Goal: Transaction & Acquisition: Purchase product/service

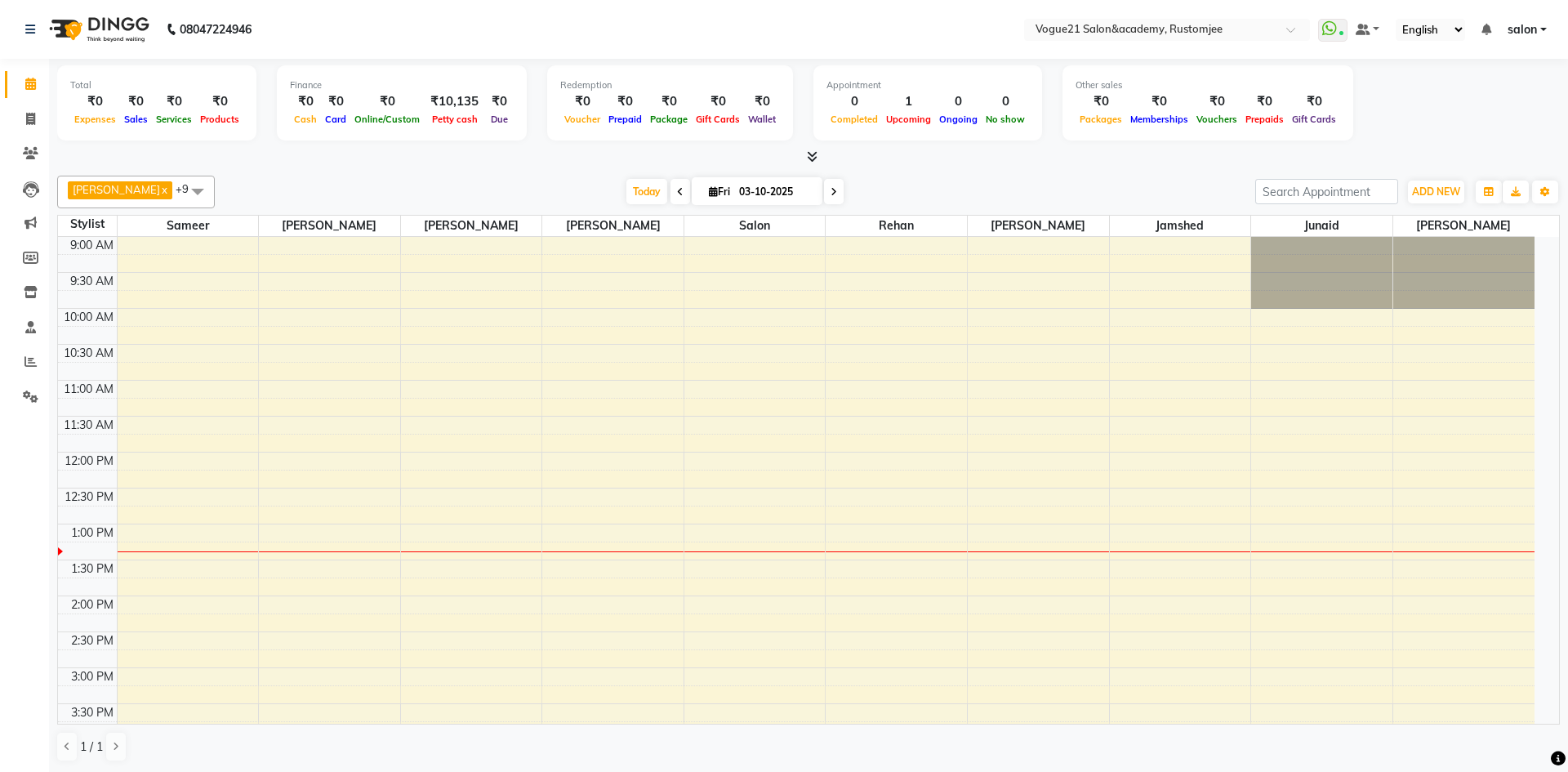
click at [408, 58] on nav "08047224946 Select Location × Vogue21 Salon&academy, Rustomjee WhatsApp Status …" at bounding box center [784, 30] width 1568 height 59
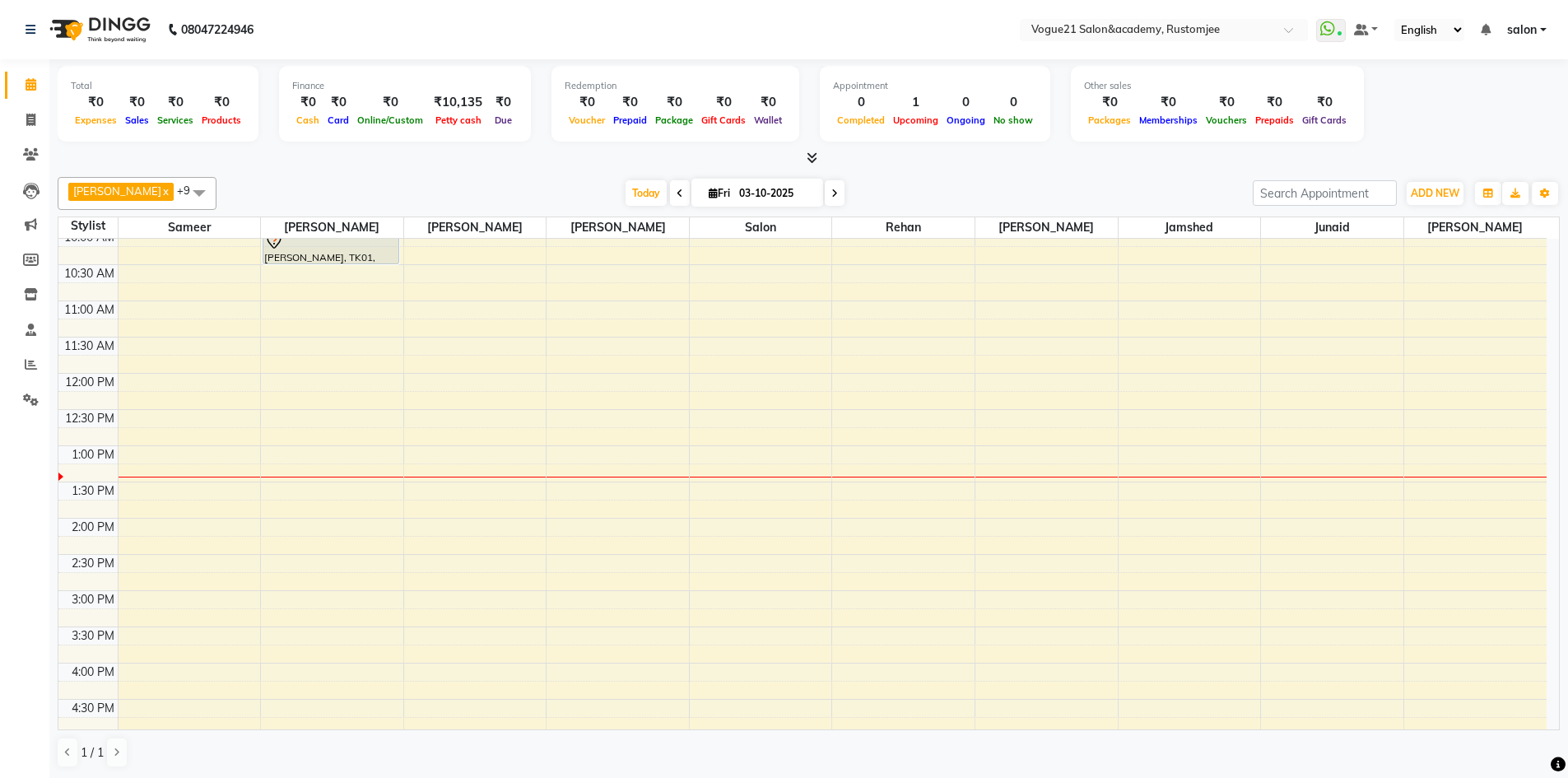
scroll to position [1, 0]
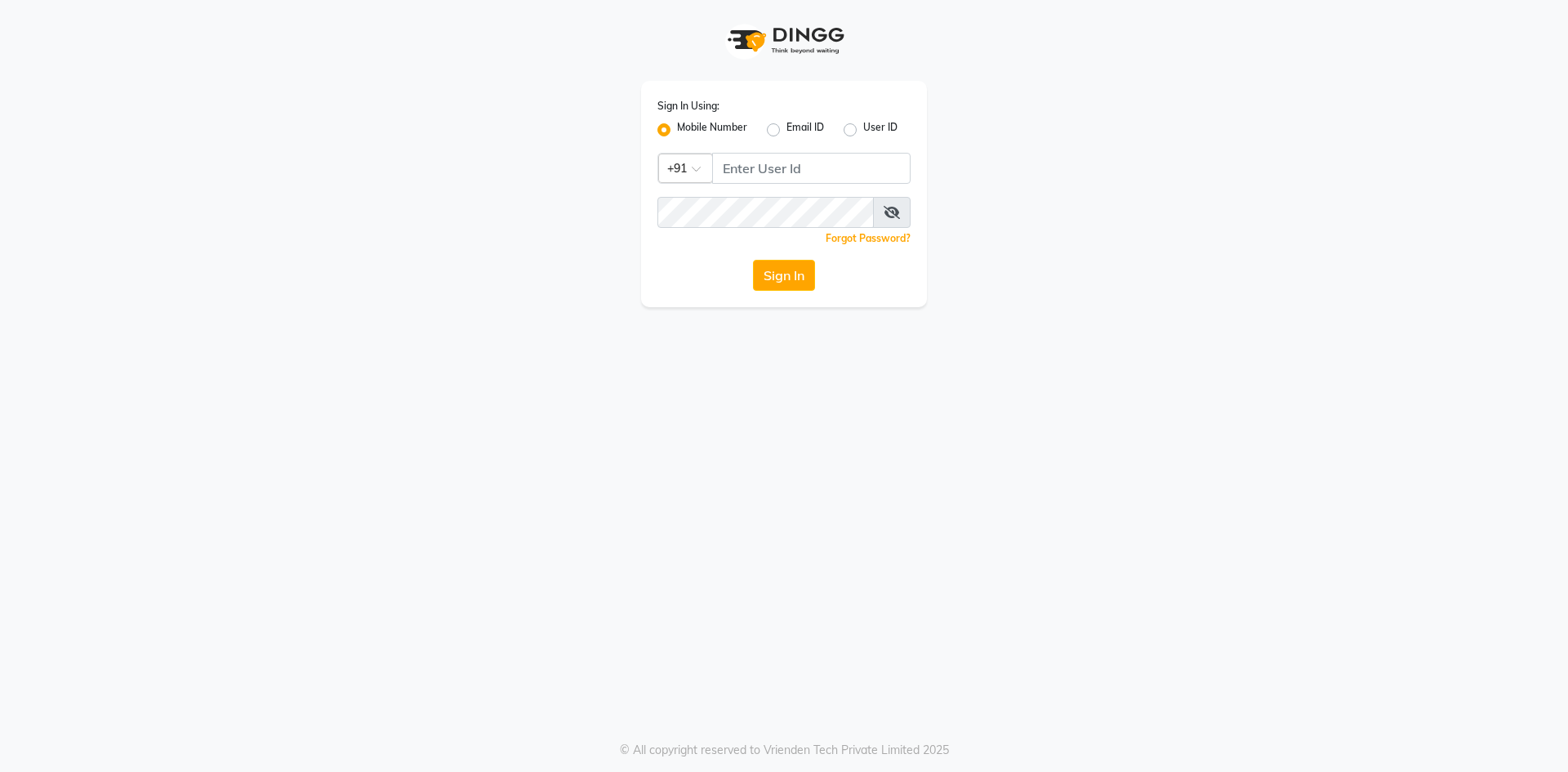
click at [769, 185] on div "Sign In Using: Mobile Number Email ID User ID Country Code × +91 Remember me Fo…" at bounding box center [784, 194] width 286 height 226
click at [763, 172] on input "Username" at bounding box center [811, 168] width 199 height 31
type input "8755555546"
click at [890, 211] on icon at bounding box center [891, 212] width 16 height 13
click at [774, 274] on button "Sign In" at bounding box center [784, 275] width 62 height 31
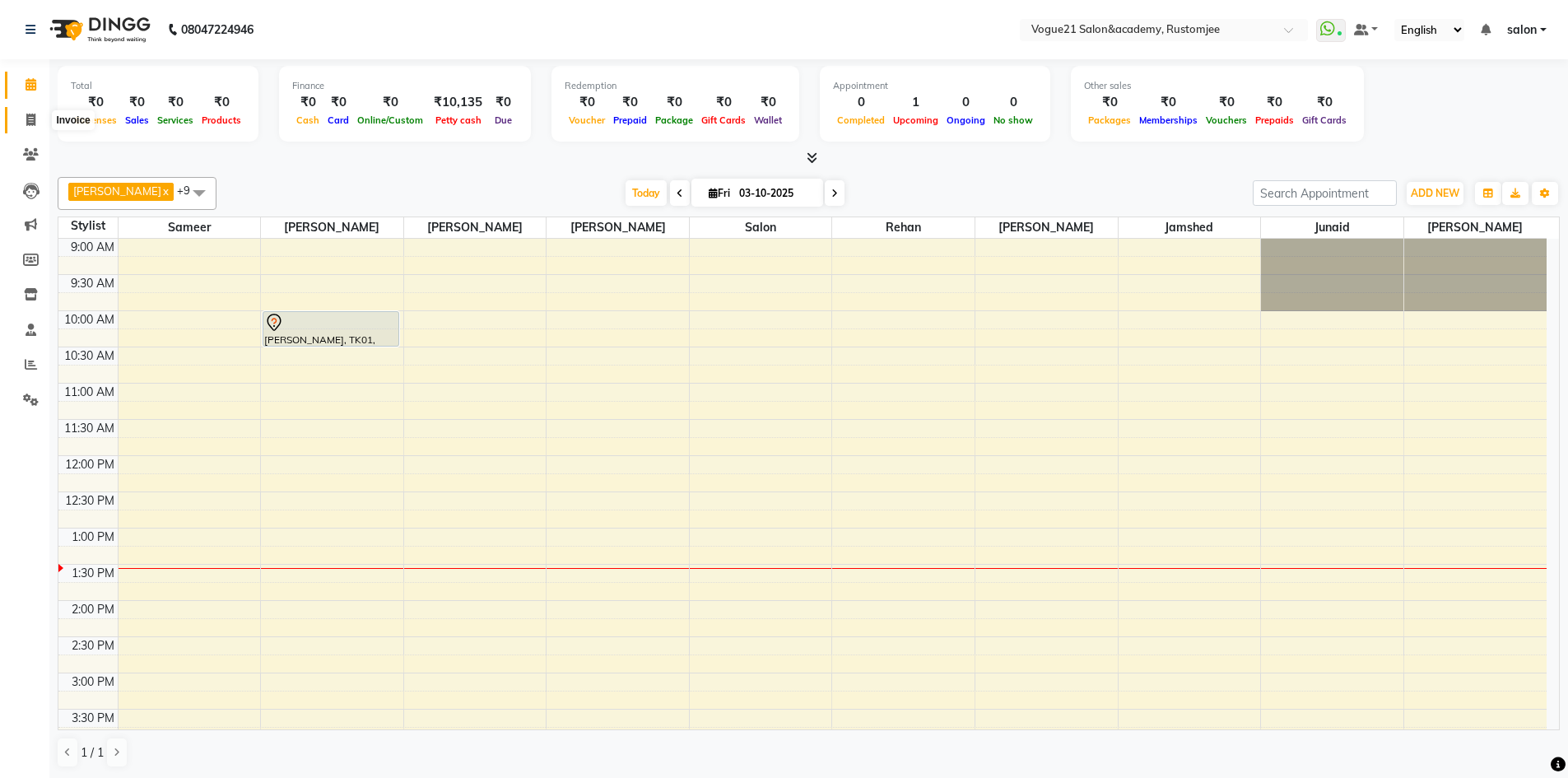
click at [29, 115] on icon at bounding box center [30, 119] width 9 height 13
select select "8171"
select select "service"
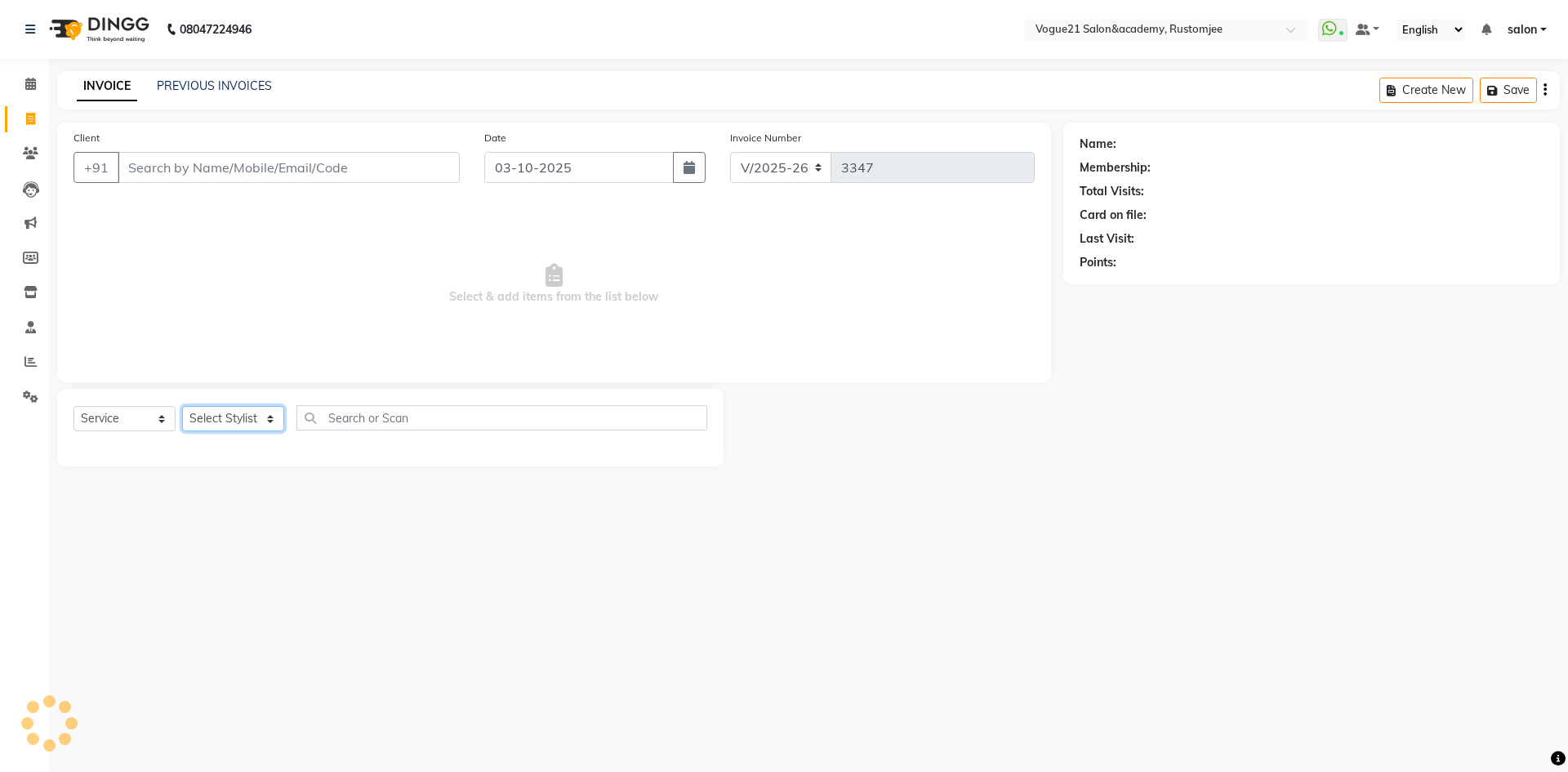
click at [252, 412] on select "Select Stylist" at bounding box center [233, 418] width 102 height 26
select select "76929"
click at [183, 406] on select "Select Stylist aahil Aatish Survase alicia anju soni Jamshed junaid Pooja yadav…" at bounding box center [233, 418] width 102 height 26
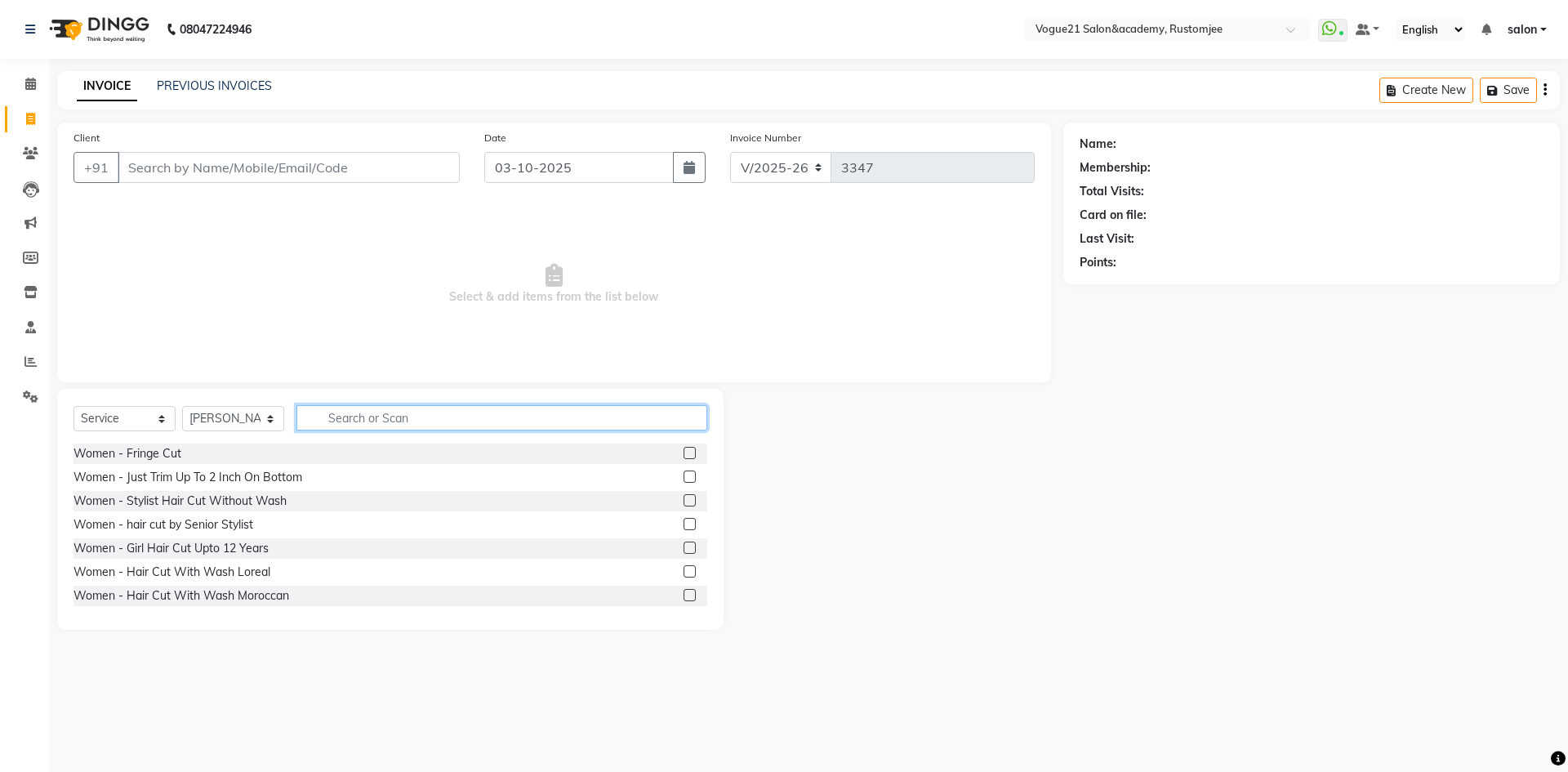
click at [365, 415] on input "text" at bounding box center [502, 418] width 411 height 26
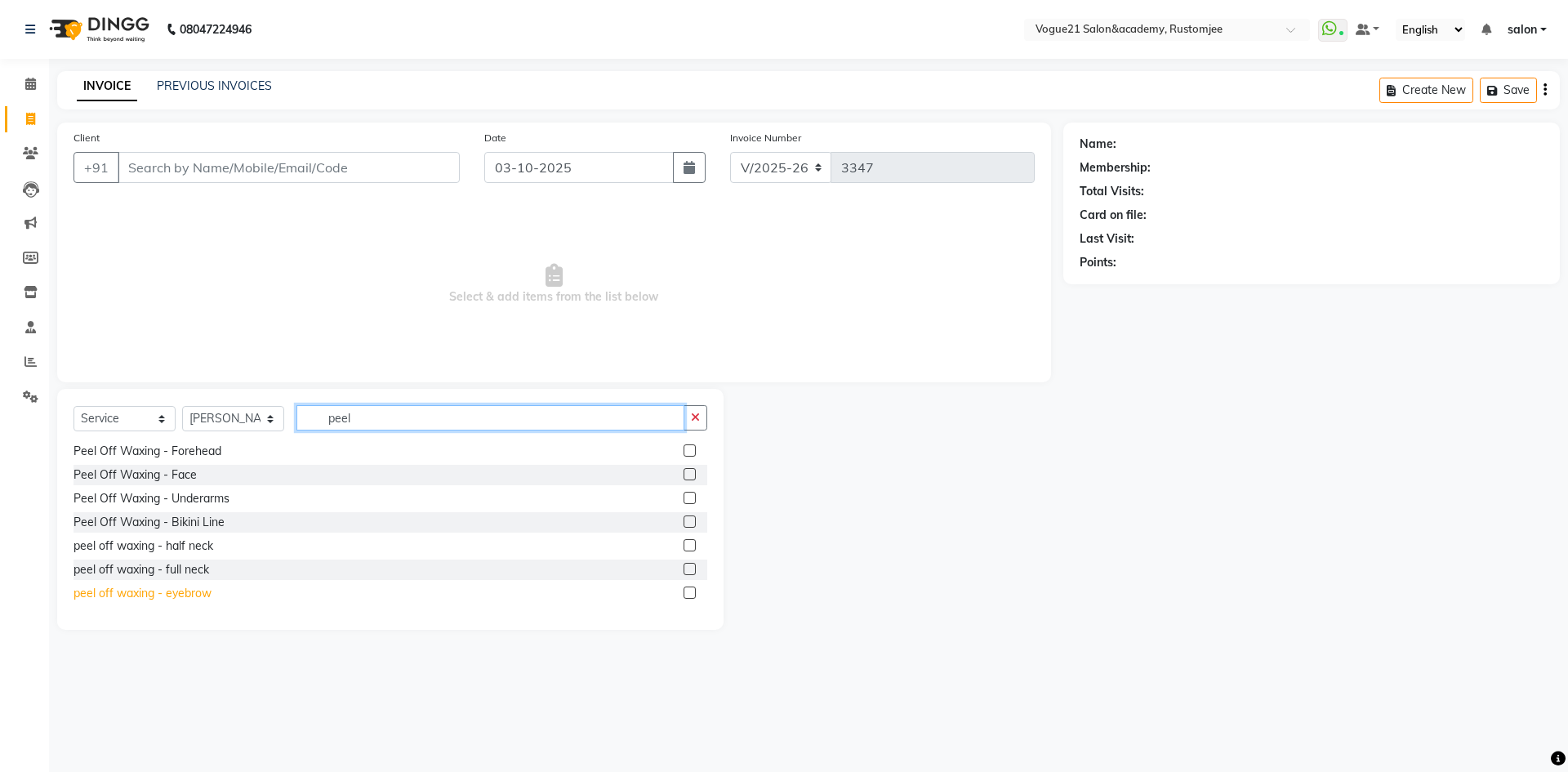
type input "peel"
click at [181, 591] on div "peel off waxing - eyebrow" at bounding box center [142, 593] width 138 height 17
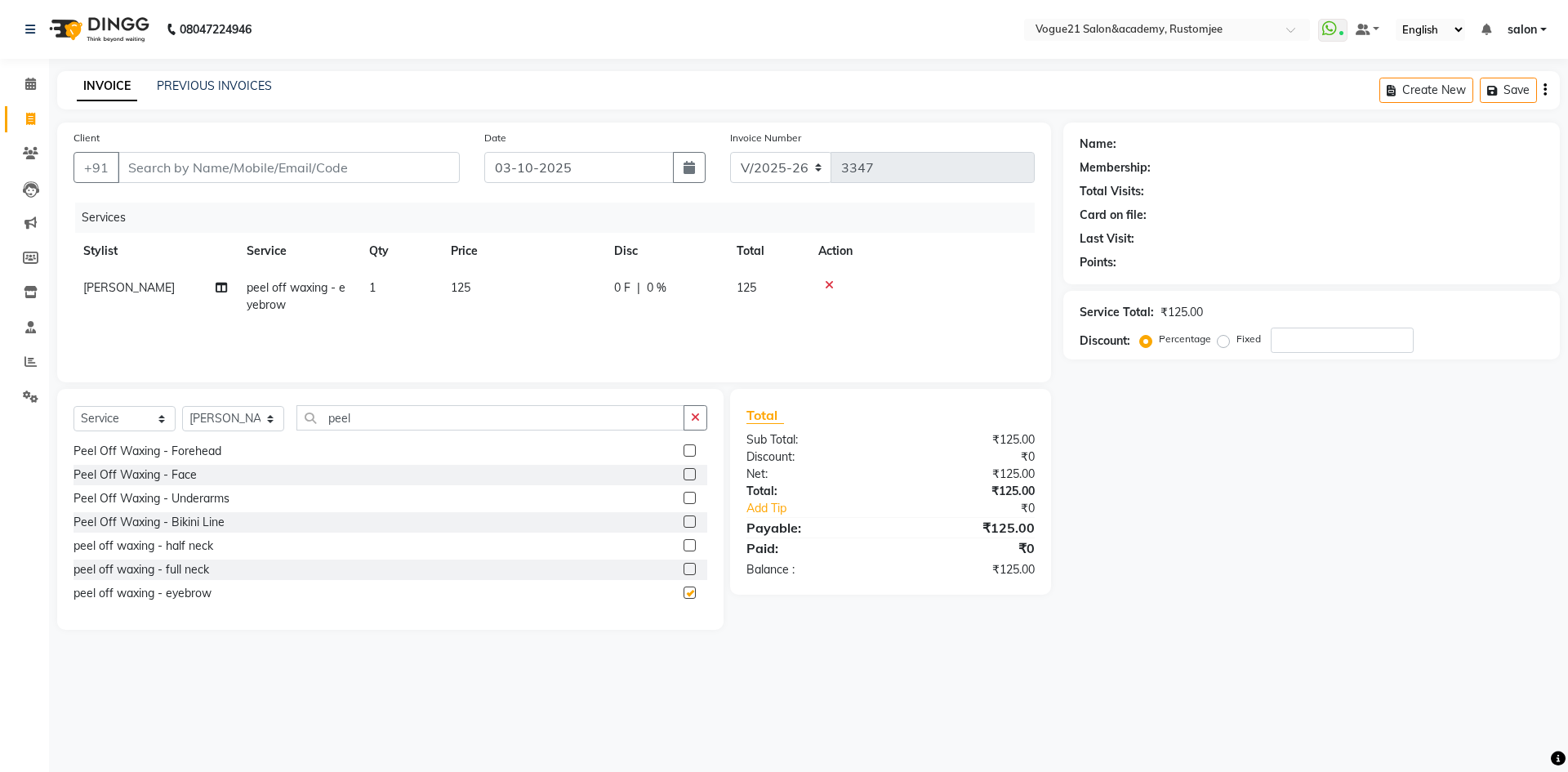
checkbox input "false"
click at [271, 178] on input "Client" at bounding box center [289, 167] width 342 height 31
type input "9"
type input "0"
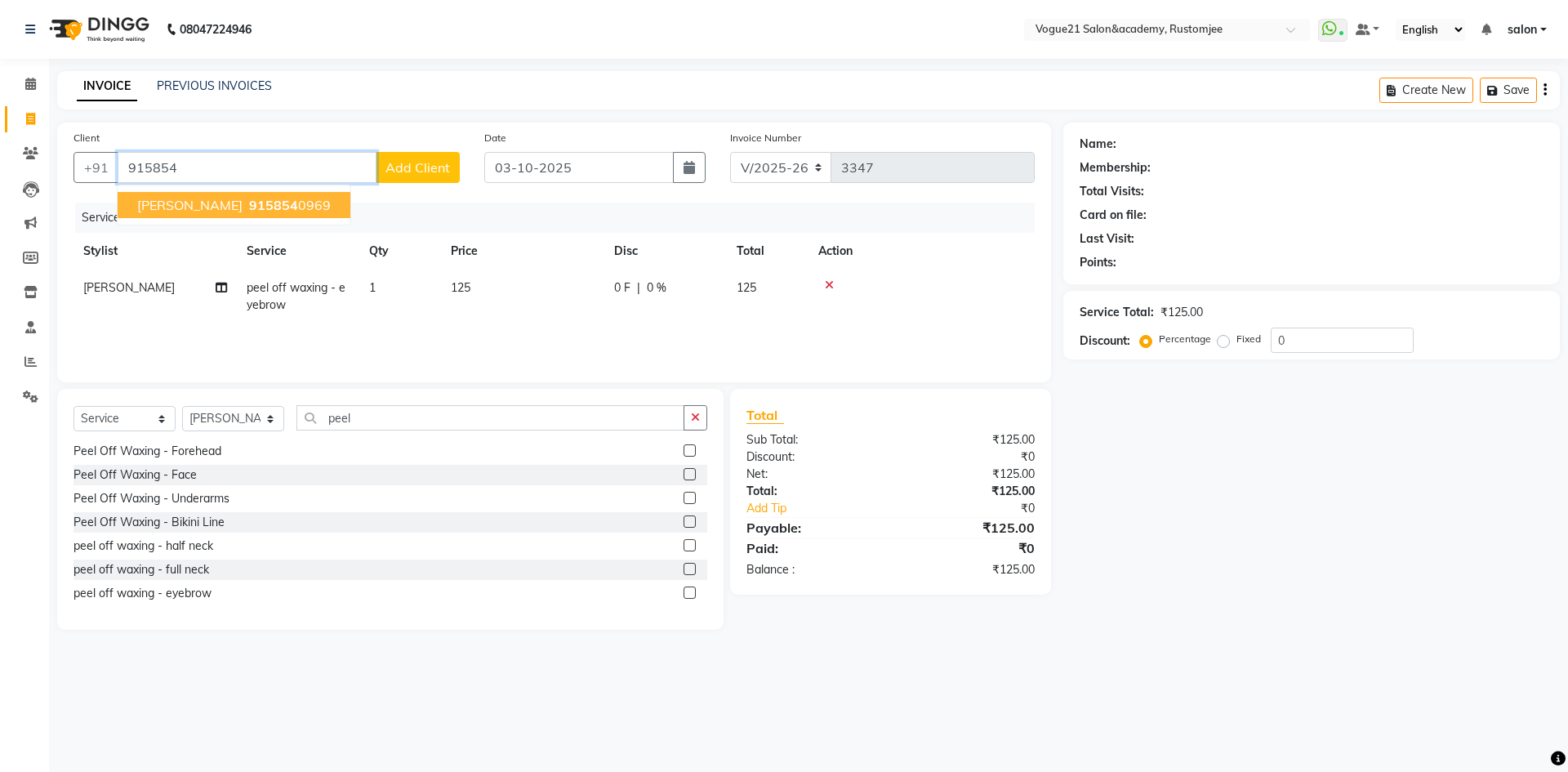
click at [211, 205] on span "sonal chouhan" at bounding box center [190, 204] width 105 height 16
type input "9158540969"
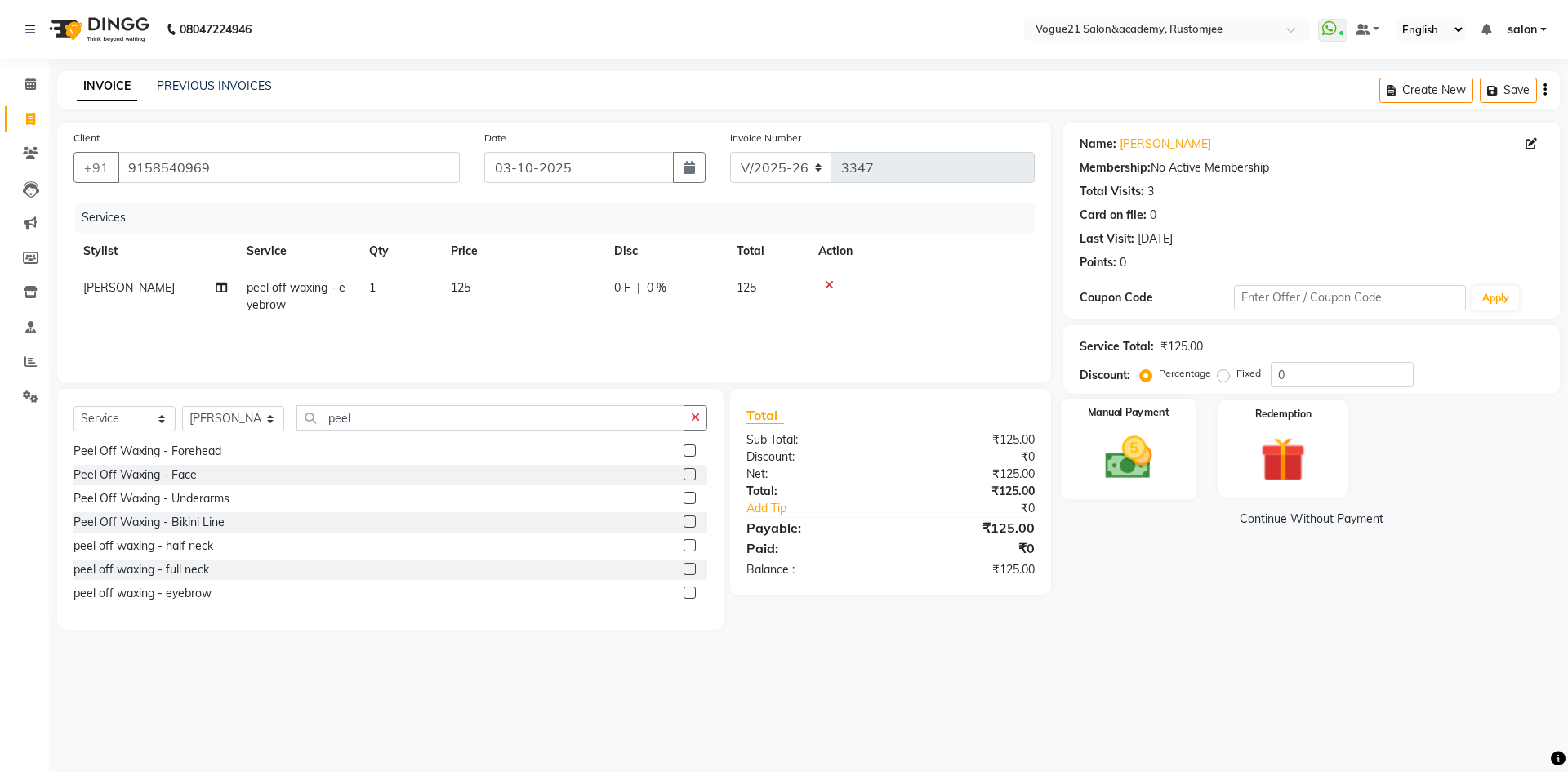
click at [1149, 470] on img at bounding box center [1128, 458] width 76 height 54
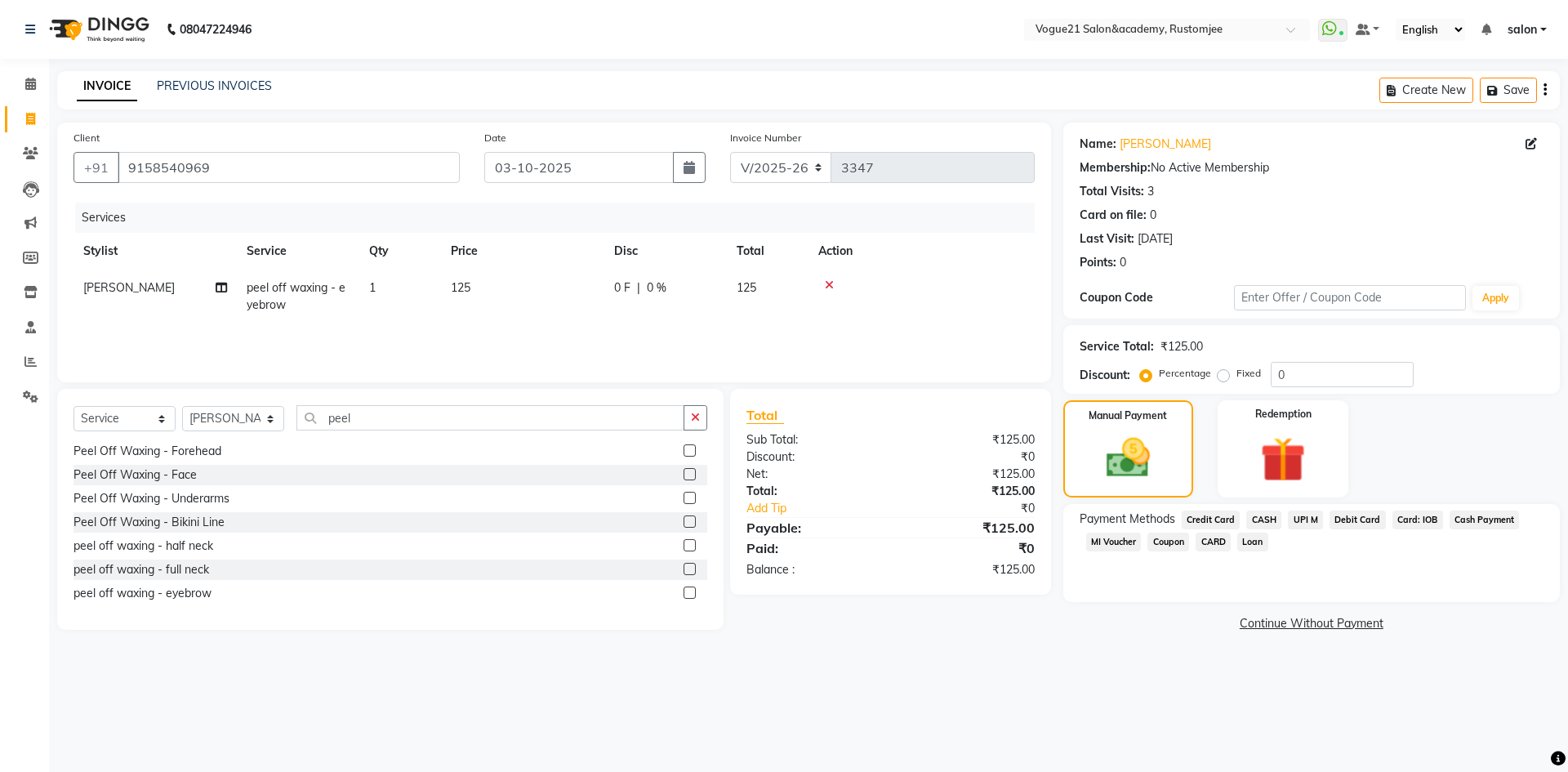
click at [1300, 510] on span "UPI M" at bounding box center [1305, 520] width 35 height 19
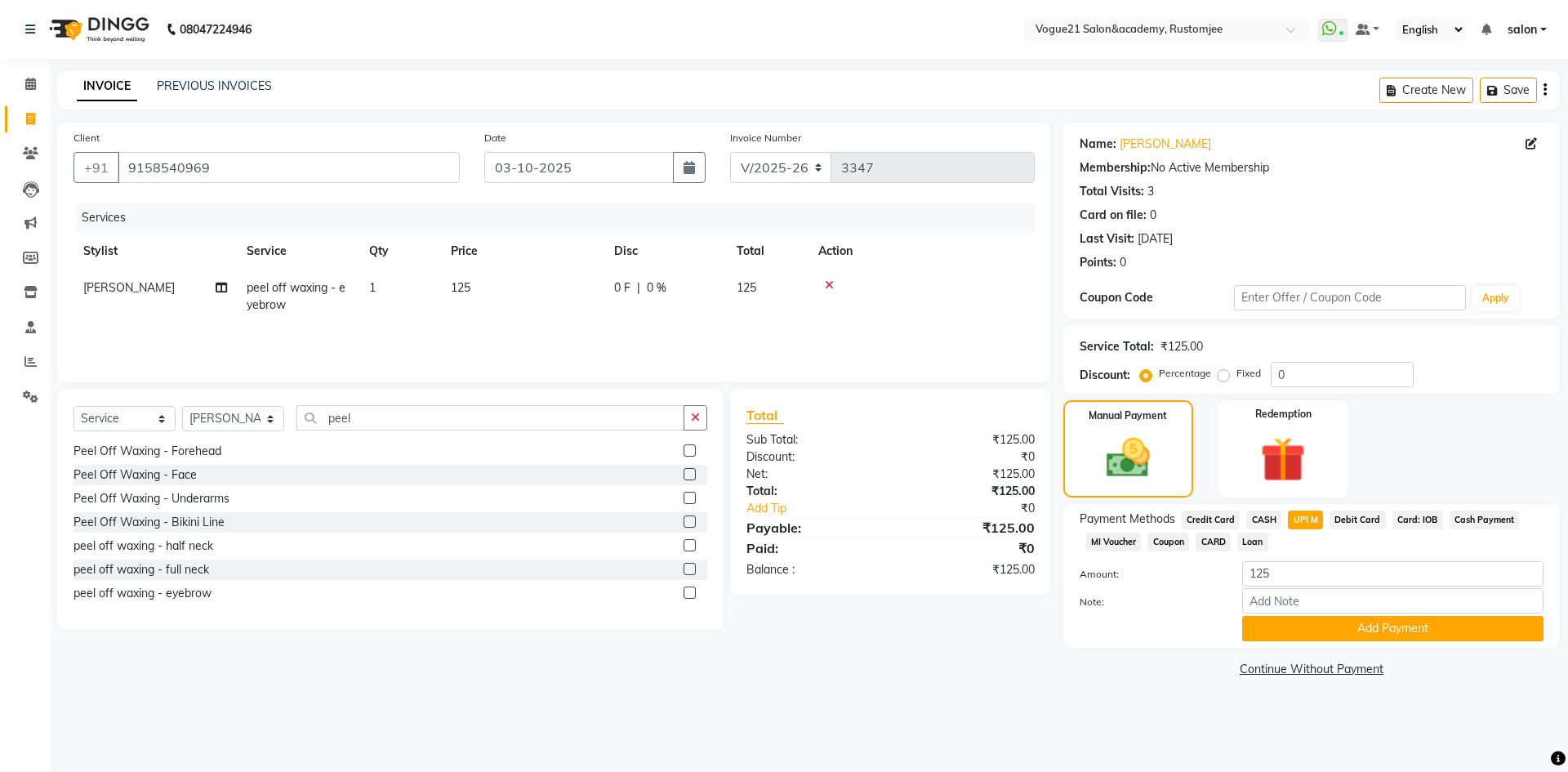
click at [1297, 642] on div "Payment Methods Credit Card CASH UPI M Debit Card Card: IOB Cash Payment MI Vou…" at bounding box center [1312, 575] width 497 height 143
click at [1300, 630] on button "Add Payment" at bounding box center [1392, 629] width 301 height 26
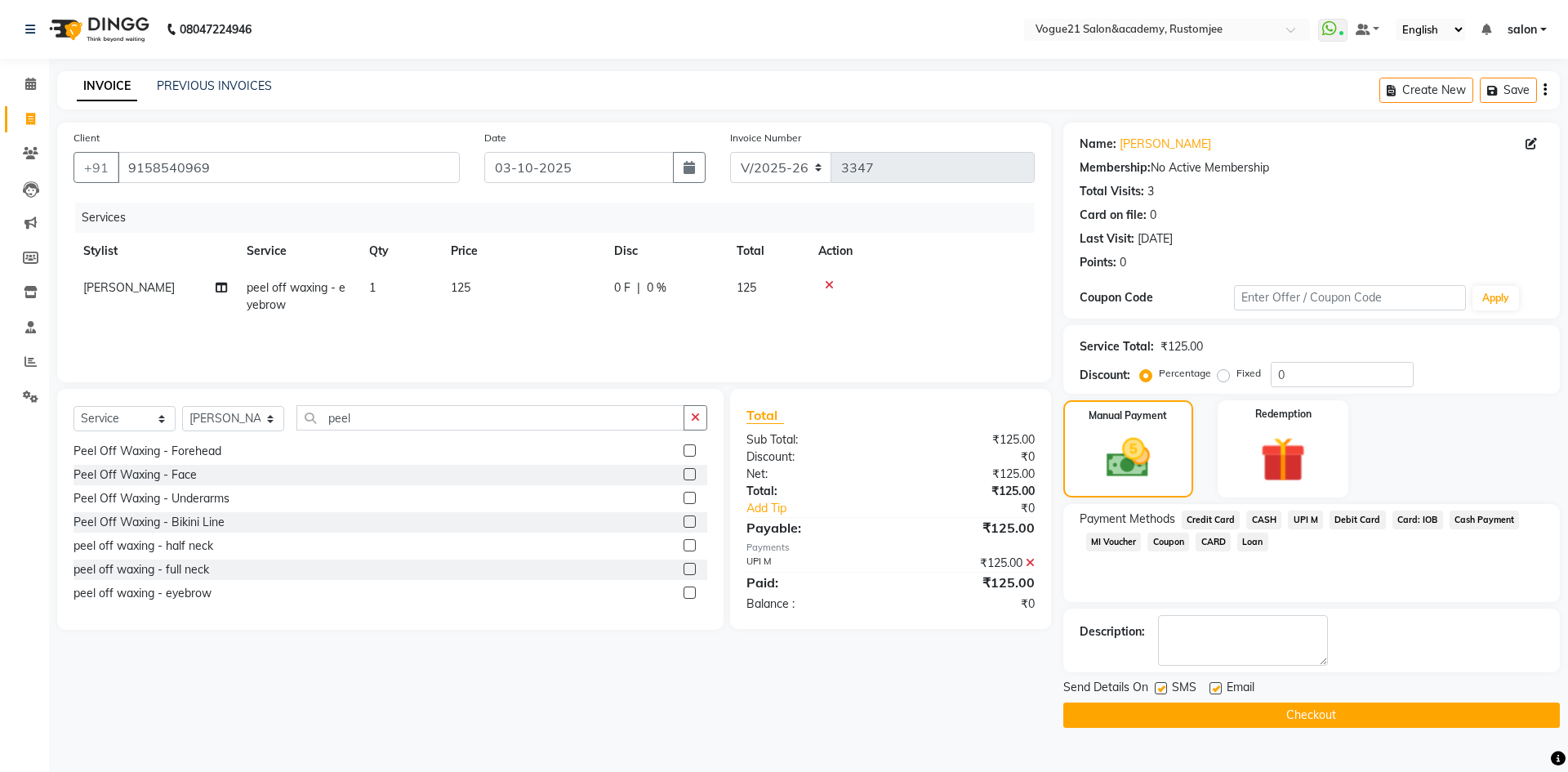
click at [1182, 710] on button "Checkout" at bounding box center [1312, 715] width 497 height 26
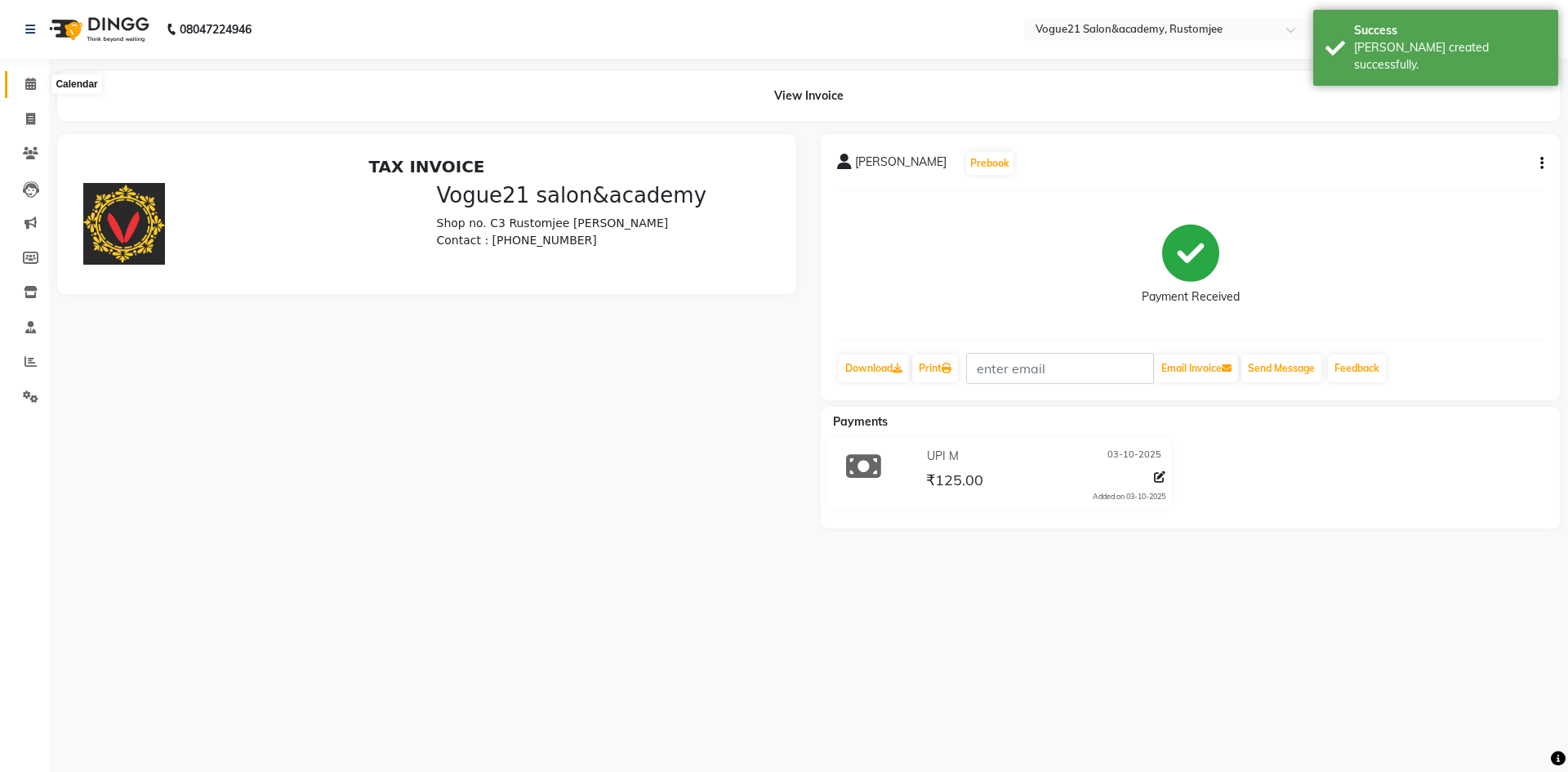
click at [28, 84] on icon at bounding box center [31, 83] width 11 height 12
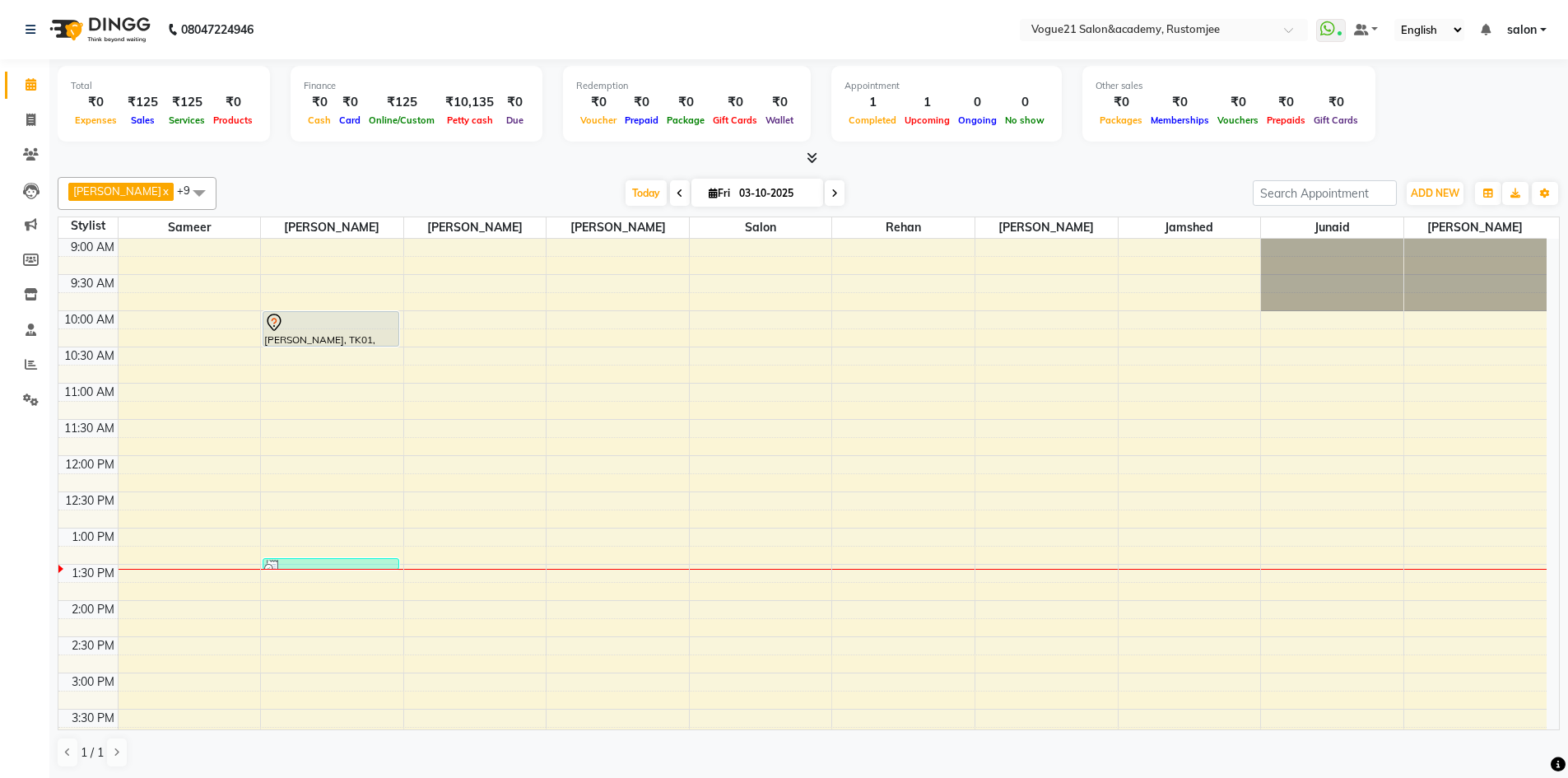
scroll to position [1, 0]
click at [29, 404] on icon at bounding box center [31, 399] width 15 height 13
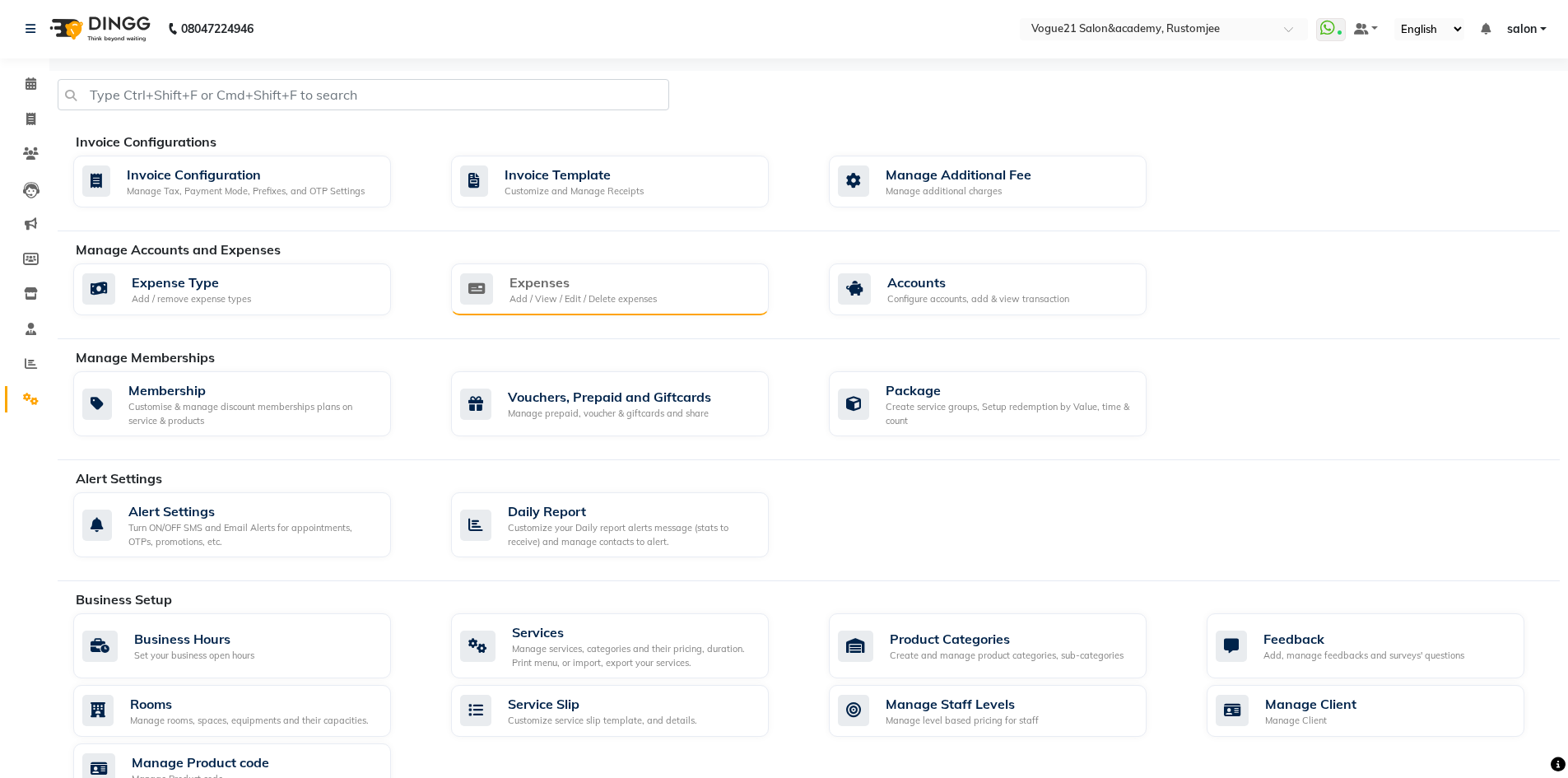
click at [564, 287] on div "Expenses" at bounding box center [582, 282] width 147 height 20
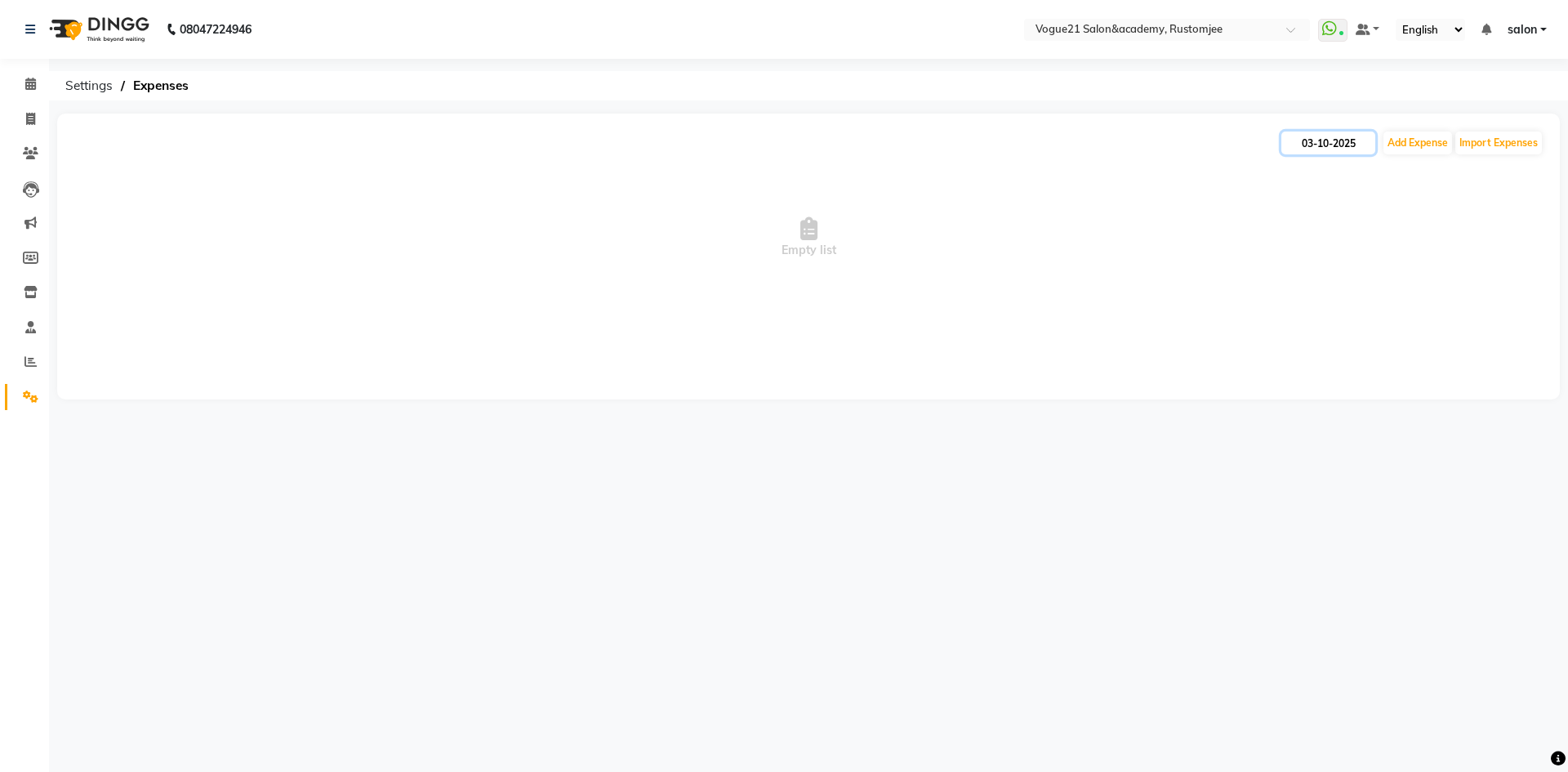
click at [1331, 139] on input "03-10-2025" at bounding box center [1328, 143] width 94 height 23
select select "10"
select select "2025"
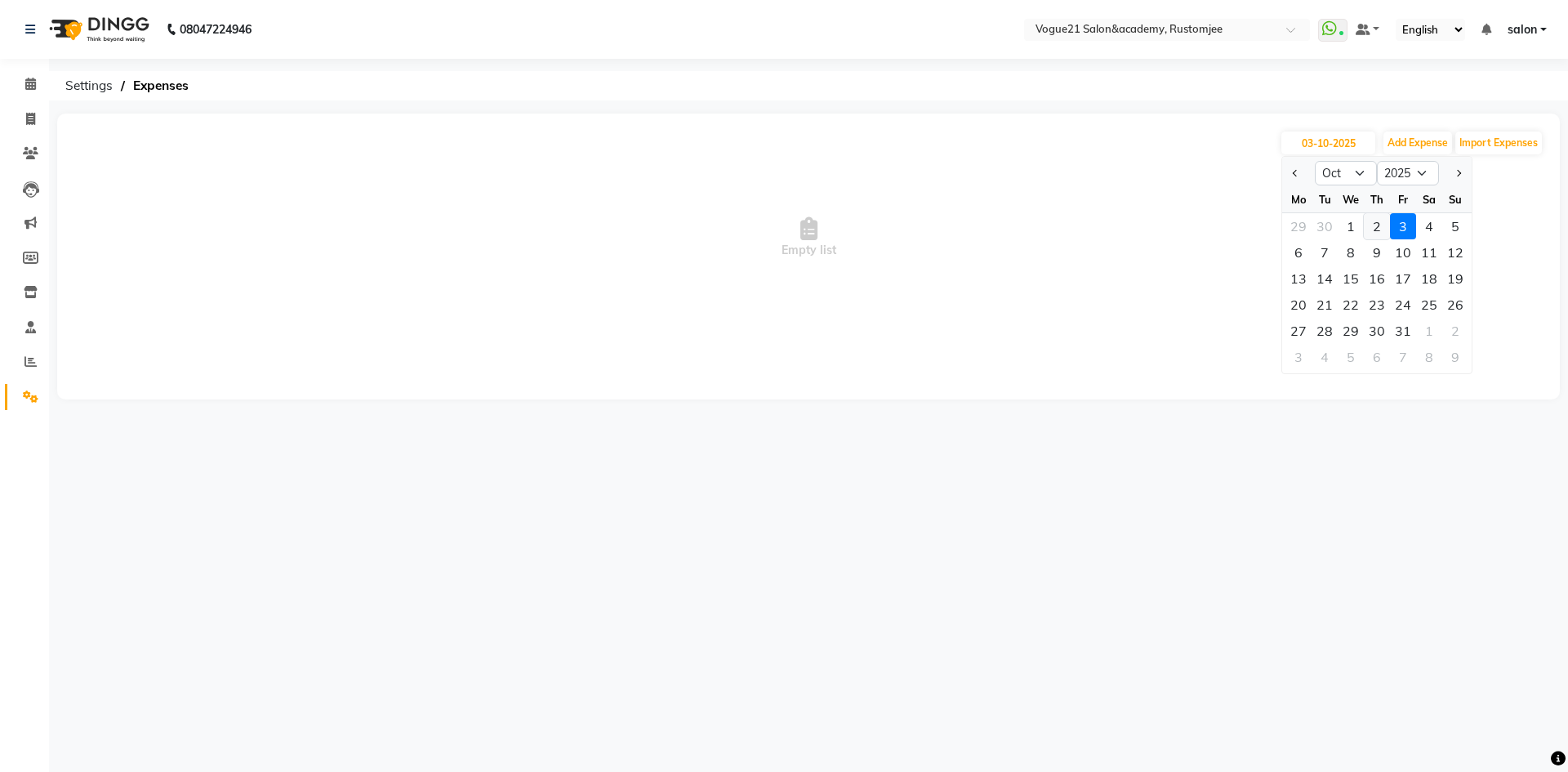
click at [1381, 227] on div "2" at bounding box center [1377, 225] width 26 height 26
type input "02-10-2025"
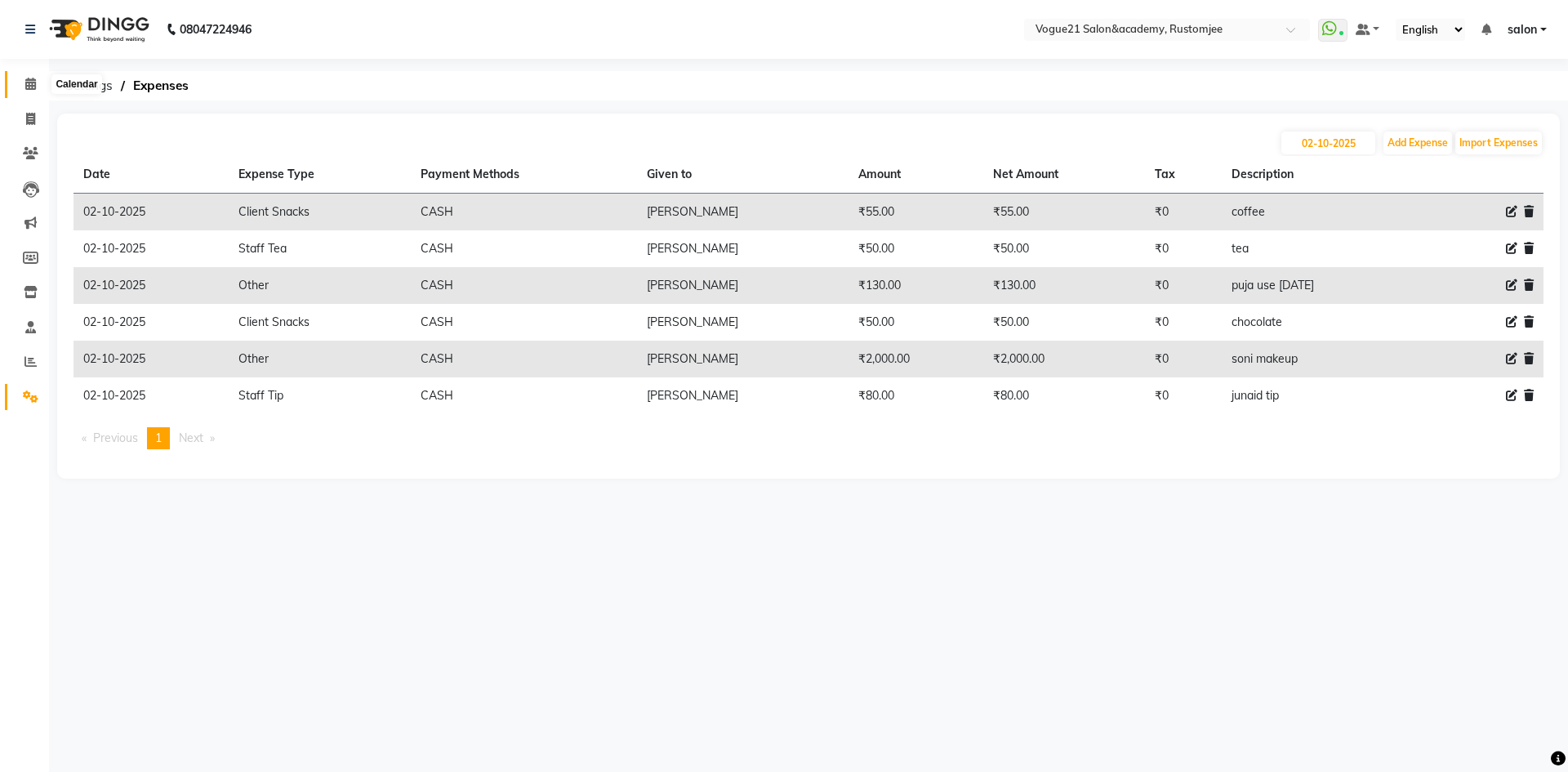
click at [36, 86] on icon at bounding box center [31, 83] width 11 height 12
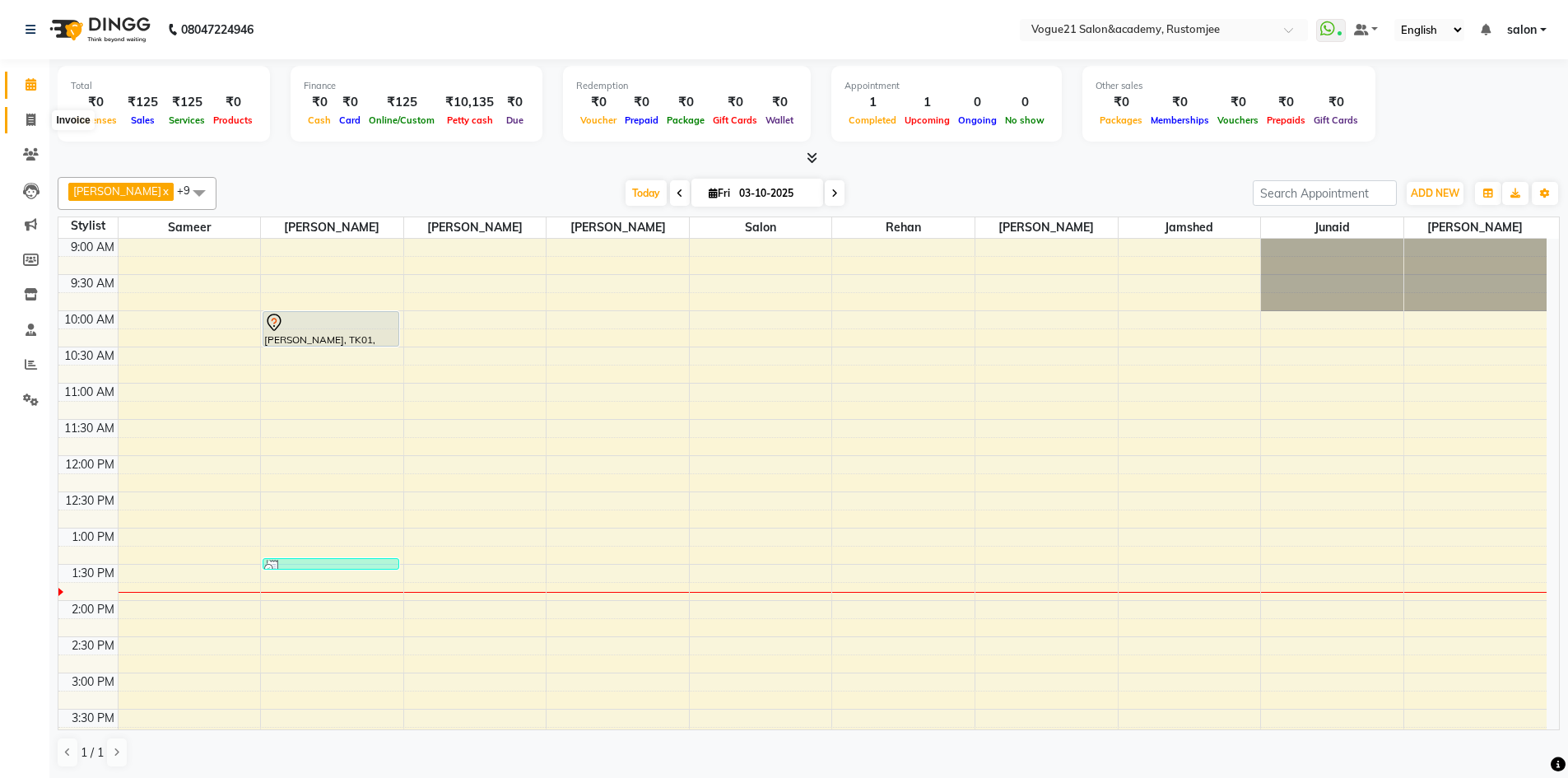
click at [42, 114] on span at bounding box center [31, 120] width 29 height 19
select select "8171"
select select "service"
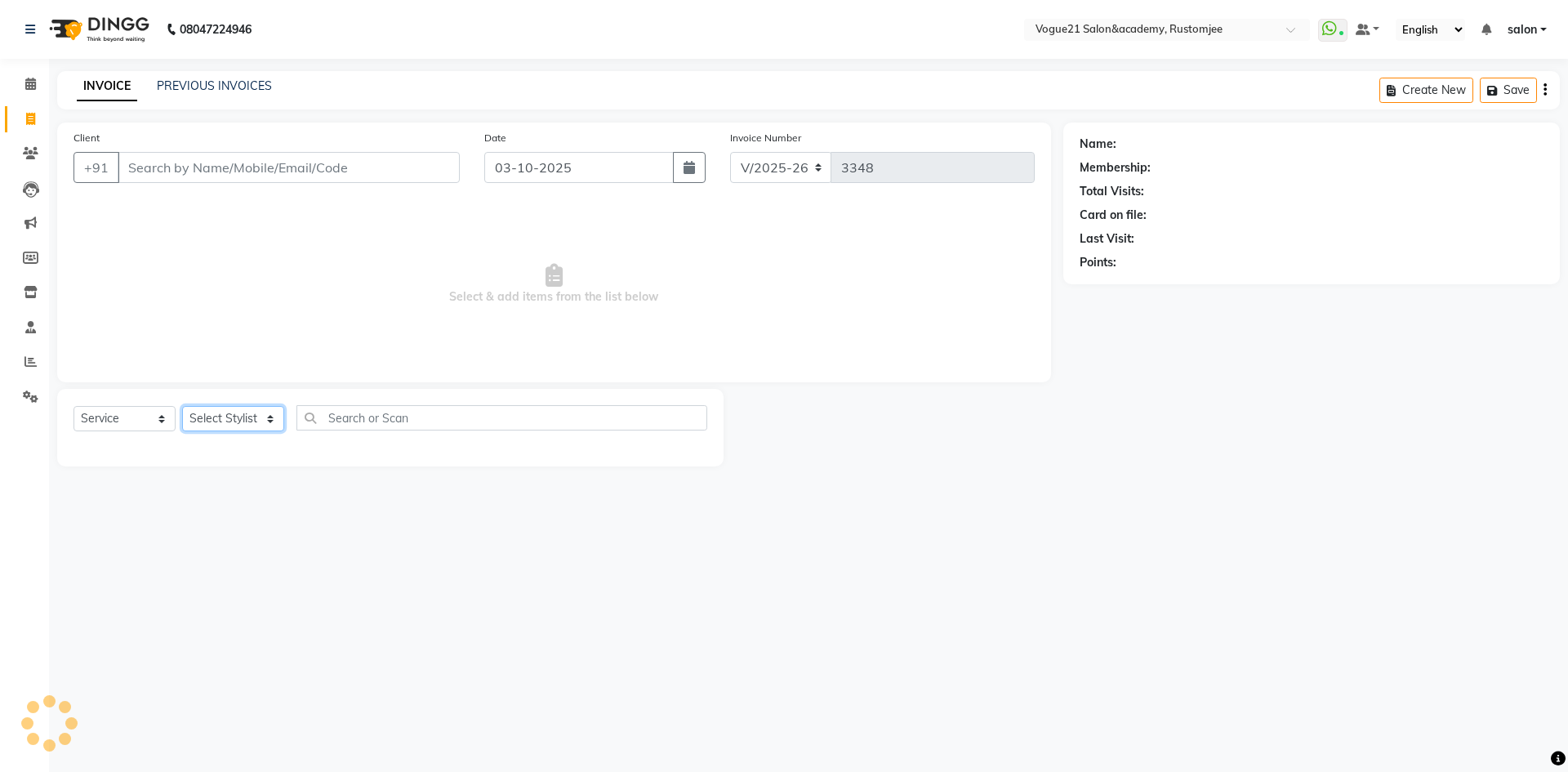
click at [239, 425] on select "Select Stylist aahil Aatish Survase alicia anju soni Jamshed junaid Pooja yadav…" at bounding box center [233, 418] width 102 height 26
select select "76930"
click at [183, 406] on select "Select Stylist aahil Aatish Survase alicia anju soni Jamshed junaid Pooja yadav…" at bounding box center [233, 418] width 102 height 26
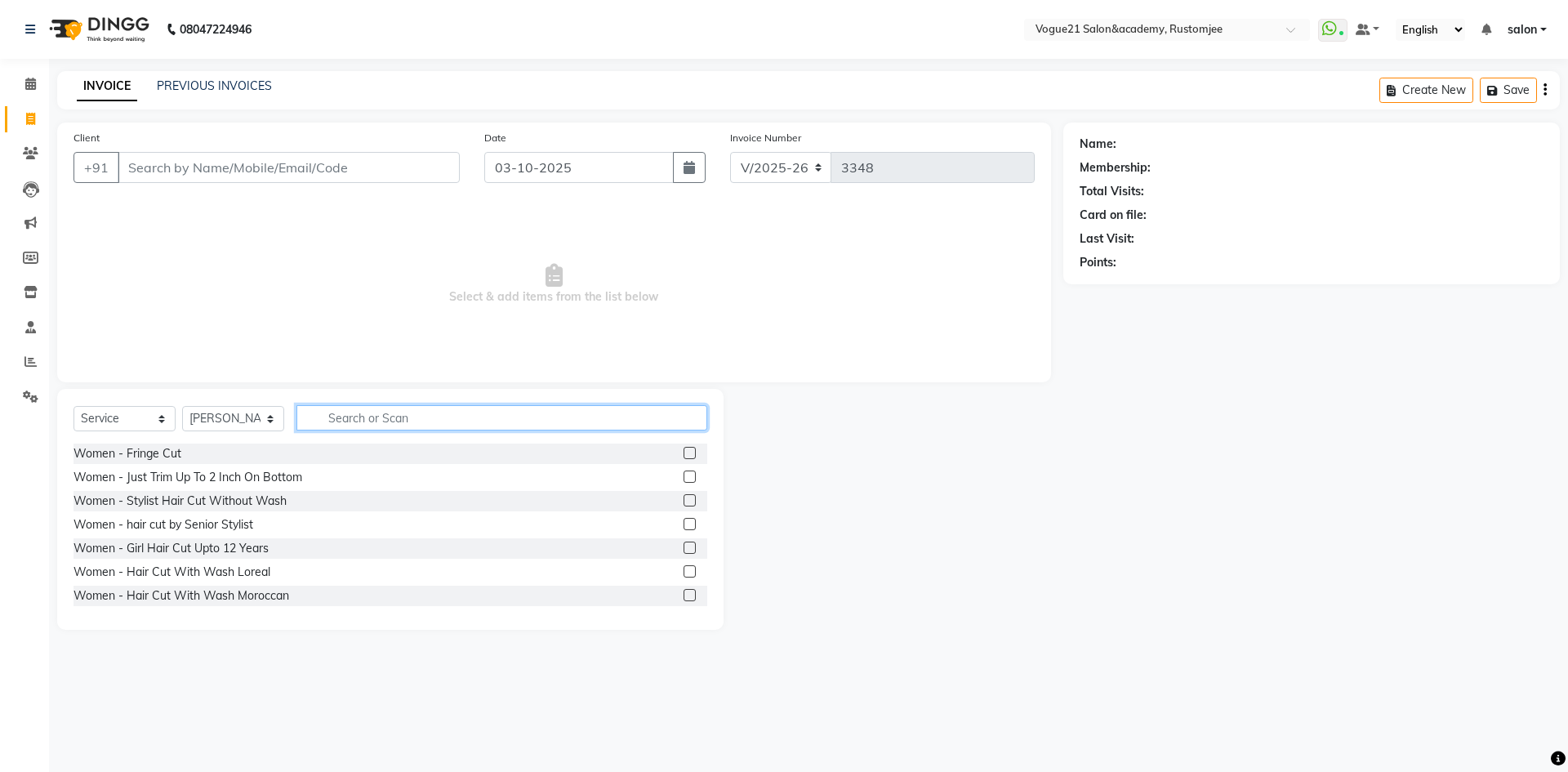
click at [368, 430] on input "text" at bounding box center [502, 418] width 411 height 26
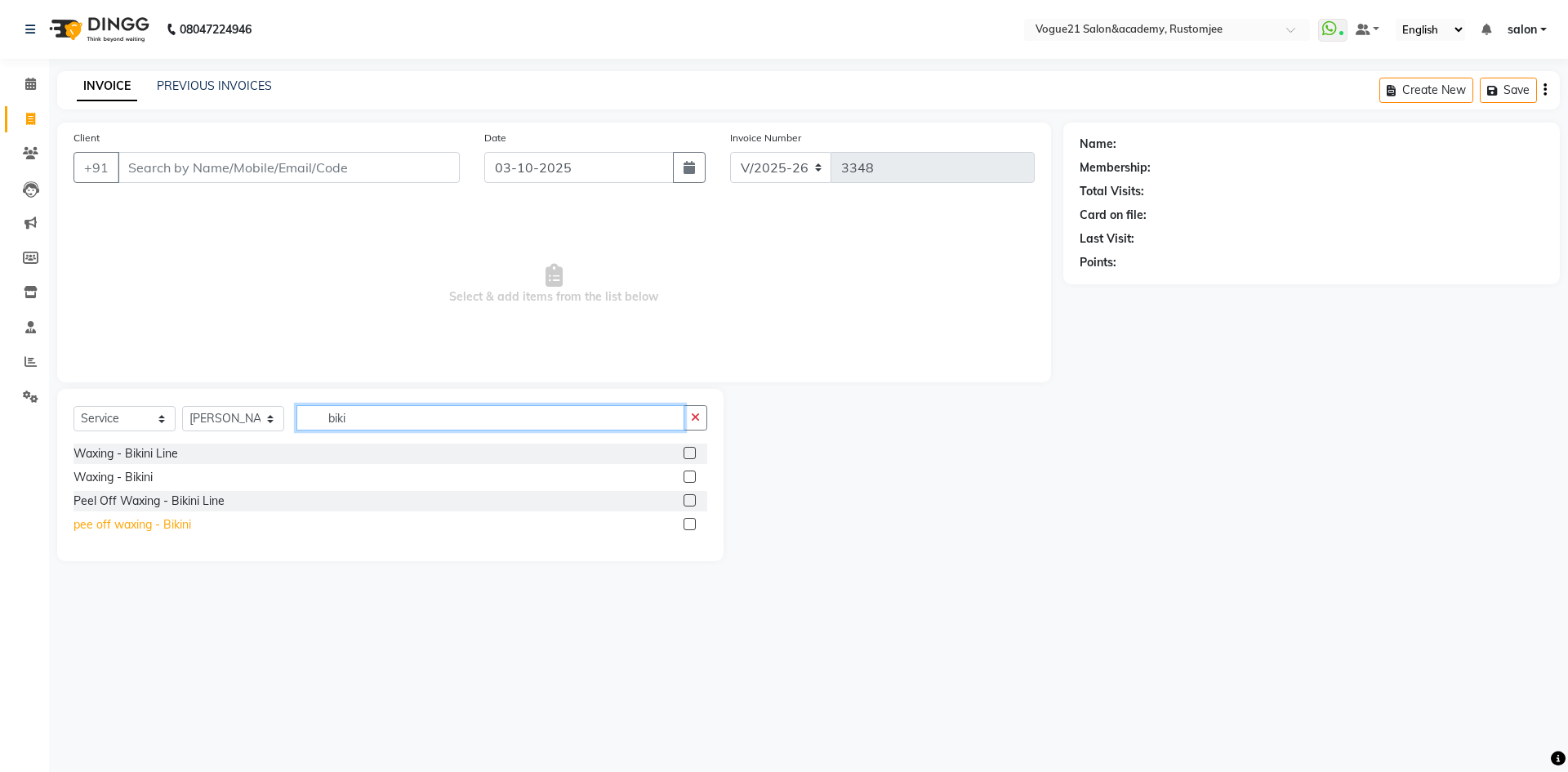
type input "biki"
click at [159, 521] on div "pee off waxing - Bikini" at bounding box center [132, 525] width 118 height 17
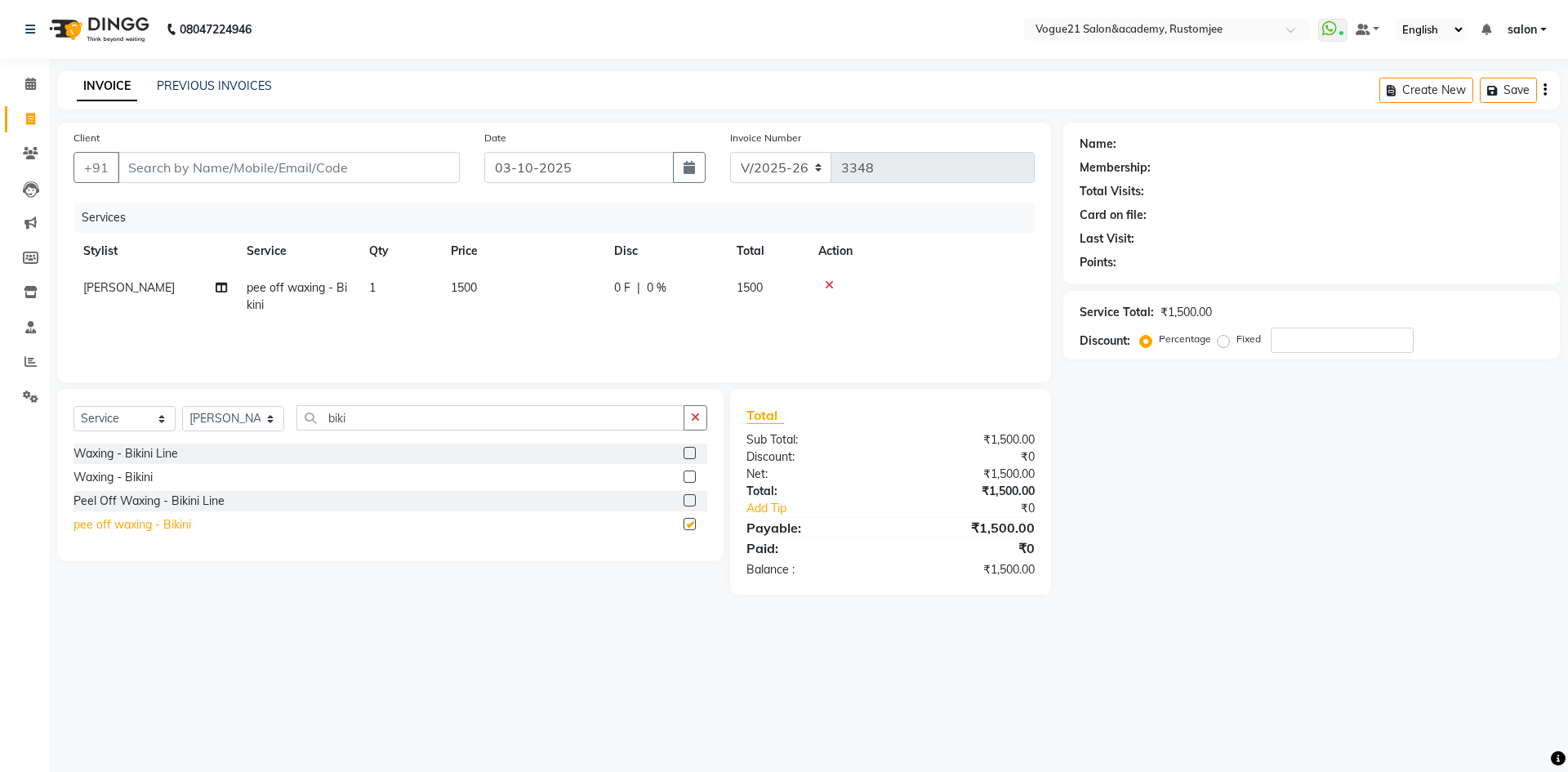
checkbox input "false"
click at [391, 418] on input "biki" at bounding box center [490, 418] width 388 height 26
type input "b"
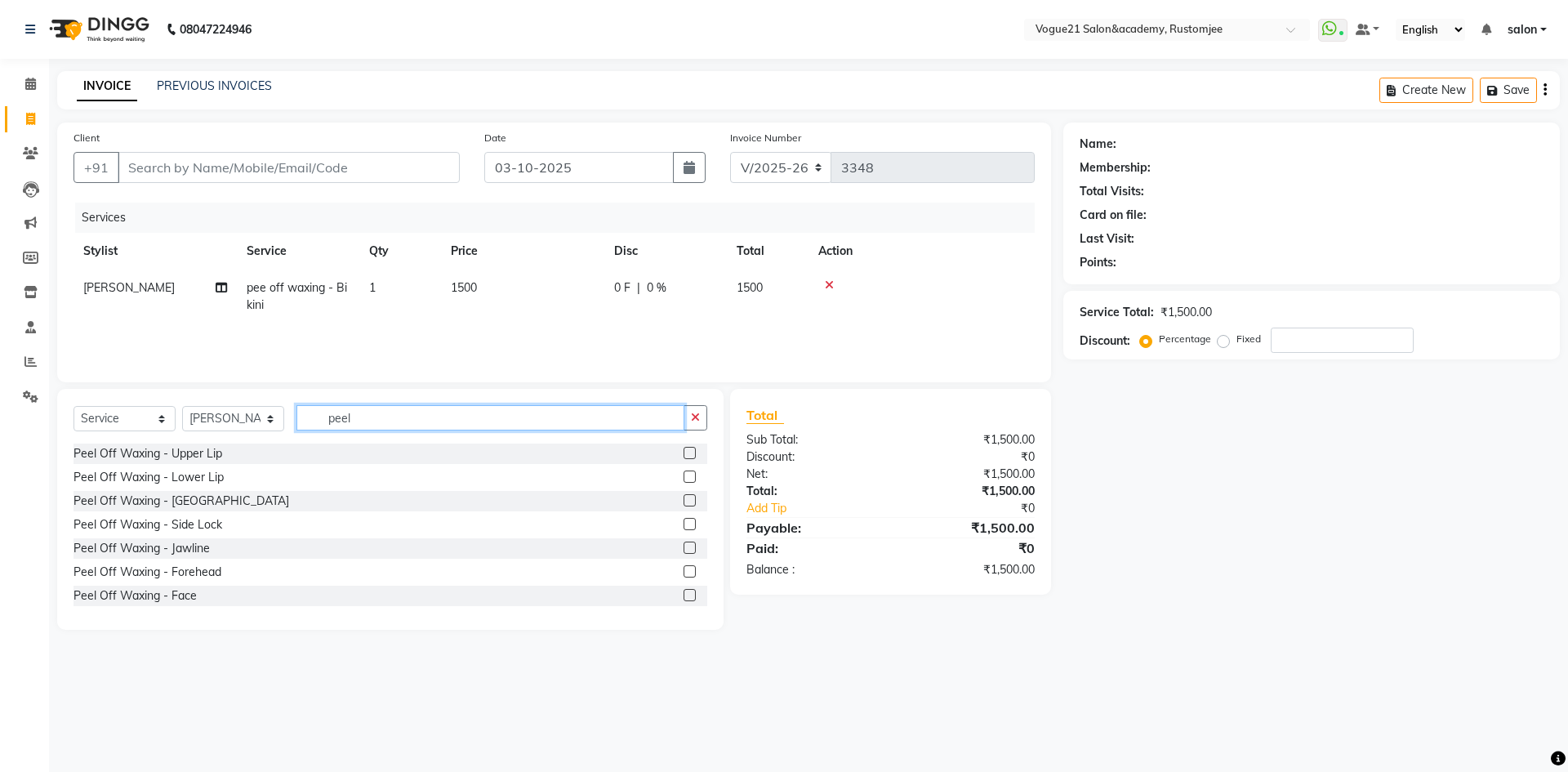
scroll to position [121, 0]
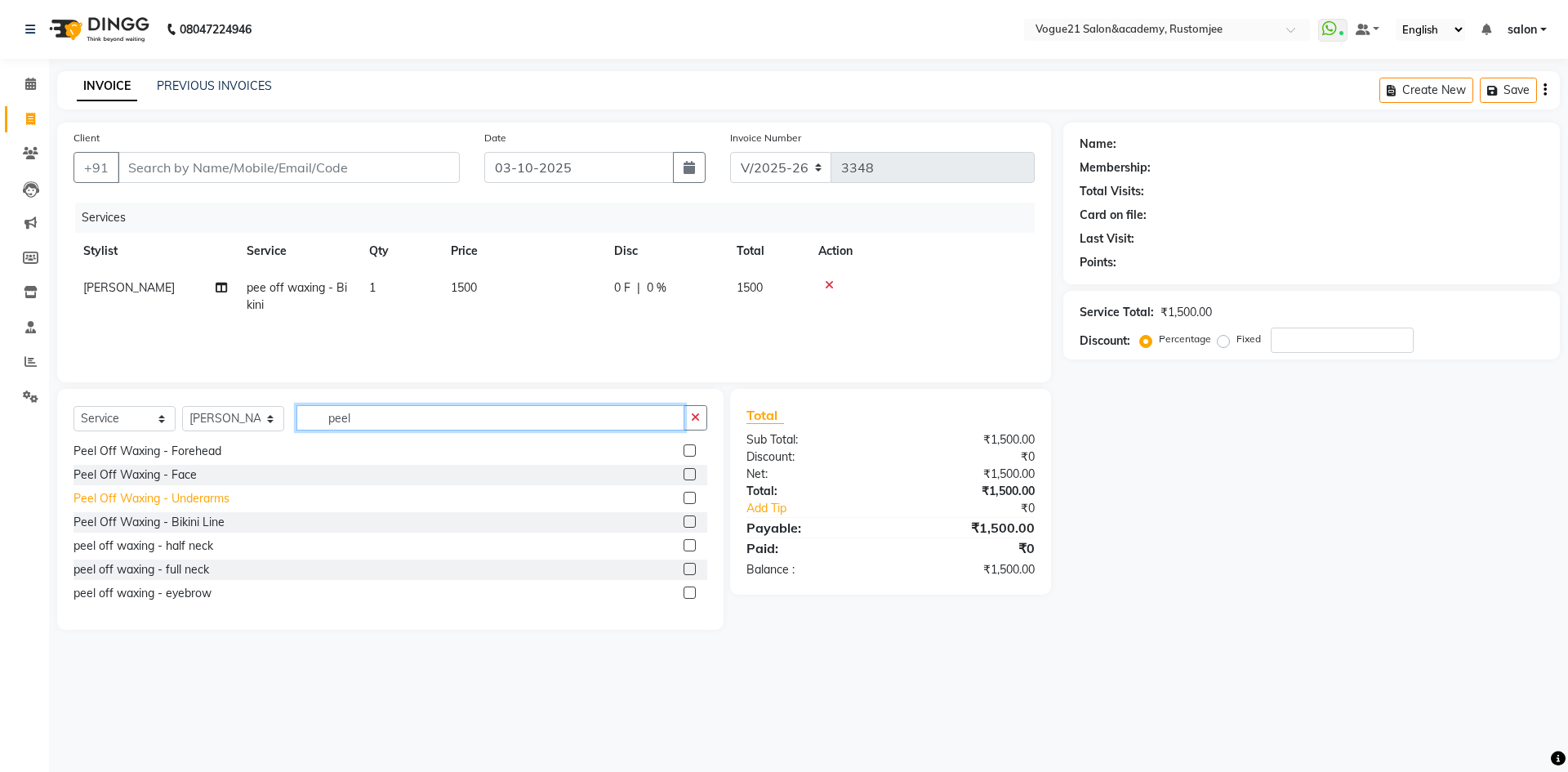
type input "peel"
click at [213, 498] on div "Peel Off Waxing - Underarms" at bounding box center [151, 499] width 156 height 17
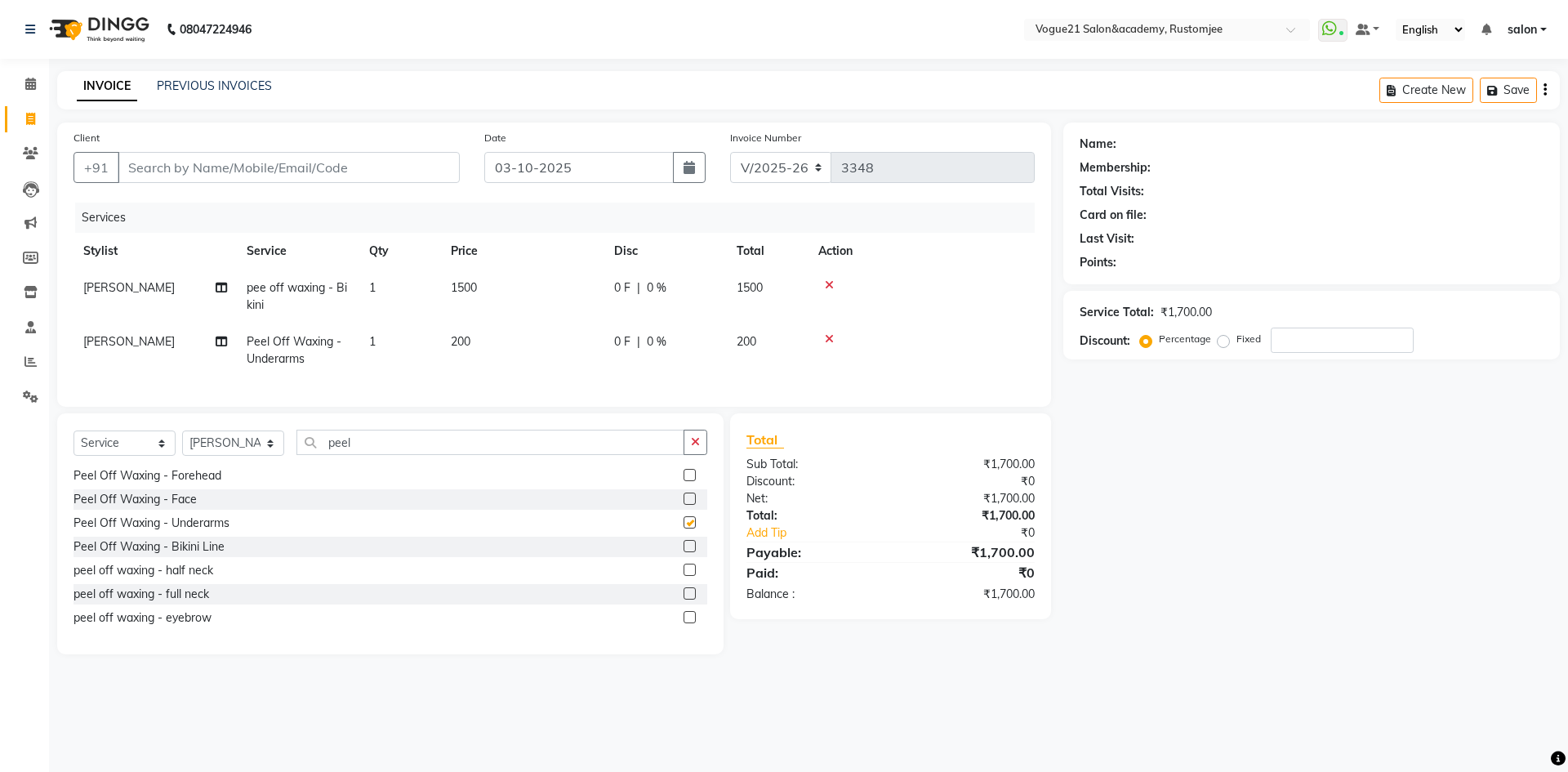
checkbox input "false"
click at [363, 447] on input "peel" at bounding box center [490, 442] width 388 height 26
click at [165, 627] on div "peel off waxing - eyebrow" at bounding box center [142, 618] width 138 height 17
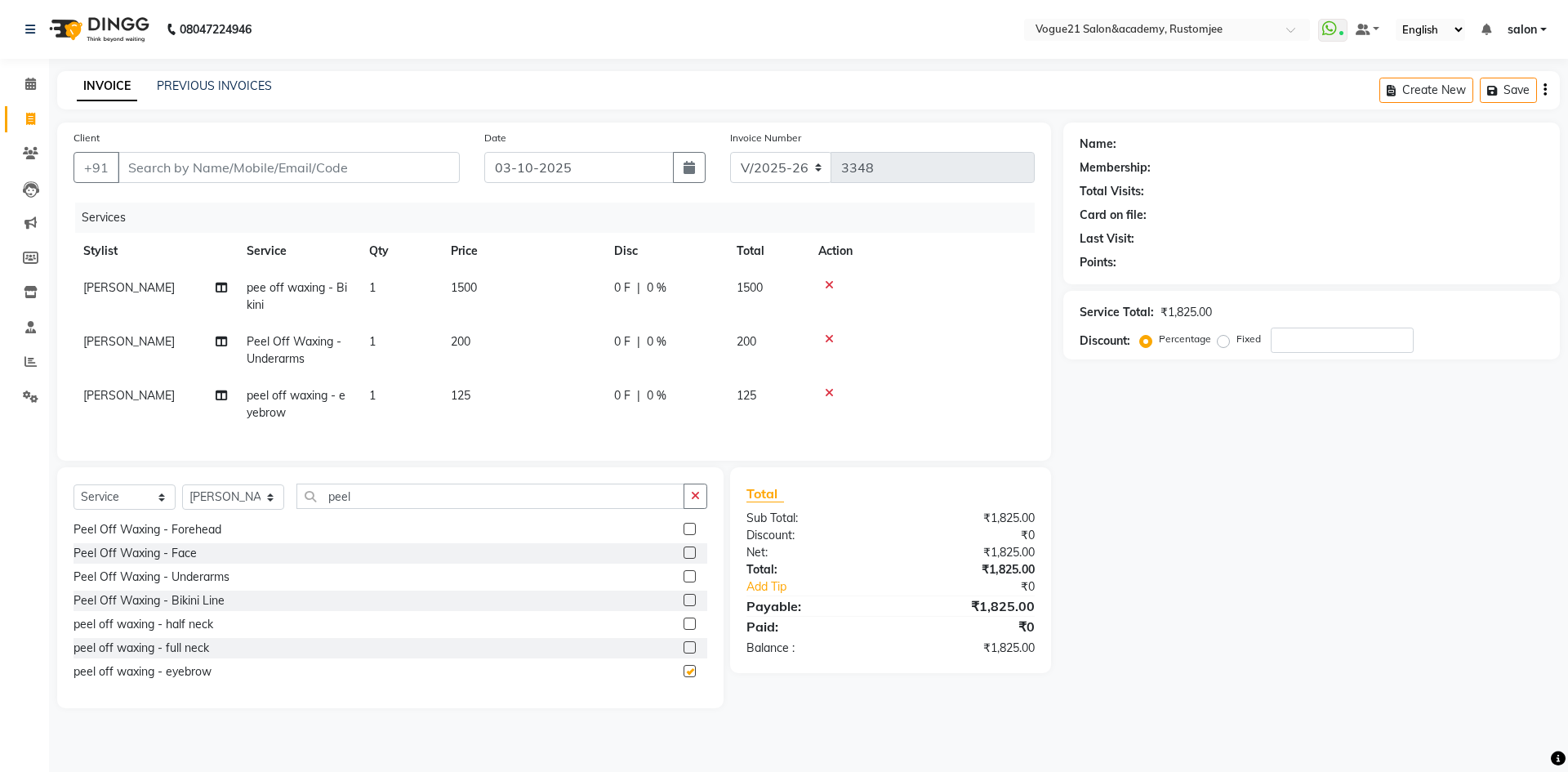
checkbox input "false"
click at [238, 170] on input "Client" at bounding box center [289, 167] width 342 height 31
type input "9"
type input "0"
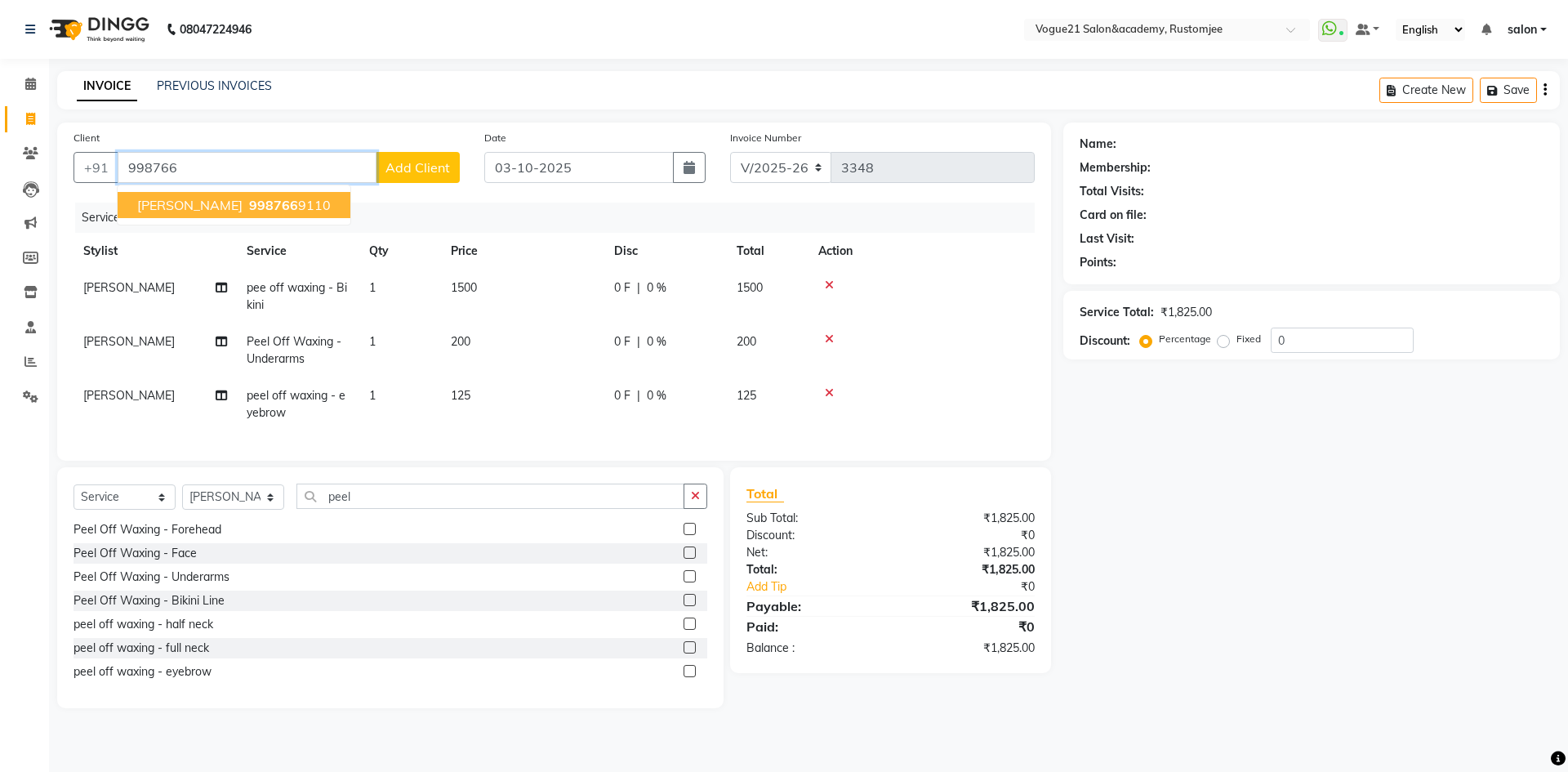
click at [216, 205] on span "Minakshi roy" at bounding box center [190, 204] width 105 height 16
type input "9987669110"
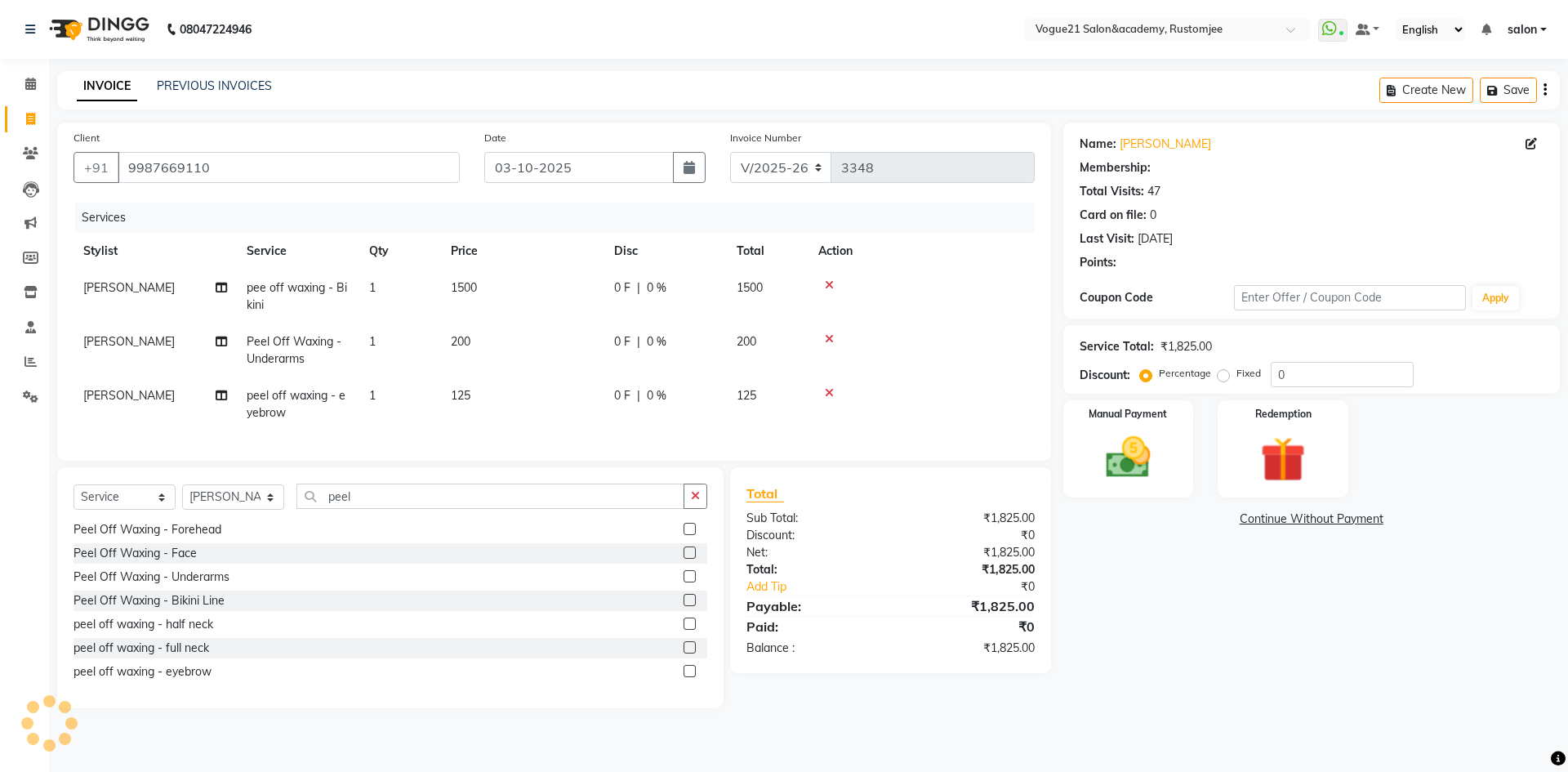
select select "1: Object"
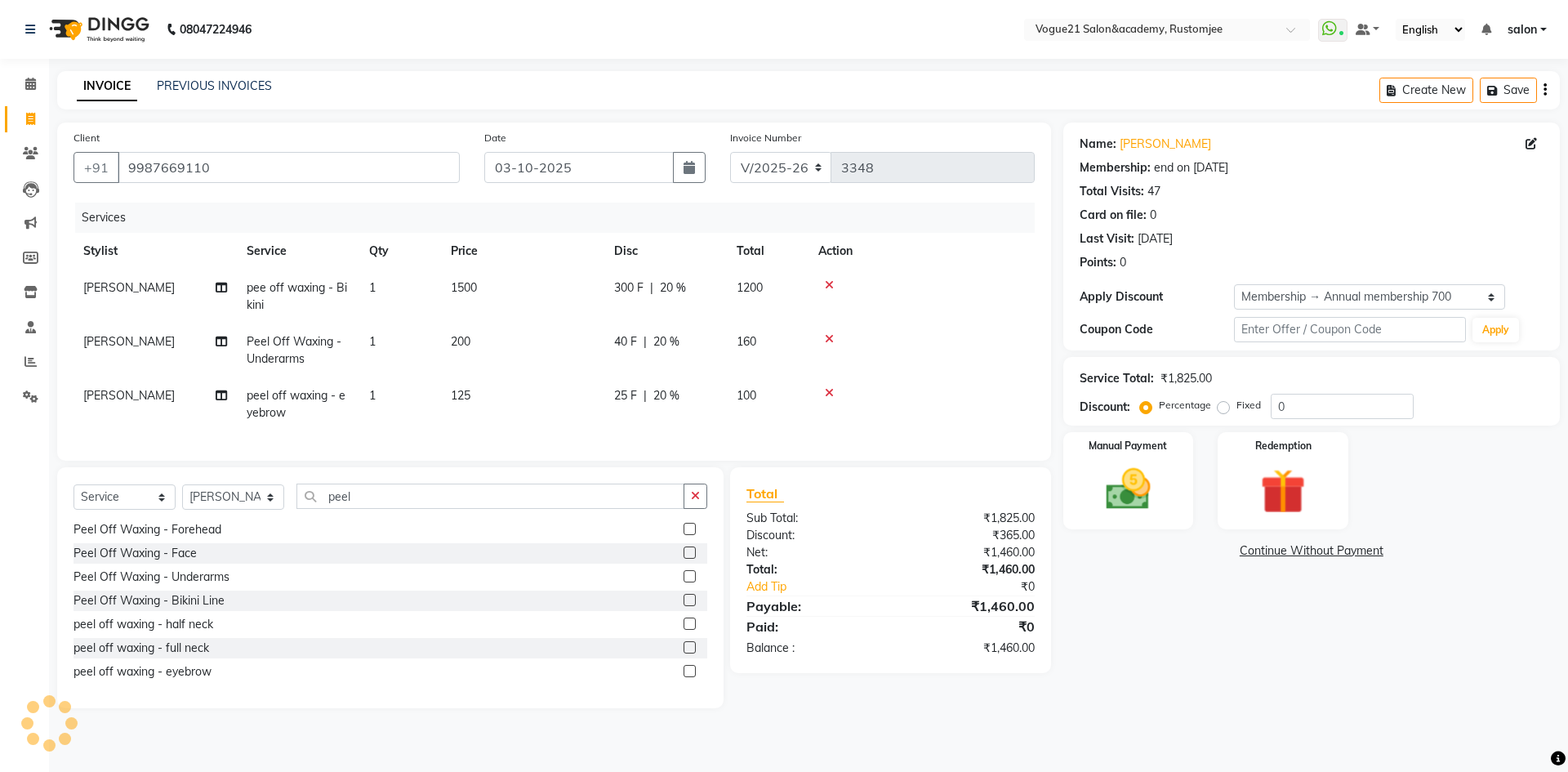
type input "20"
click at [1155, 501] on img at bounding box center [1128, 489] width 76 height 54
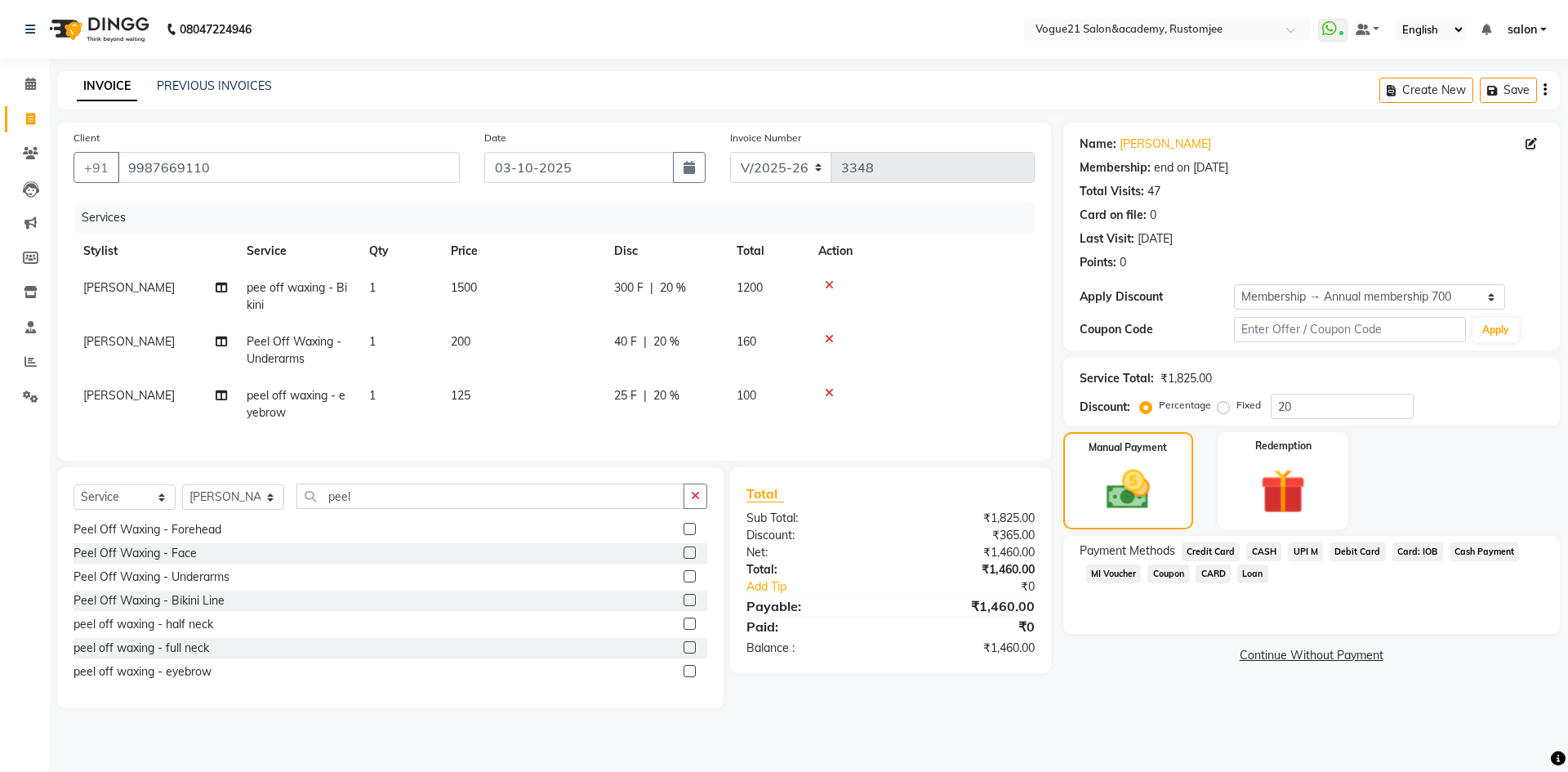
click at [1300, 547] on span "UPI M" at bounding box center [1305, 552] width 35 height 19
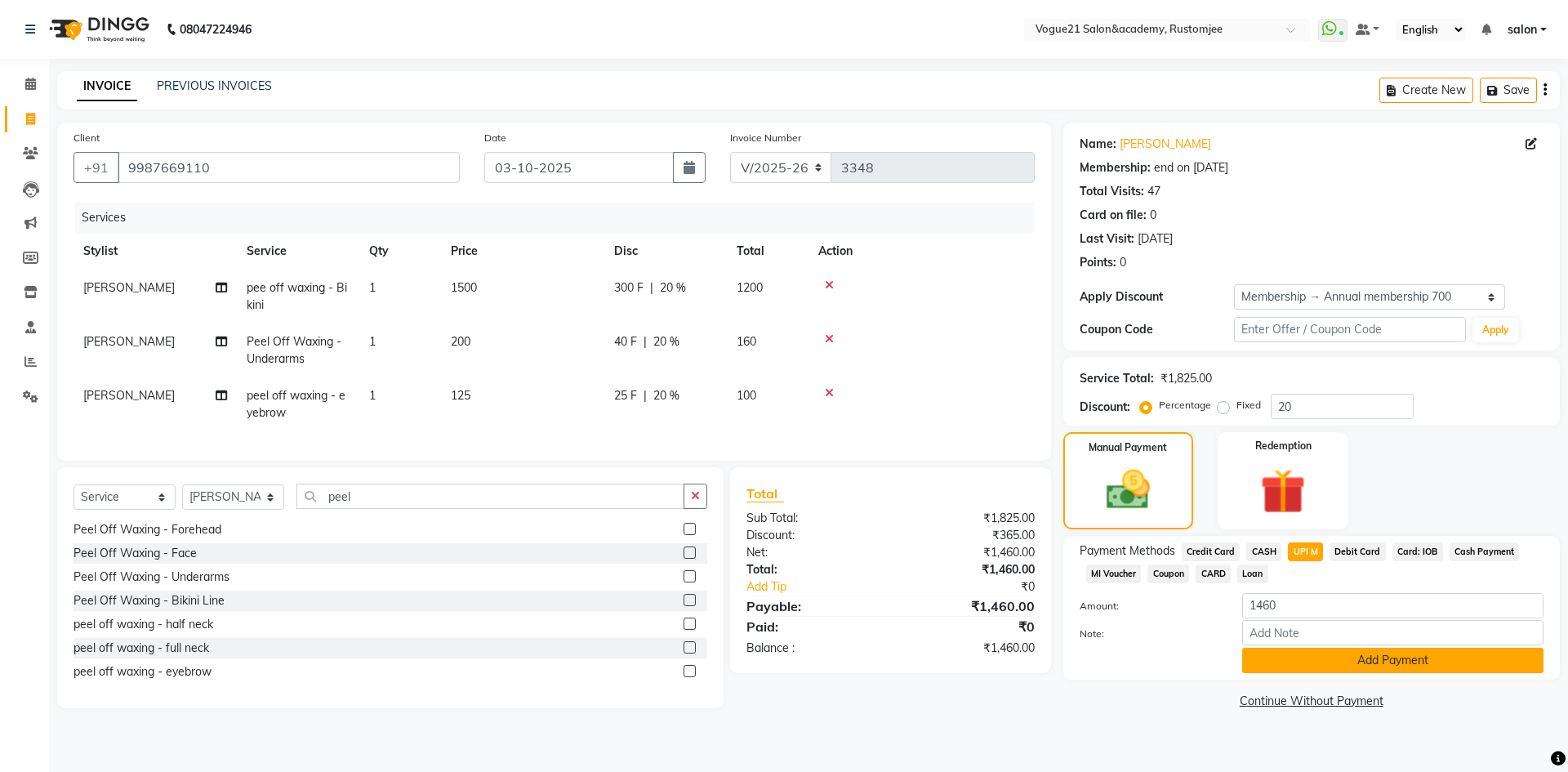
click at [1310, 658] on button "Add Payment" at bounding box center [1392, 660] width 301 height 26
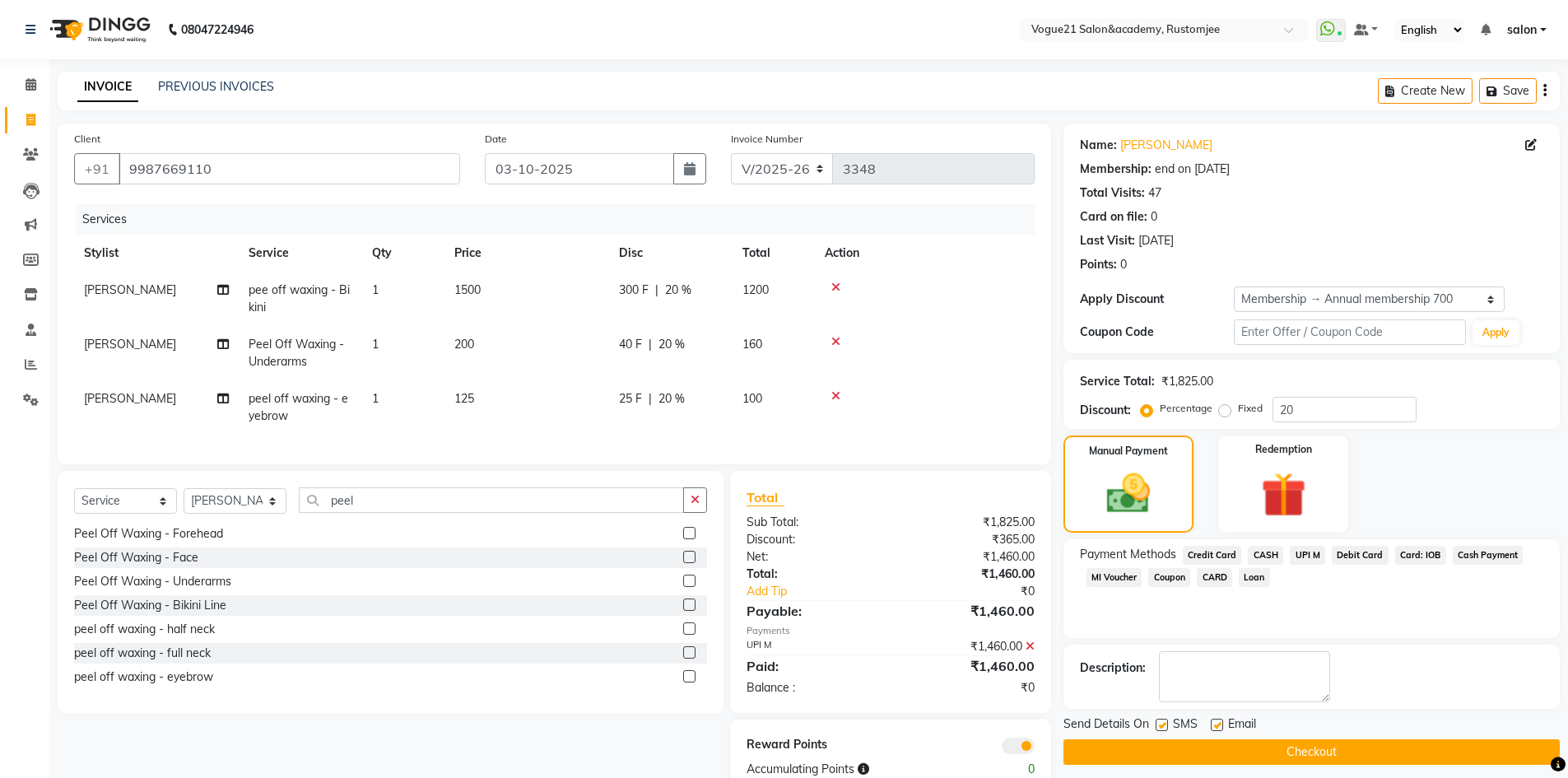
click at [1245, 763] on button "Checkout" at bounding box center [1311, 752] width 496 height 26
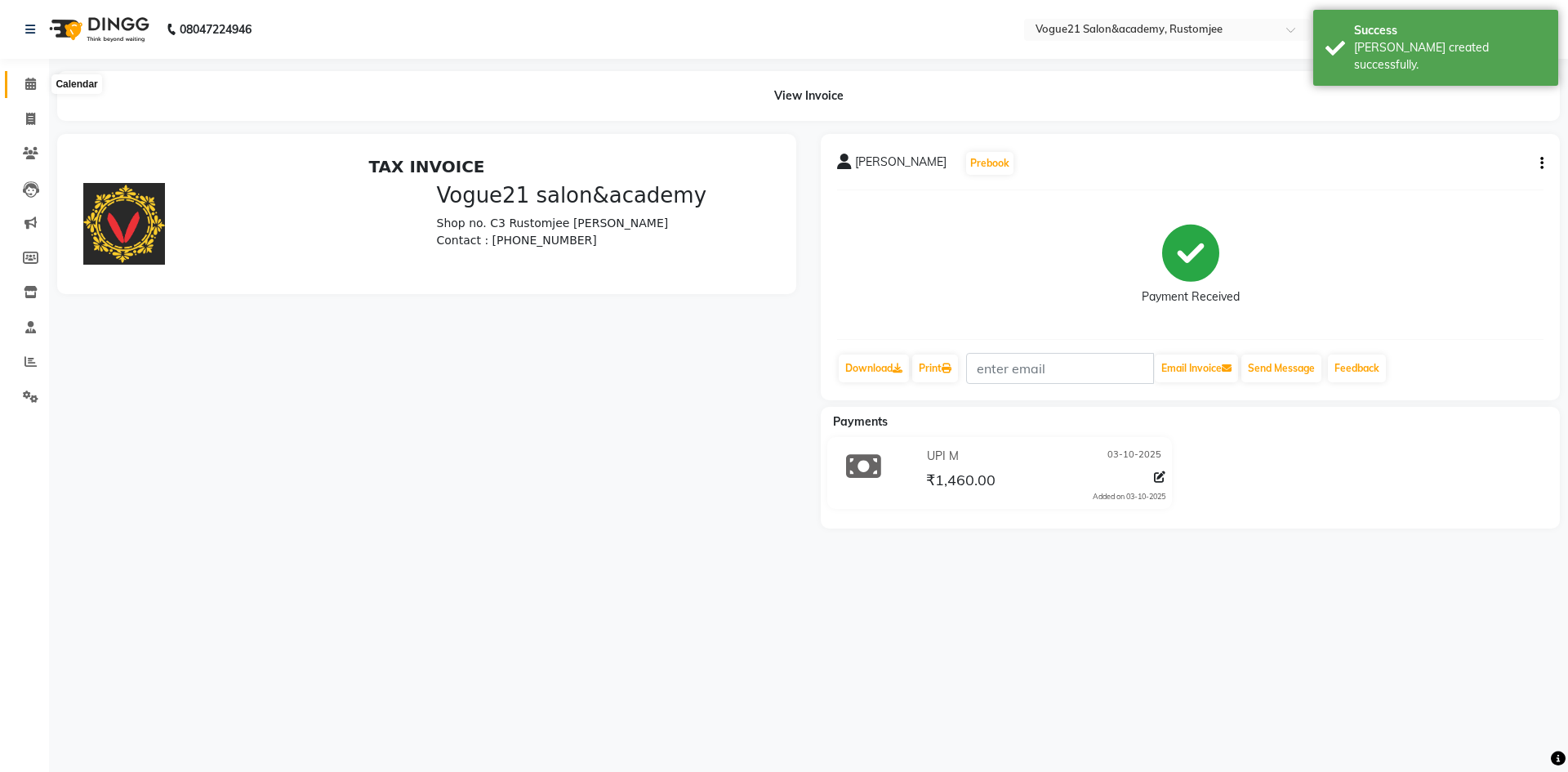
click at [27, 85] on icon at bounding box center [31, 83] width 11 height 12
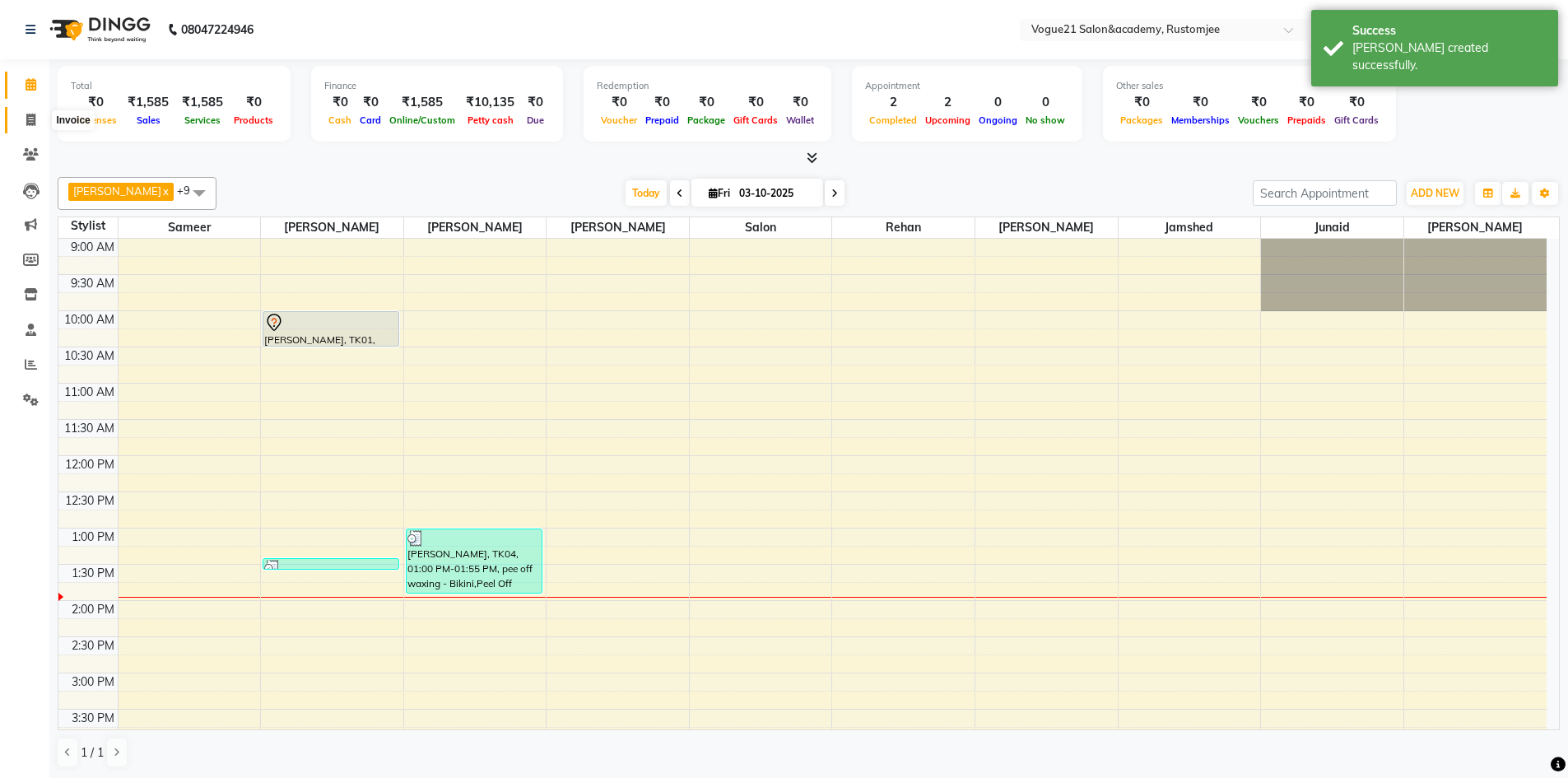
click at [36, 125] on icon at bounding box center [30, 119] width 9 height 13
select select "8171"
select select "service"
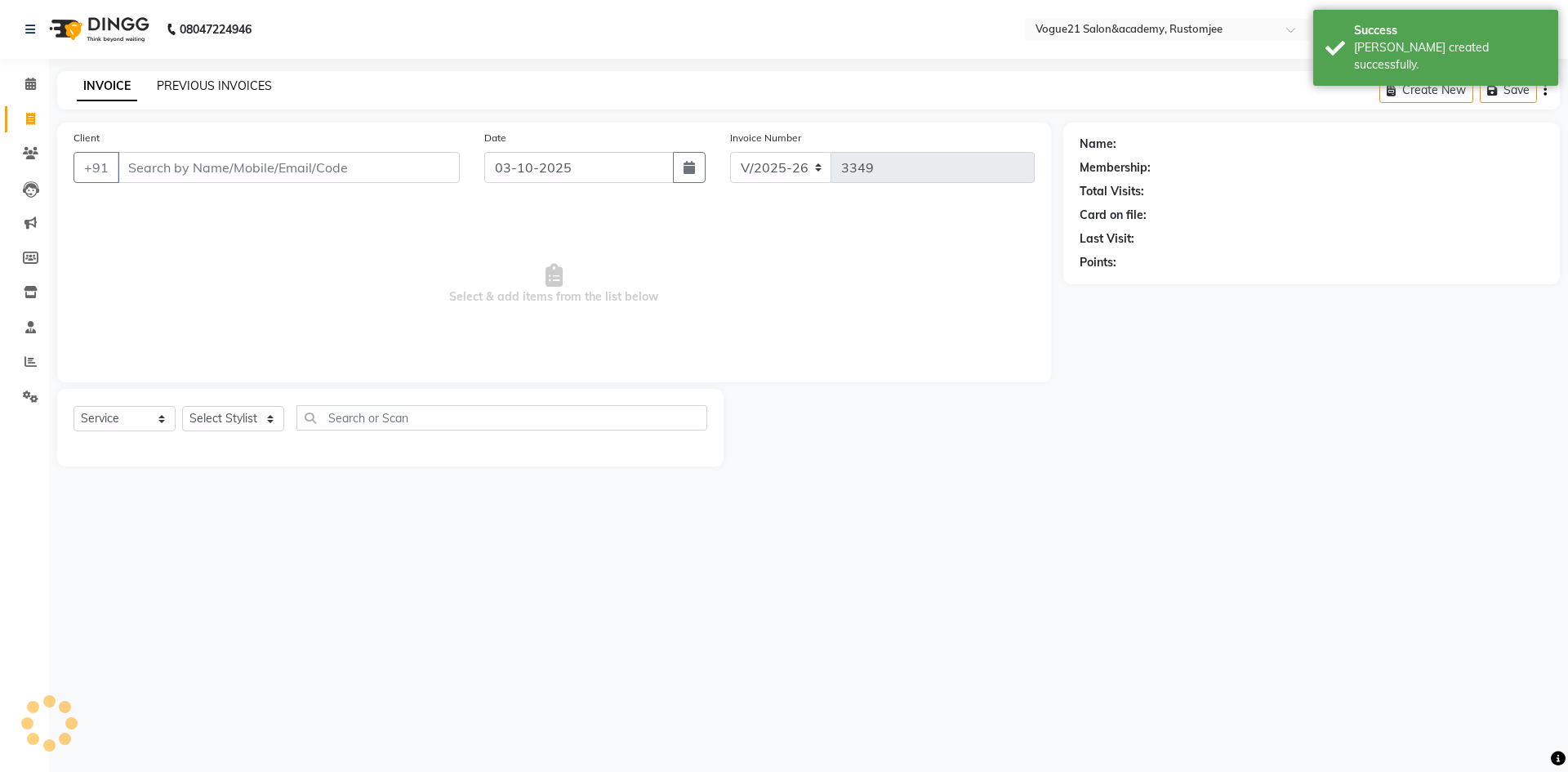
click at [232, 86] on link "PREVIOUS INVOICES" at bounding box center [214, 85] width 116 height 14
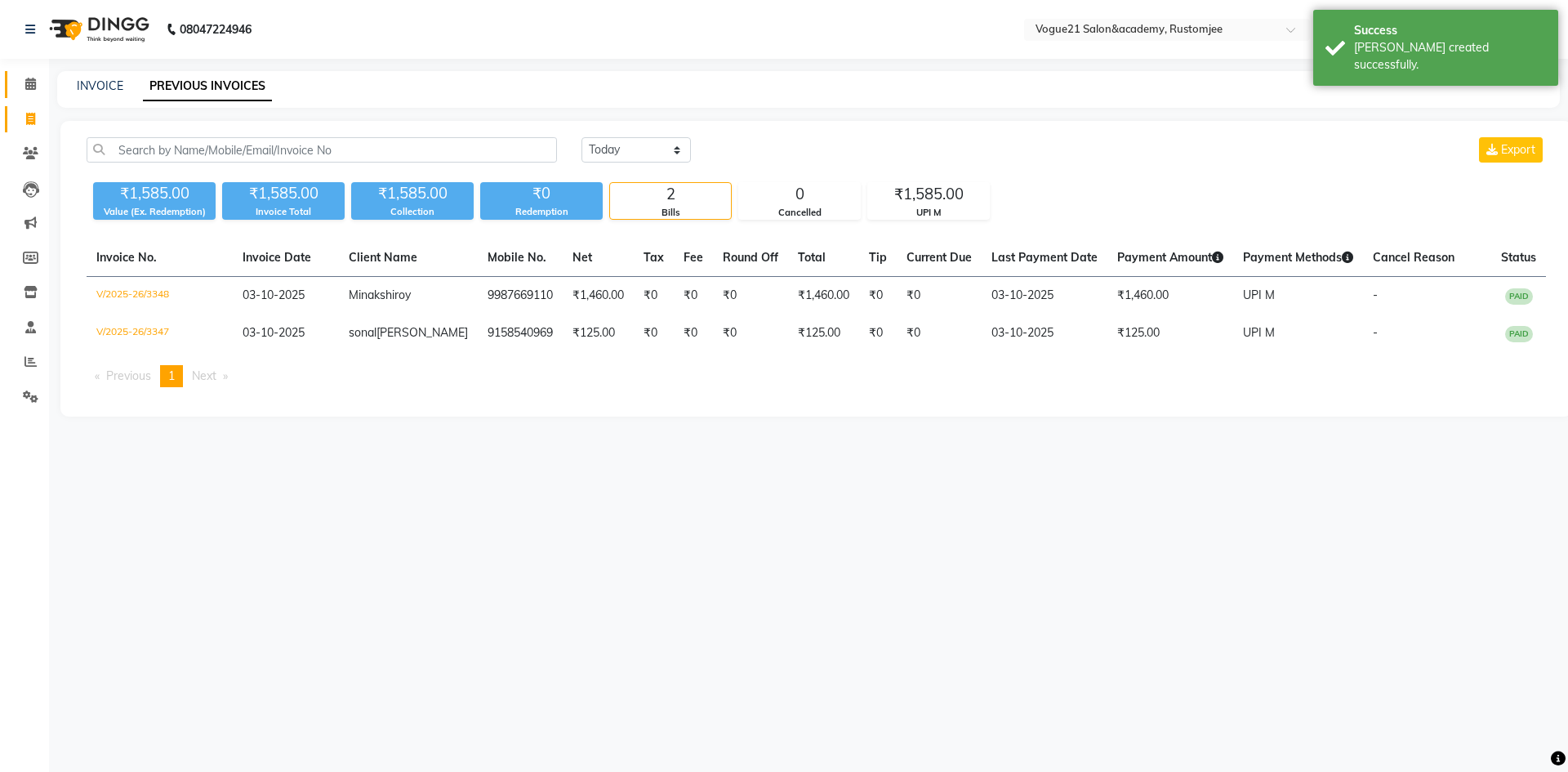
click at [33, 73] on link "Calendar" at bounding box center [24, 84] width 39 height 27
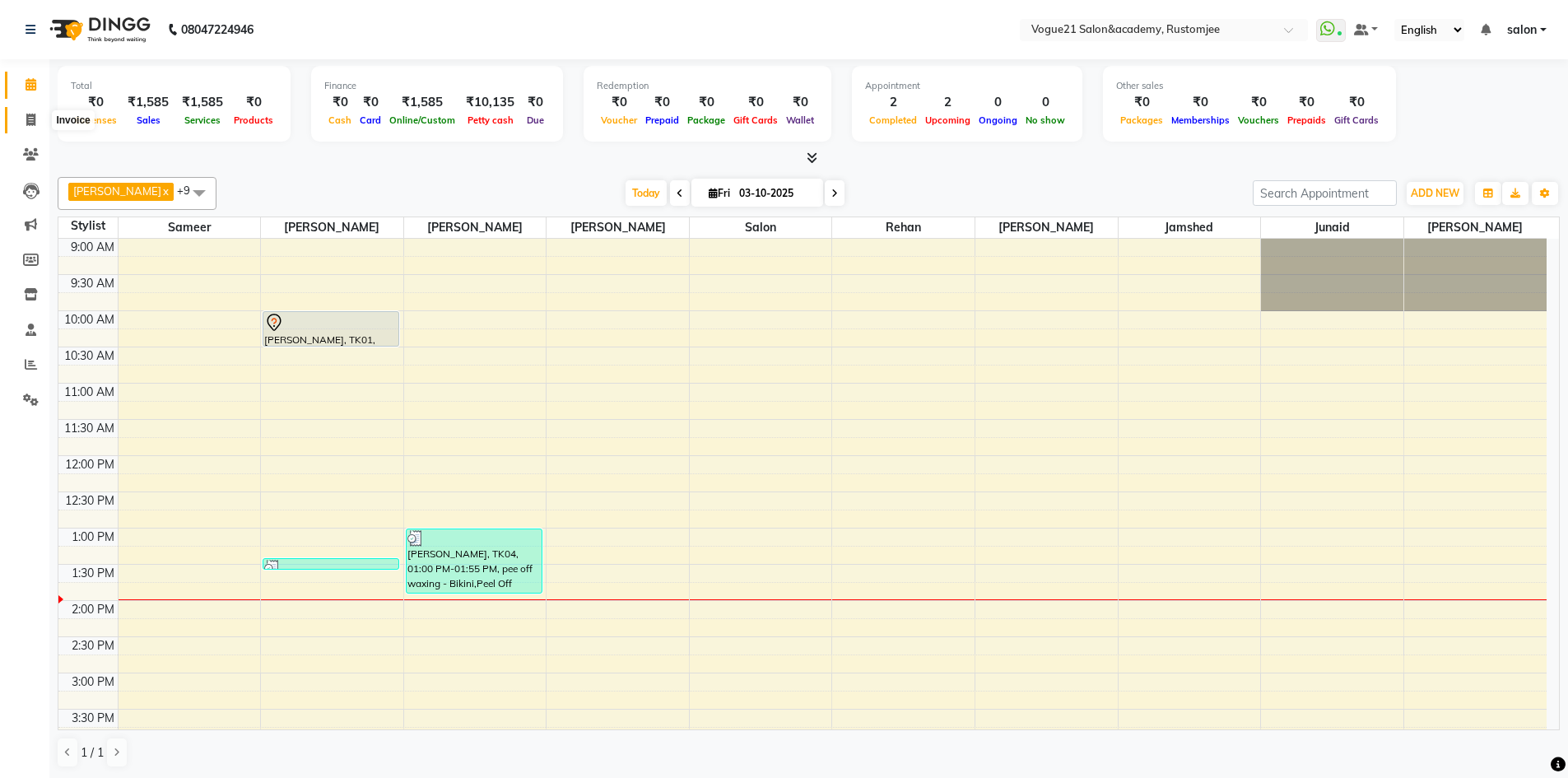
click at [20, 125] on span at bounding box center [31, 120] width 29 height 19
select select "service"
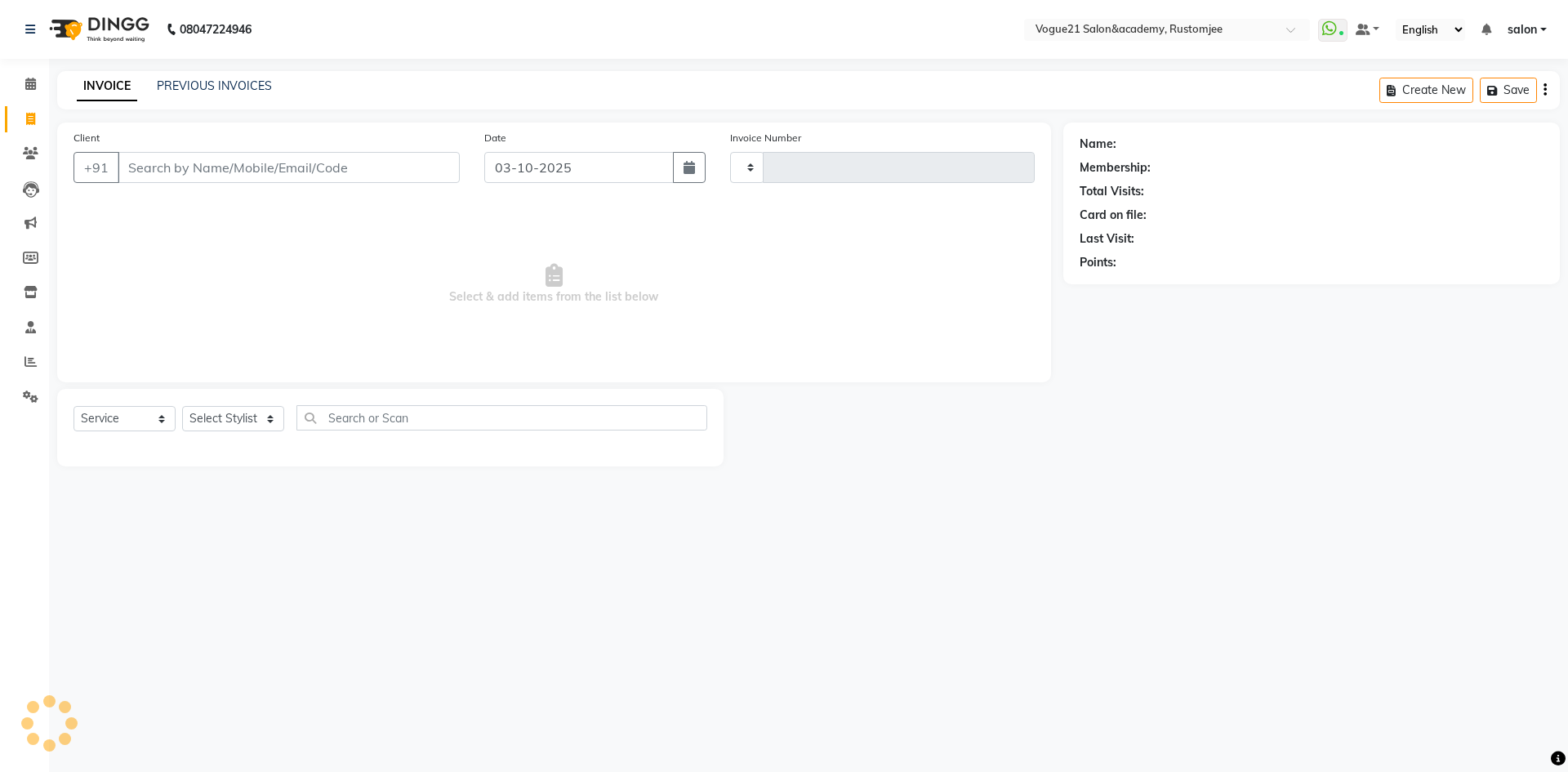
type input "3349"
select select "8171"
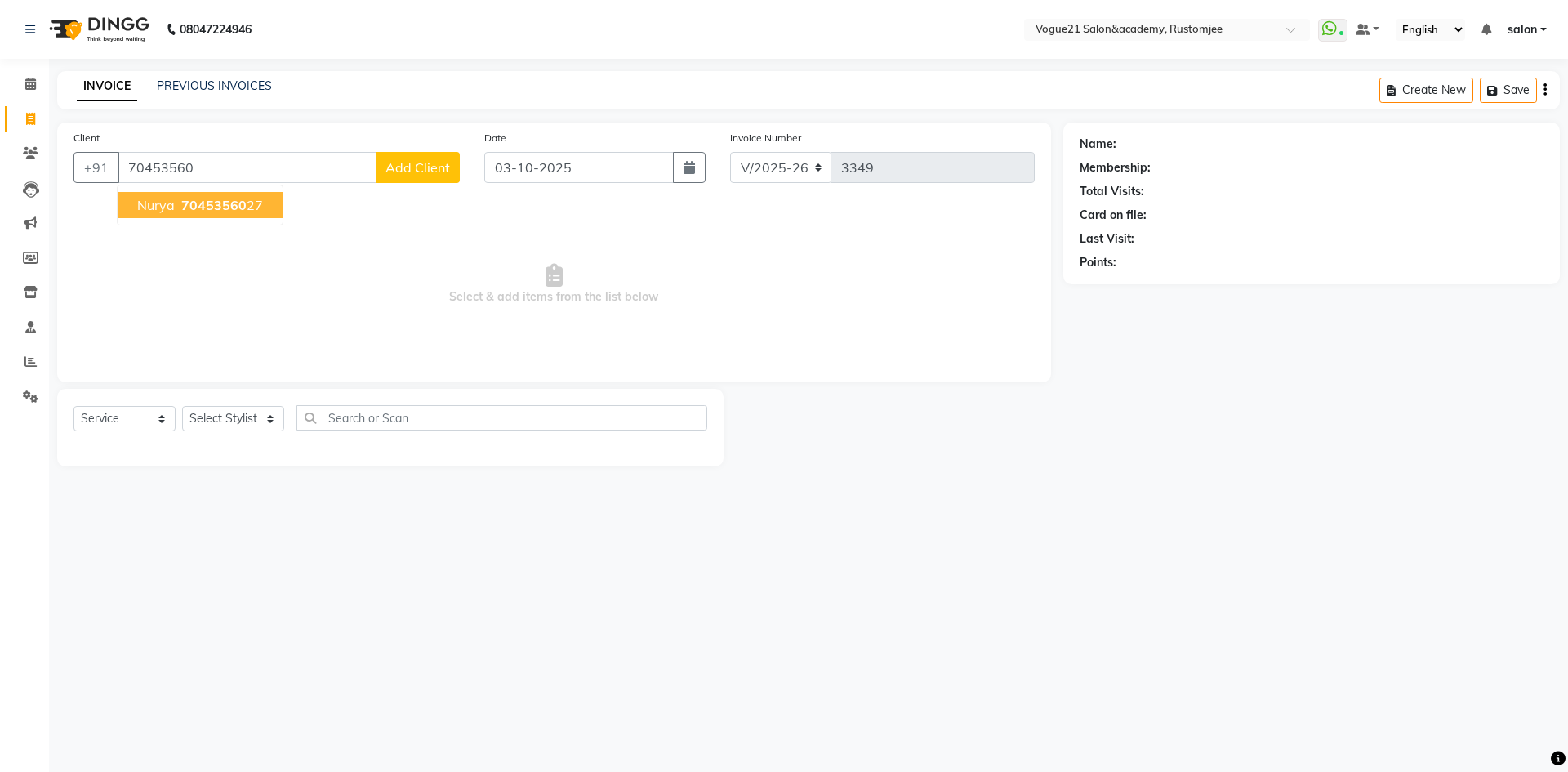
click at [238, 205] on span "70453560" at bounding box center [214, 204] width 65 height 16
type input "7045356027"
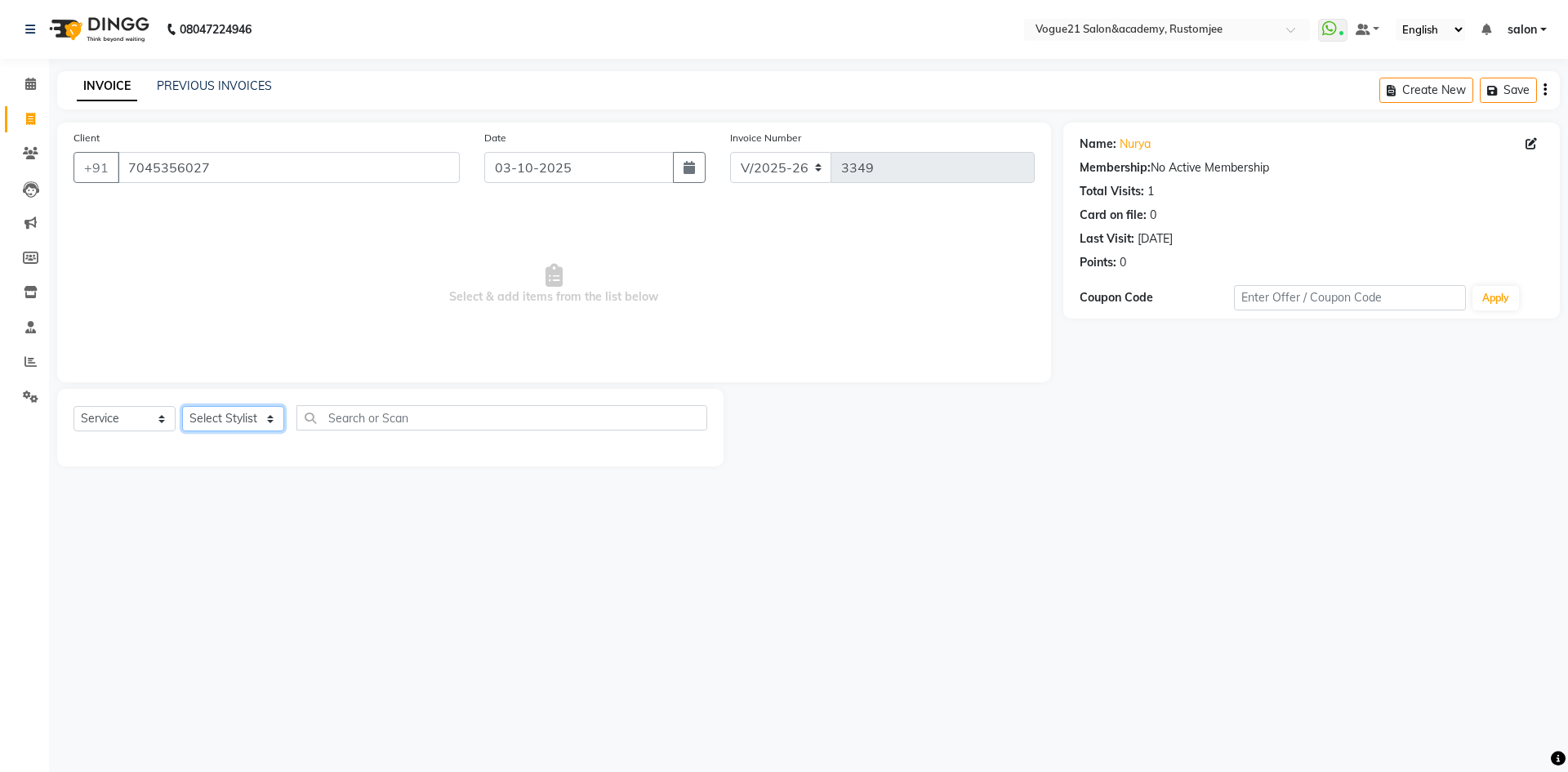
click at [256, 418] on select "Select Stylist aahil Aatish Survase alicia anju soni Jamshed junaid Pooja yadav…" at bounding box center [233, 418] width 102 height 26
select select "76930"
click at [183, 406] on select "Select Stylist aahil Aatish Survase alicia anju soni Jamshed junaid Pooja yadav…" at bounding box center [233, 418] width 102 height 26
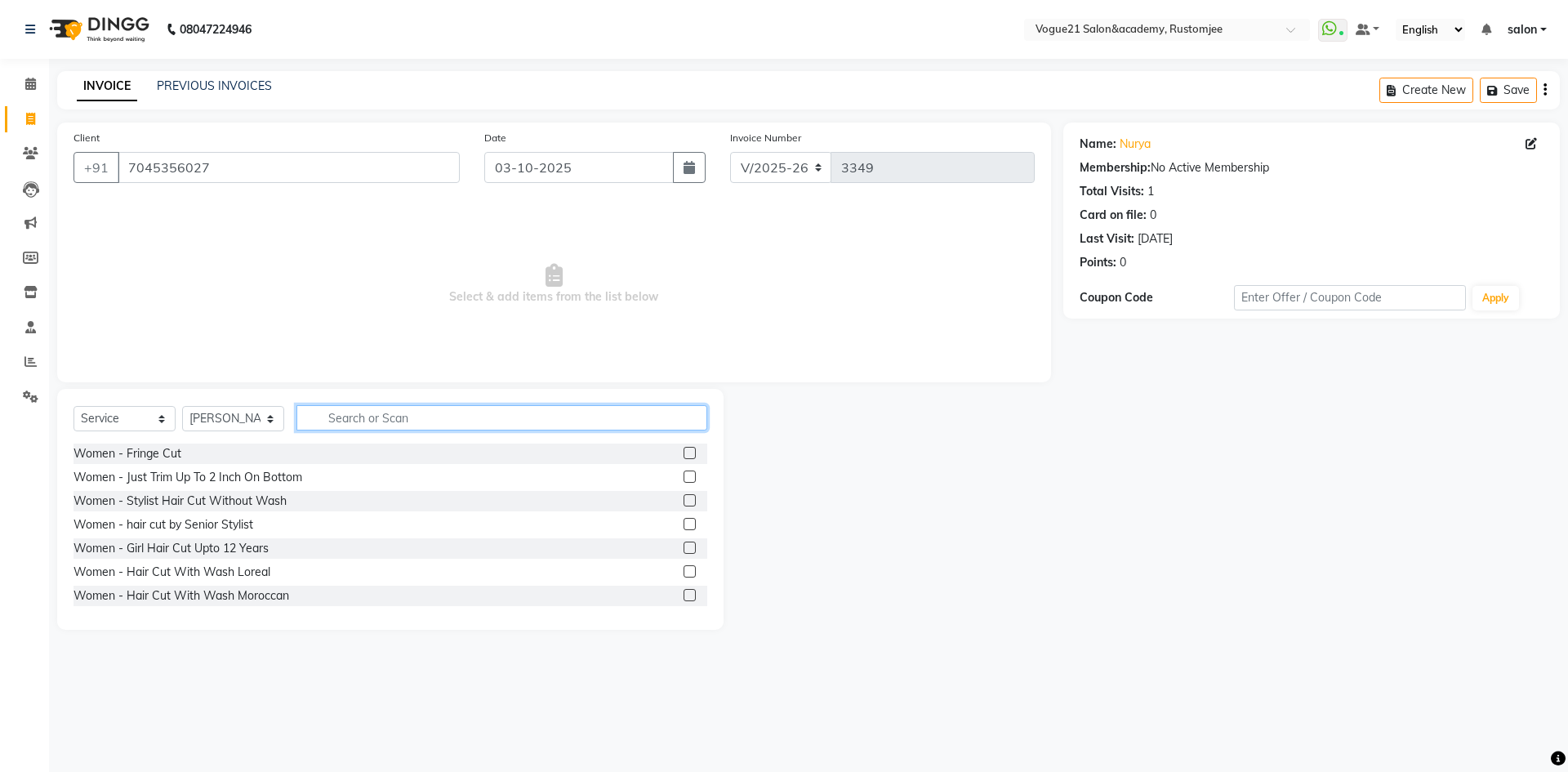
click at [350, 412] on input "text" at bounding box center [502, 418] width 411 height 26
type input "peel"
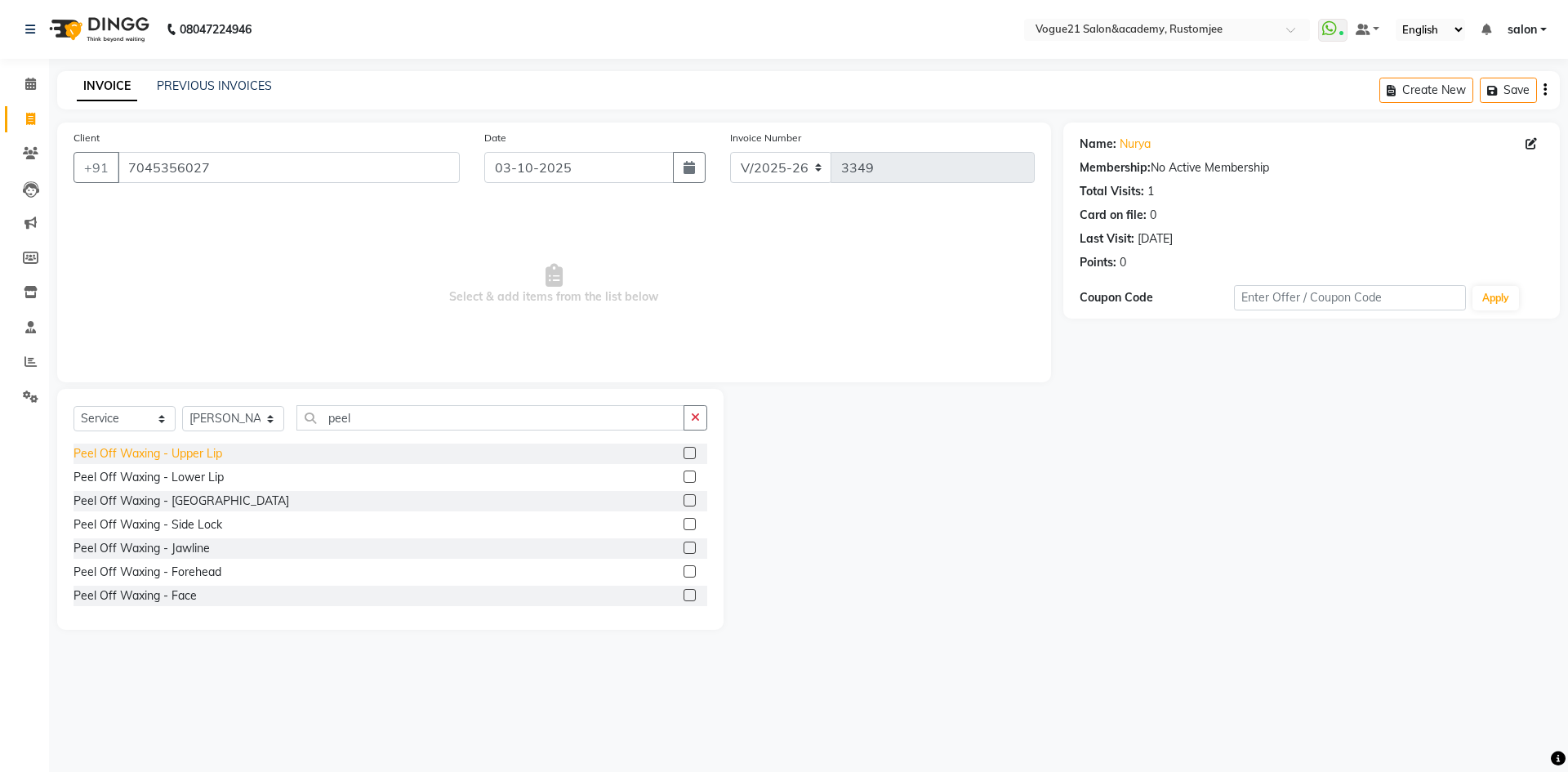
click at [206, 457] on div "Peel Off Waxing - Upper Lip" at bounding box center [148, 454] width 149 height 17
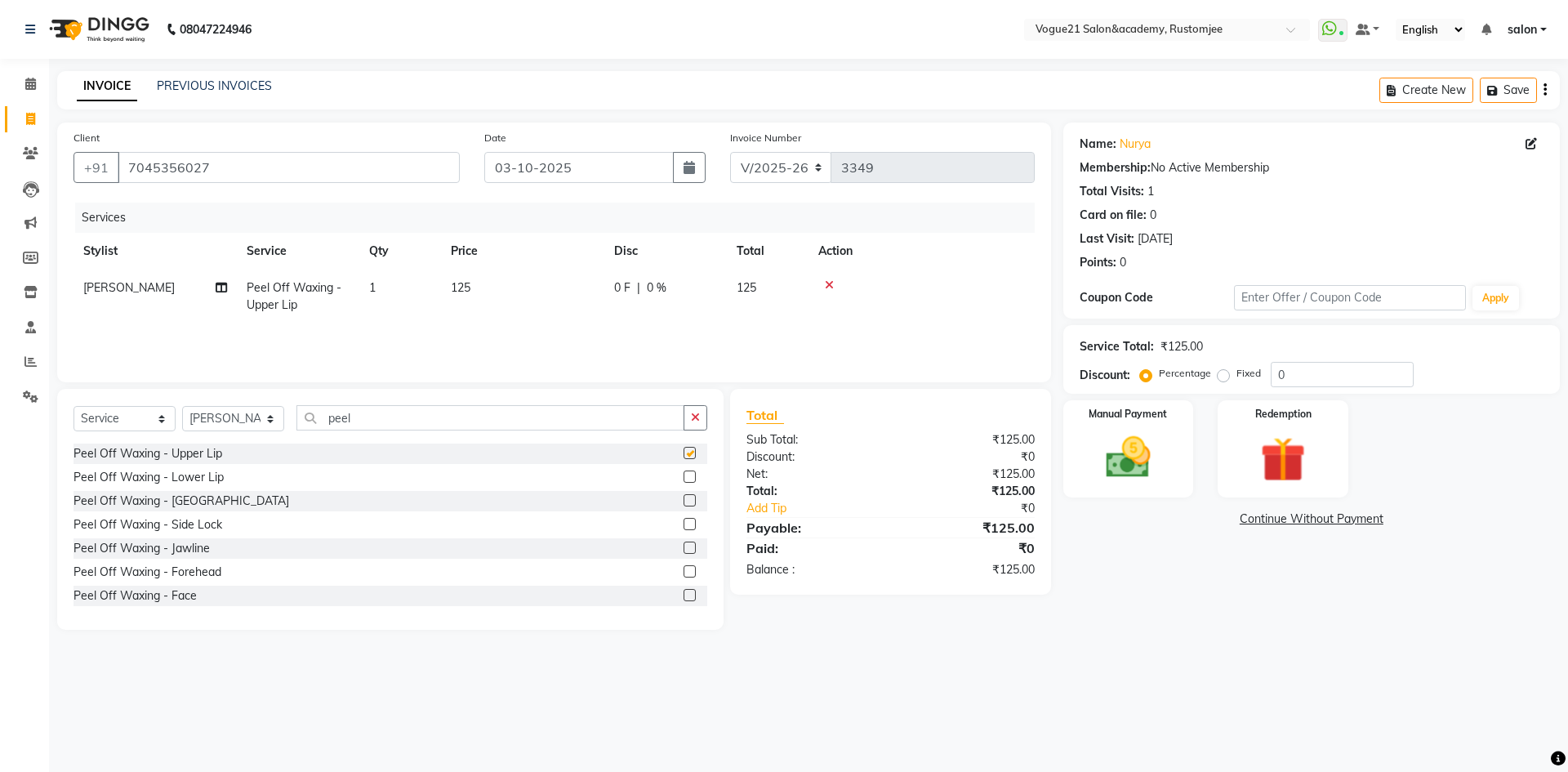
checkbox input "false"
click at [207, 482] on div "Peel Off Waxing - Lower Lip" at bounding box center [148, 478] width 150 height 17
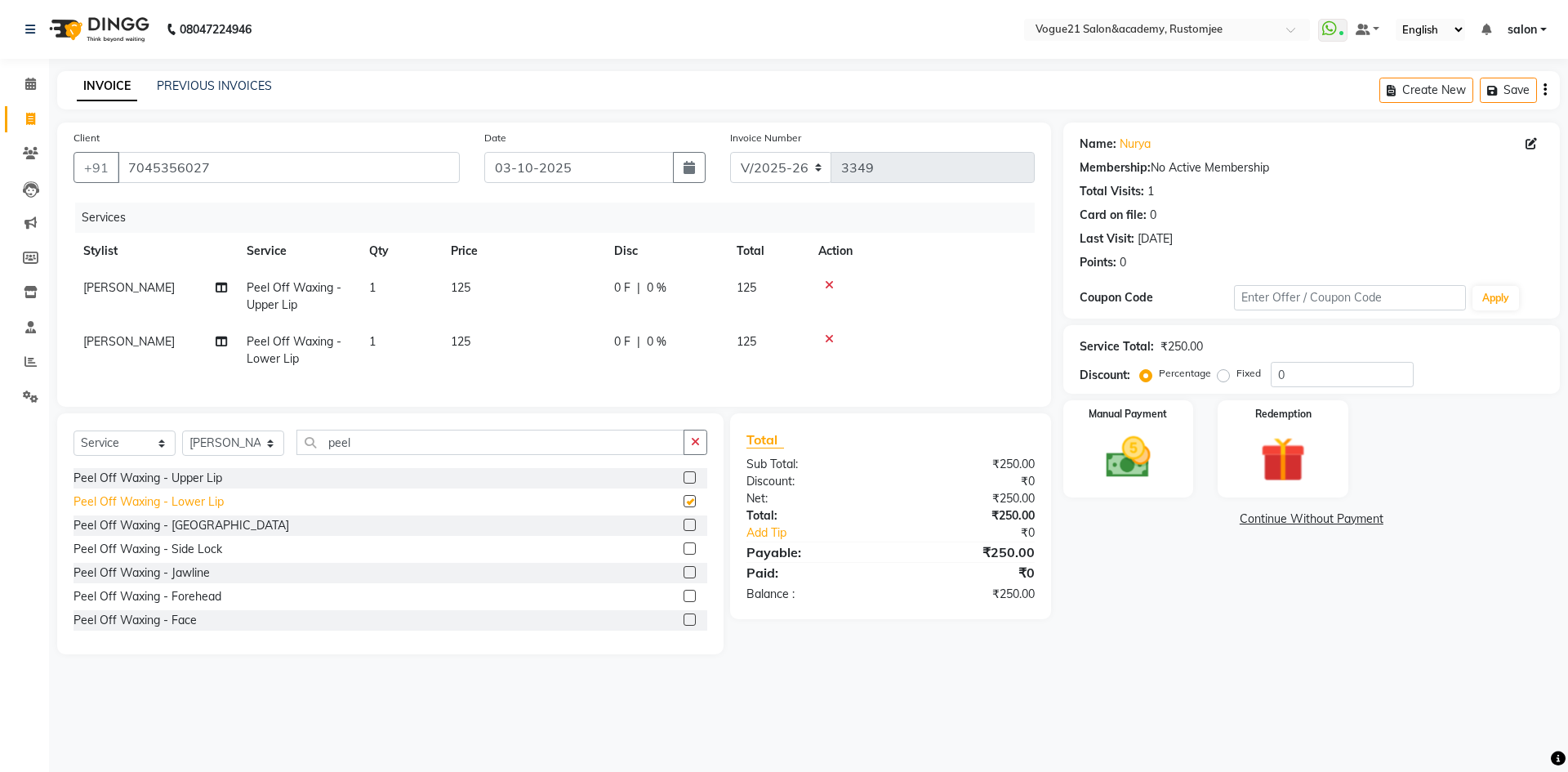
checkbox input "false"
click at [829, 339] on icon at bounding box center [828, 339] width 9 height 11
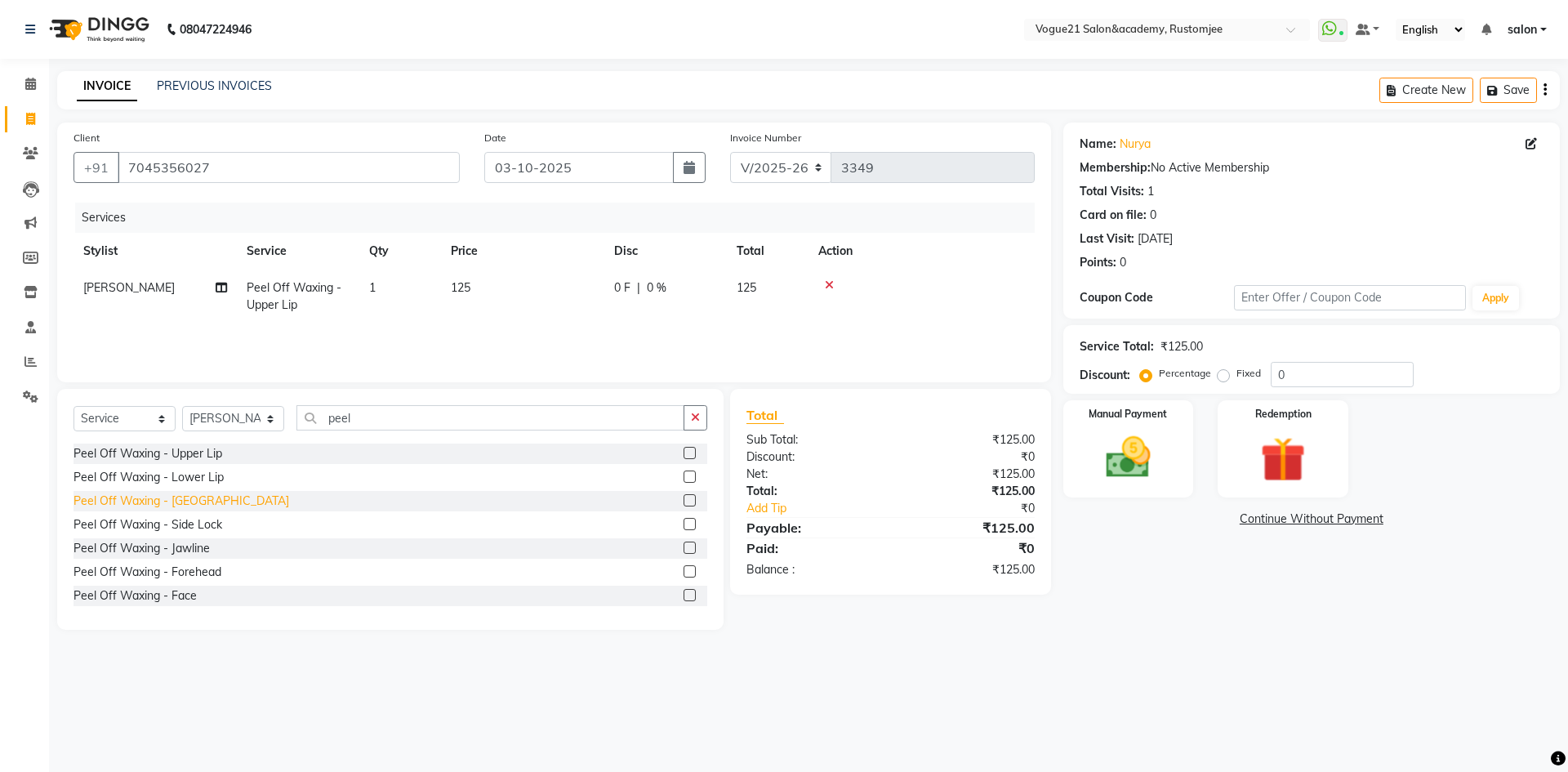
click at [188, 509] on div "Peel Off Waxing - [GEOGRAPHIC_DATA]" at bounding box center [182, 501] width 216 height 17
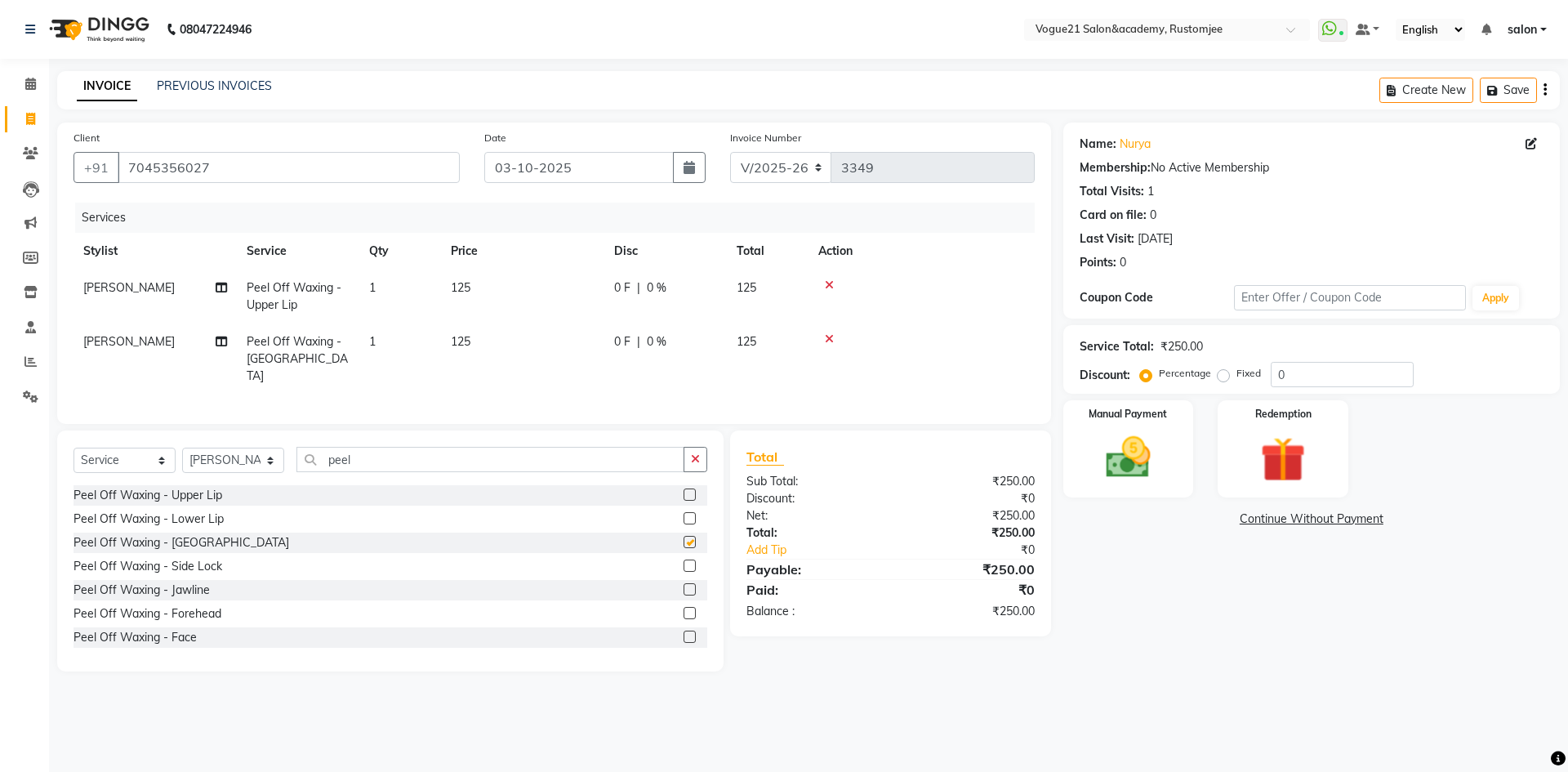
checkbox input "false"
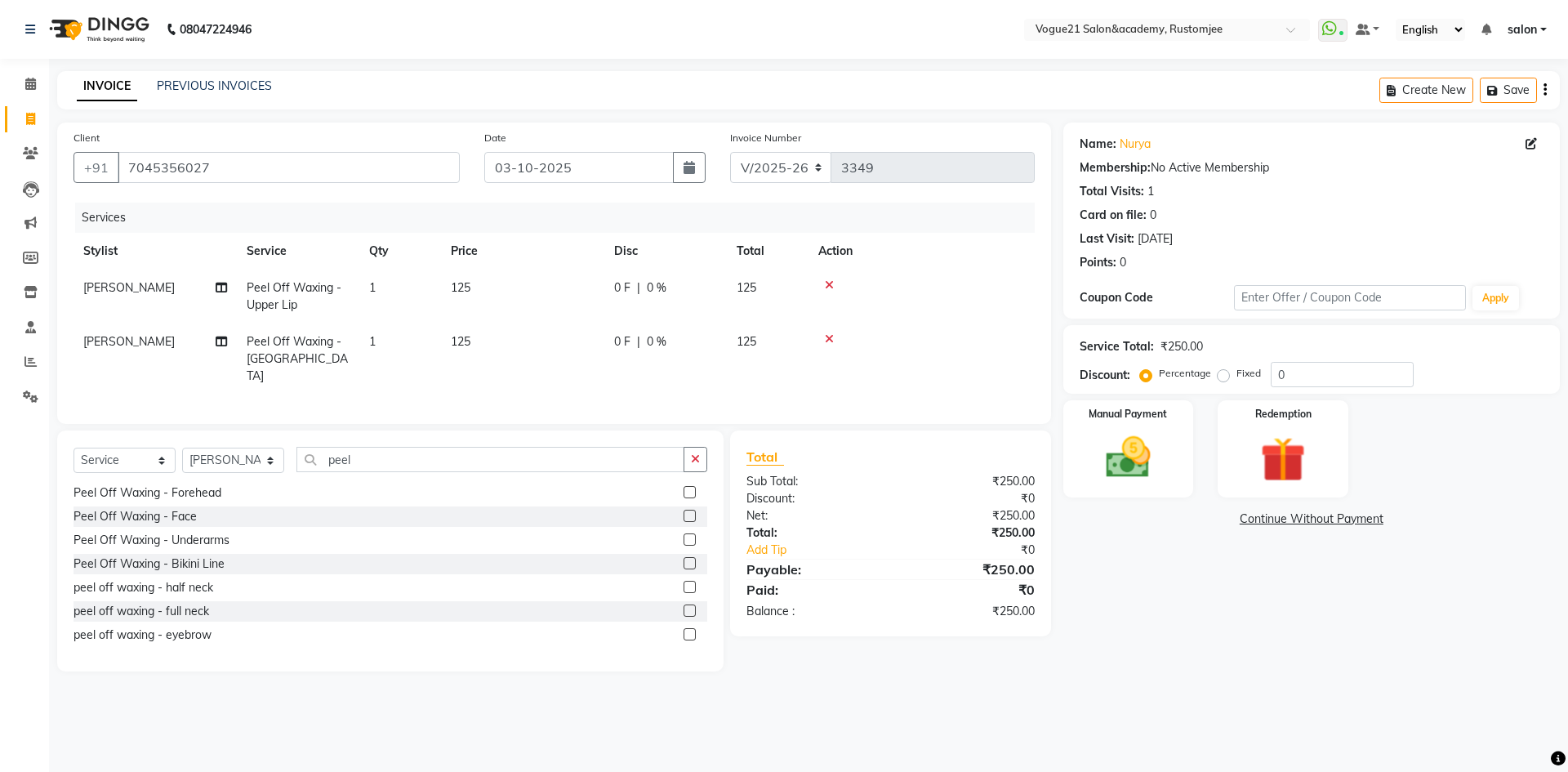
click at [397, 440] on div "Select Service Product Membership Package Voucher Prepaid Gift Card Select Styl…" at bounding box center [391, 551] width 667 height 241
click at [381, 455] on input "peel" at bounding box center [490, 460] width 388 height 26
type input "p"
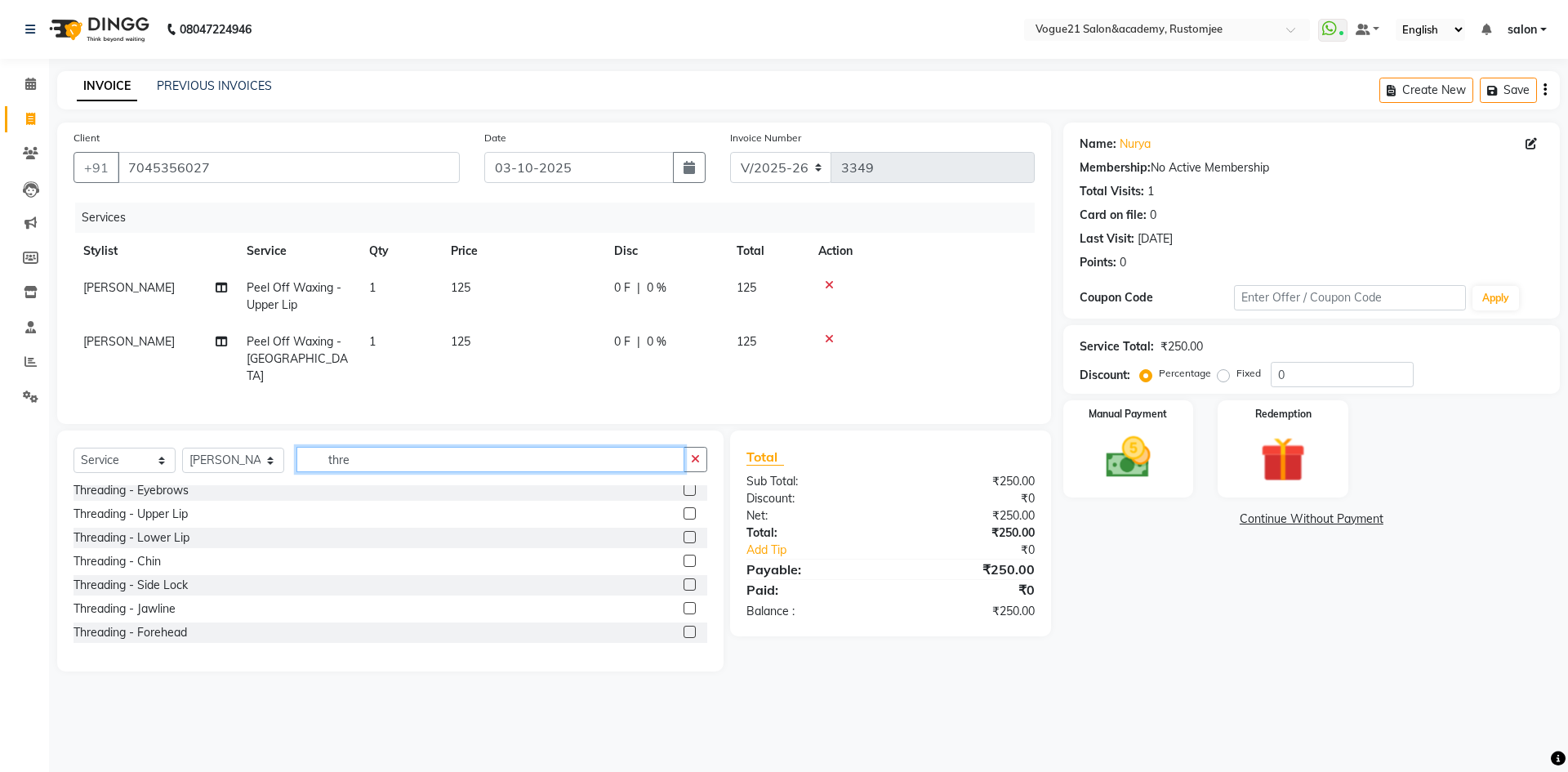
scroll to position [0, 0]
type input "thre"
click at [172, 487] on div "Threading - Eyebrows" at bounding box center [131, 496] width 116 height 17
checkbox input "false"
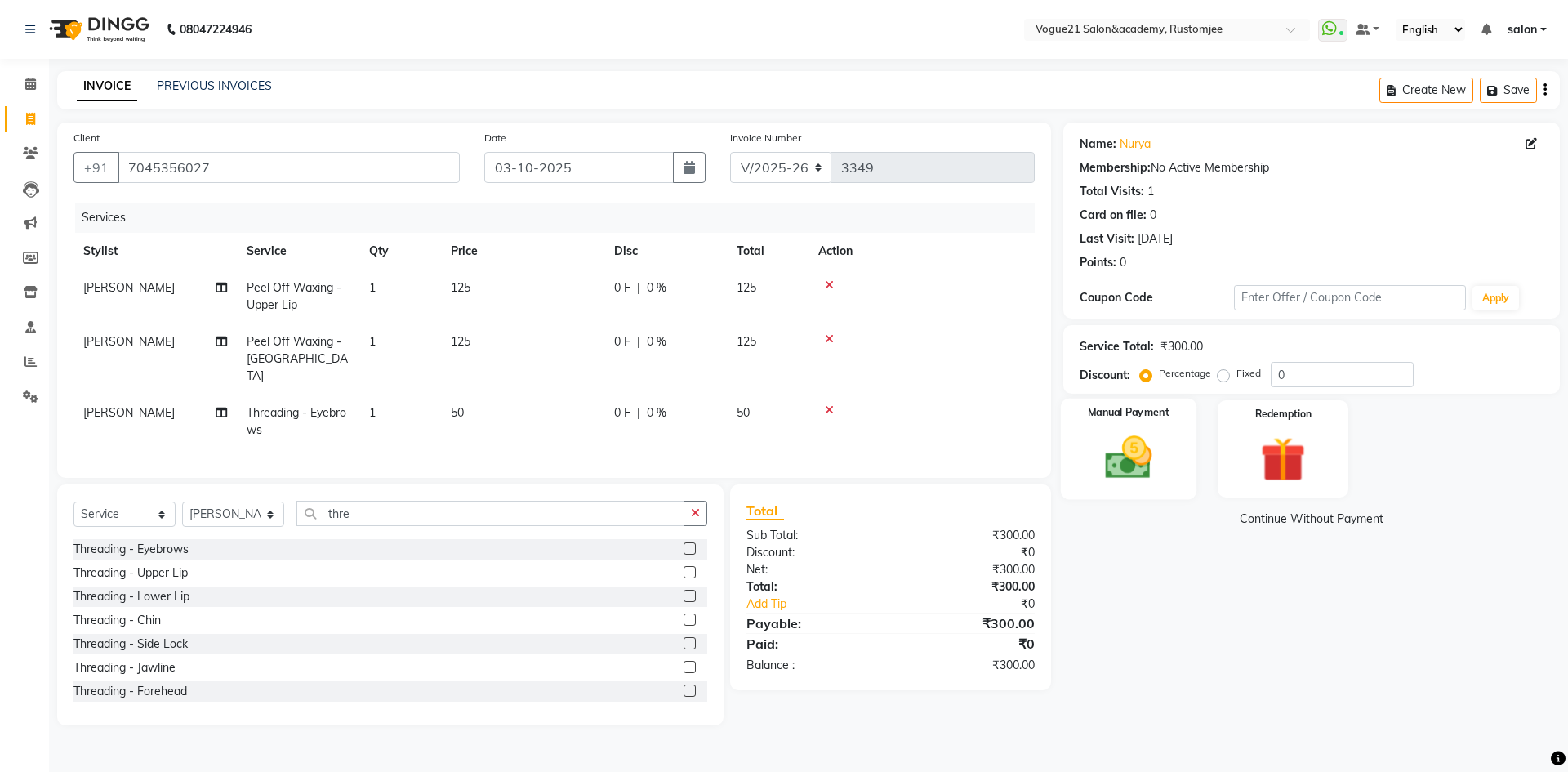
click at [1134, 482] on img at bounding box center [1128, 458] width 76 height 54
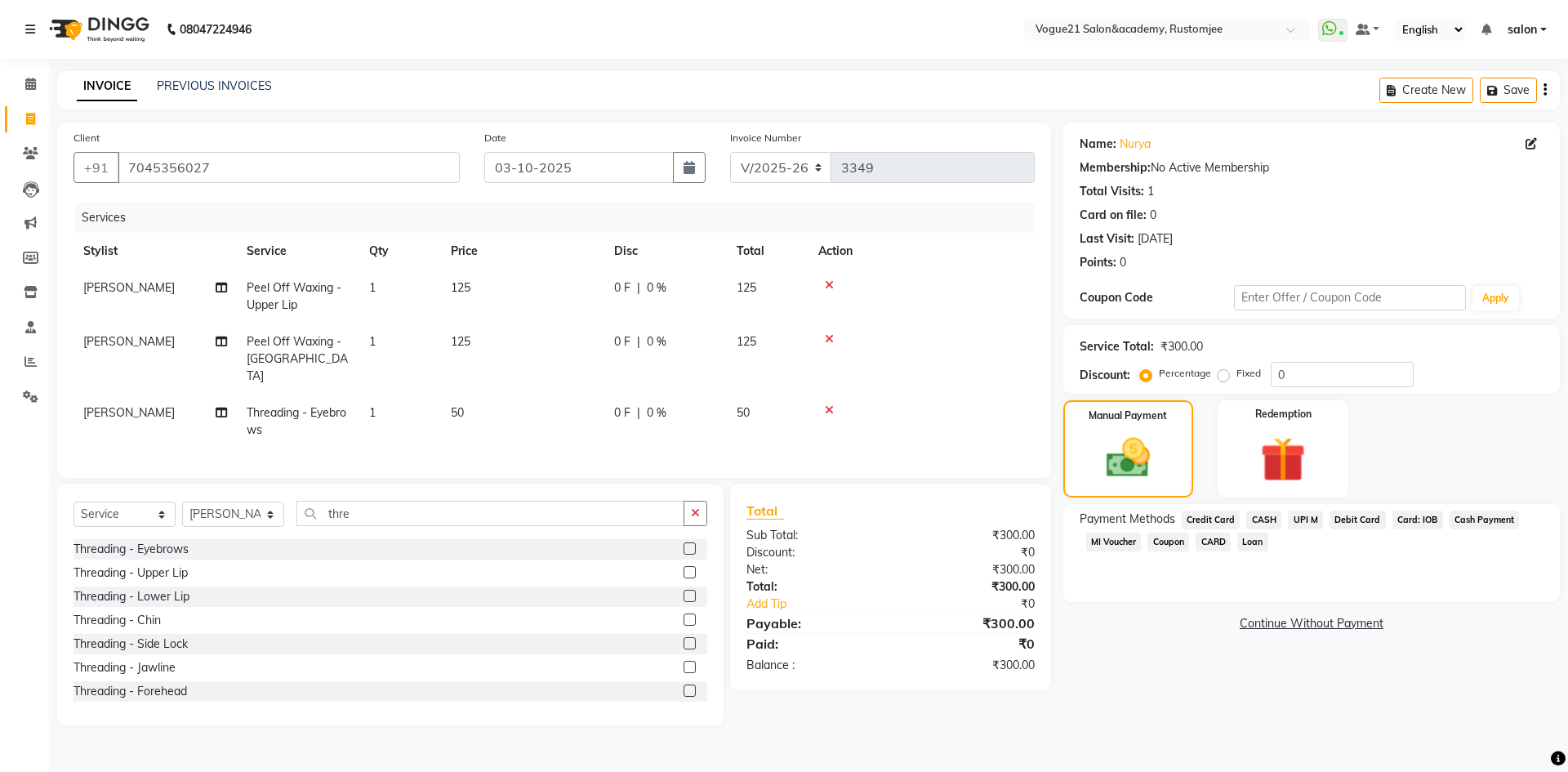
click at [1294, 515] on span "UPI M" at bounding box center [1305, 520] width 35 height 19
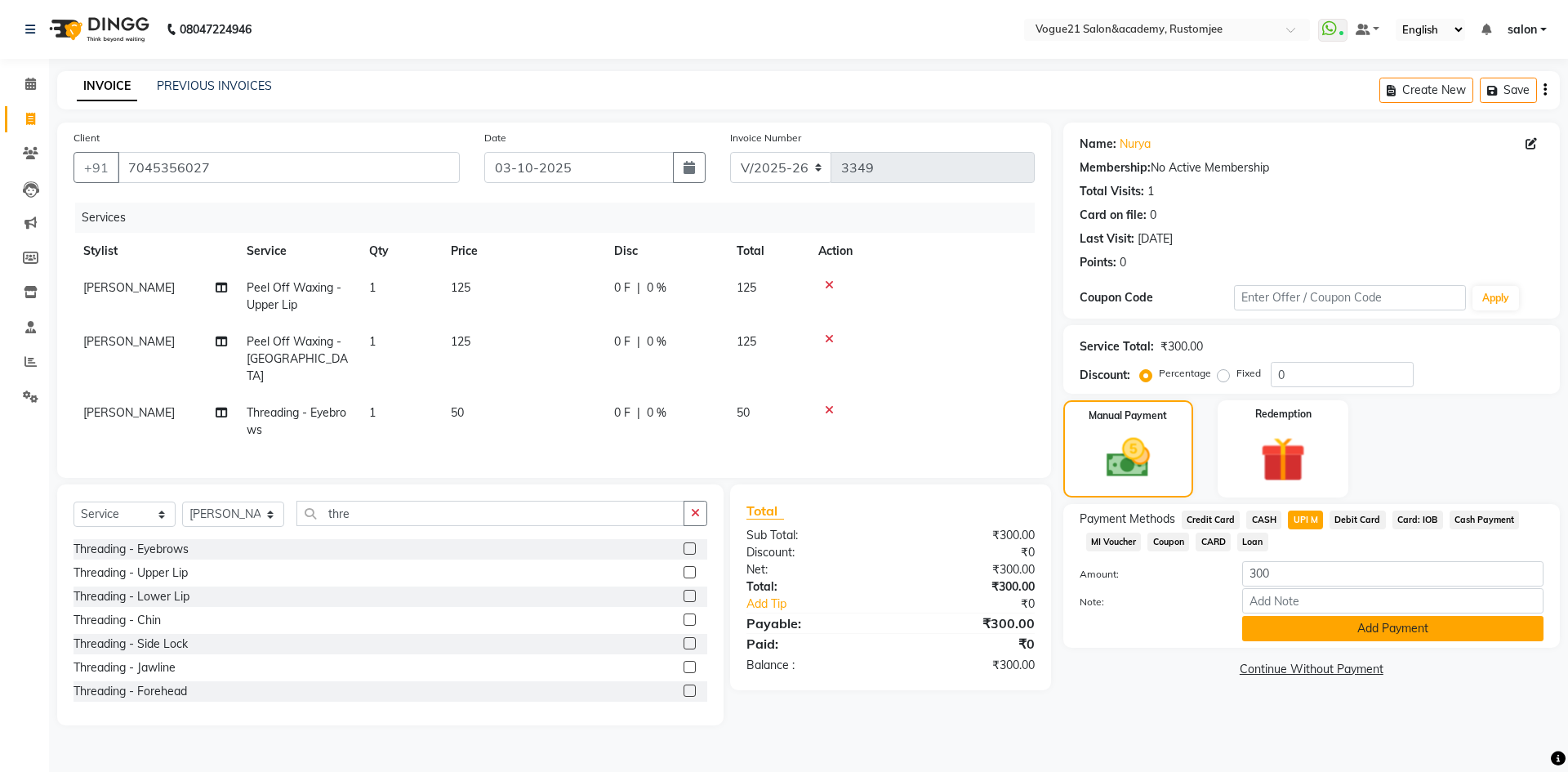
click at [1298, 628] on button "Add Payment" at bounding box center [1392, 629] width 301 height 26
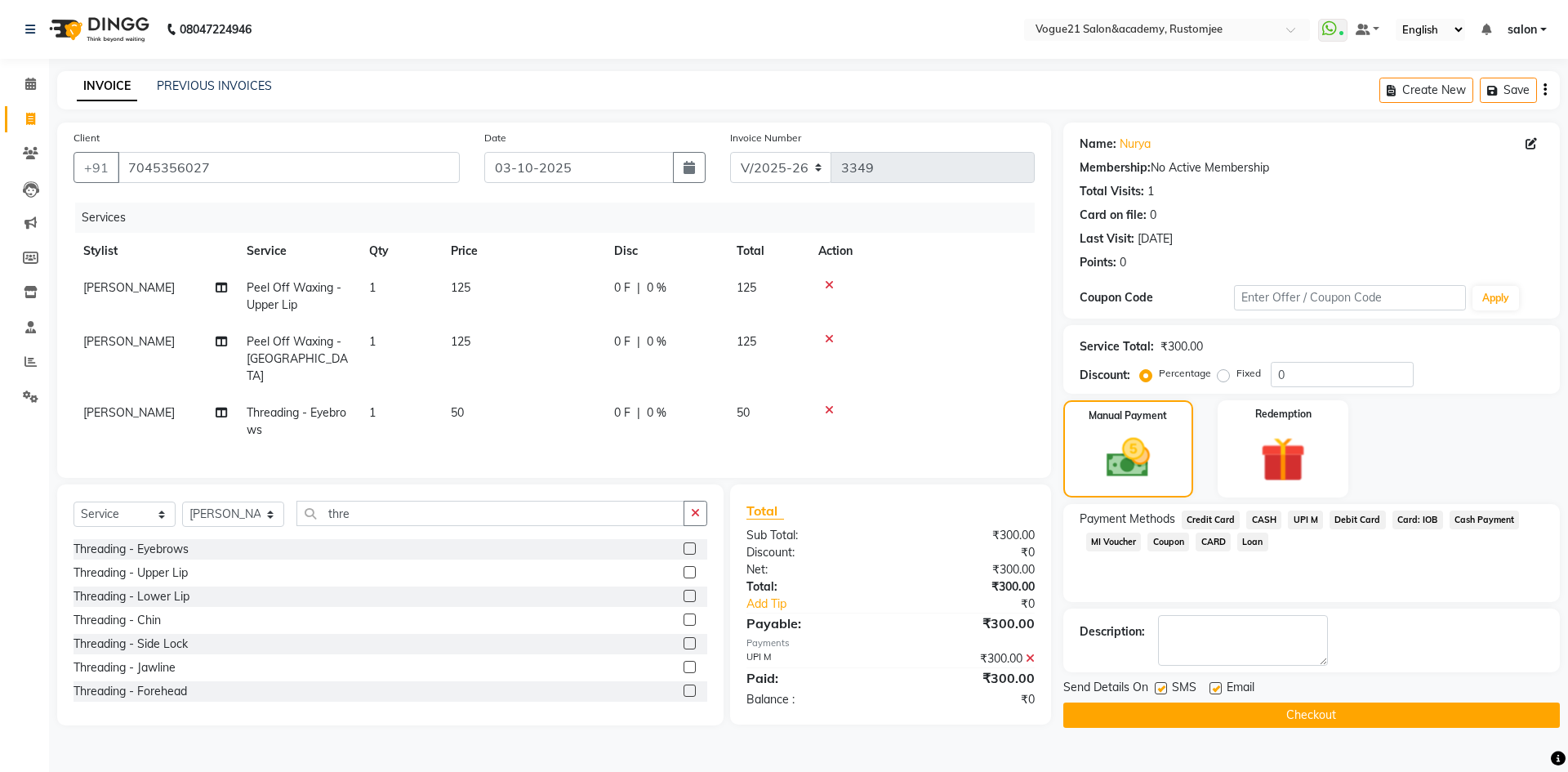
drag, startPoint x: 1236, startPoint y: 716, endPoint x: 1228, endPoint y: 717, distance: 8.1
click at [1235, 716] on button "Checkout" at bounding box center [1312, 715] width 497 height 26
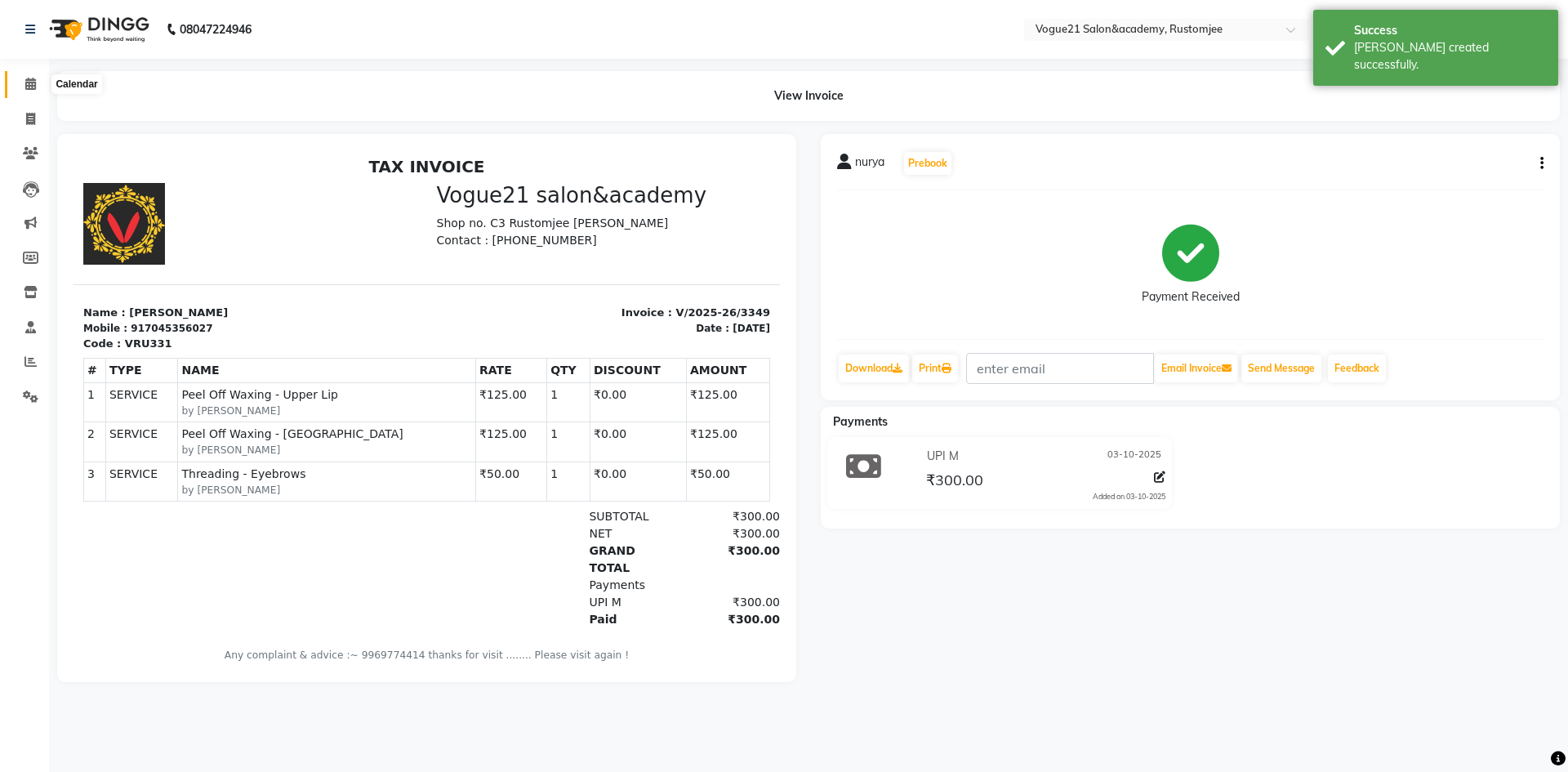
click at [25, 92] on span at bounding box center [31, 85] width 29 height 19
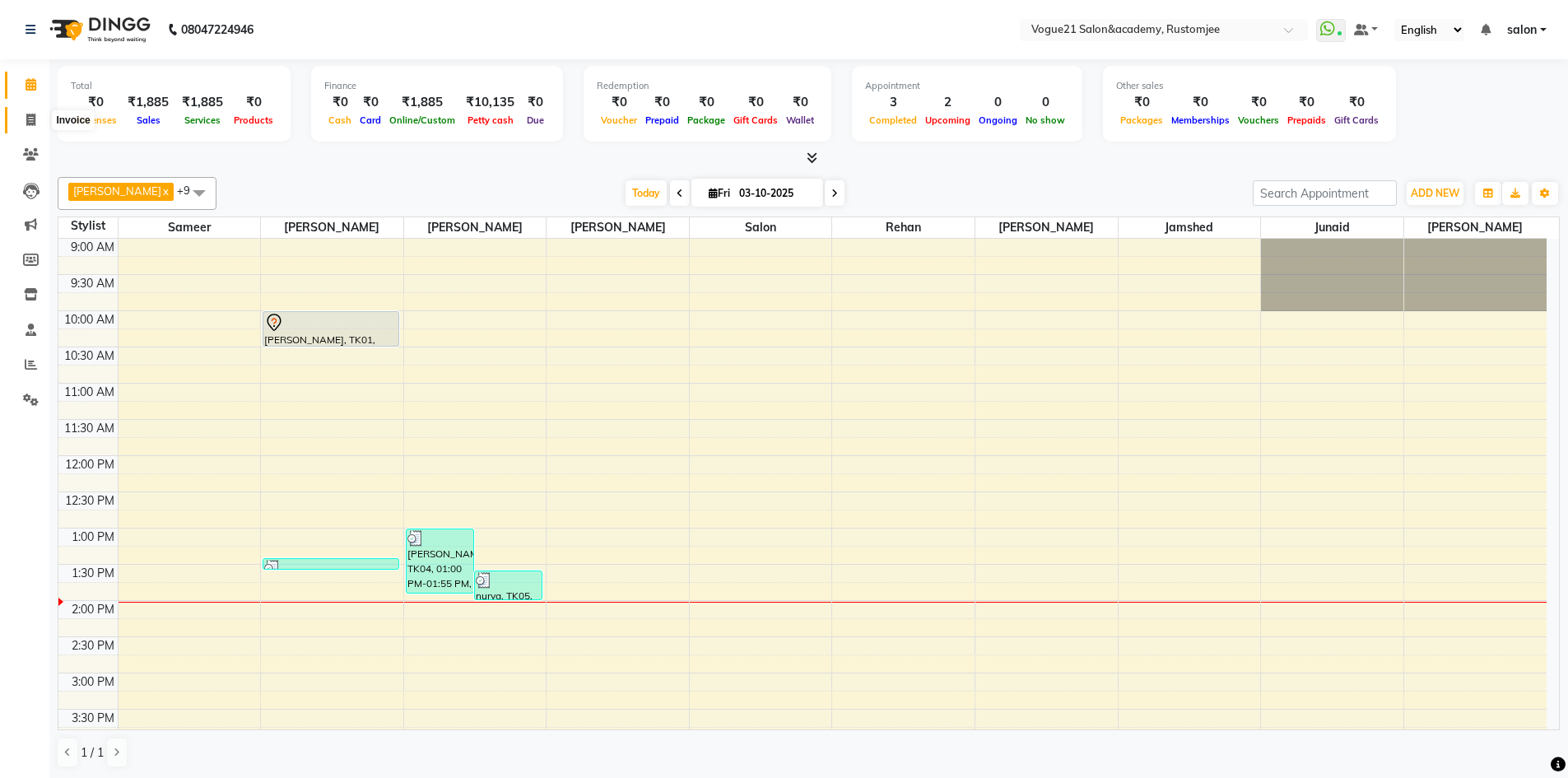
click at [23, 122] on span at bounding box center [31, 120] width 29 height 19
select select "service"
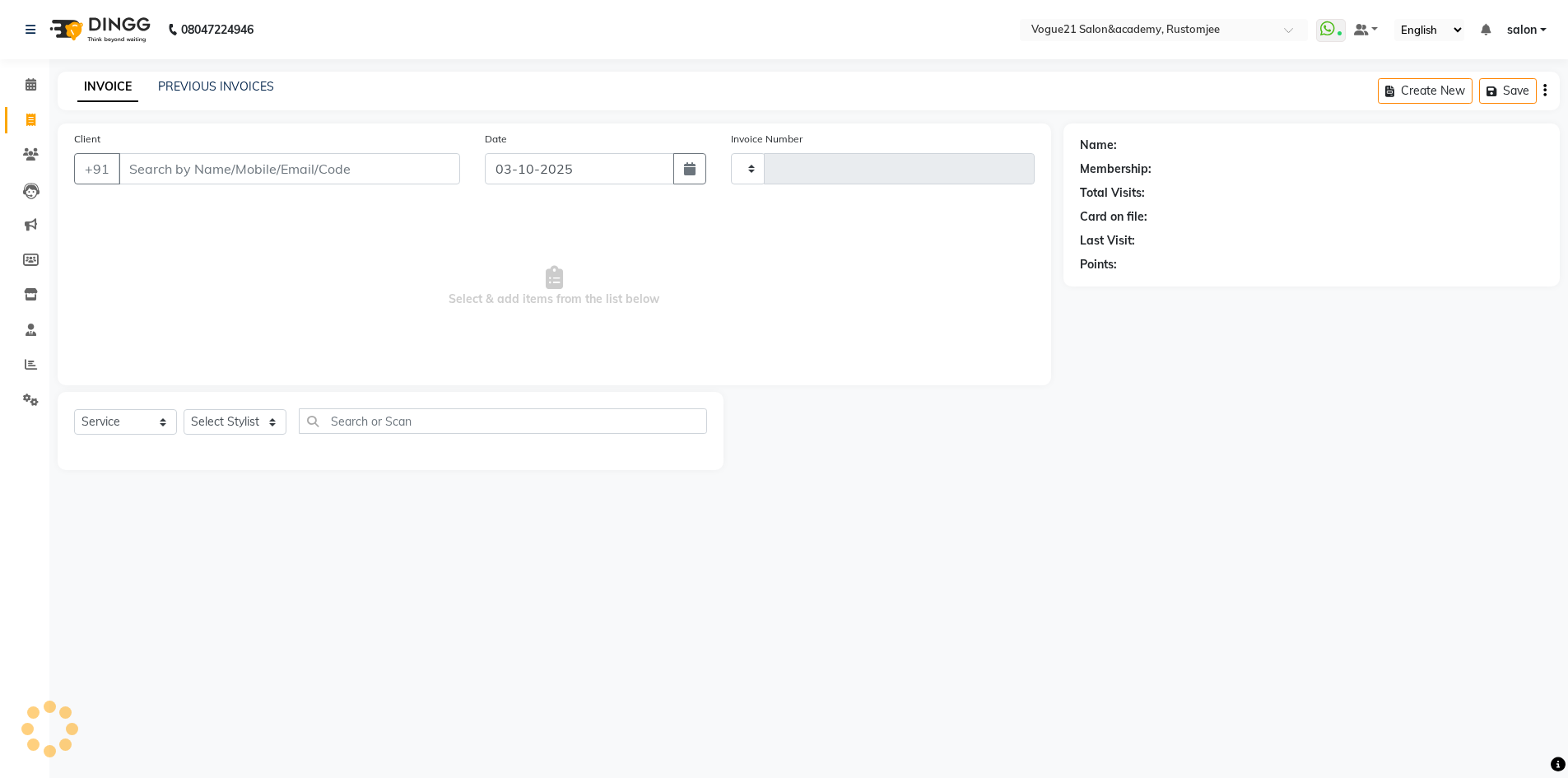
type input "3350"
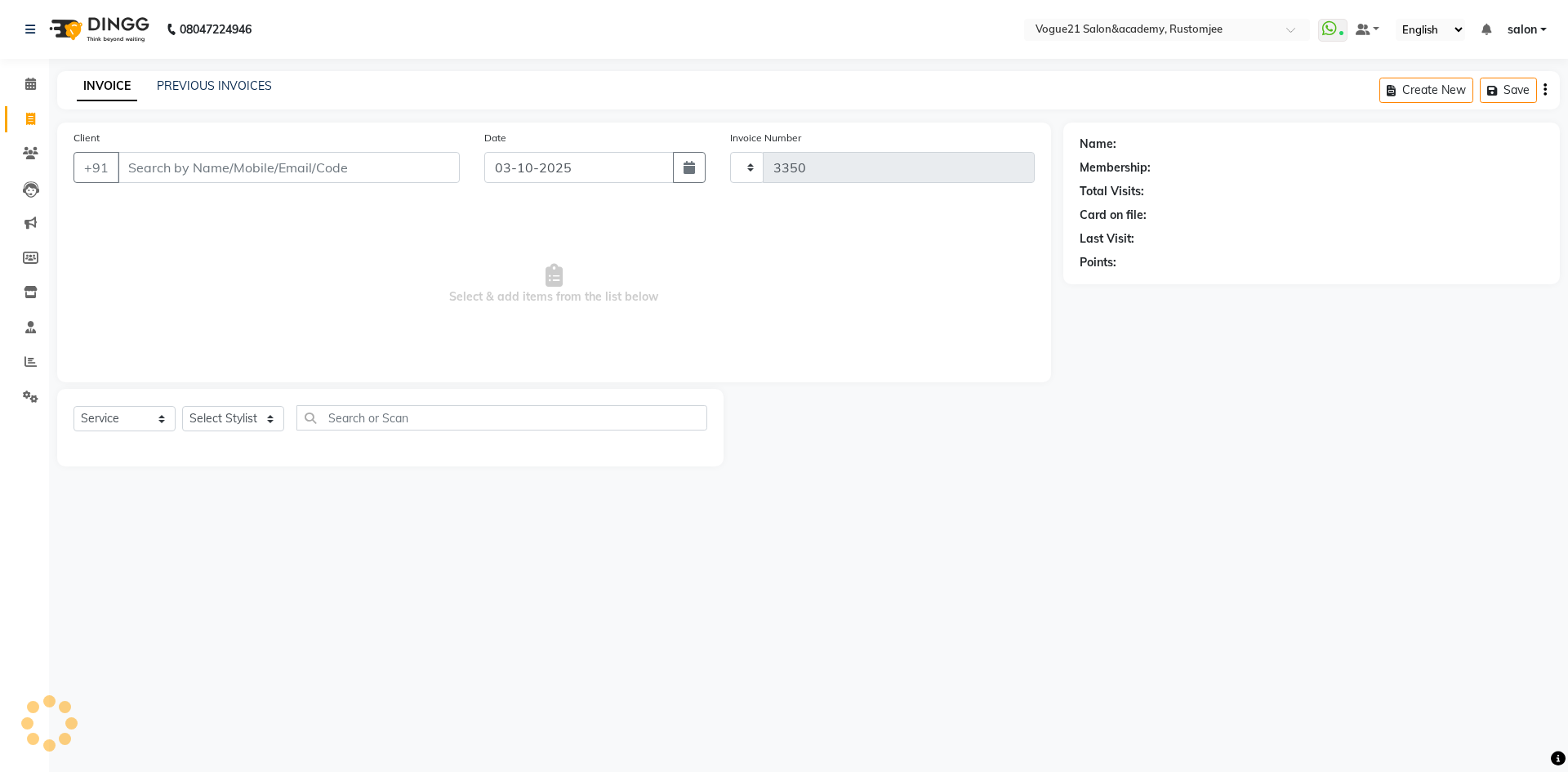
select select "8171"
click at [211, 425] on select "Select Stylist" at bounding box center [233, 418] width 102 height 26
select select "77867"
click at [183, 406] on select "Select Stylist [PERSON_NAME] [PERSON_NAME] [PERSON_NAME] [PERSON_NAME] [PERSON_…" at bounding box center [233, 418] width 102 height 26
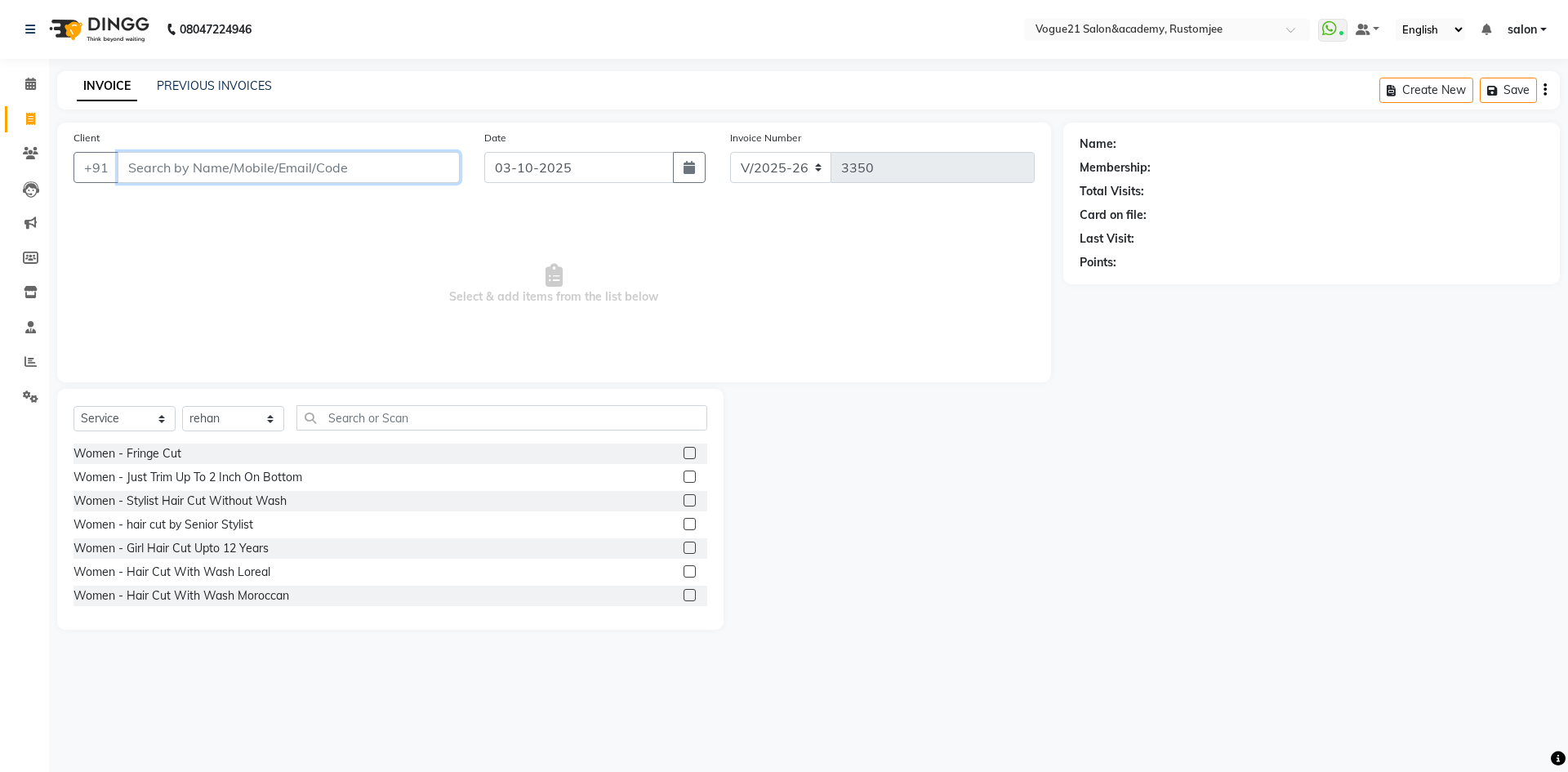
click at [285, 154] on input "Client" at bounding box center [289, 167] width 342 height 31
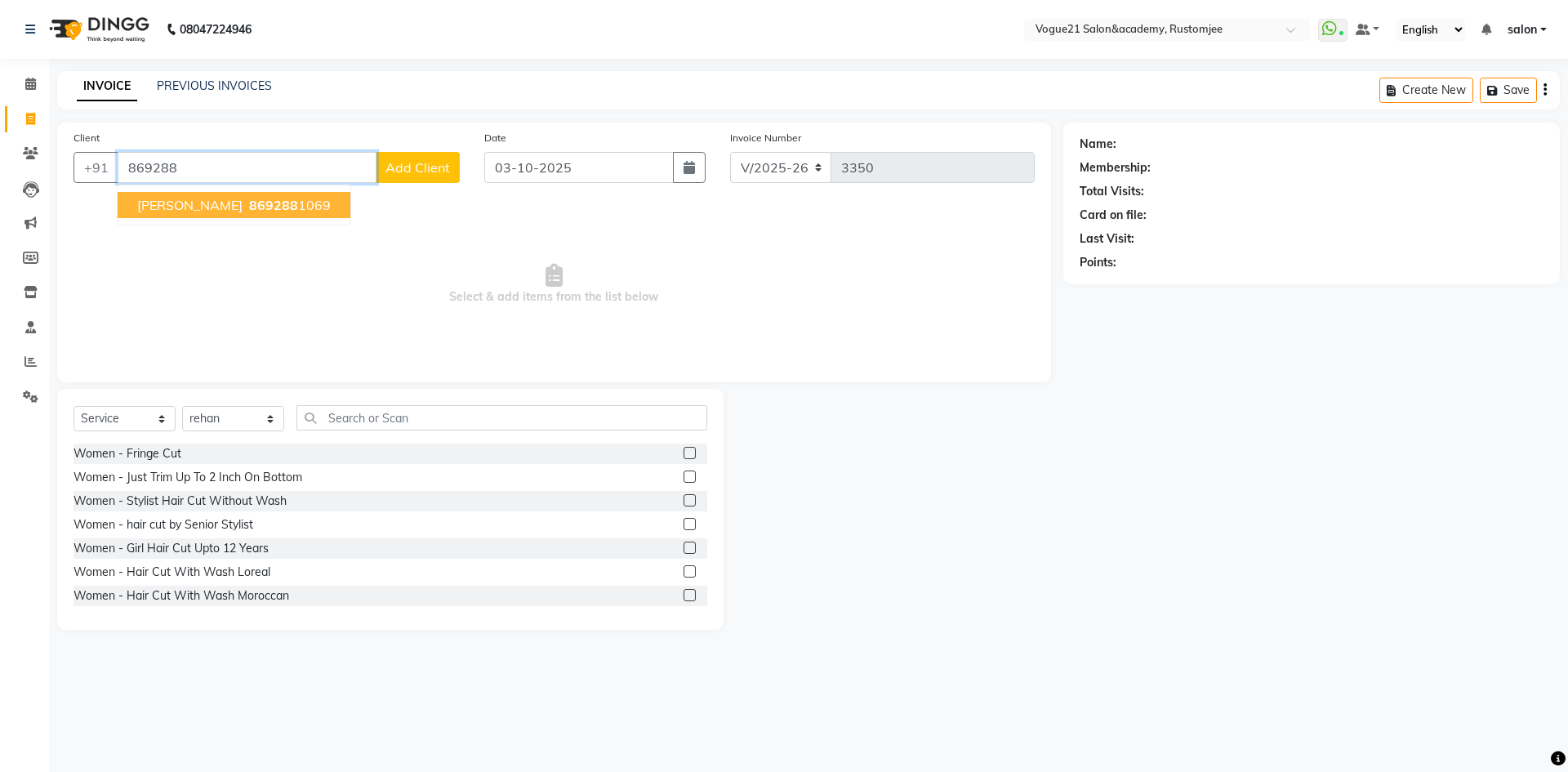
click at [299, 209] on ngb-highlight "869288 1069" at bounding box center [288, 204] width 85 height 16
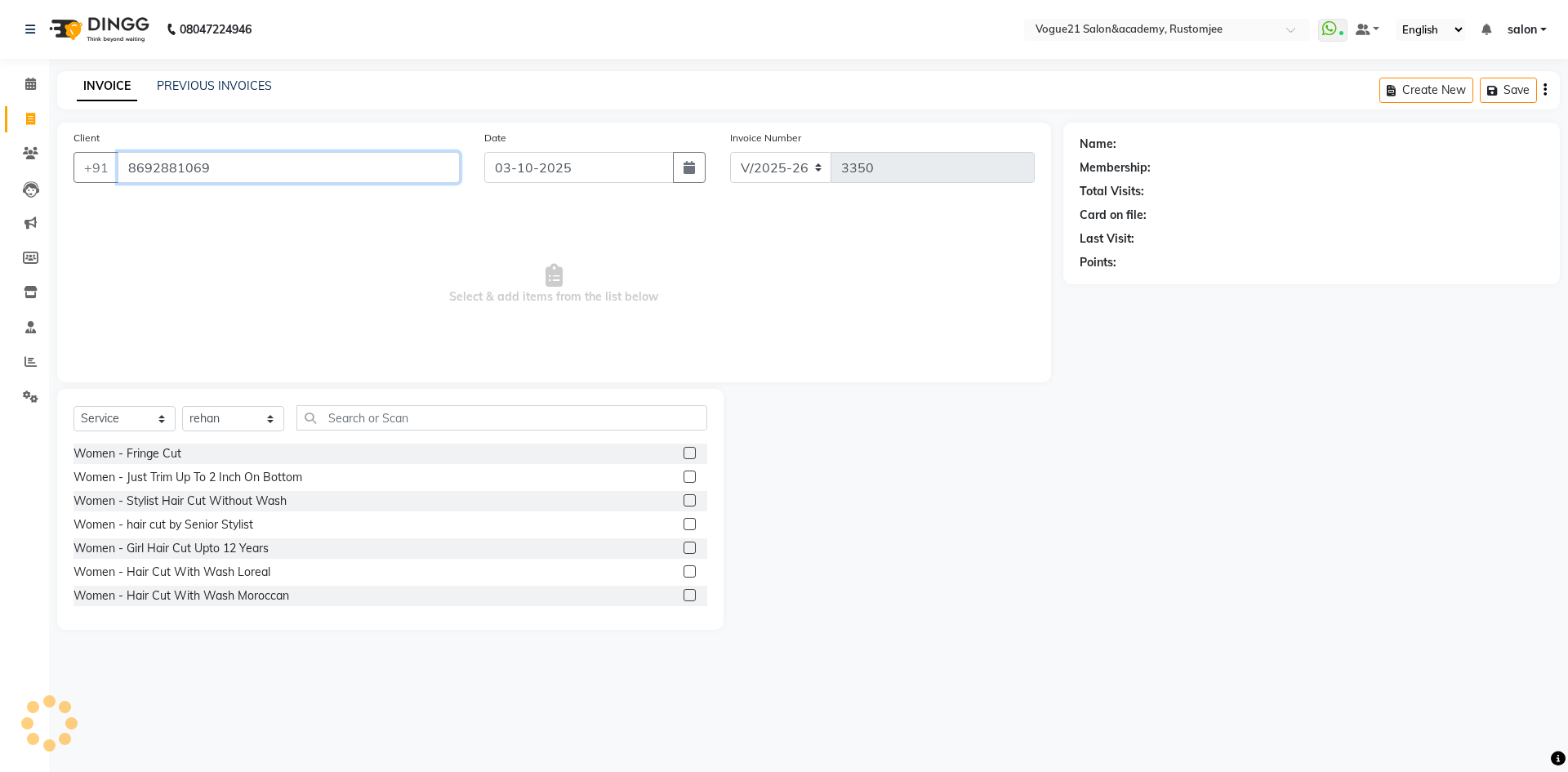
type input "8692881069"
select select "1: Object"
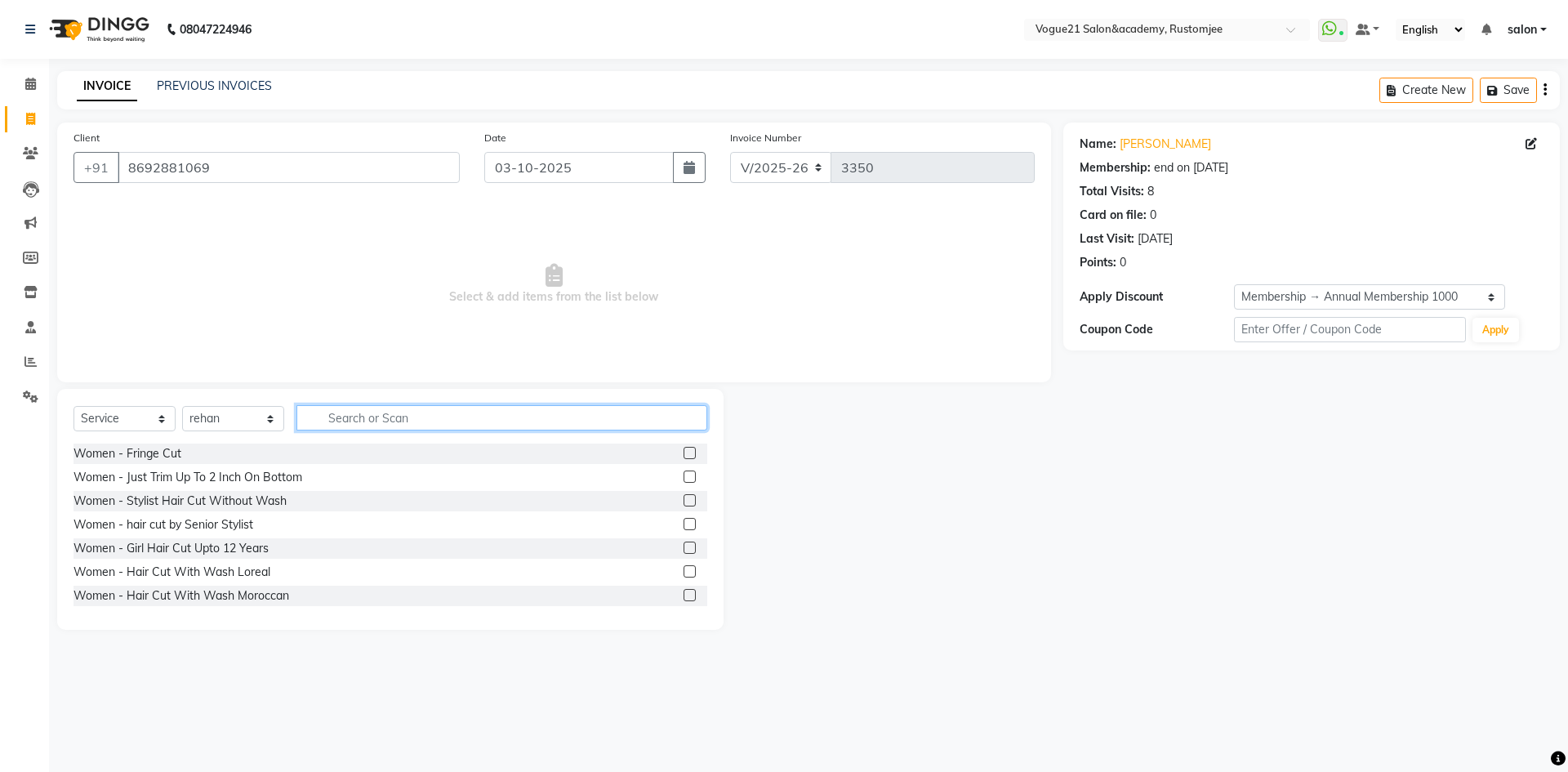
click at [411, 427] on input "text" at bounding box center [502, 418] width 411 height 26
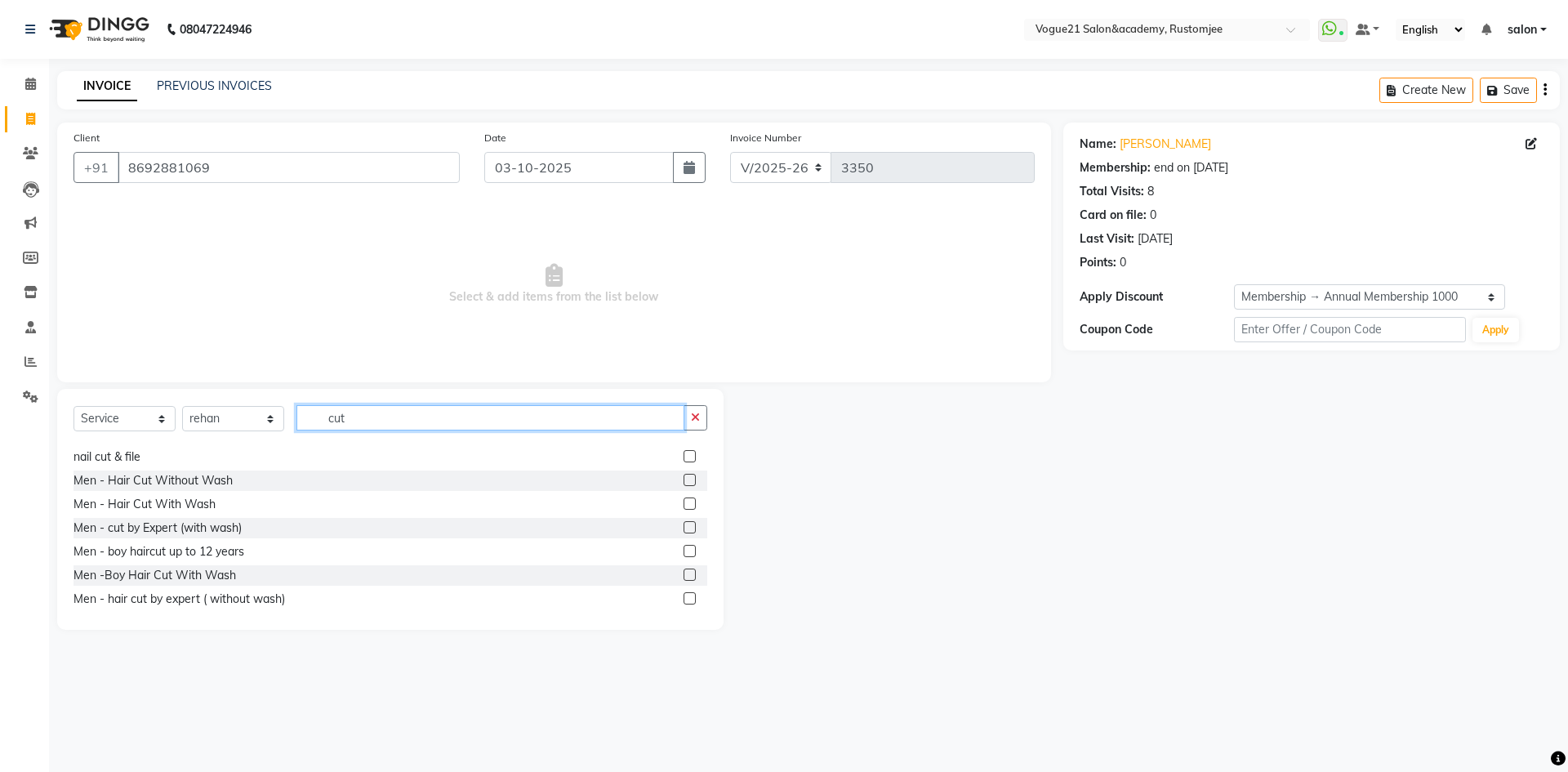
scroll to position [163, 0]
type input "cut"
click at [213, 483] on div "Men - Hair Cut Without Wash" at bounding box center [153, 480] width 160 height 17
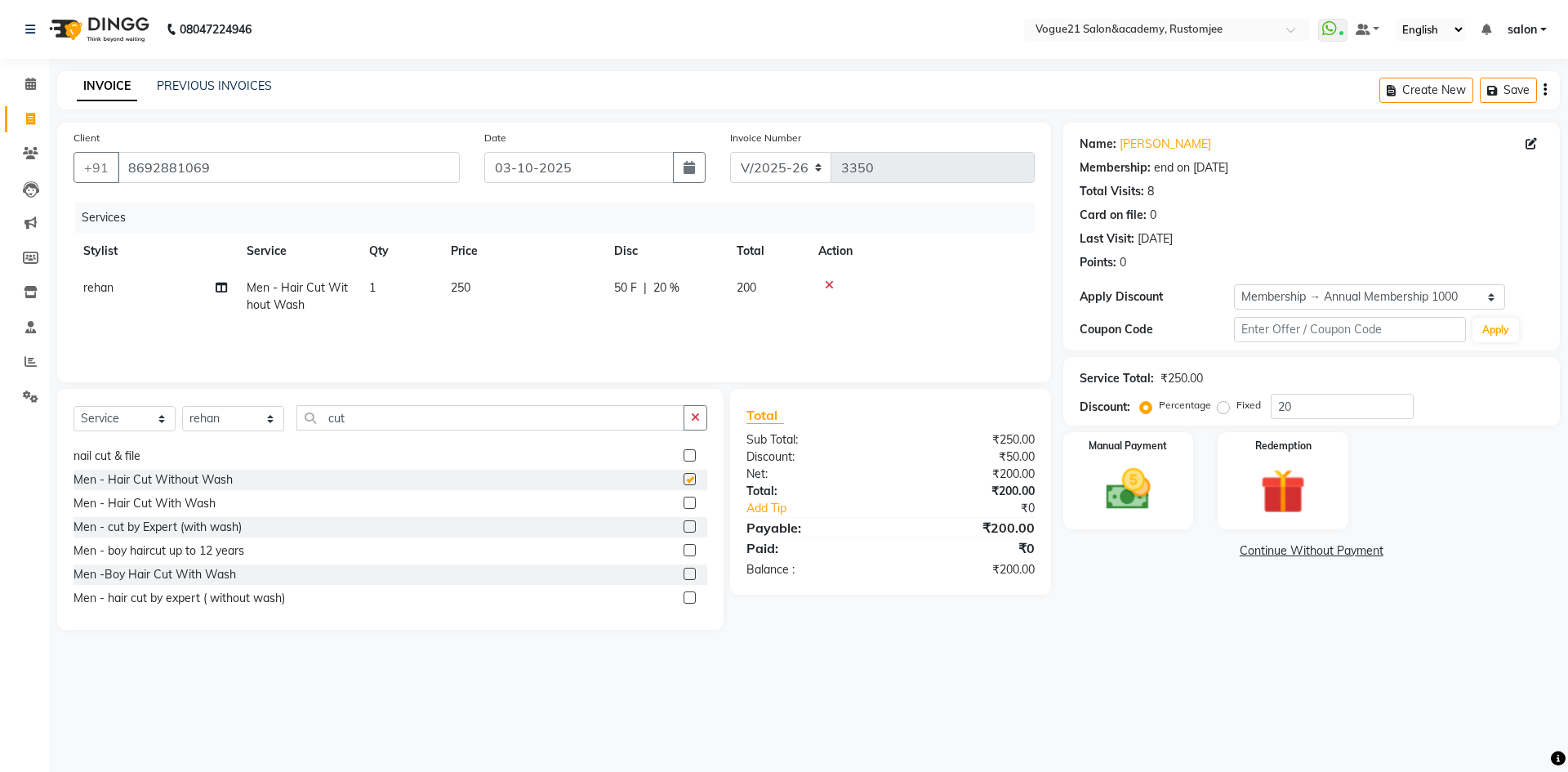
checkbox input "false"
click at [1158, 148] on link "Deepika Pandya" at bounding box center [1166, 144] width 92 height 17
click at [1136, 504] on img at bounding box center [1128, 489] width 76 height 54
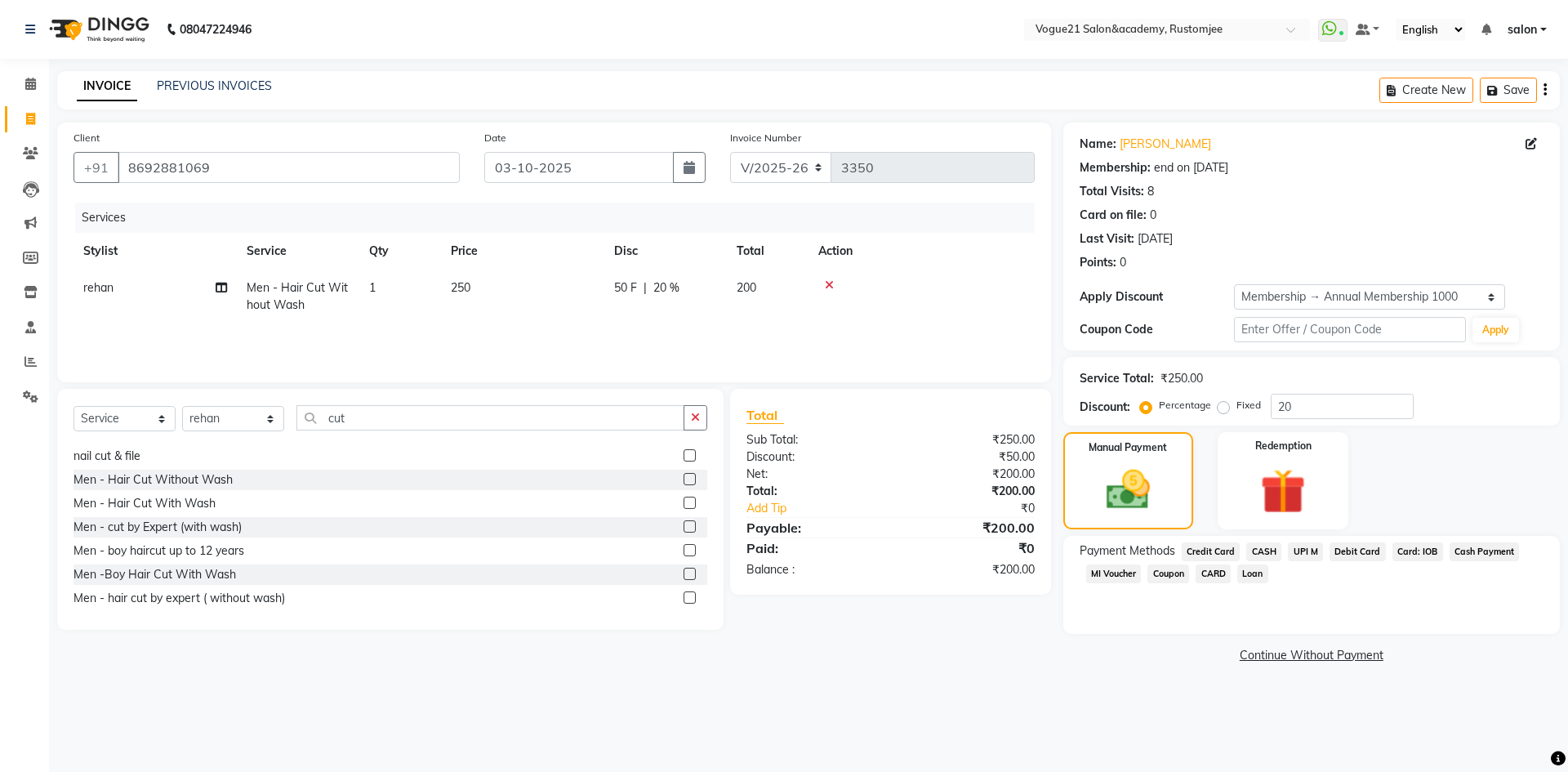
click at [1305, 550] on span "UPI M" at bounding box center [1305, 552] width 35 height 19
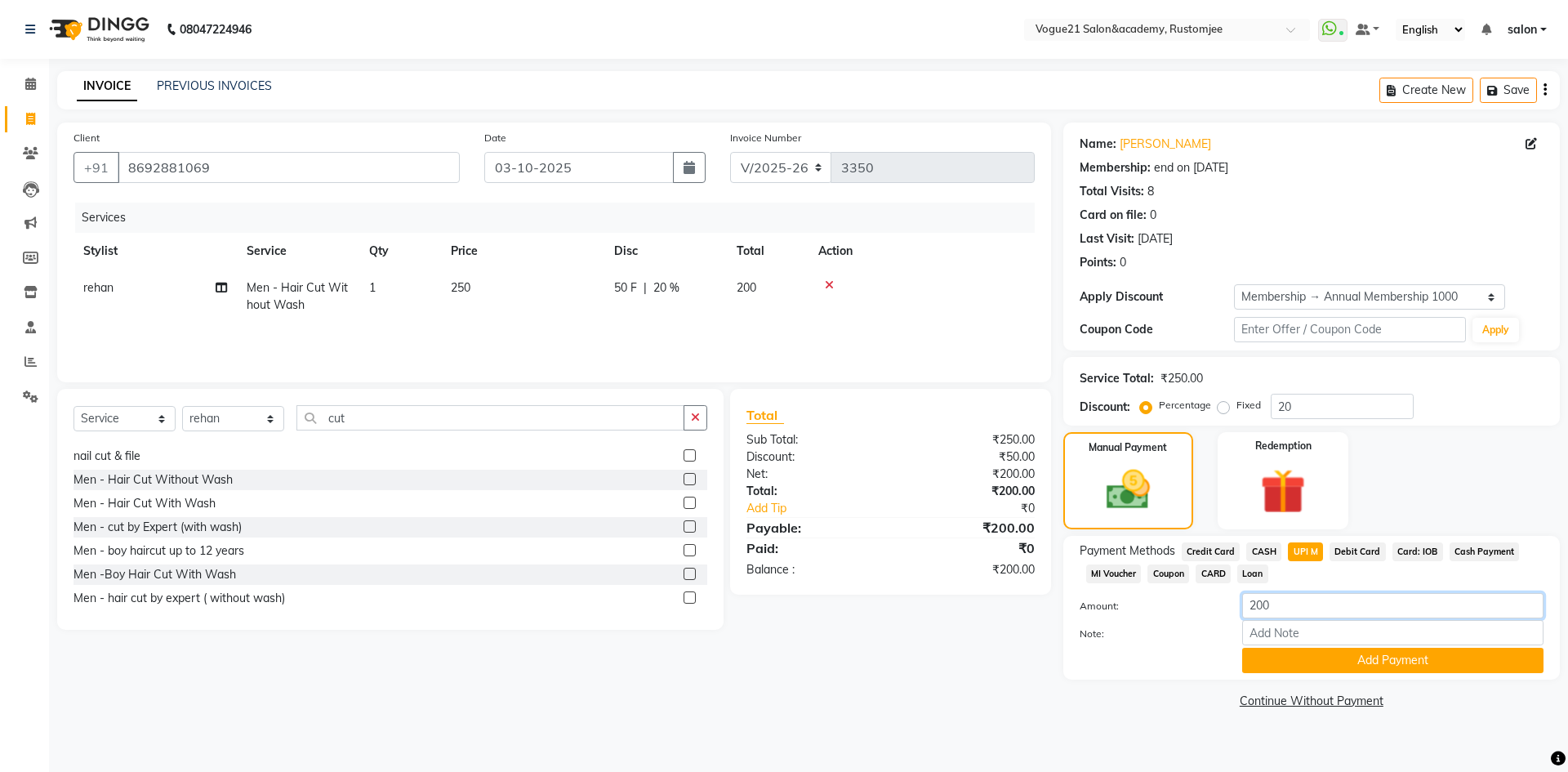
click at [1292, 593] on input "200" at bounding box center [1392, 606] width 301 height 26
type input "250"
click at [1315, 662] on button "Add Payment" at bounding box center [1392, 660] width 301 height 26
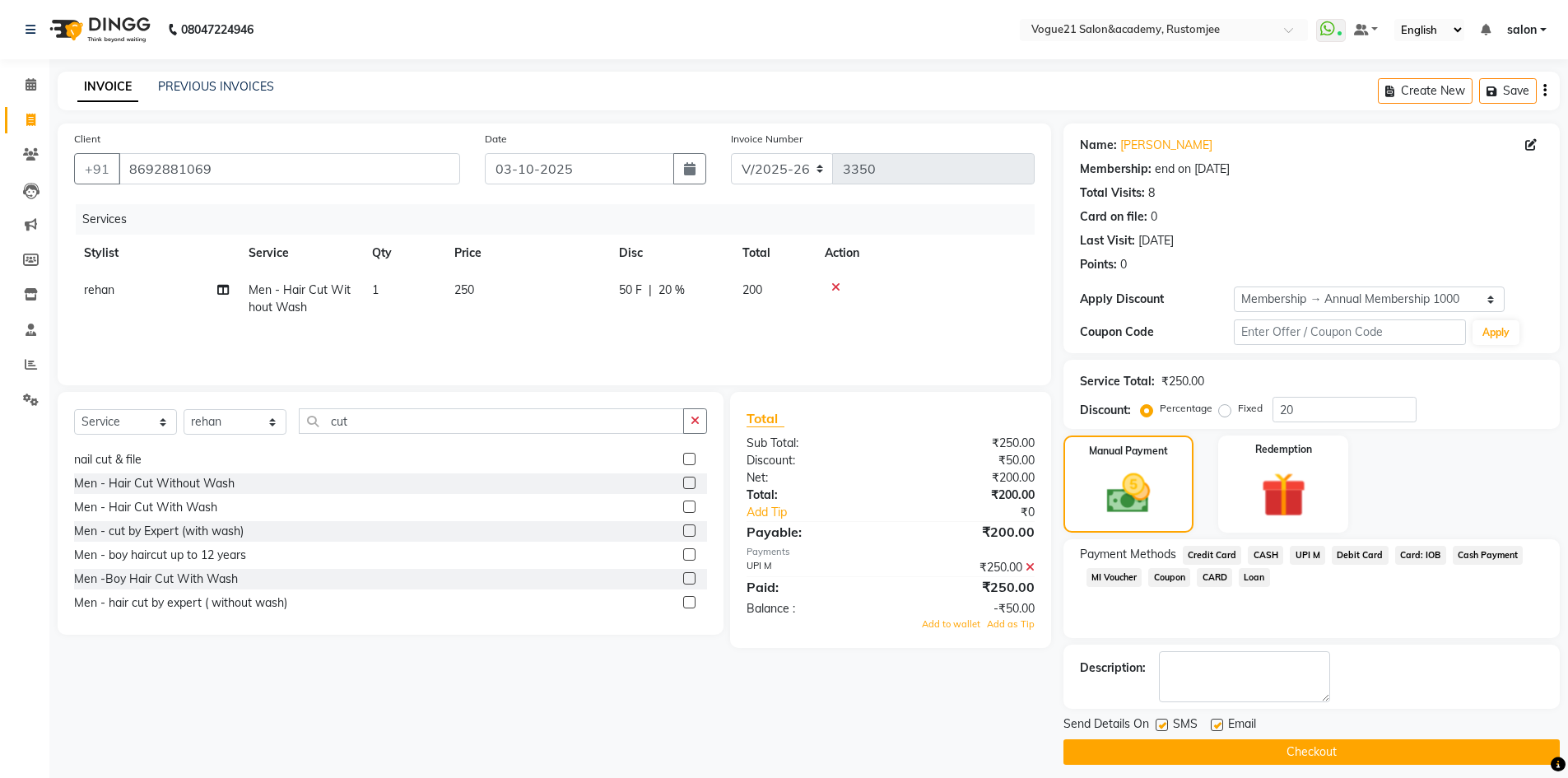
click at [944, 630] on div "Add to wallet Add as Tip" at bounding box center [890, 624] width 312 height 14
click at [959, 619] on span "Add to wallet" at bounding box center [950, 624] width 59 height 12
click at [1170, 763] on button "Checkout" at bounding box center [1311, 752] width 496 height 26
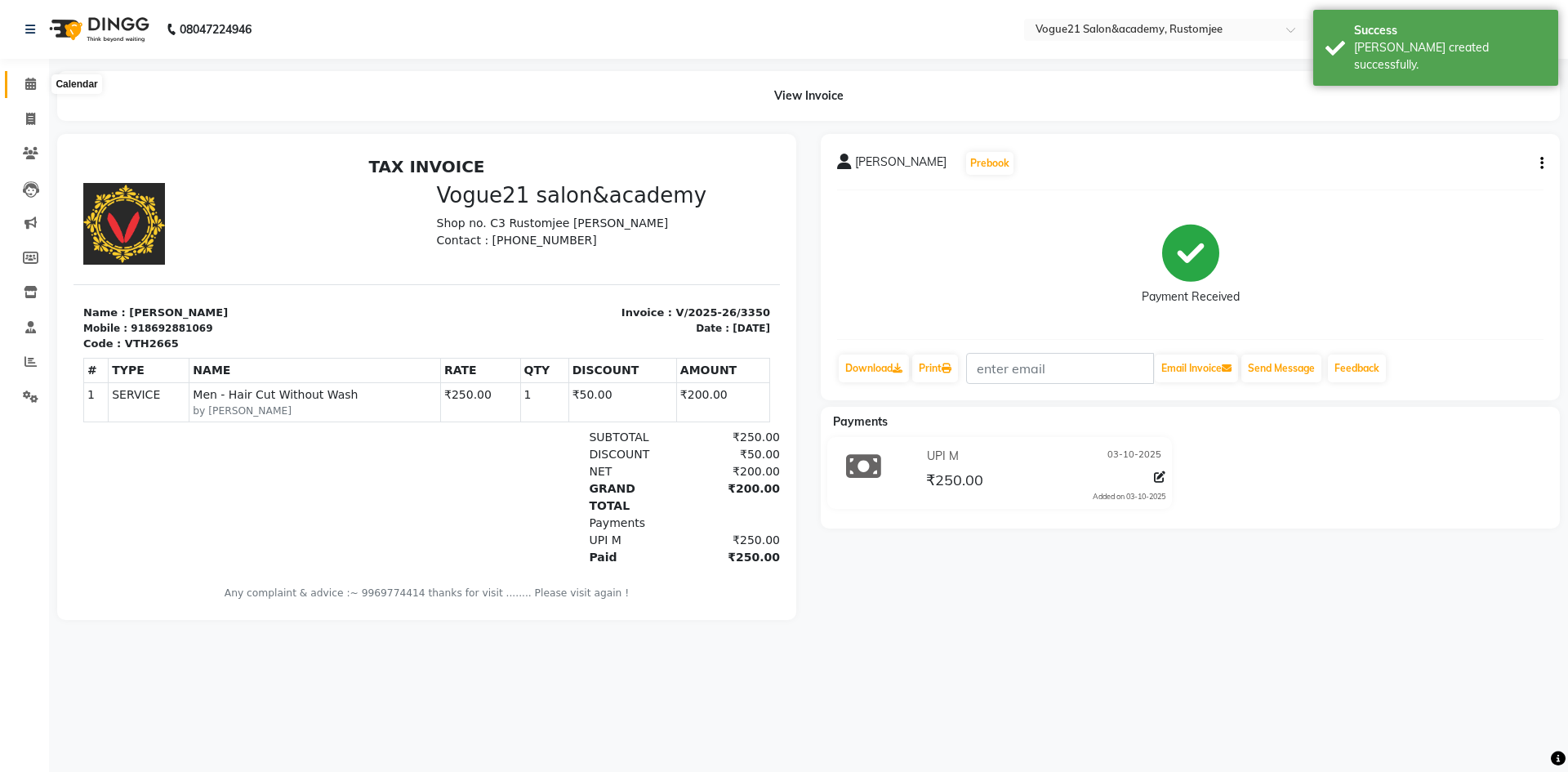
click at [35, 88] on icon at bounding box center [31, 83] width 11 height 12
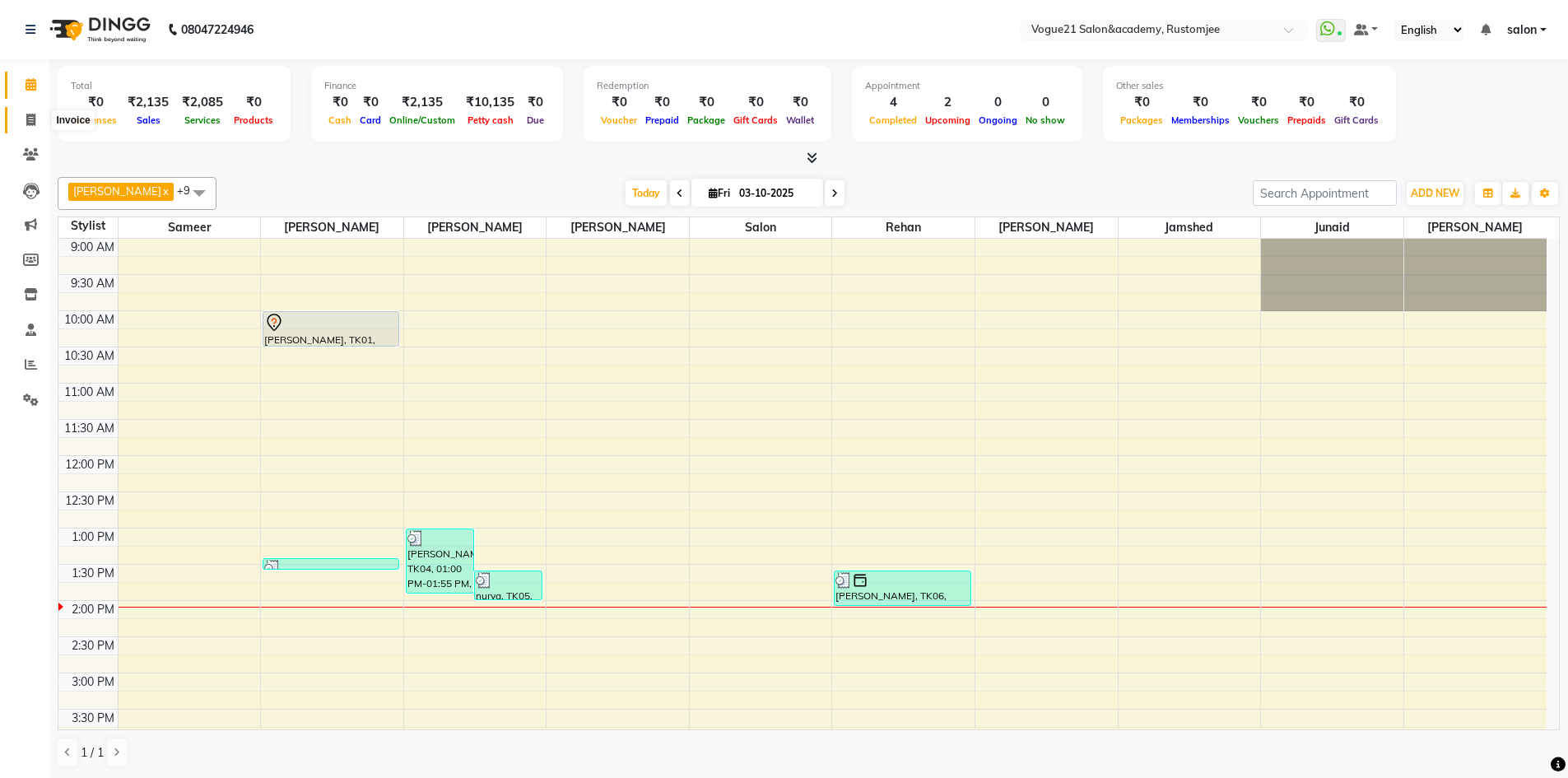
click at [33, 114] on icon at bounding box center [30, 119] width 9 height 13
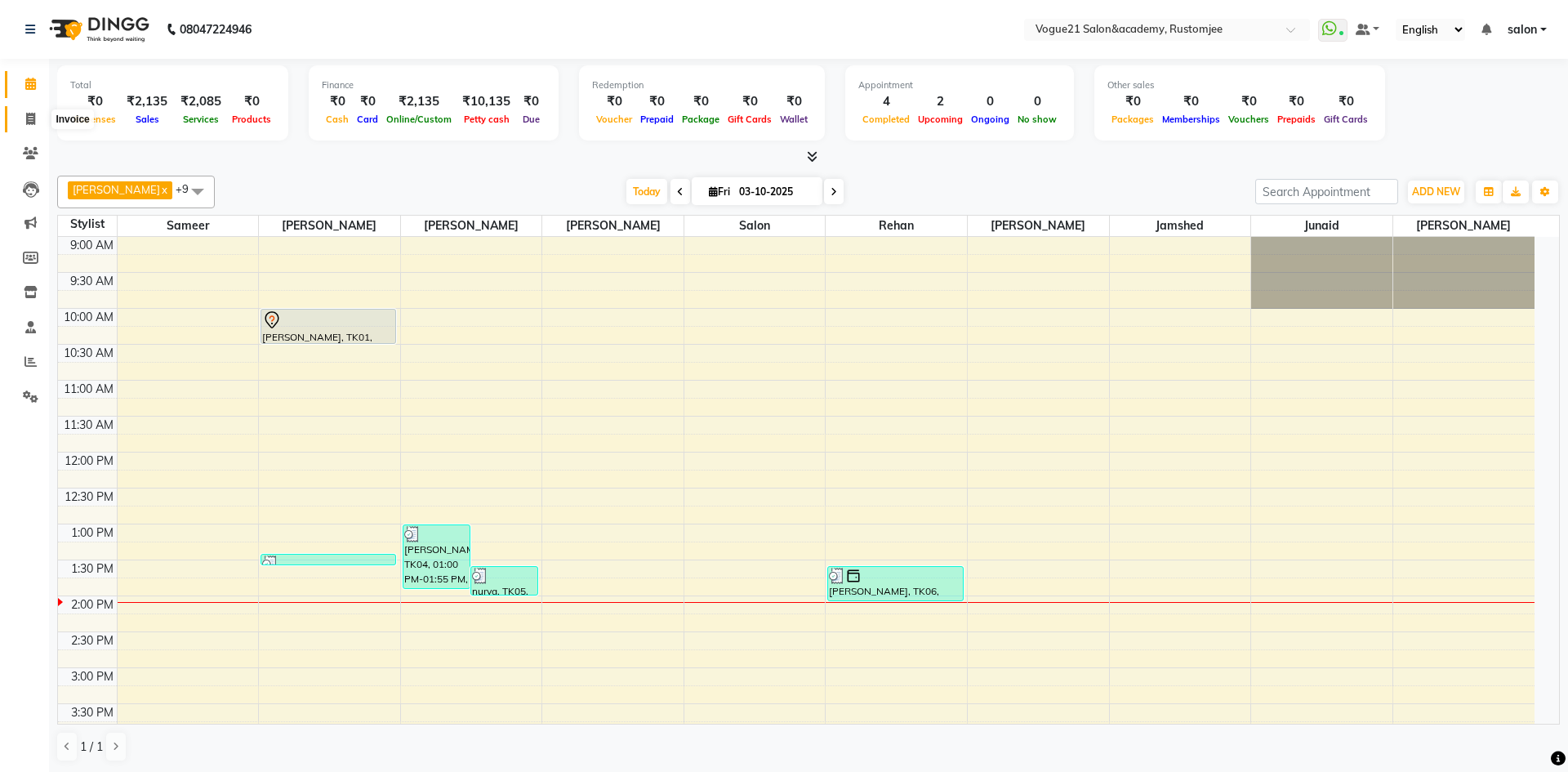
select select "service"
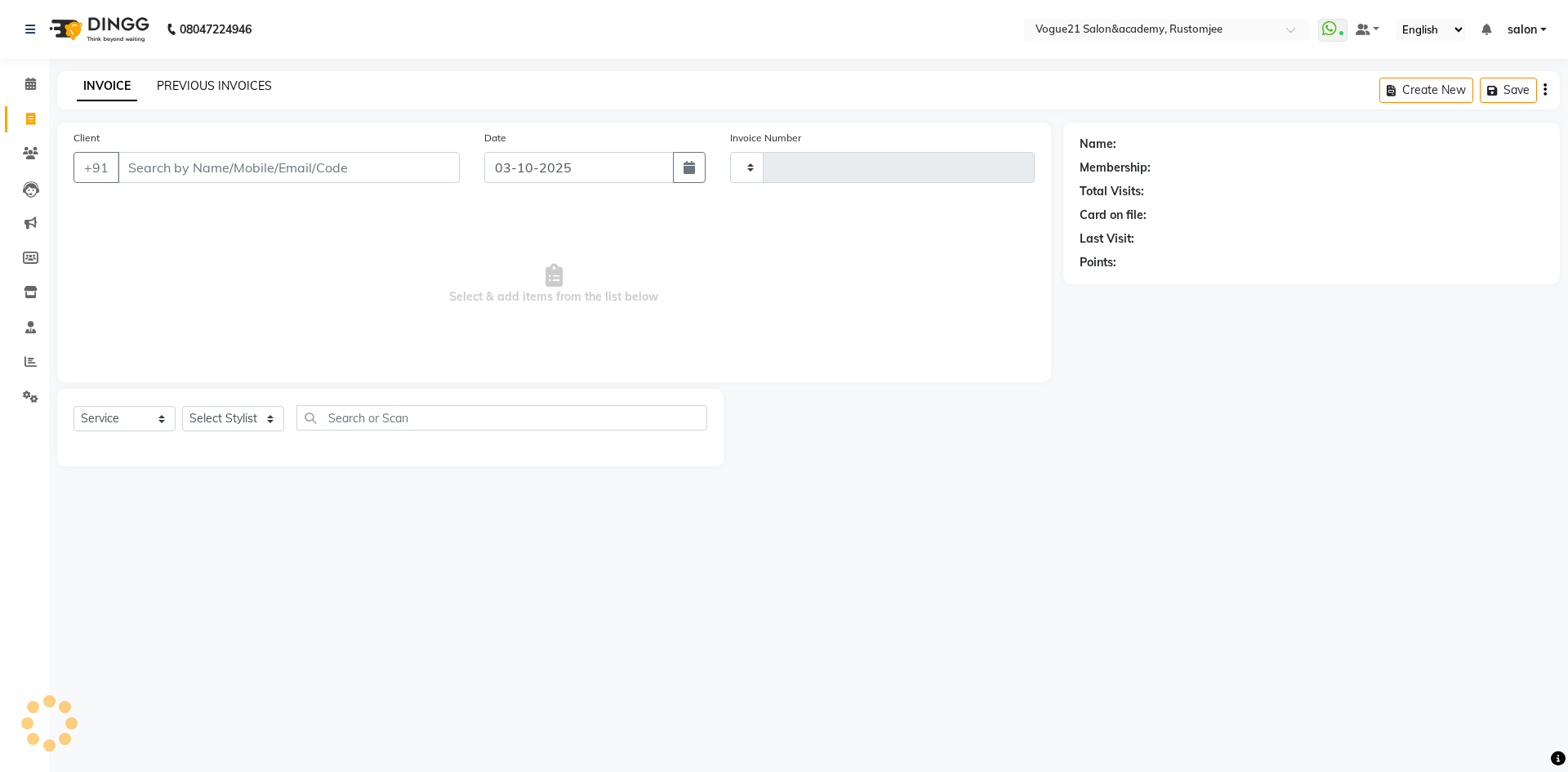
type input "3351"
select select "8171"
click at [168, 88] on link "PREVIOUS INVOICES" at bounding box center [214, 85] width 116 height 14
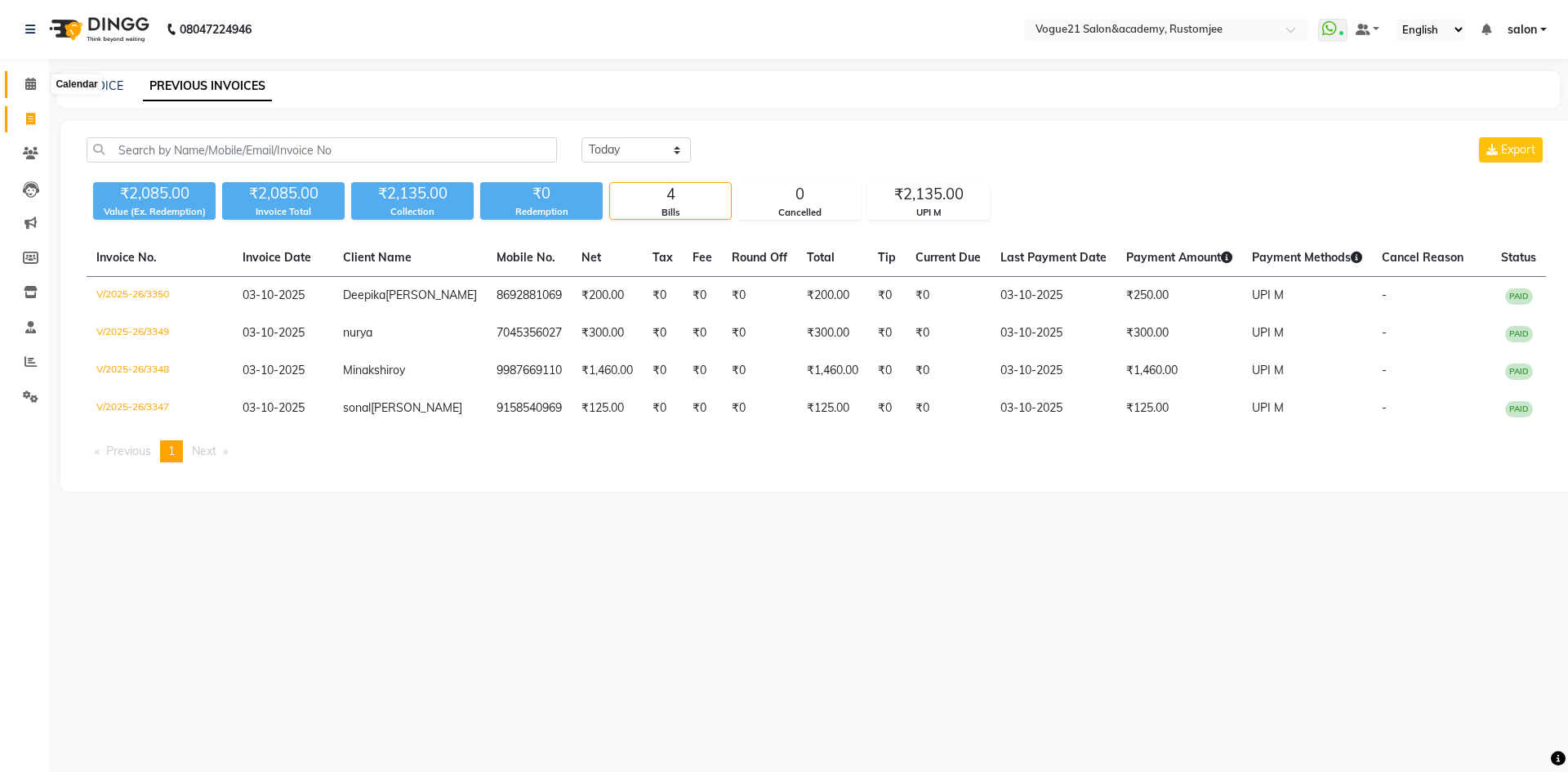
click at [37, 83] on span at bounding box center [31, 85] width 29 height 19
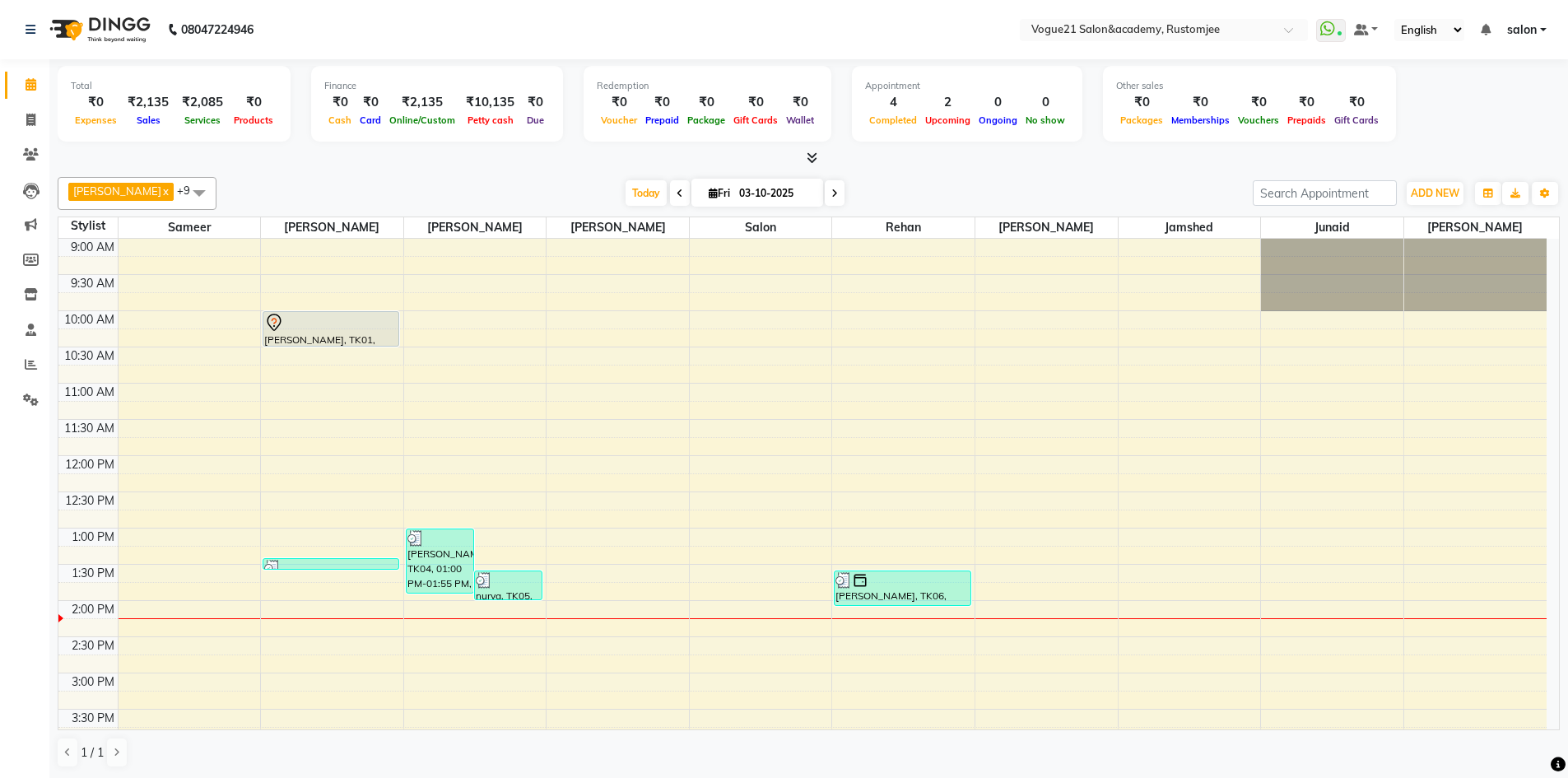
scroll to position [363, 0]
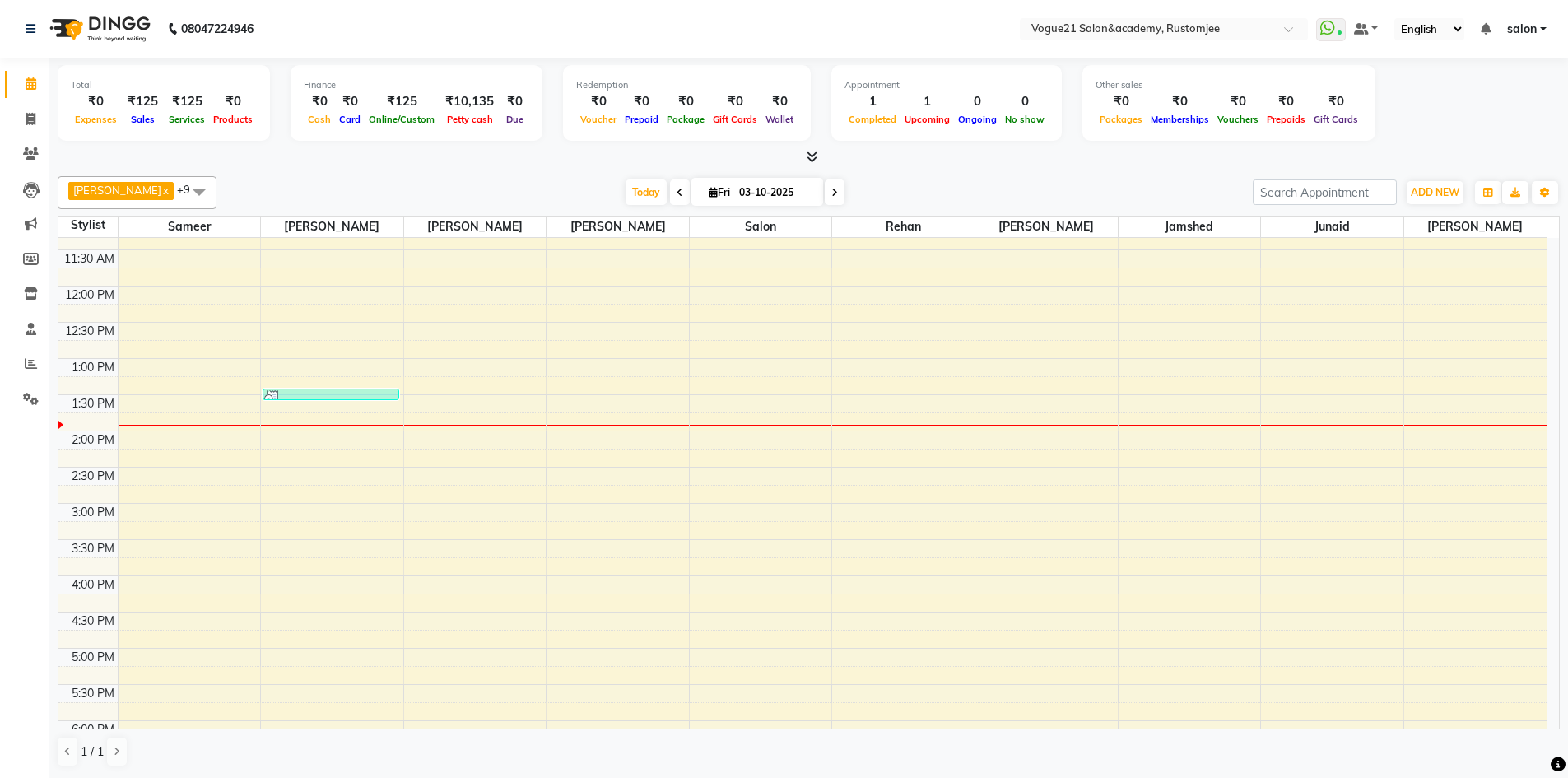
scroll to position [246, 0]
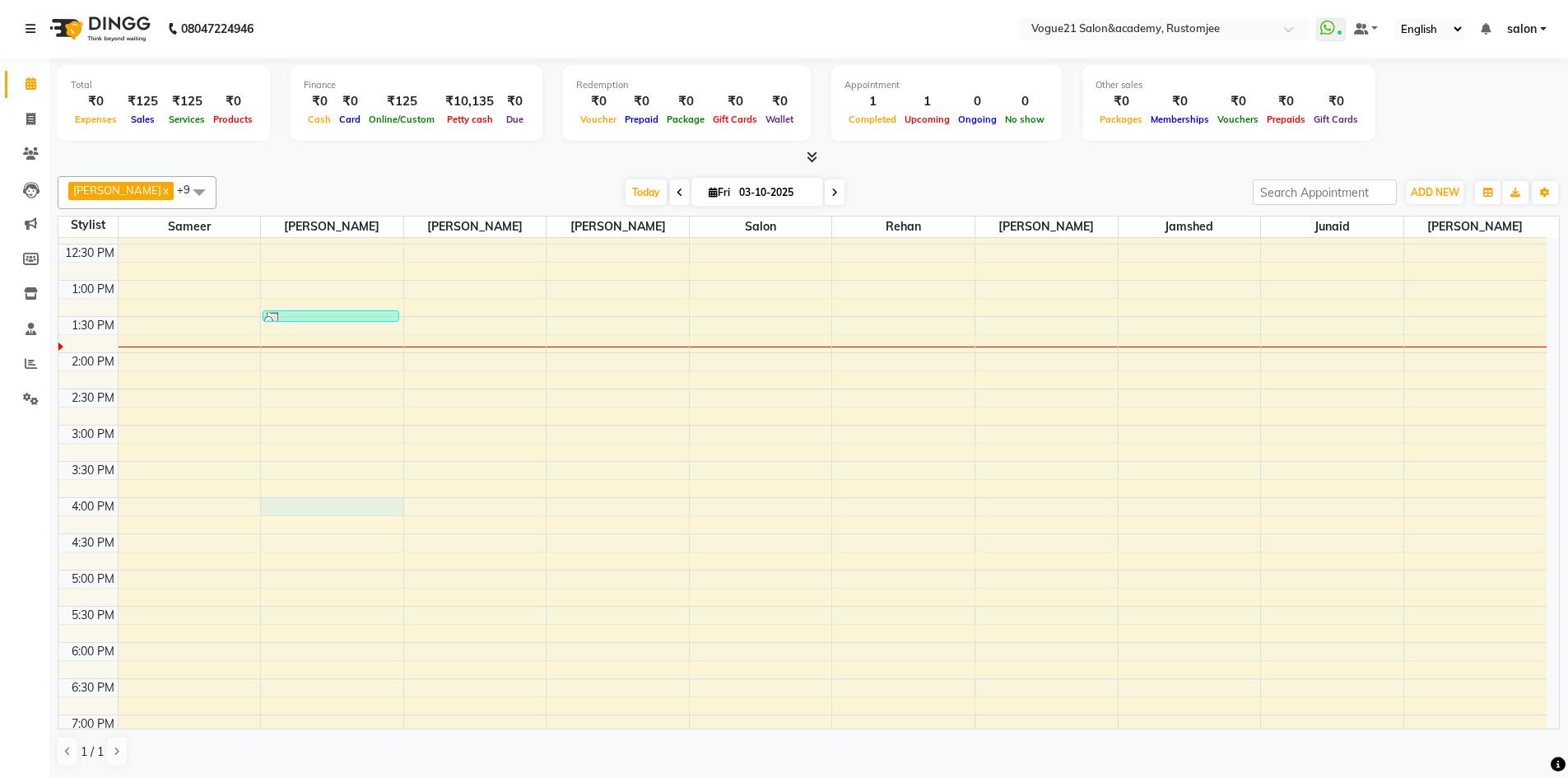
click at [334, 505] on div "9:00 AM 9:30 AM 10:00 AM 10:30 AM 11:00 AM 11:30 AM 12:00 PM 12:30 PM 1:00 PM 1…" at bounding box center [803, 461] width 1488 height 941
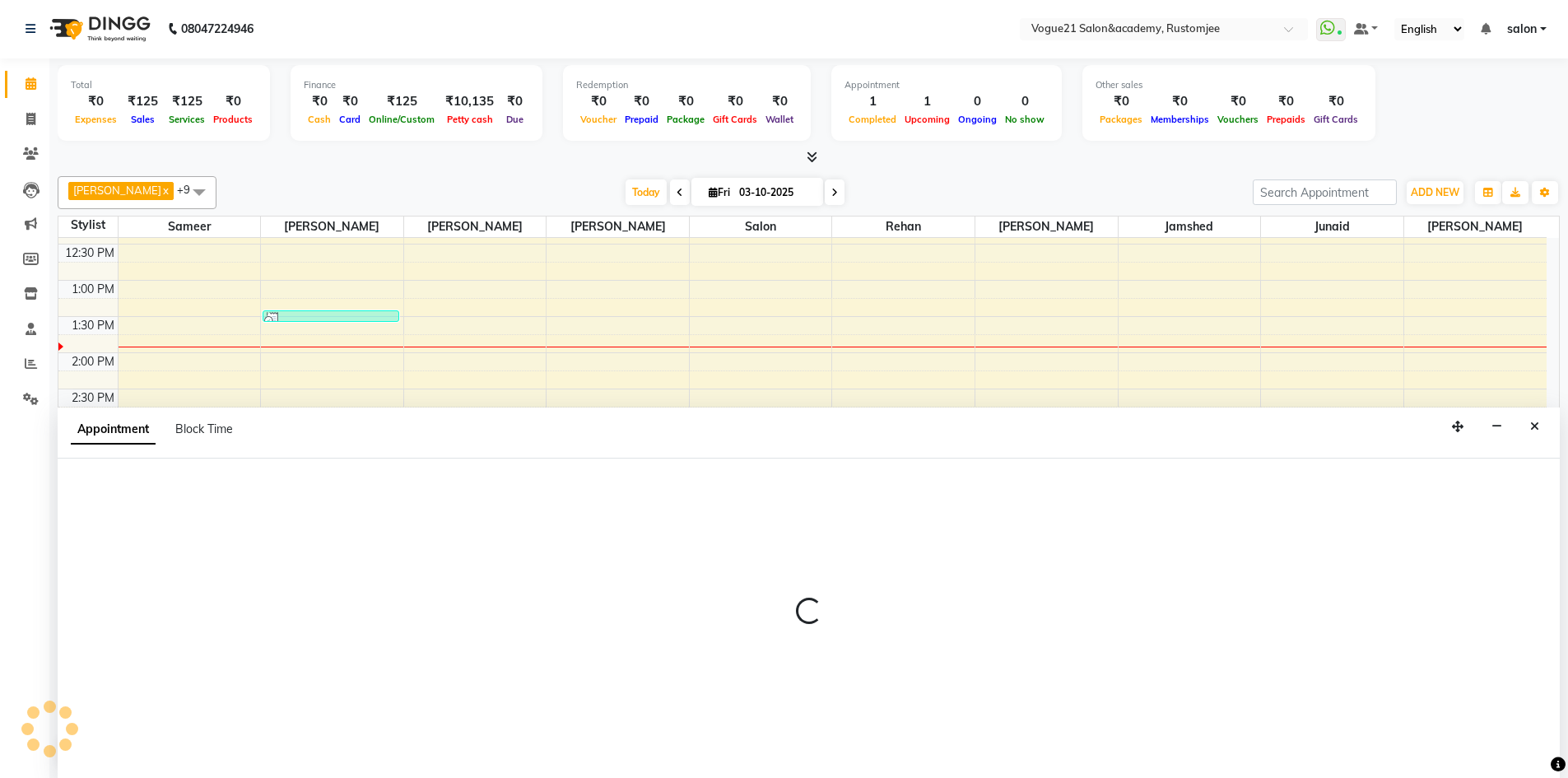
select select "76929"
select select "960"
select select "tentative"
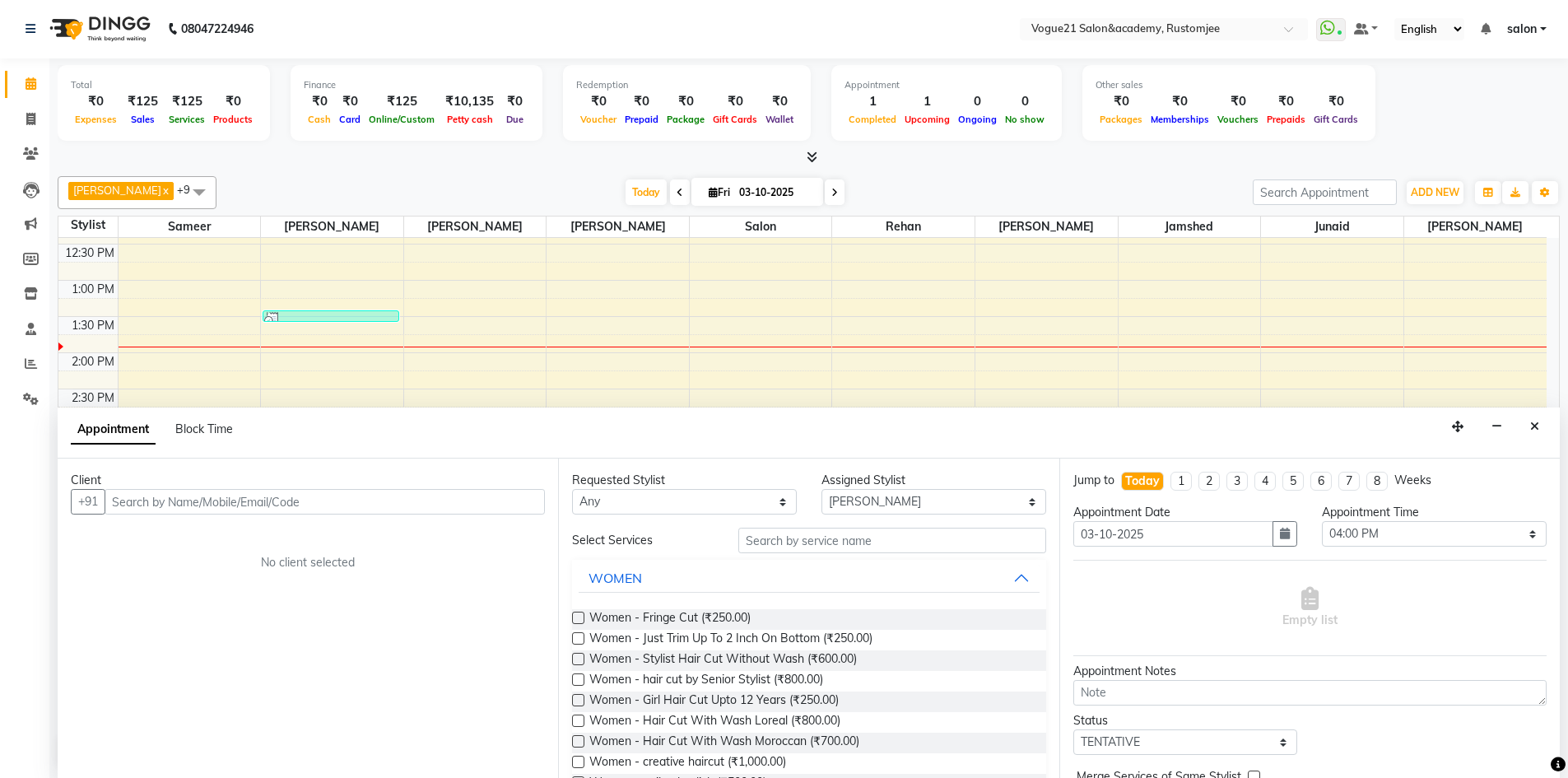
click at [257, 512] on input "text" at bounding box center [324, 502] width 440 height 26
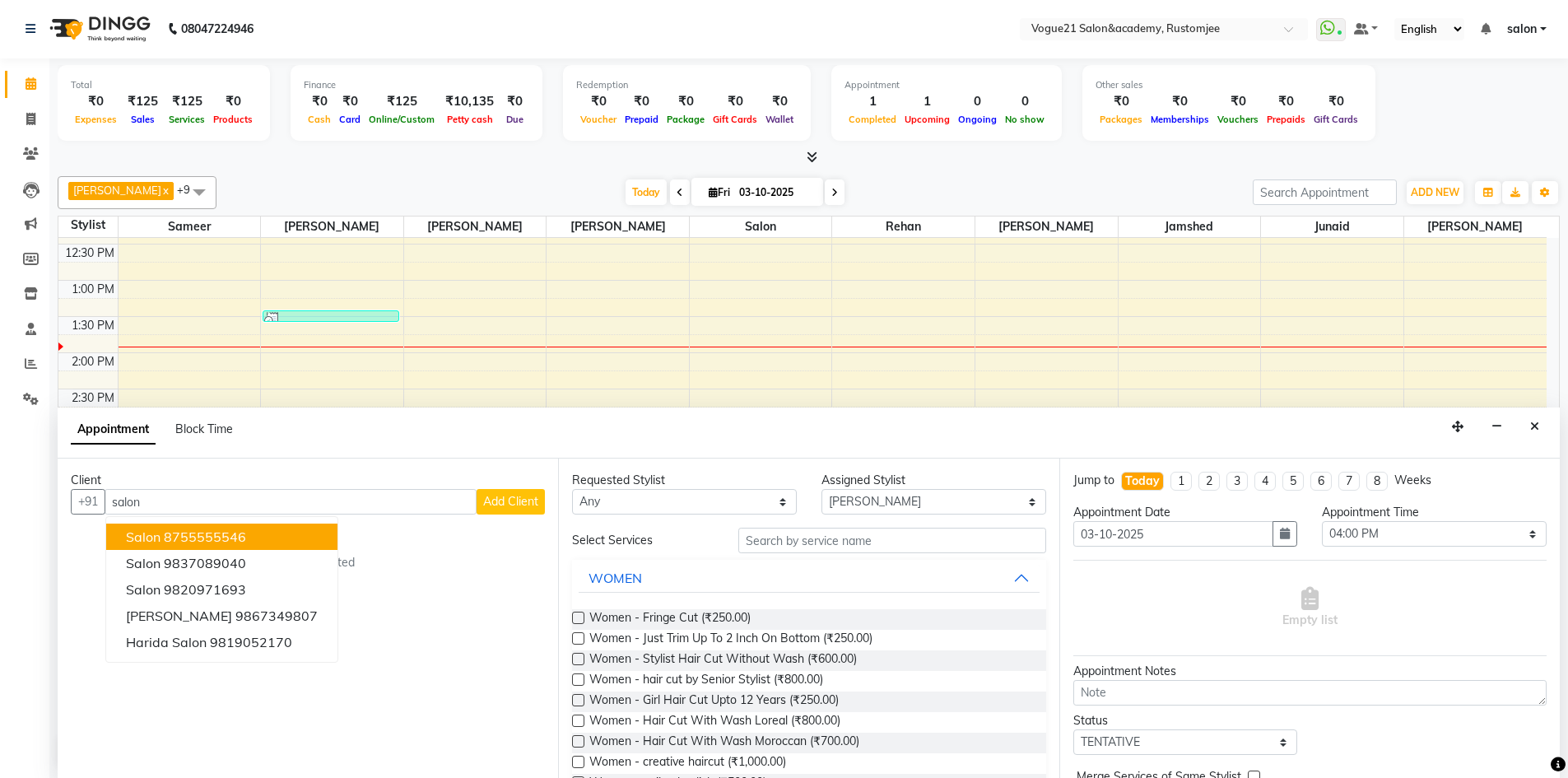
click at [246, 536] on button "Salon 8755555546" at bounding box center [221, 536] width 231 height 26
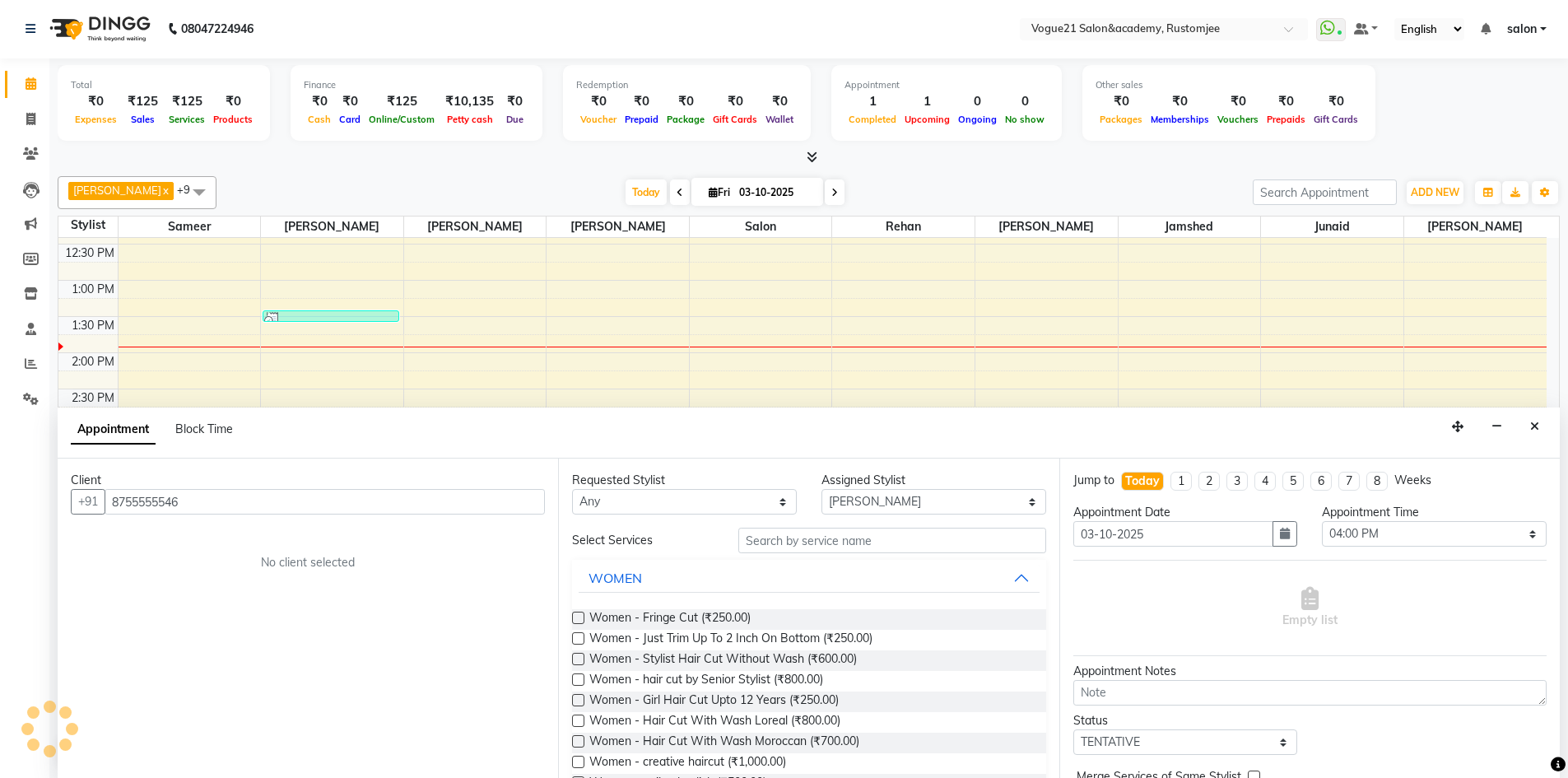
type input "8755555546"
click at [781, 534] on input "text" at bounding box center [892, 540] width 308 height 26
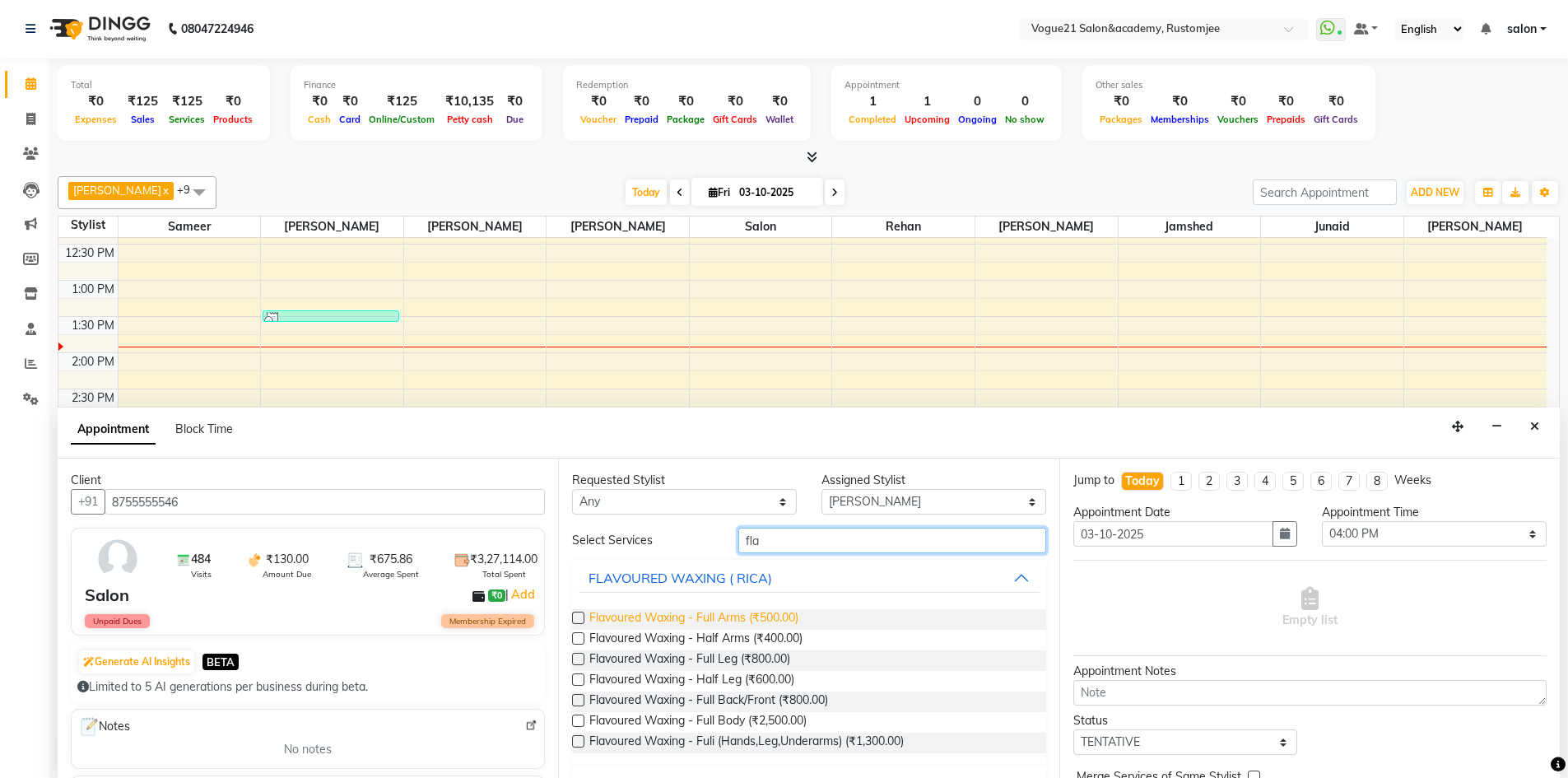
type input "fla"
click at [718, 609] on span "Flavoured Waxing - Full Arms (₹500.00)" at bounding box center [693, 619] width 209 height 20
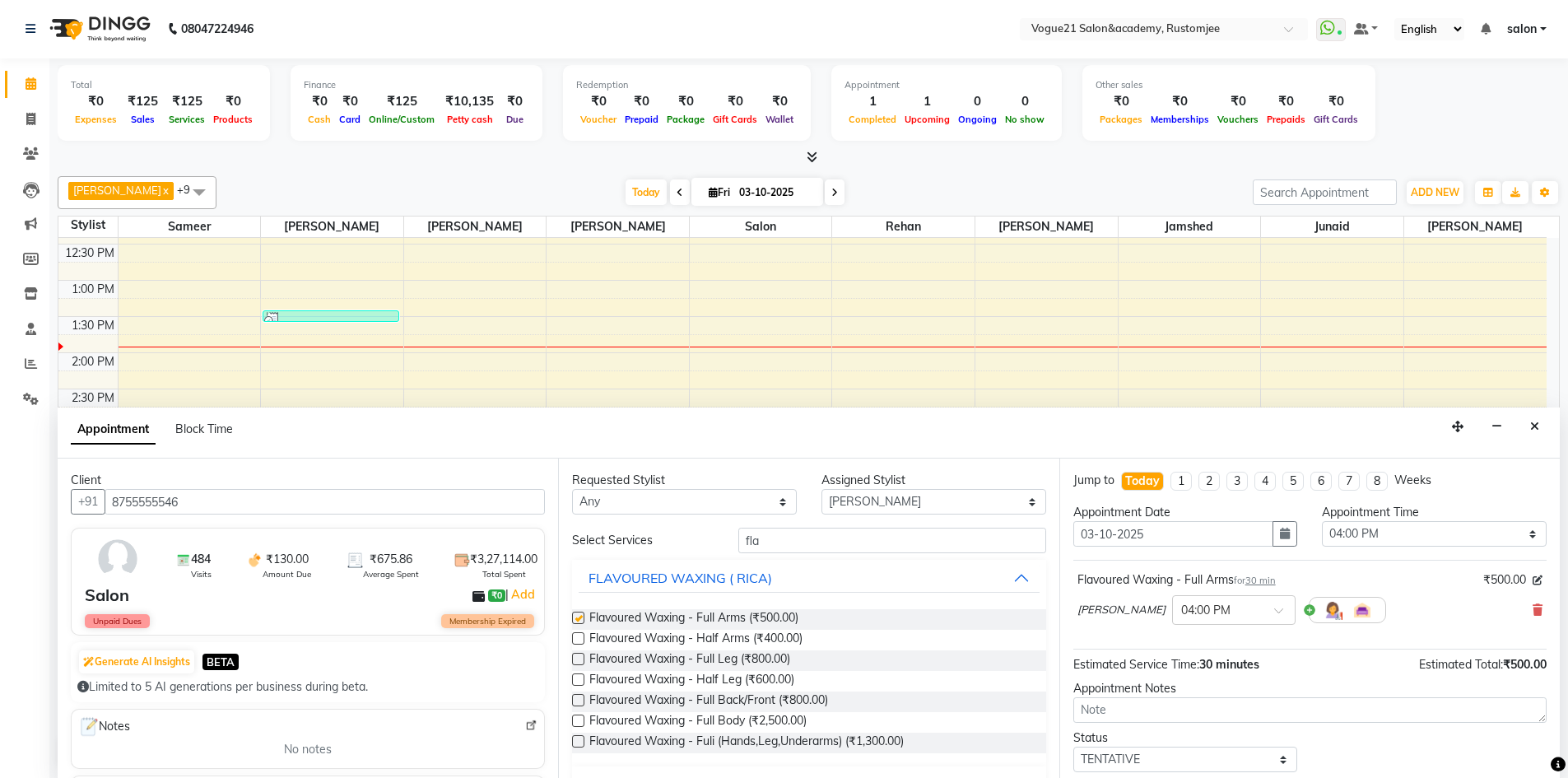
checkbox input "false"
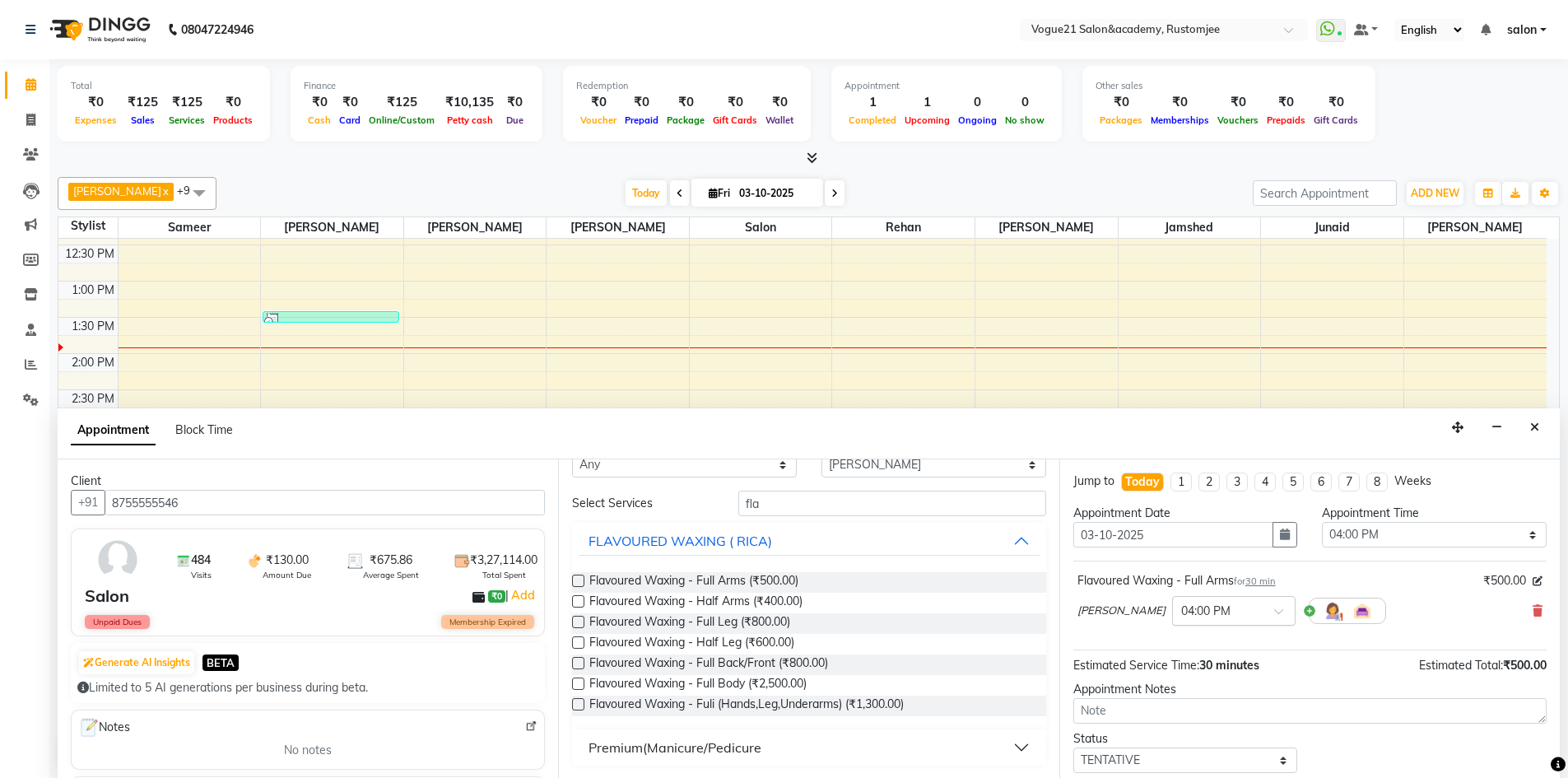
scroll to position [98, 0]
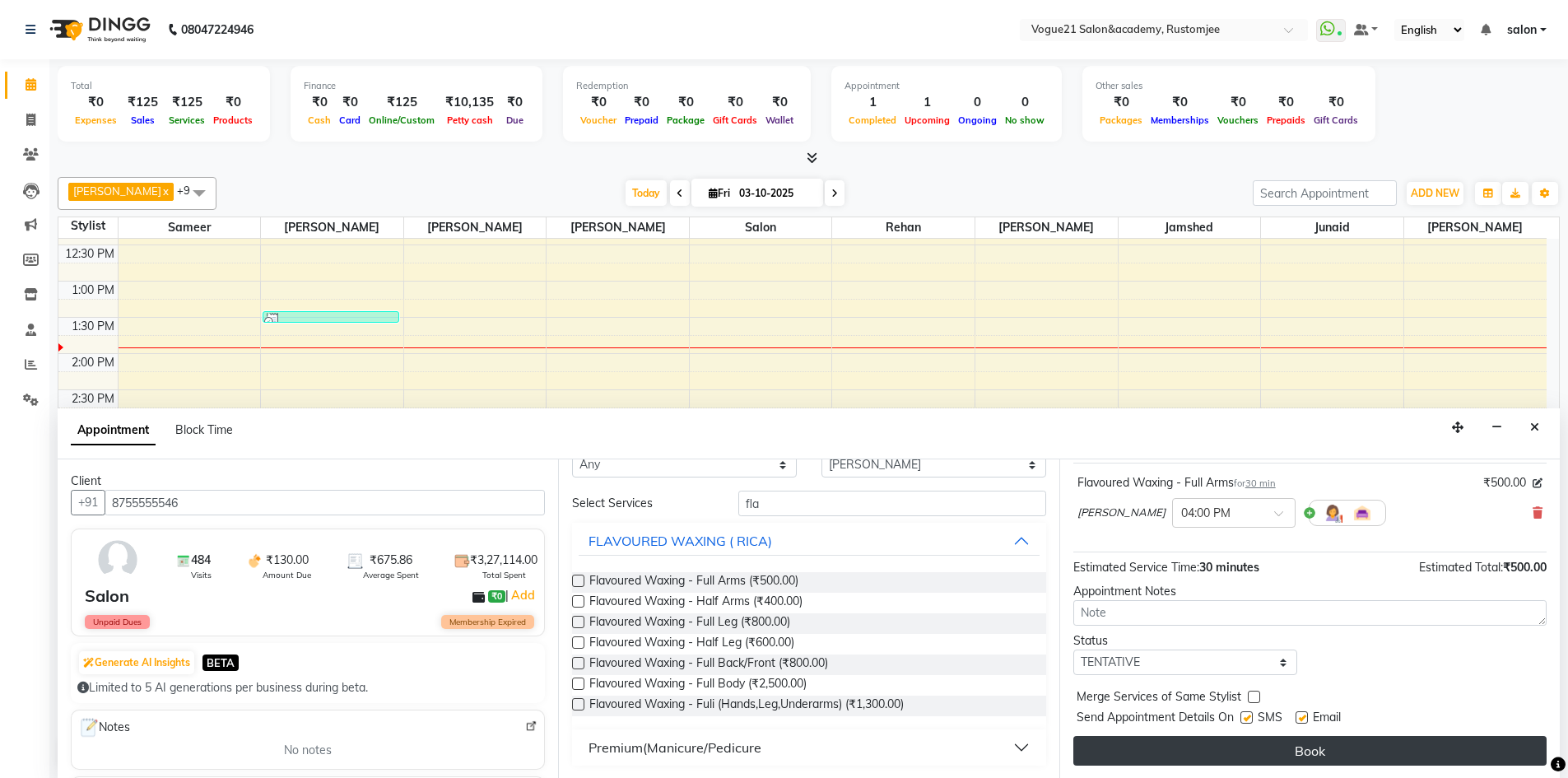
click at [1229, 750] on button "Book" at bounding box center [1310, 750] width 474 height 30
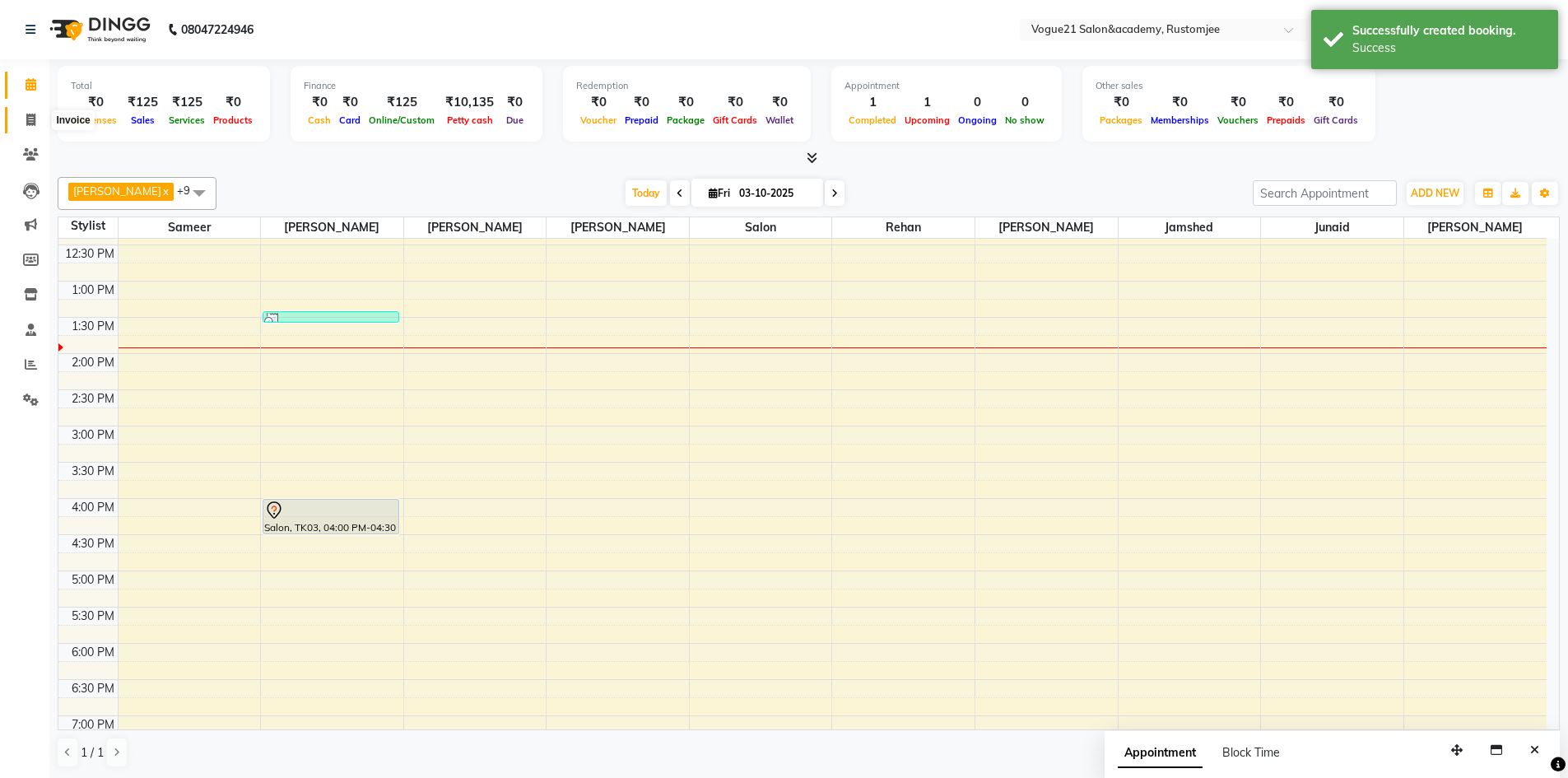
click at [31, 125] on icon at bounding box center [30, 119] width 9 height 13
select select "8171"
select select "service"
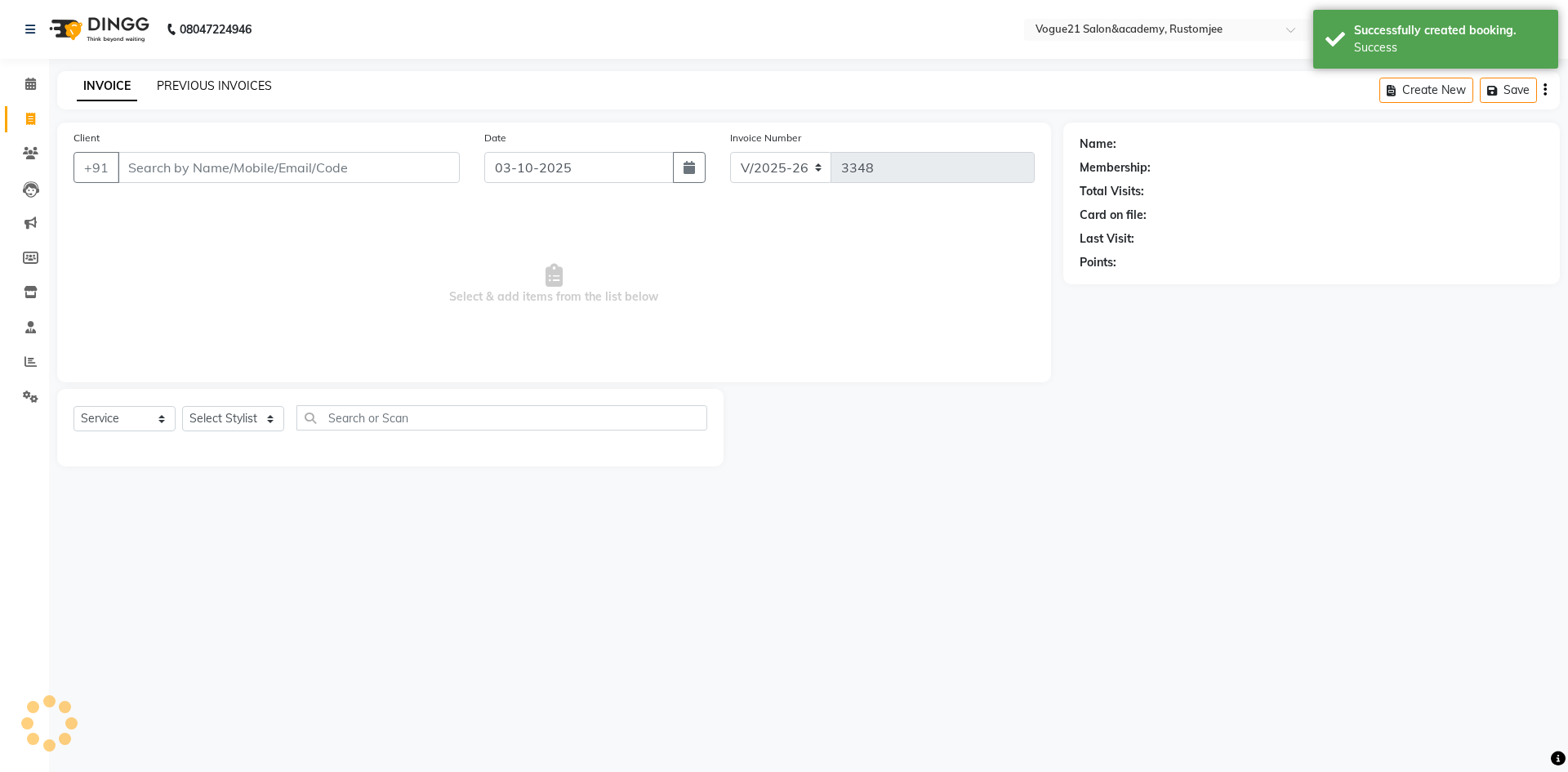
click at [246, 85] on link "PREVIOUS INVOICES" at bounding box center [214, 85] width 116 height 14
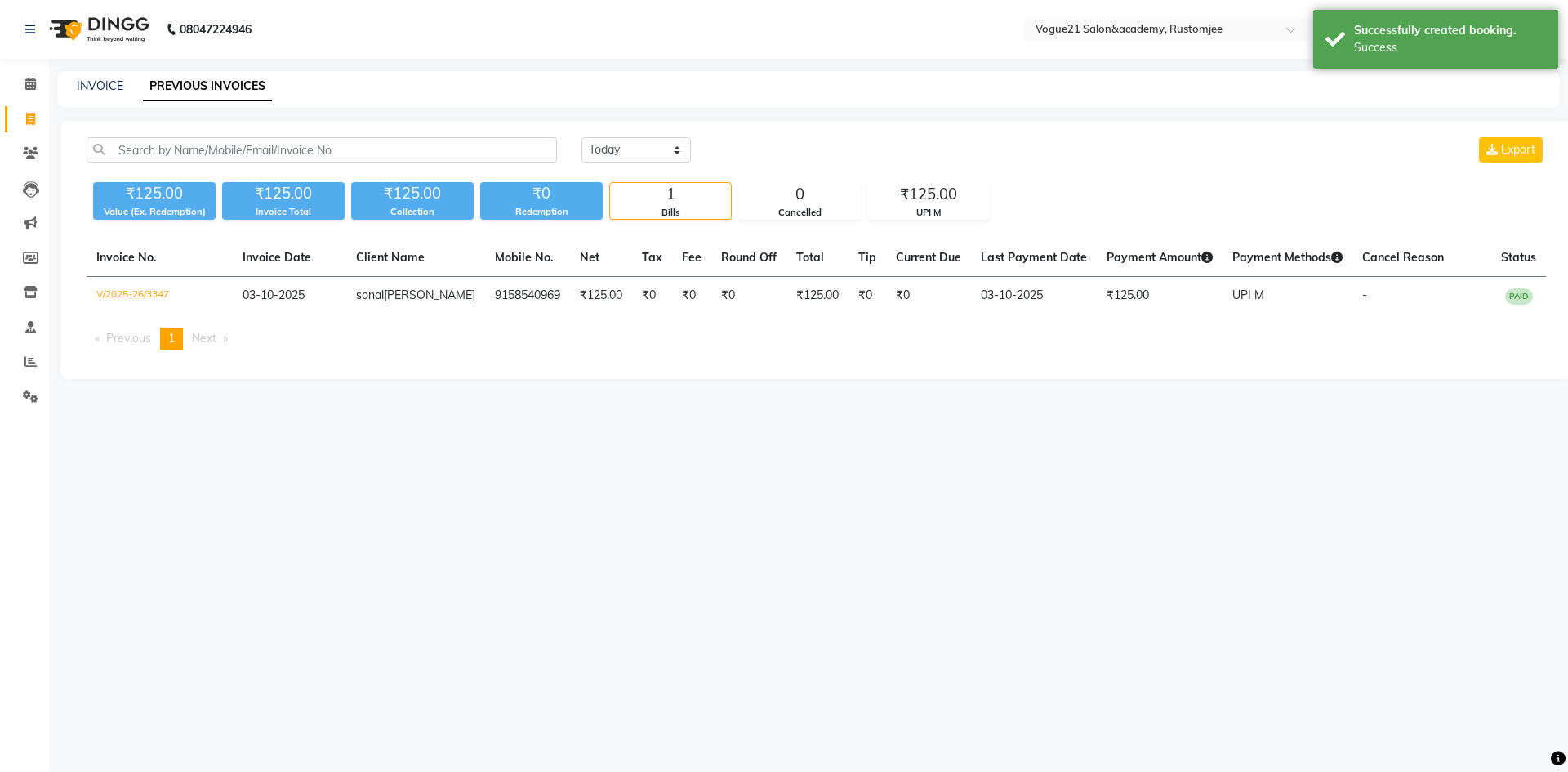
click at [605, 137] on div "Today Yesterday Custom Range Export ₹125.00 Value (Ex. Redemption) ₹125.00 Invo…" at bounding box center [816, 250] width 1512 height 258
click at [611, 145] on select "Today Yesterday Custom Range" at bounding box center [636, 150] width 110 height 26
select select "yesterday"
click at [582, 138] on select "Today Yesterday Custom Range" at bounding box center [636, 150] width 110 height 26
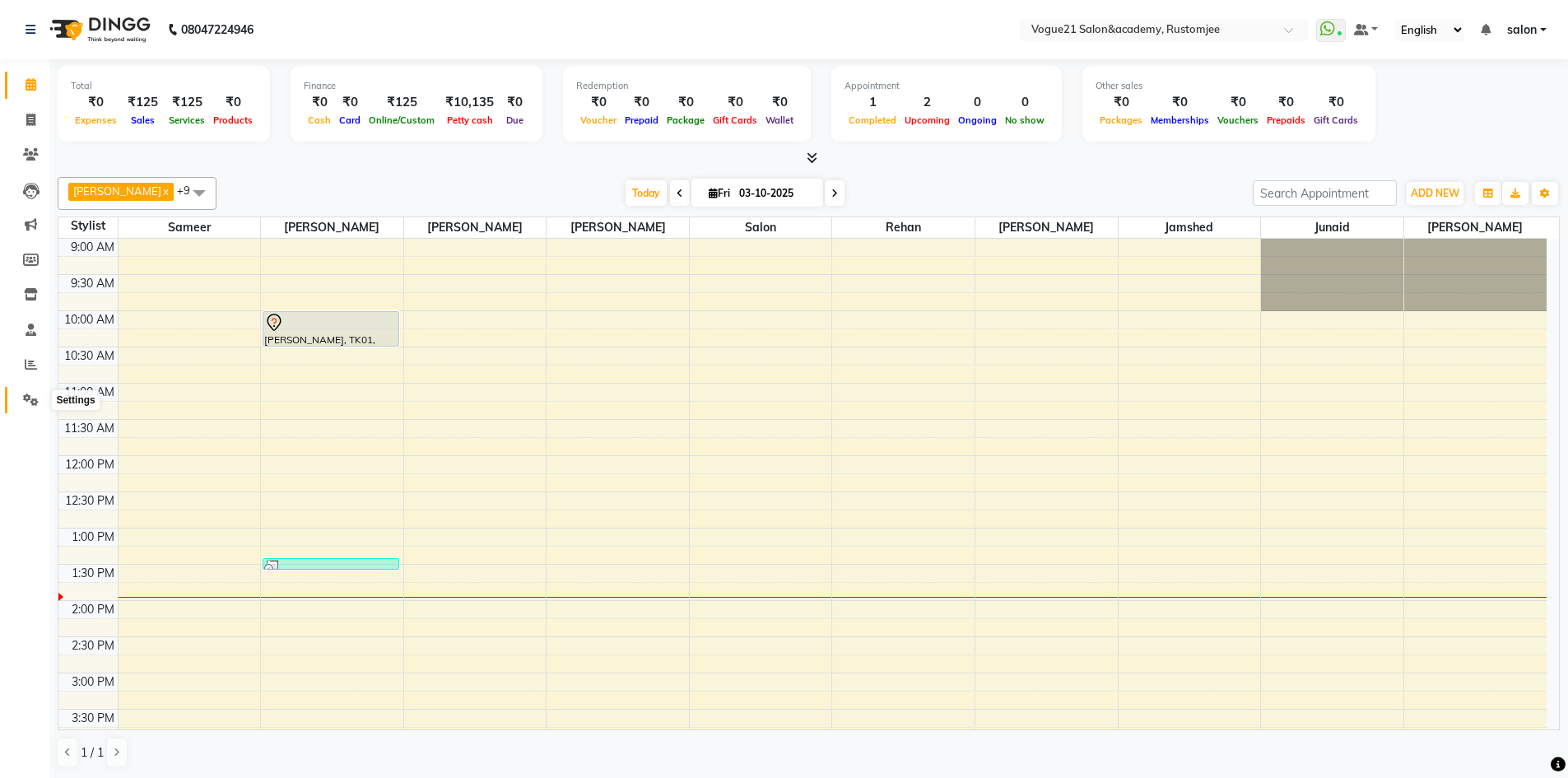
click at [30, 398] on icon at bounding box center [31, 400] width 15 height 13
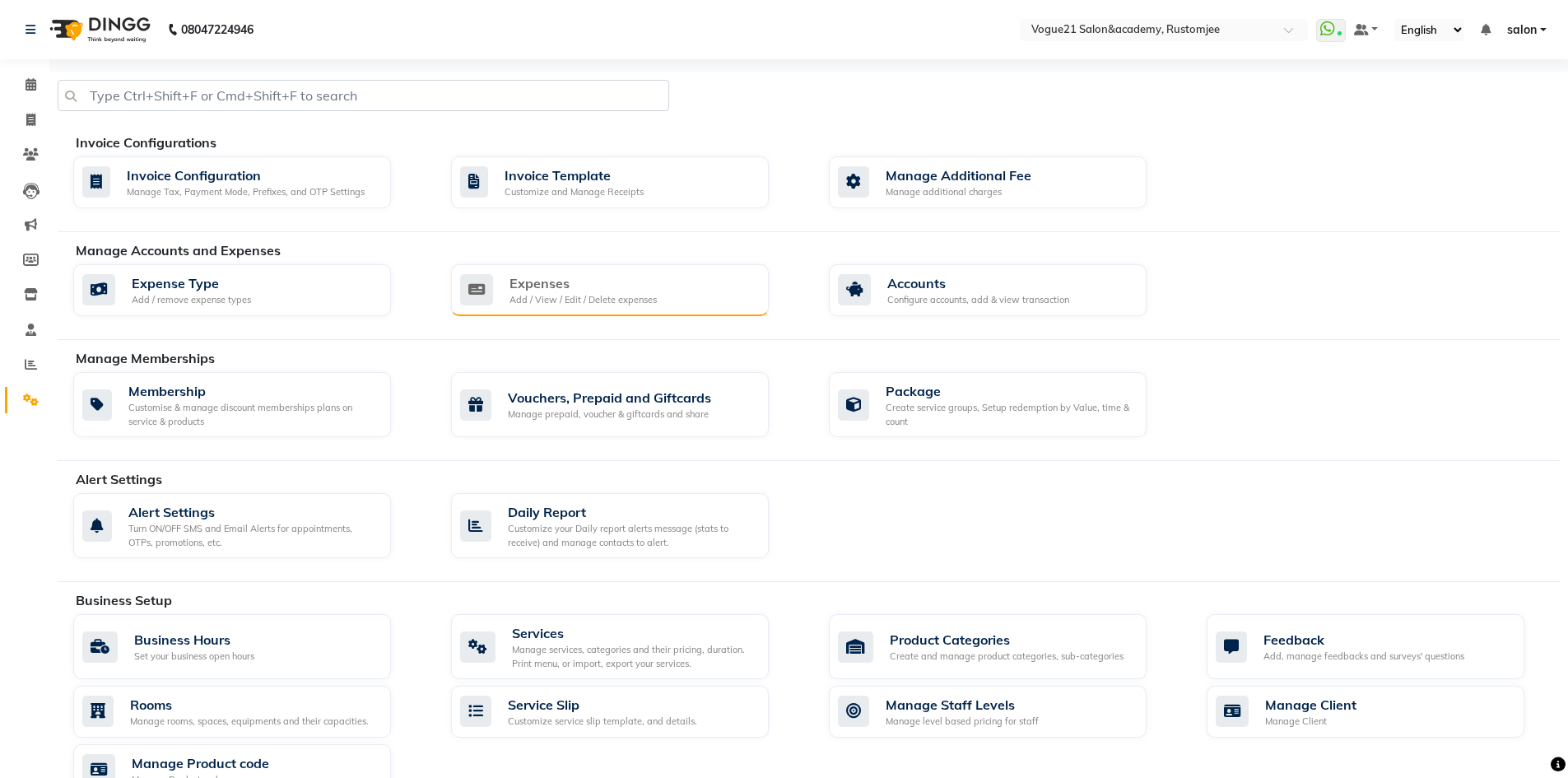
click at [535, 280] on div "Expenses" at bounding box center [582, 283] width 147 height 20
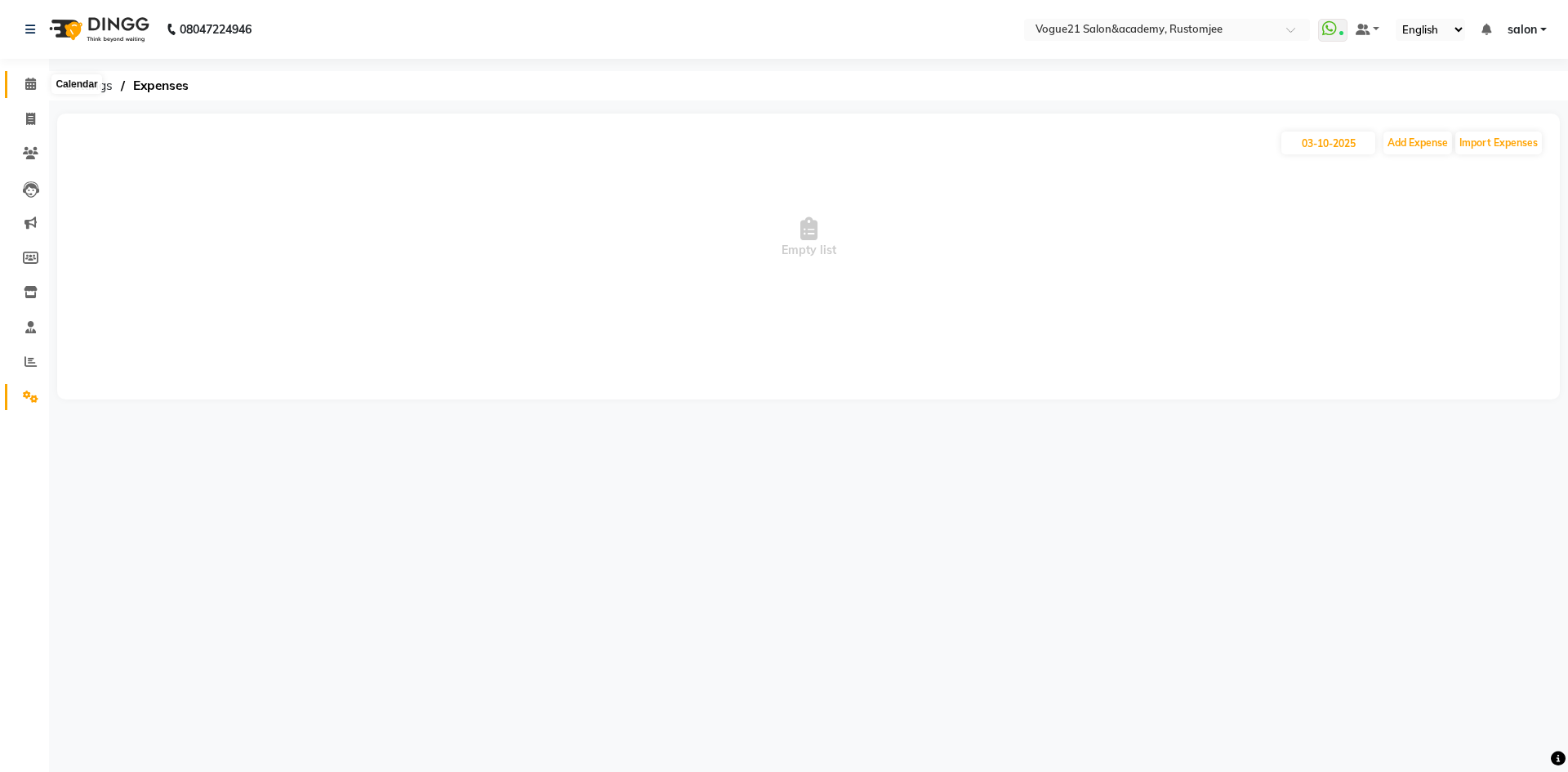
click at [30, 79] on icon at bounding box center [31, 83] width 11 height 12
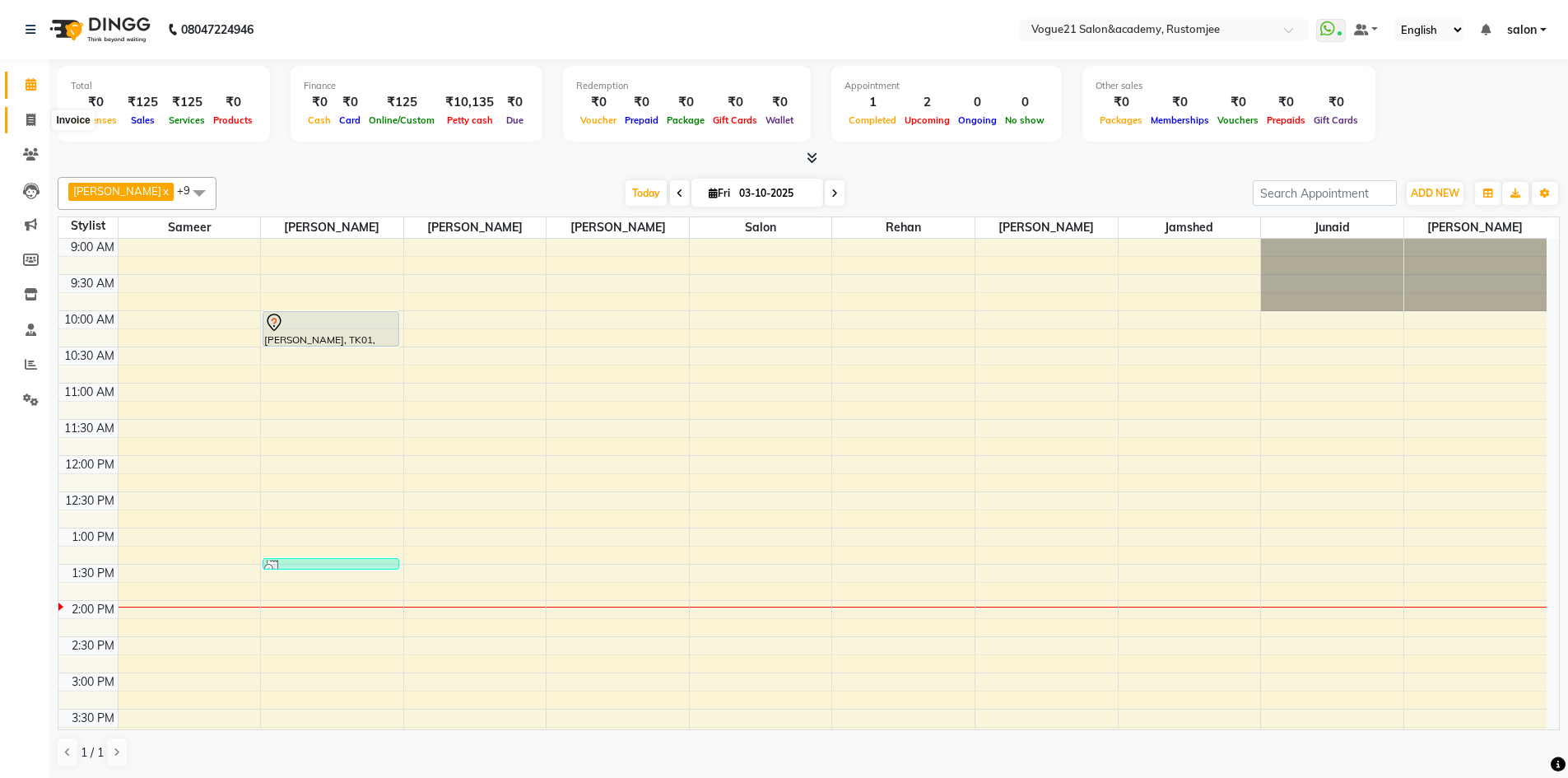
click at [29, 123] on icon at bounding box center [30, 119] width 9 height 13
select select "service"
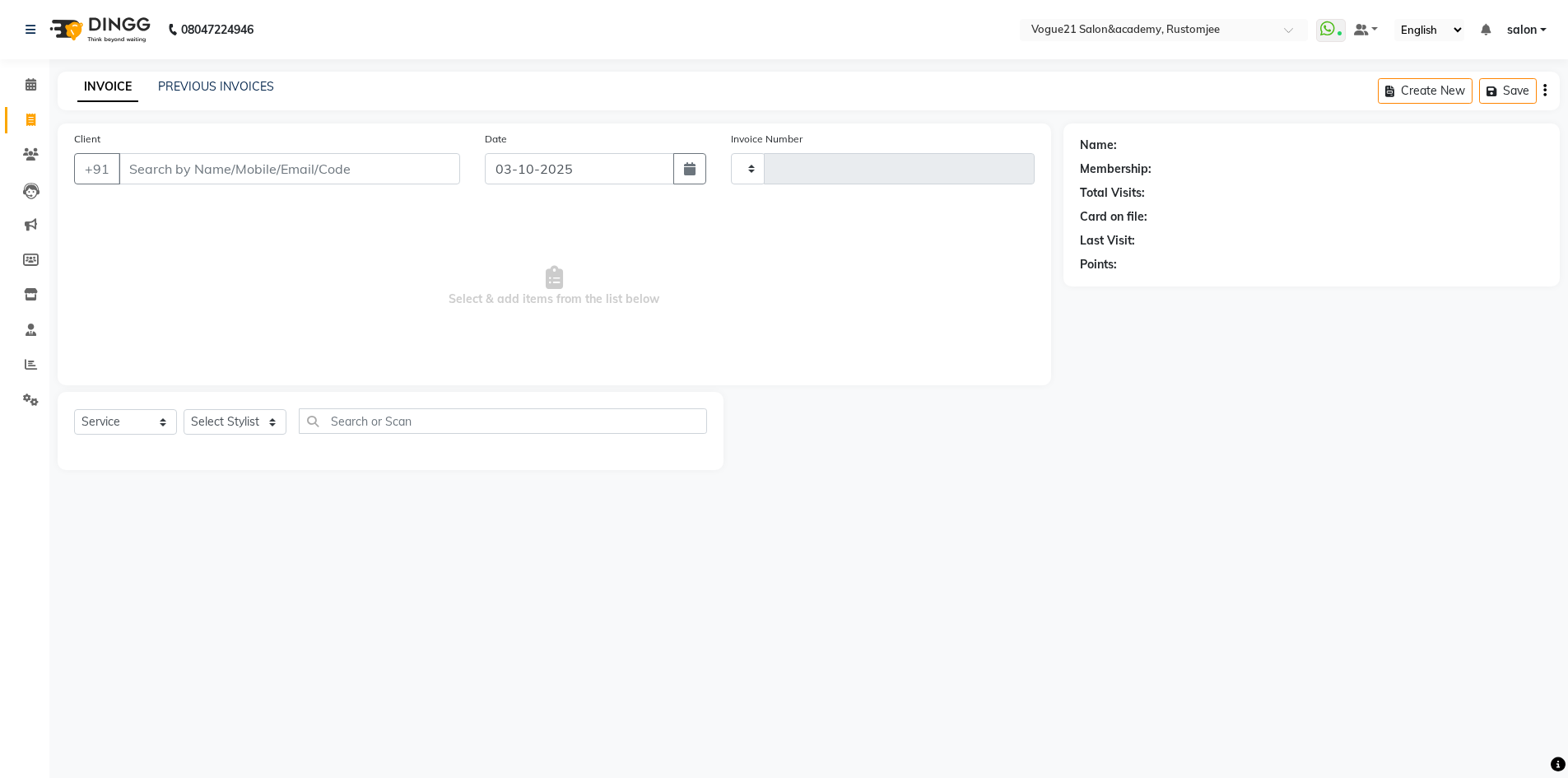
type input "3351"
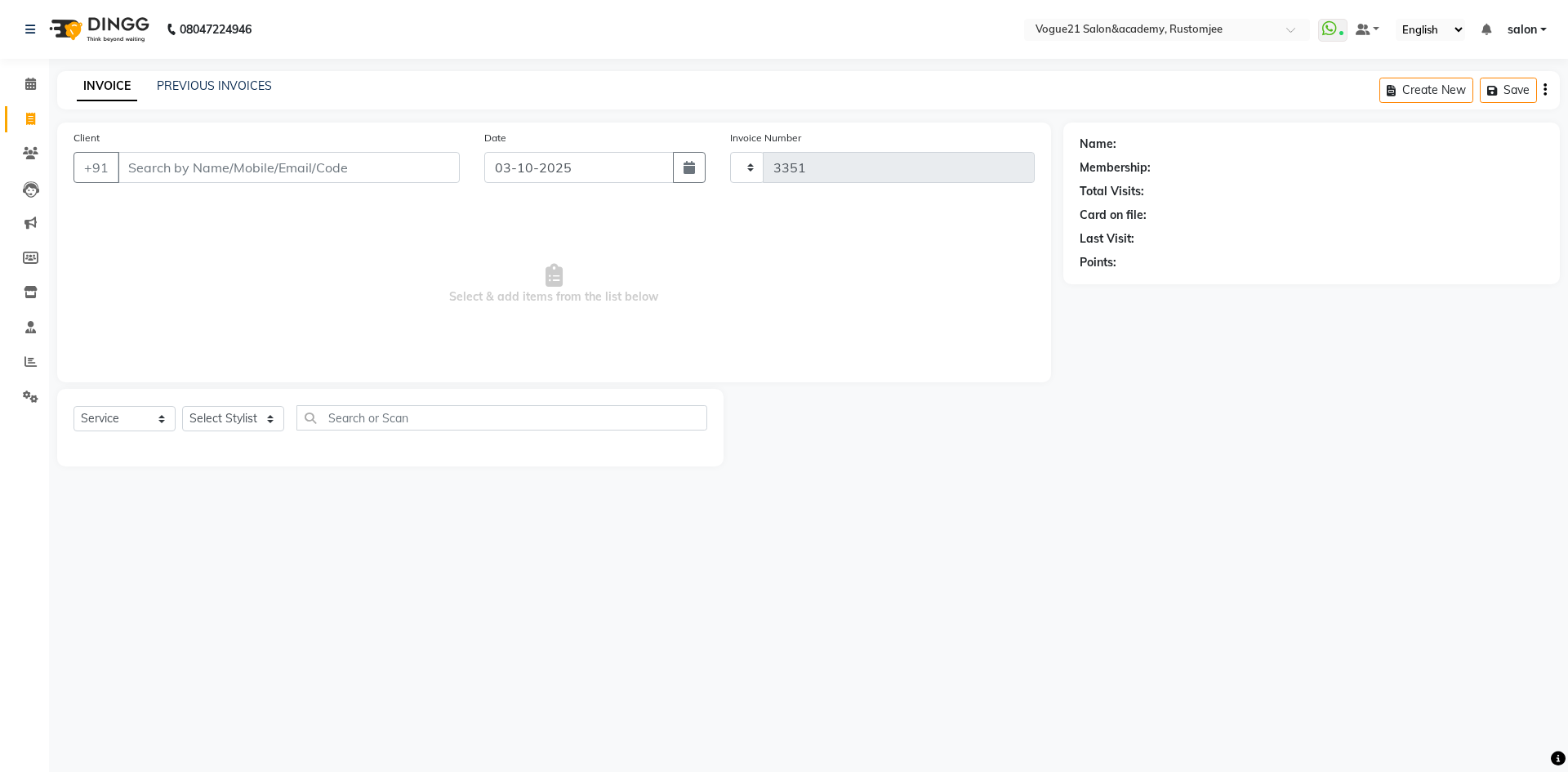
select select "8171"
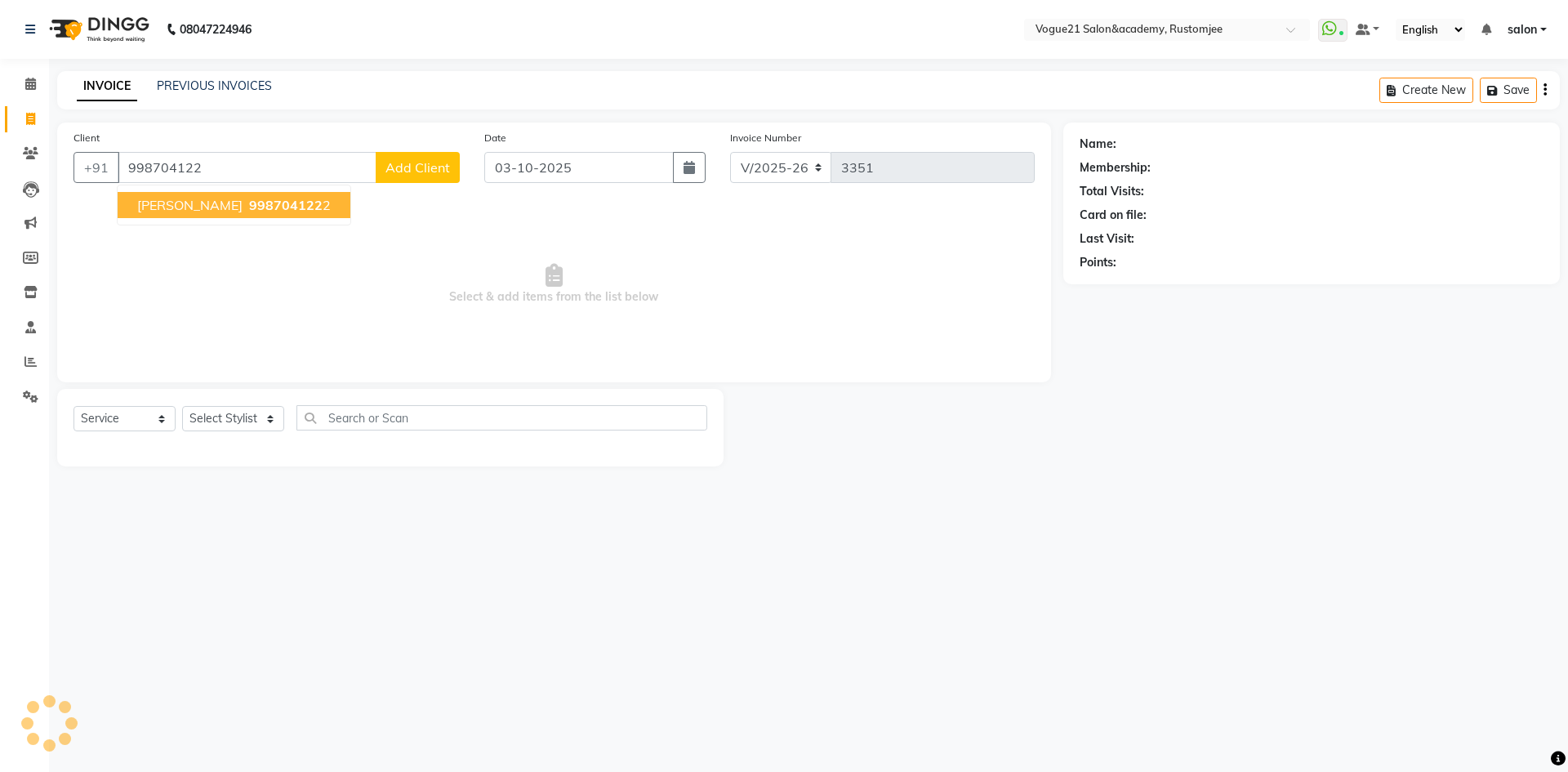
click at [249, 208] on span "998704122" at bounding box center [286, 204] width 74 height 16
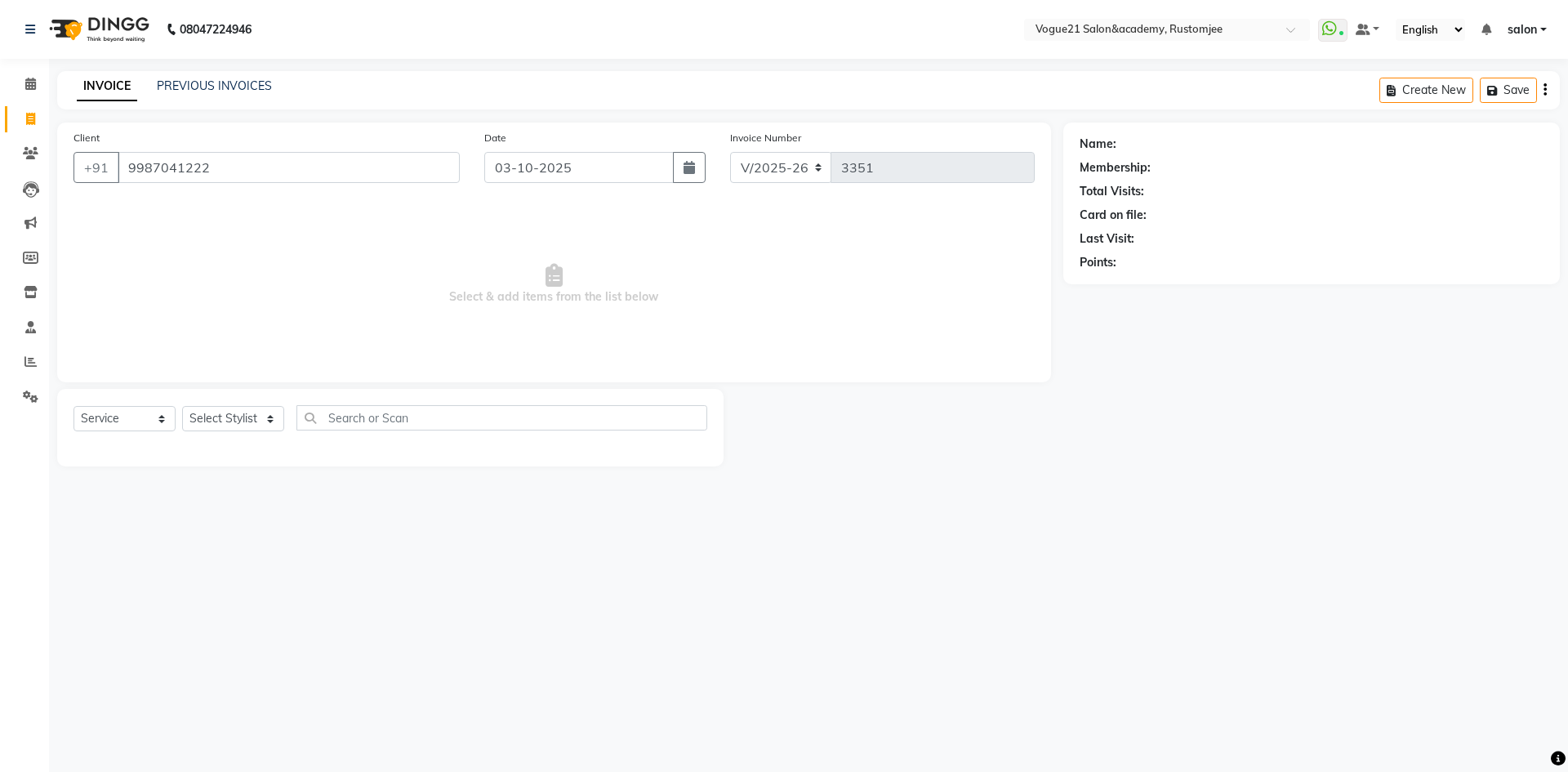
type input "9987041222"
select select "1: Object"
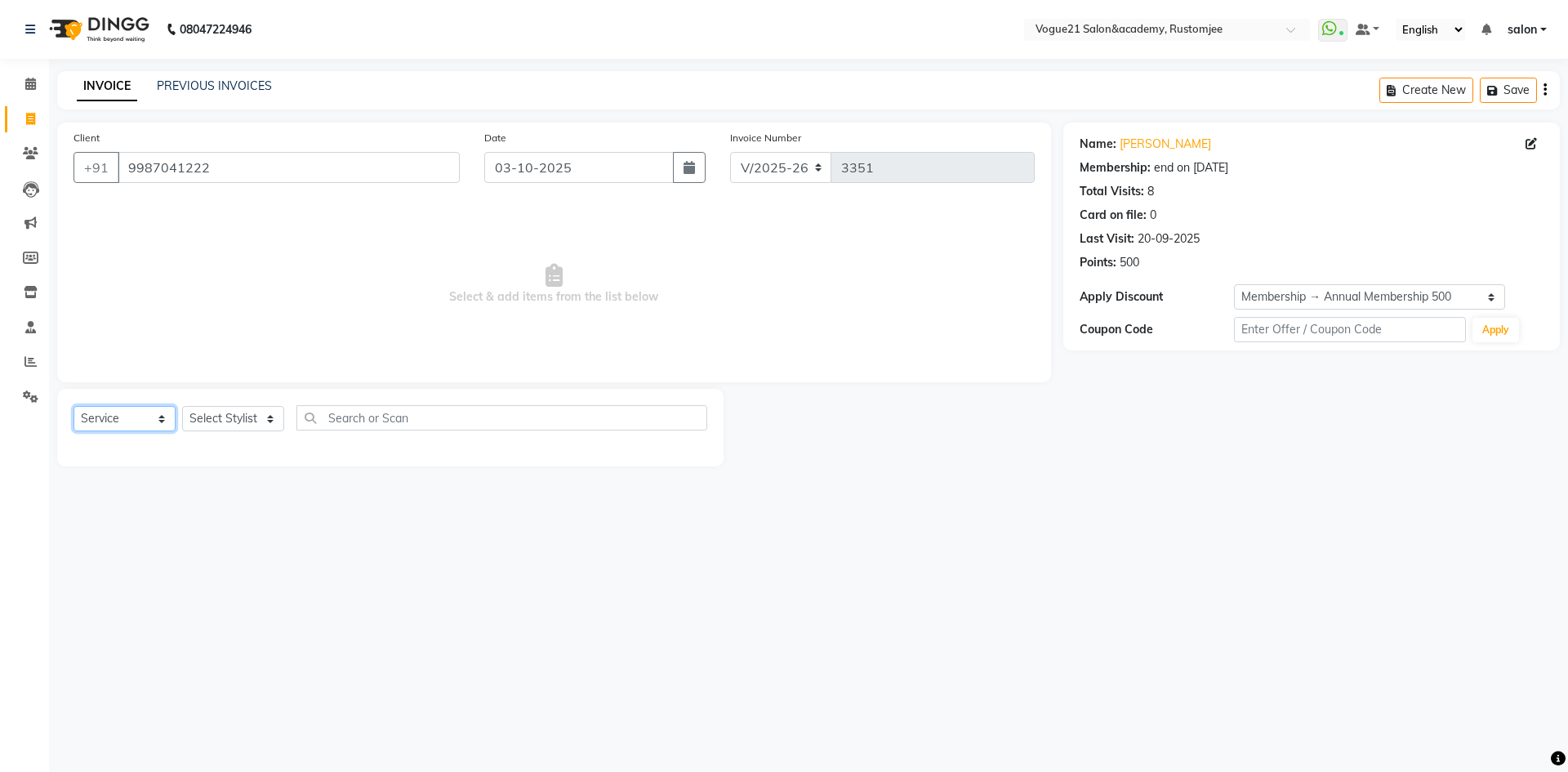
click at [129, 415] on select "Select Service Product Membership Package Voucher Prepaid Gift Card" at bounding box center [124, 418] width 102 height 26
drag, startPoint x: 120, startPoint y: 159, endPoint x: 222, endPoint y: 148, distance: 102.6
click at [222, 148] on div "Client +91 9987041222" at bounding box center [267, 162] width 411 height 67
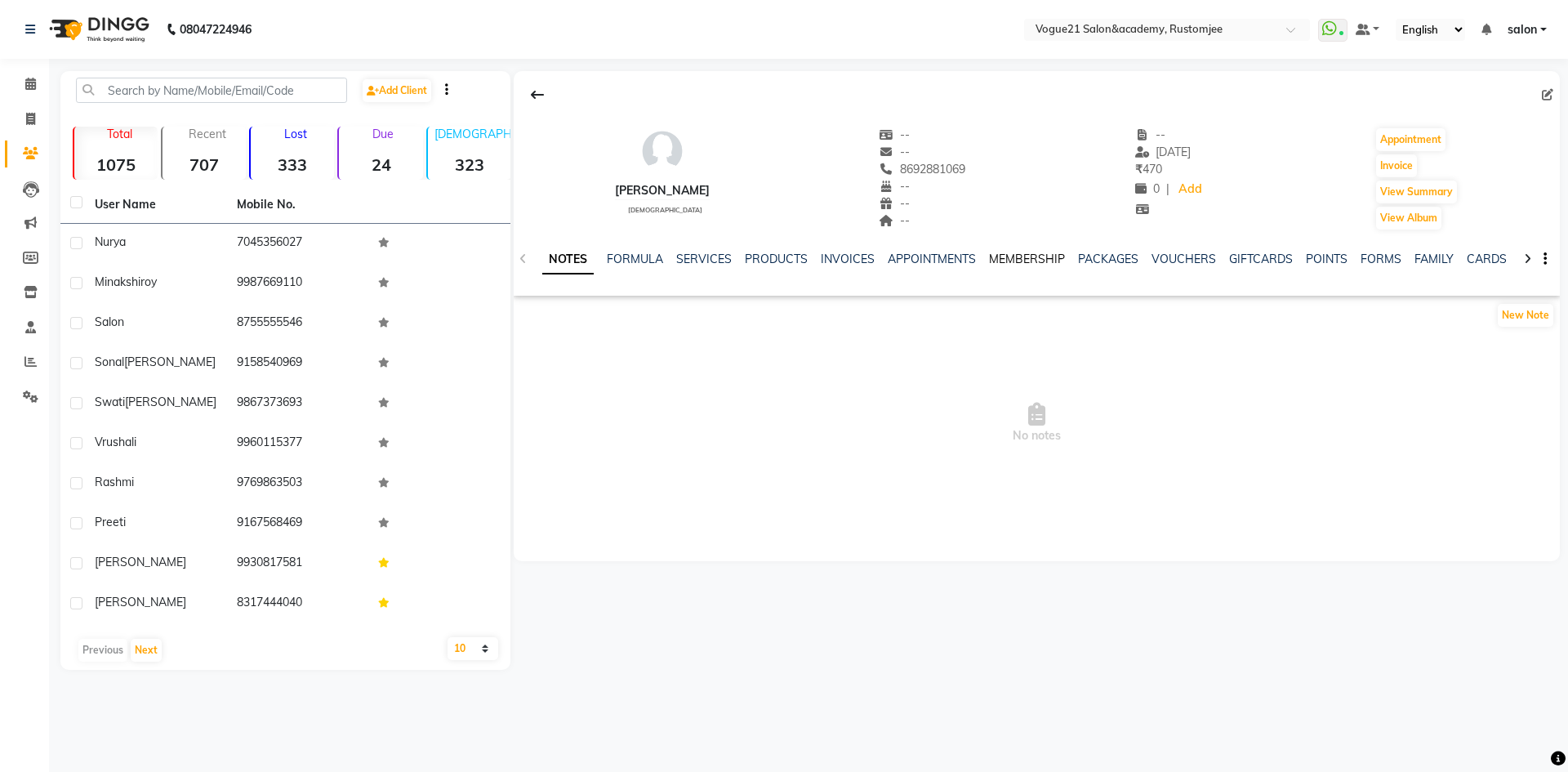
click at [1027, 256] on link "MEMBERSHIP" at bounding box center [1027, 258] width 76 height 14
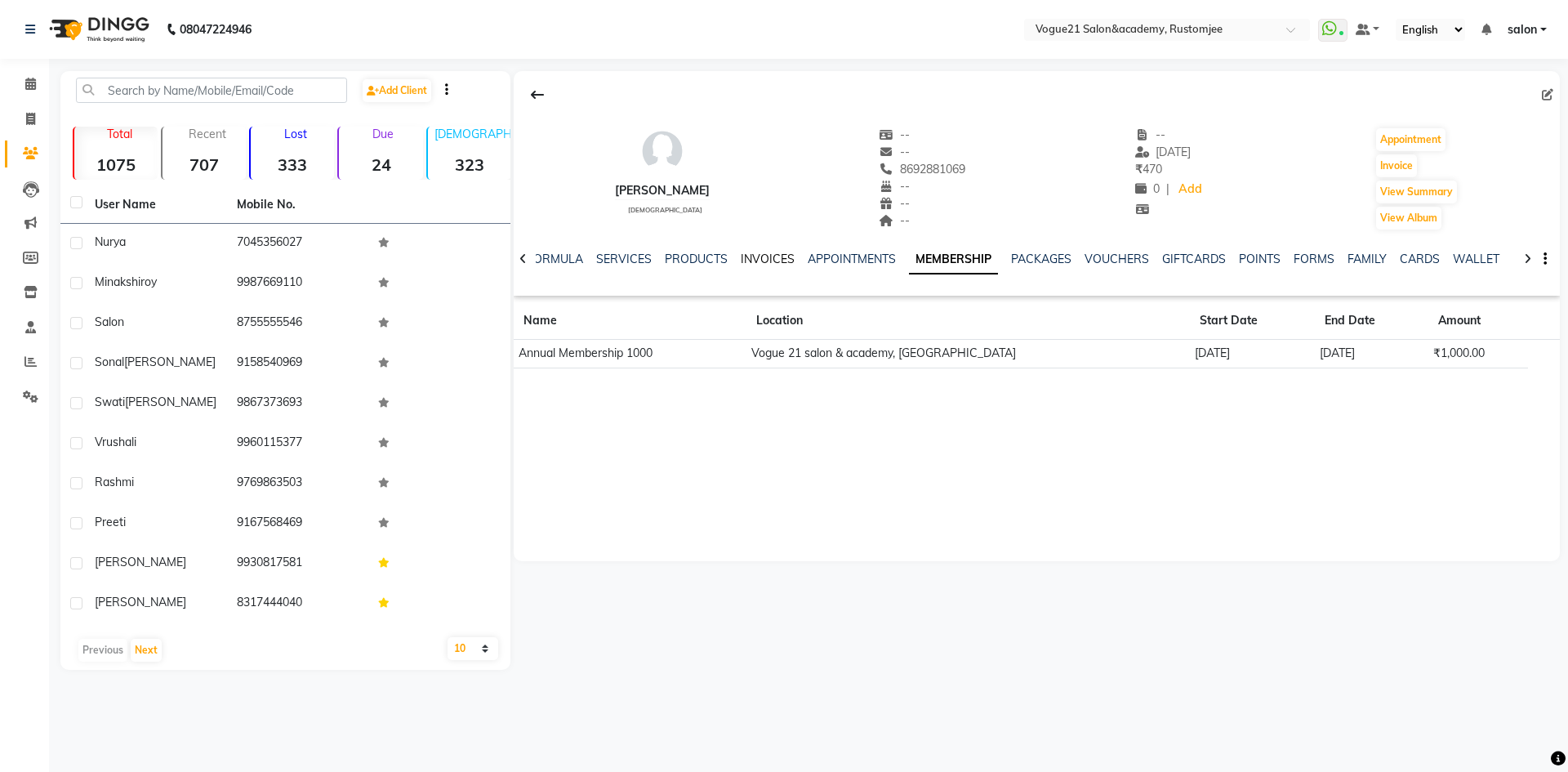
click at [777, 257] on link "INVOICES" at bounding box center [767, 258] width 54 height 14
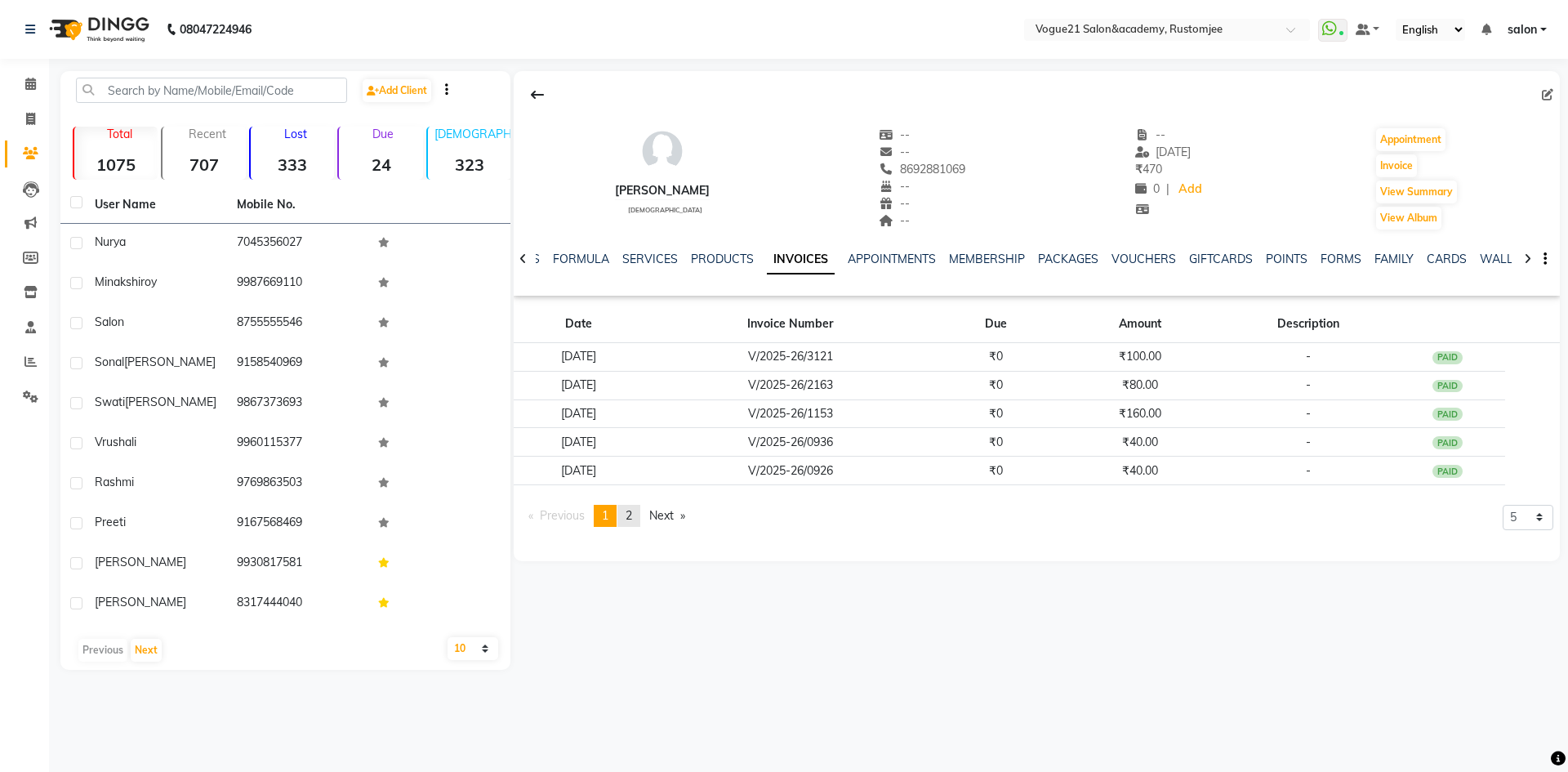
click at [626, 516] on link "page 2" at bounding box center [629, 515] width 23 height 22
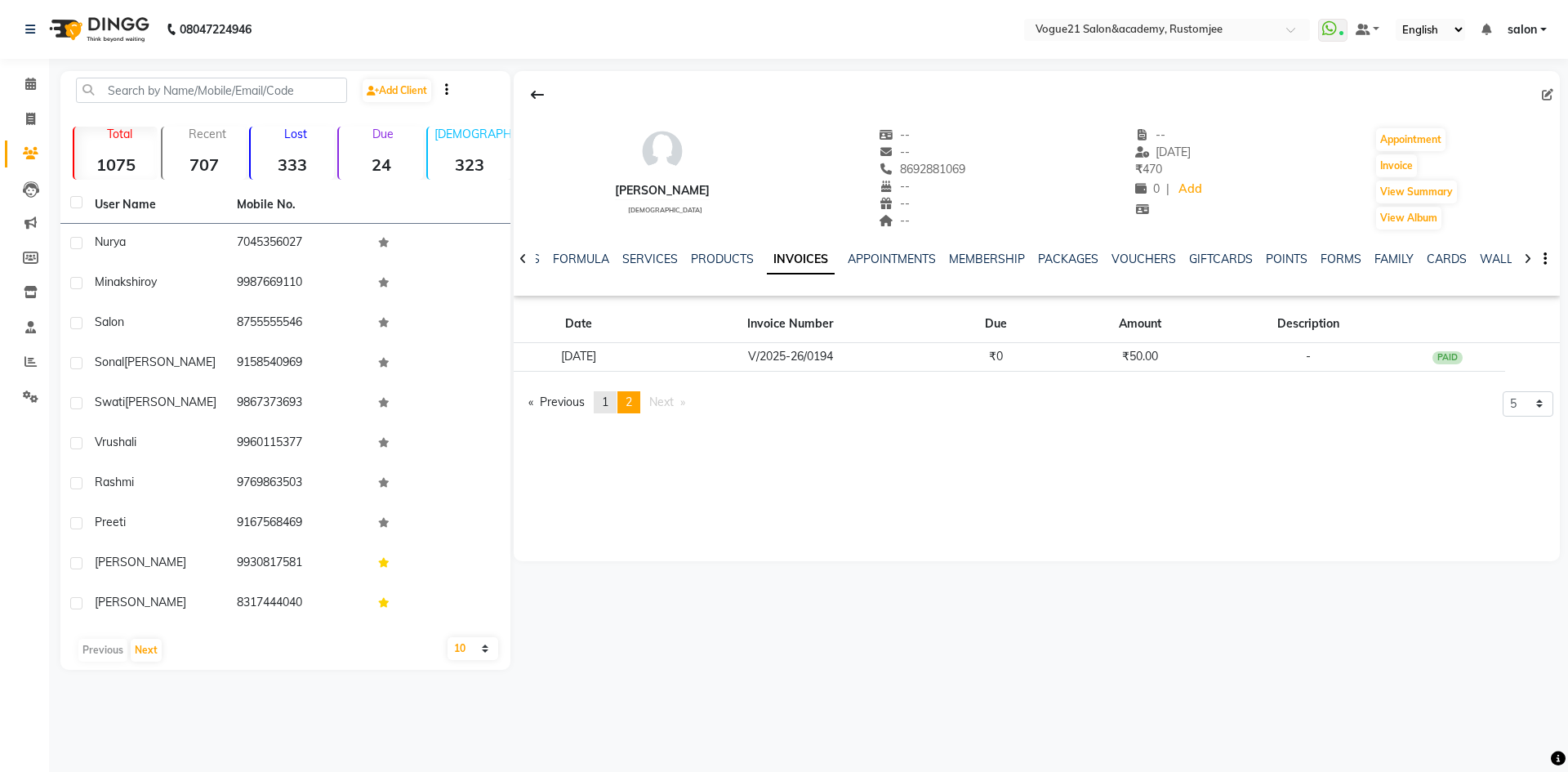
click at [609, 398] on span "1" at bounding box center [605, 401] width 7 height 14
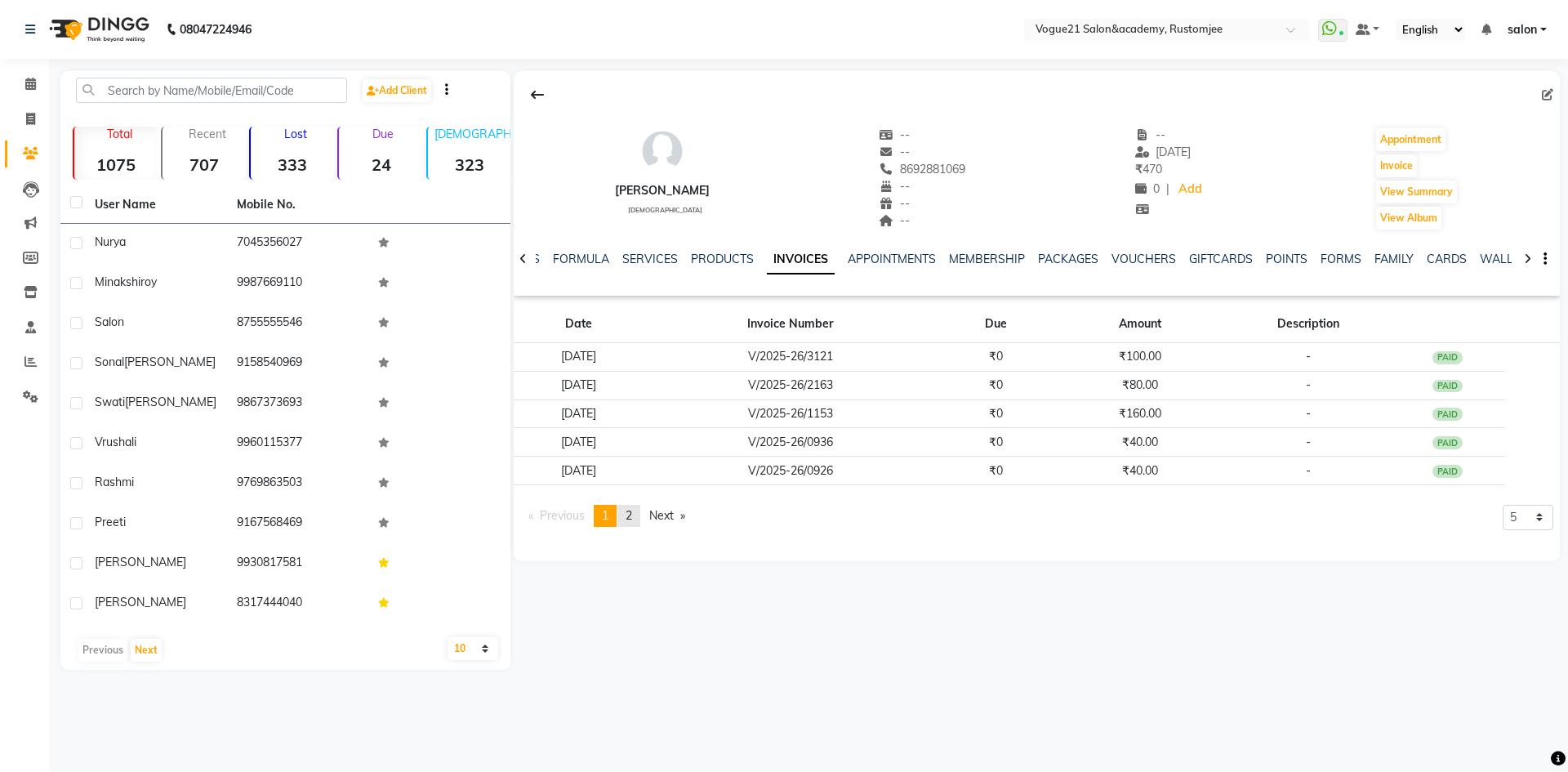
click at [637, 519] on link "page 2" at bounding box center [629, 515] width 23 height 22
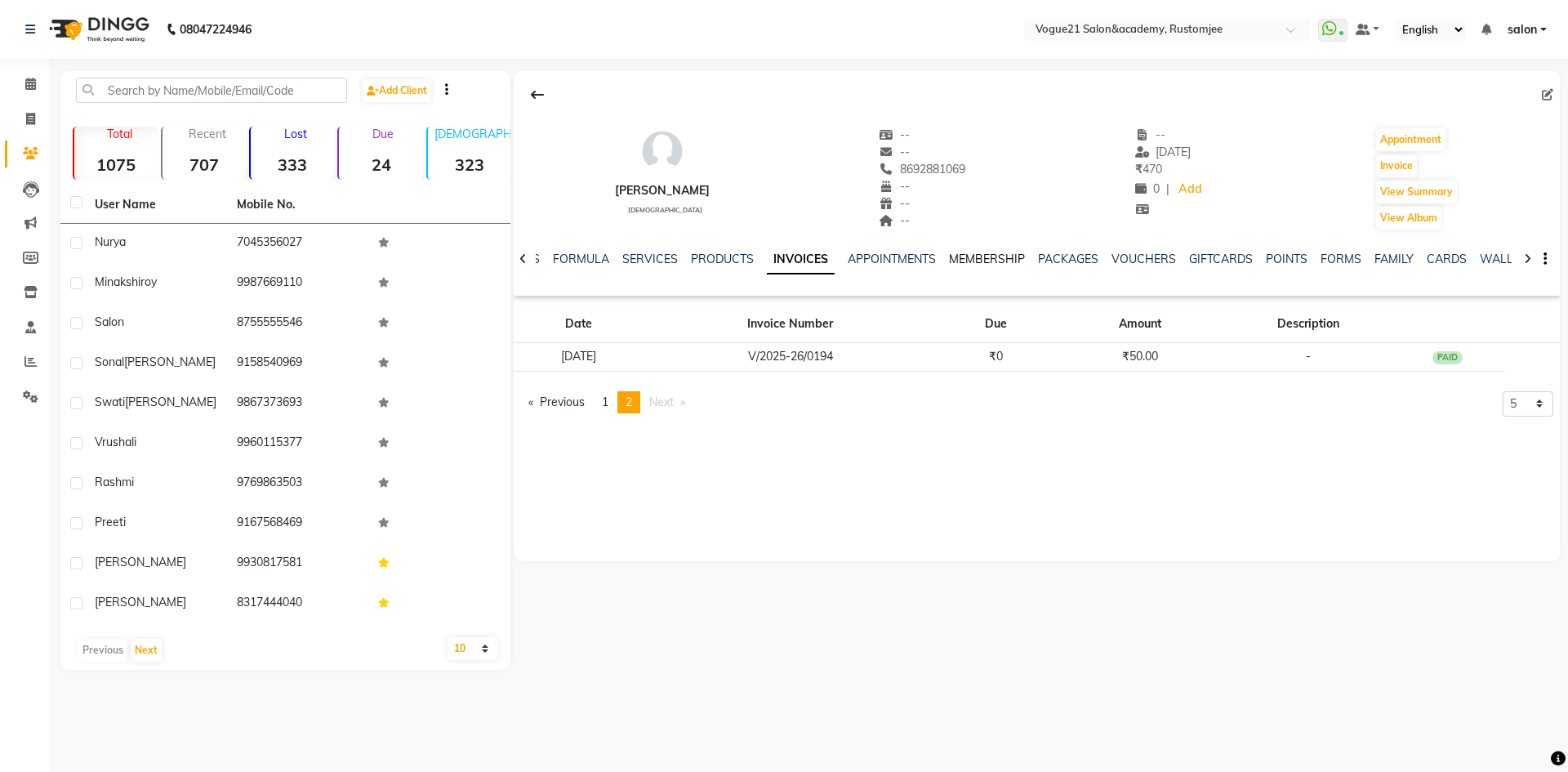
click at [978, 260] on link "MEMBERSHIP" at bounding box center [987, 258] width 76 height 14
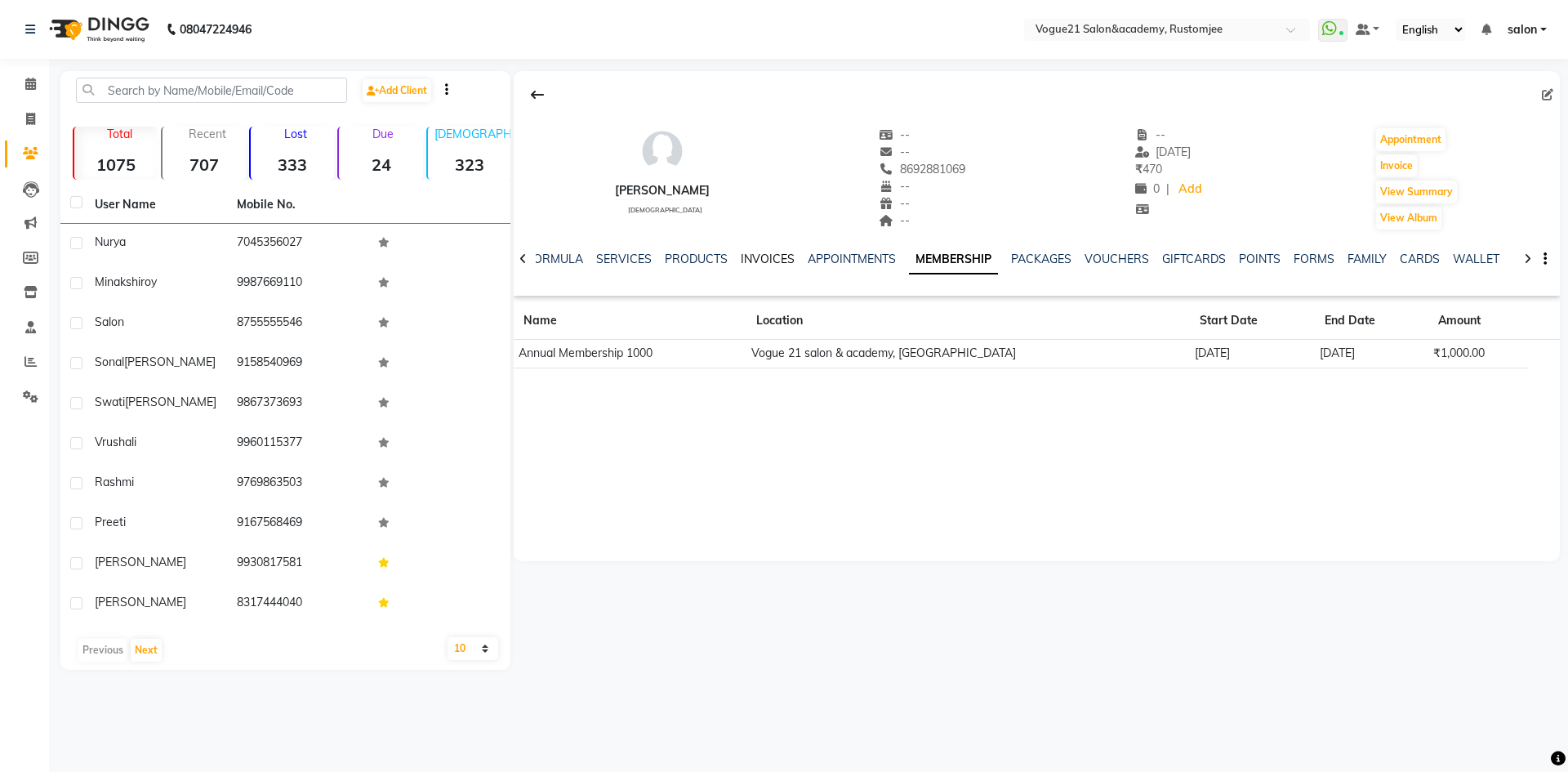
click at [766, 260] on link "INVOICES" at bounding box center [767, 258] width 54 height 14
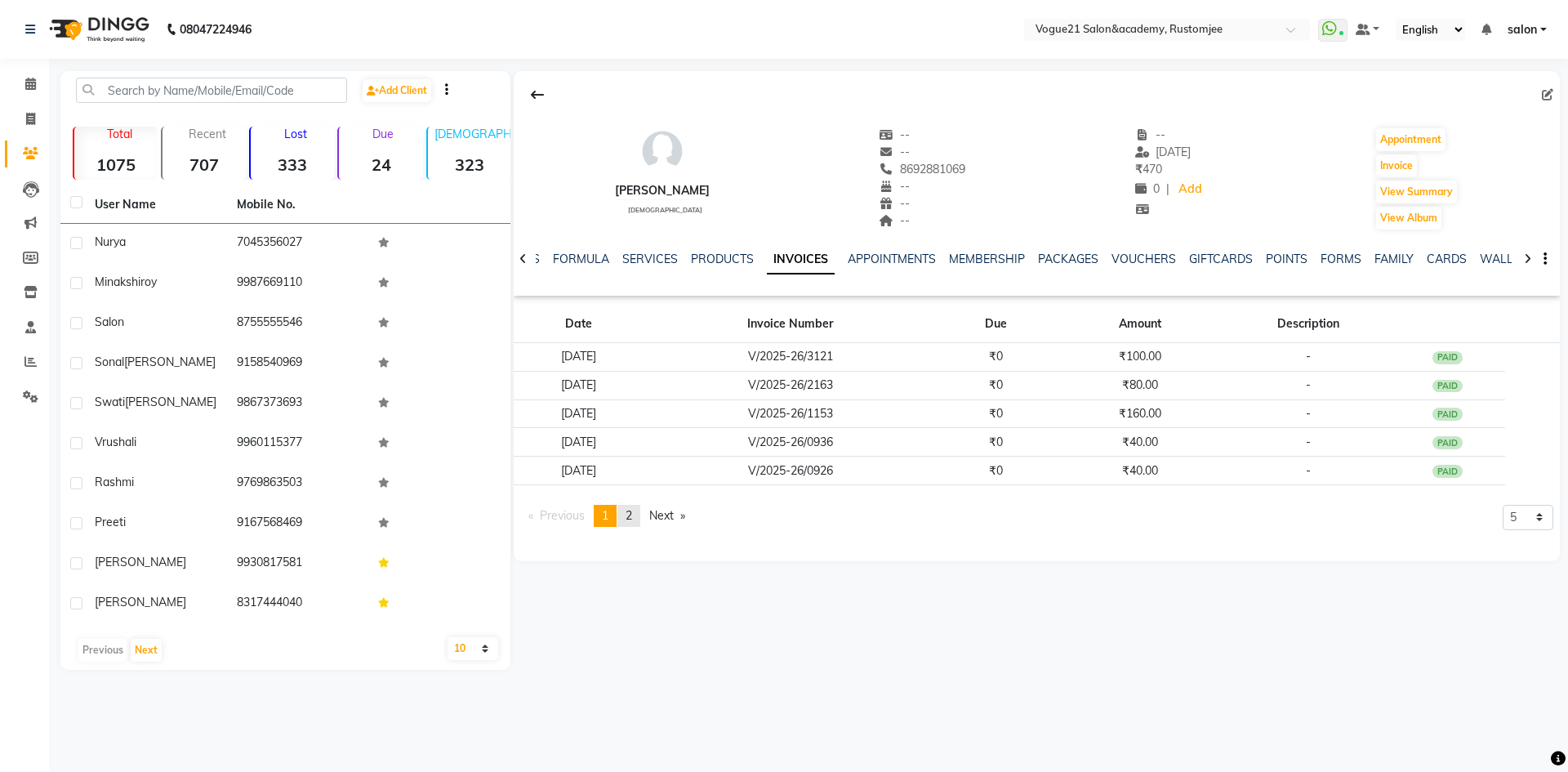
click at [636, 510] on link "page 2" at bounding box center [629, 515] width 23 height 22
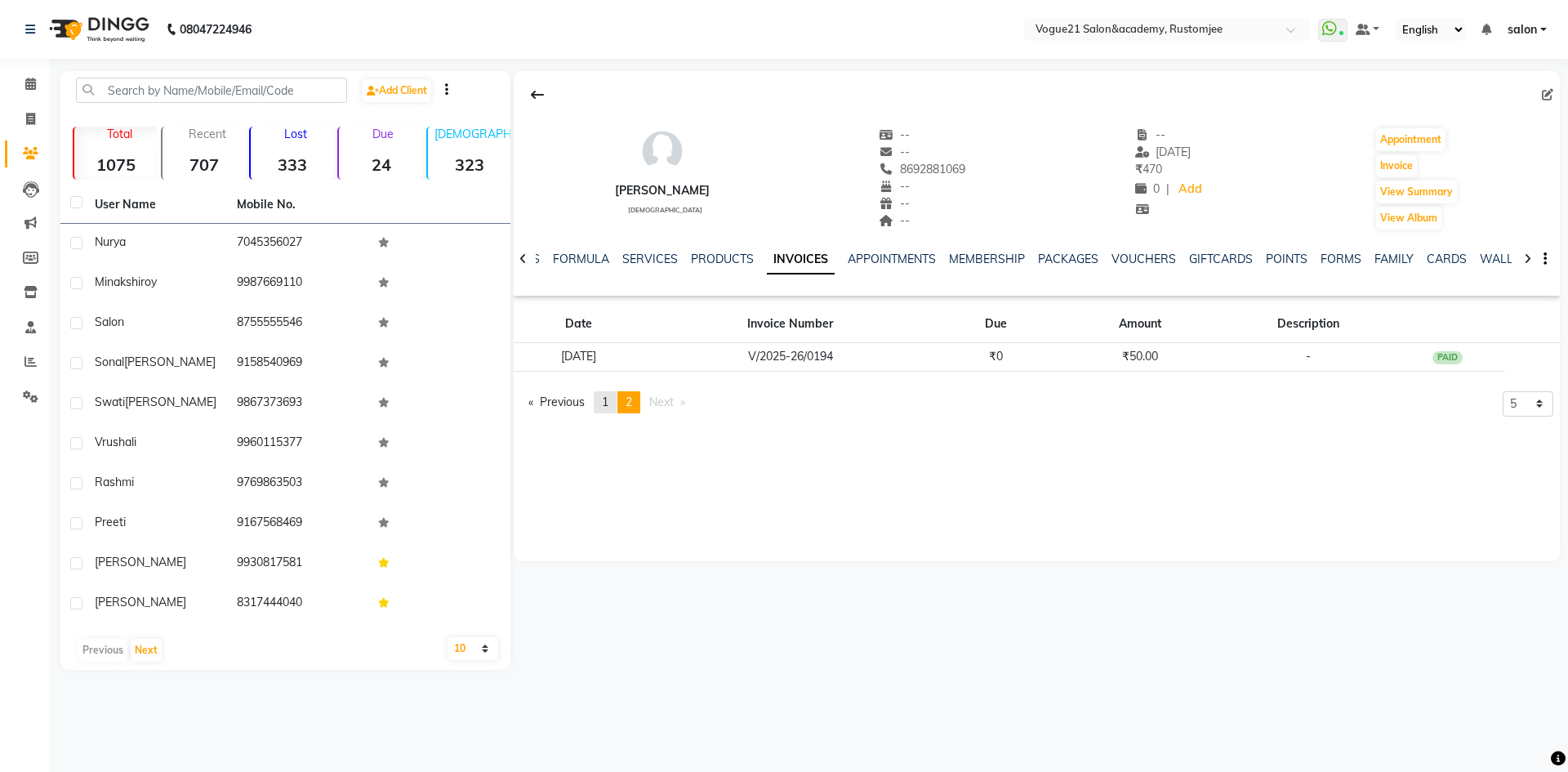
click at [606, 393] on link "page 1" at bounding box center [605, 401] width 23 height 22
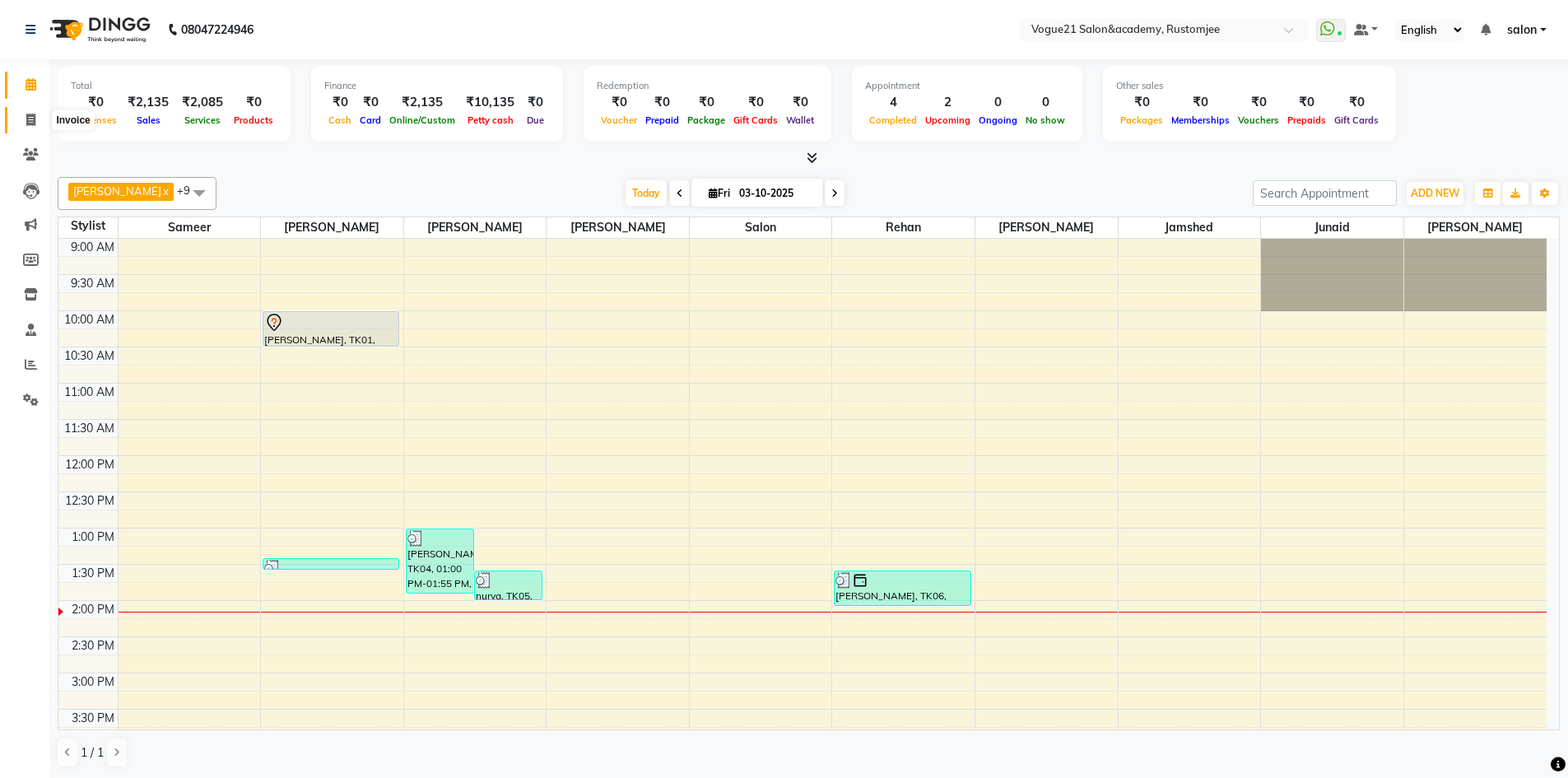
click at [31, 123] on icon at bounding box center [30, 119] width 9 height 13
select select "8171"
select select "service"
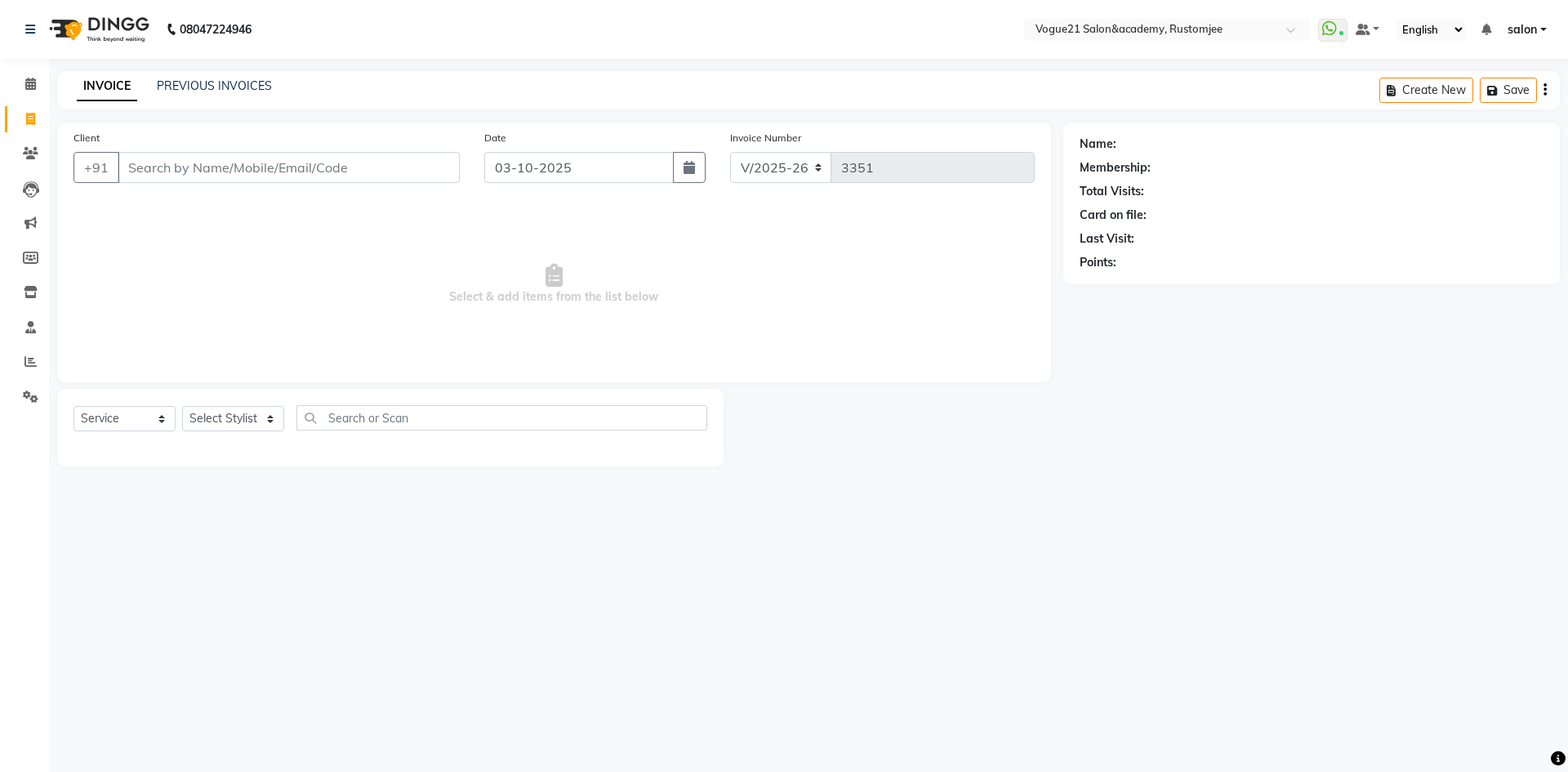
click at [223, 172] on input "Client" at bounding box center [289, 167] width 342 height 31
type input "9987041222"
select select "1: Object"
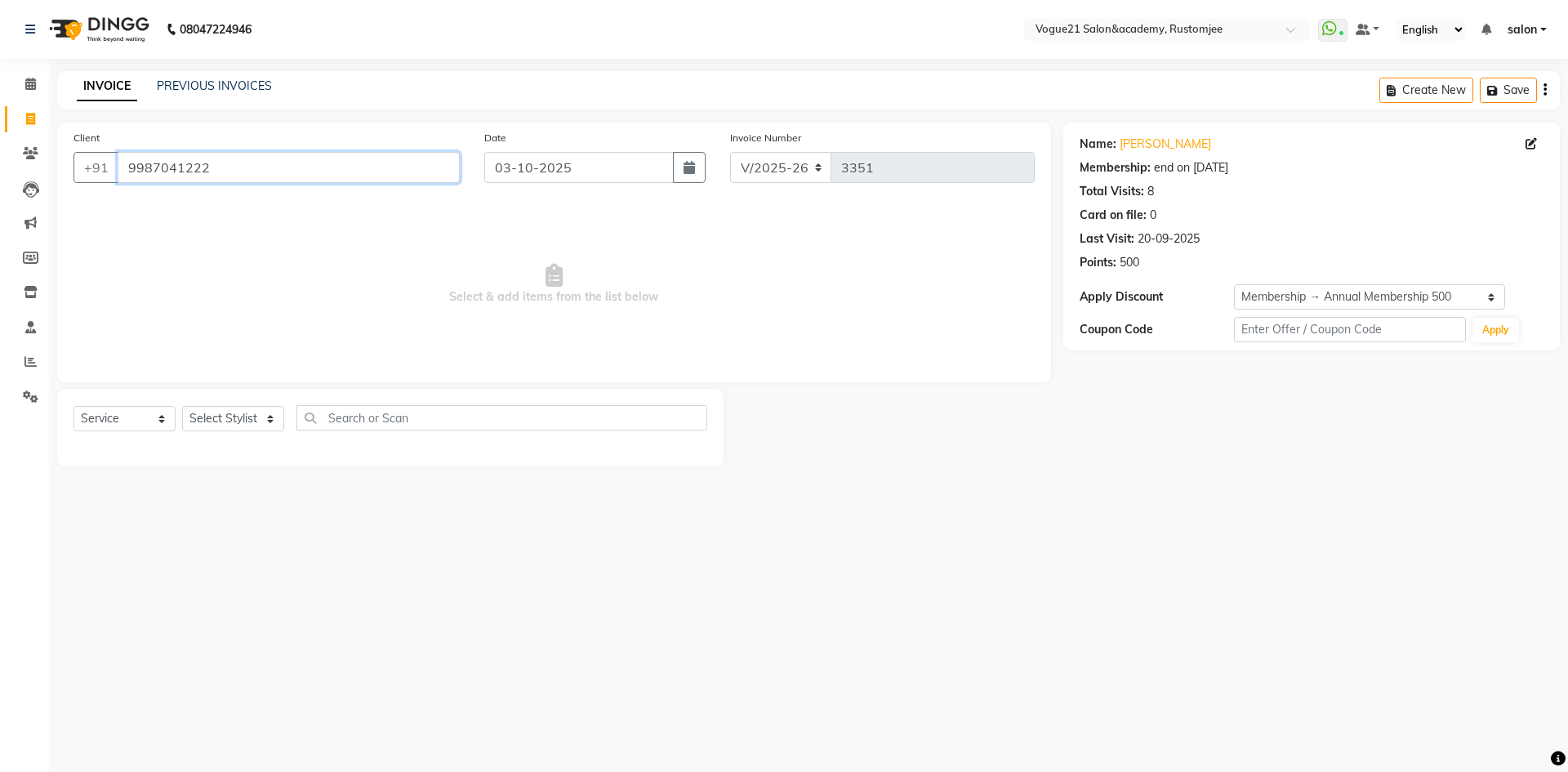
drag, startPoint x: 125, startPoint y: 168, endPoint x: 275, endPoint y: 170, distance: 150.0
click at [275, 170] on input "9987041222" at bounding box center [289, 167] width 342 height 31
click at [178, 242] on span "Select & add items from the list below" at bounding box center [554, 284] width 961 height 163
click at [251, 171] on input "9987041222" at bounding box center [289, 167] width 342 height 31
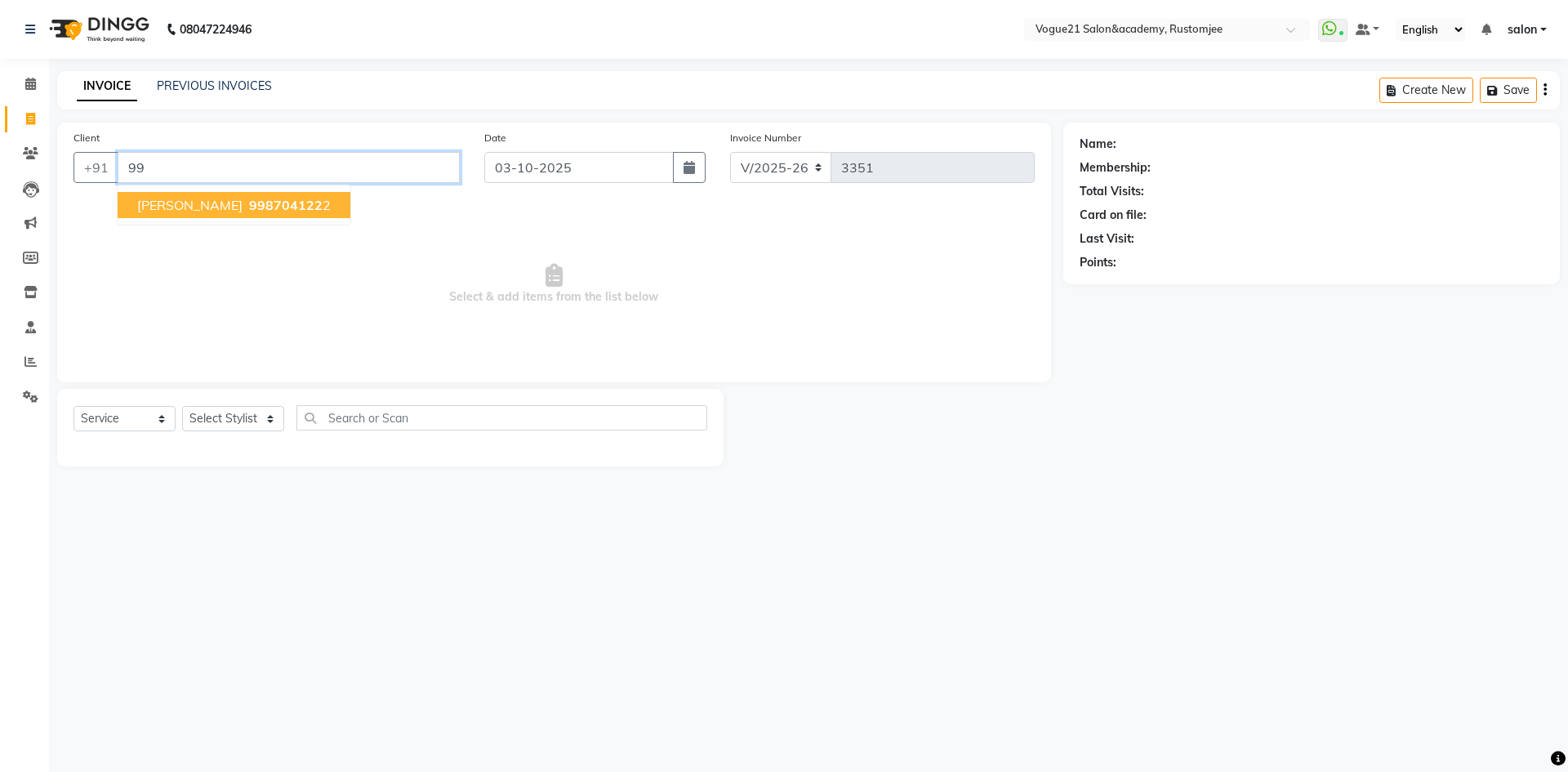
type input "9"
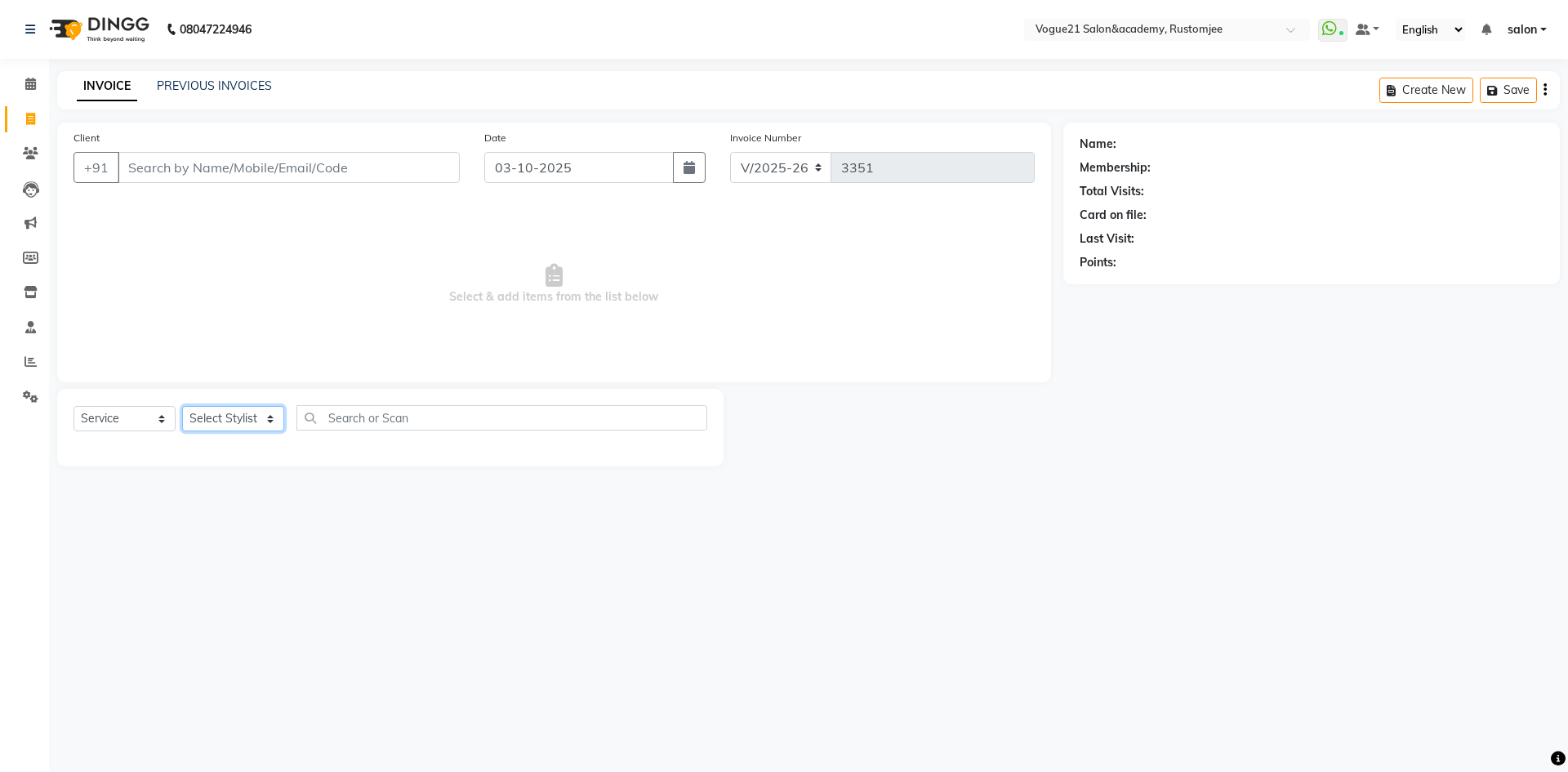
click at [240, 423] on select "Select Stylist [PERSON_NAME] [PERSON_NAME] [PERSON_NAME] [PERSON_NAME] [PERSON_…" at bounding box center [233, 418] width 102 height 26
click at [358, 408] on input "text" at bounding box center [502, 418] width 411 height 26
click at [274, 161] on input "Client" at bounding box center [289, 167] width 342 height 31
click at [256, 423] on select "Select Stylist [PERSON_NAME] [PERSON_NAME] [PERSON_NAME] [PERSON_NAME] [PERSON_…" at bounding box center [233, 418] width 102 height 26
select select "76929"
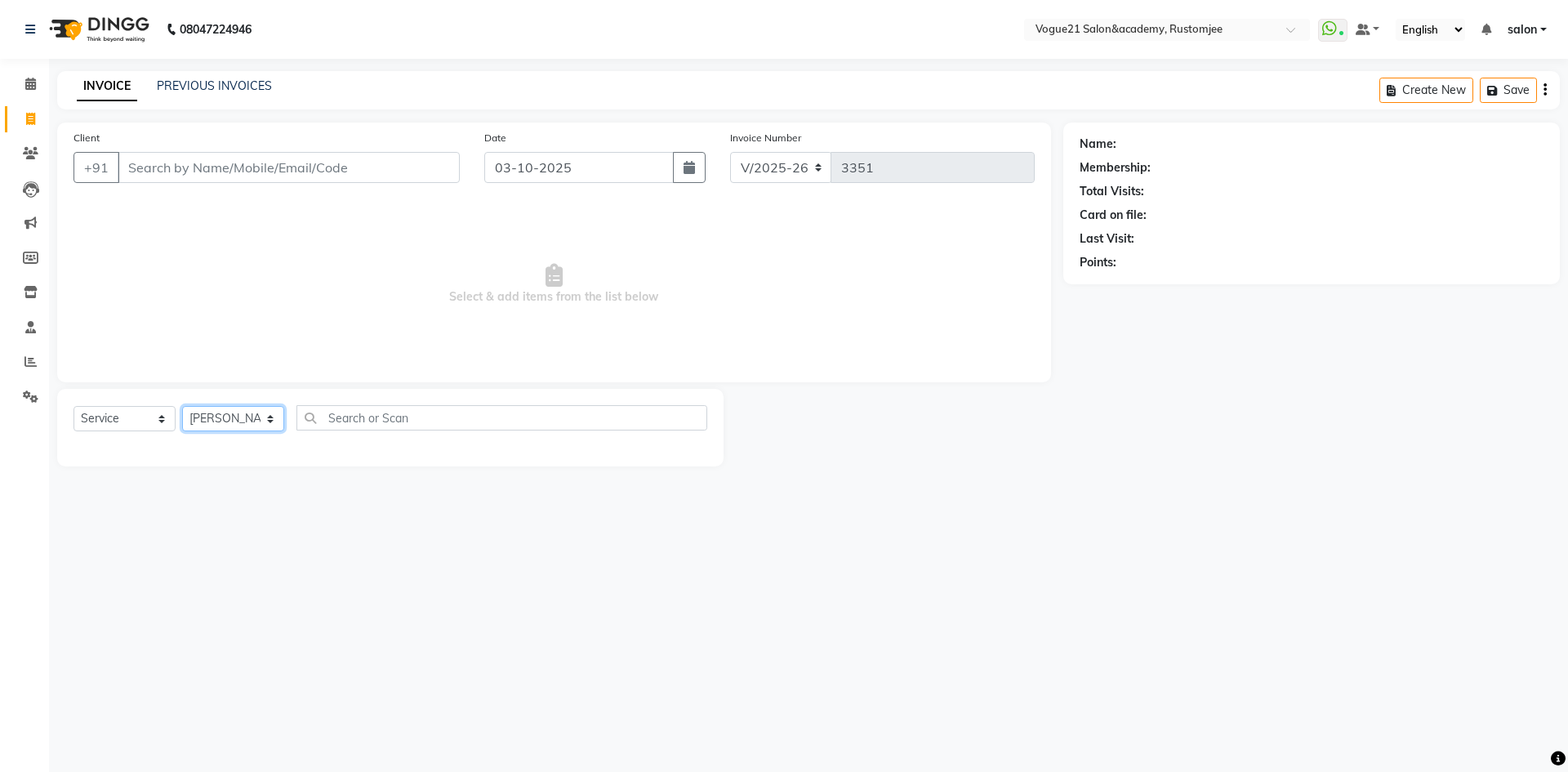
click at [183, 406] on select "Select Stylist [PERSON_NAME] [PERSON_NAME] [PERSON_NAME] [PERSON_NAME] [PERSON_…" at bounding box center [233, 418] width 102 height 26
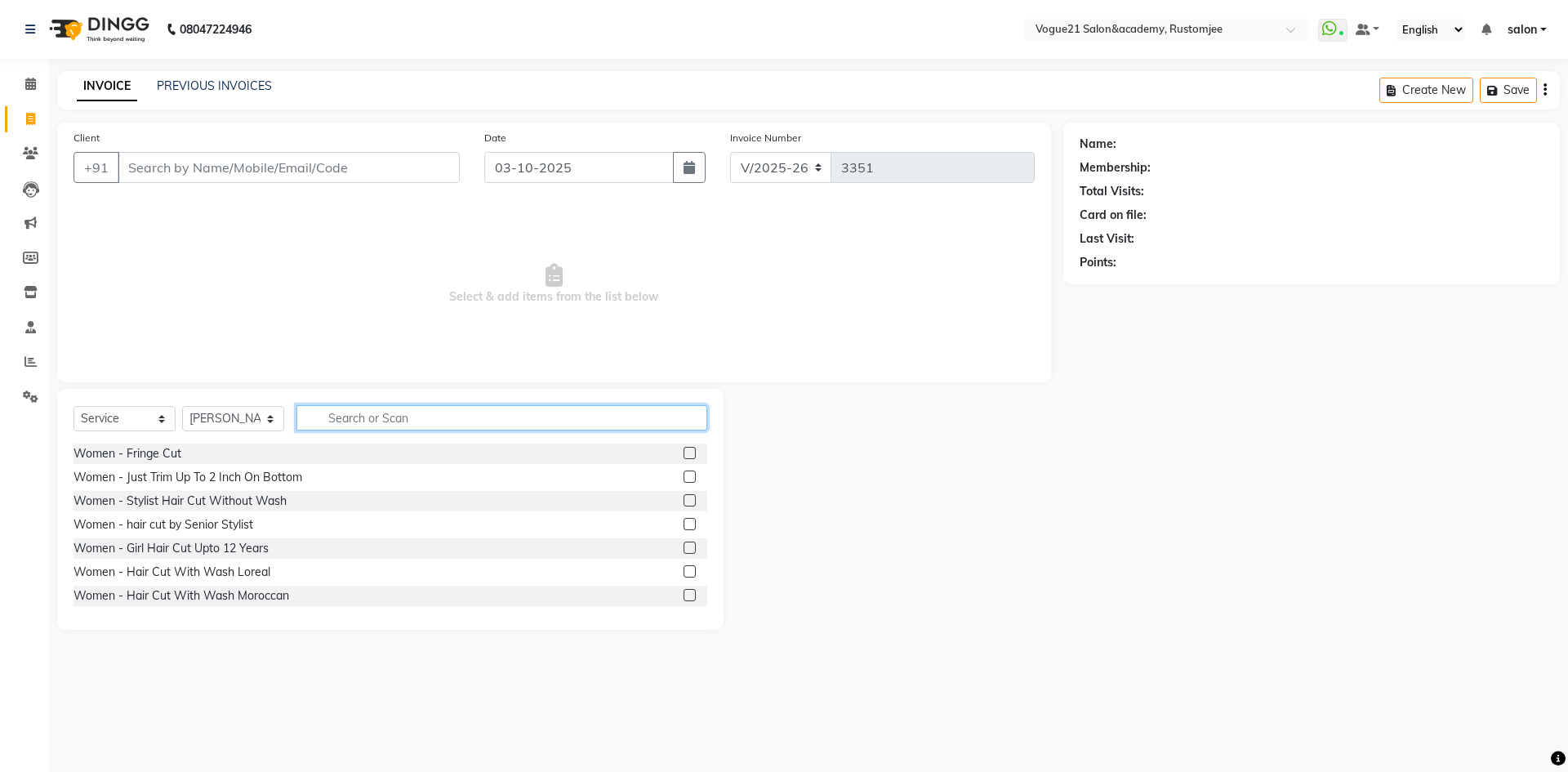
click at [335, 415] on input "text" at bounding box center [502, 418] width 411 height 26
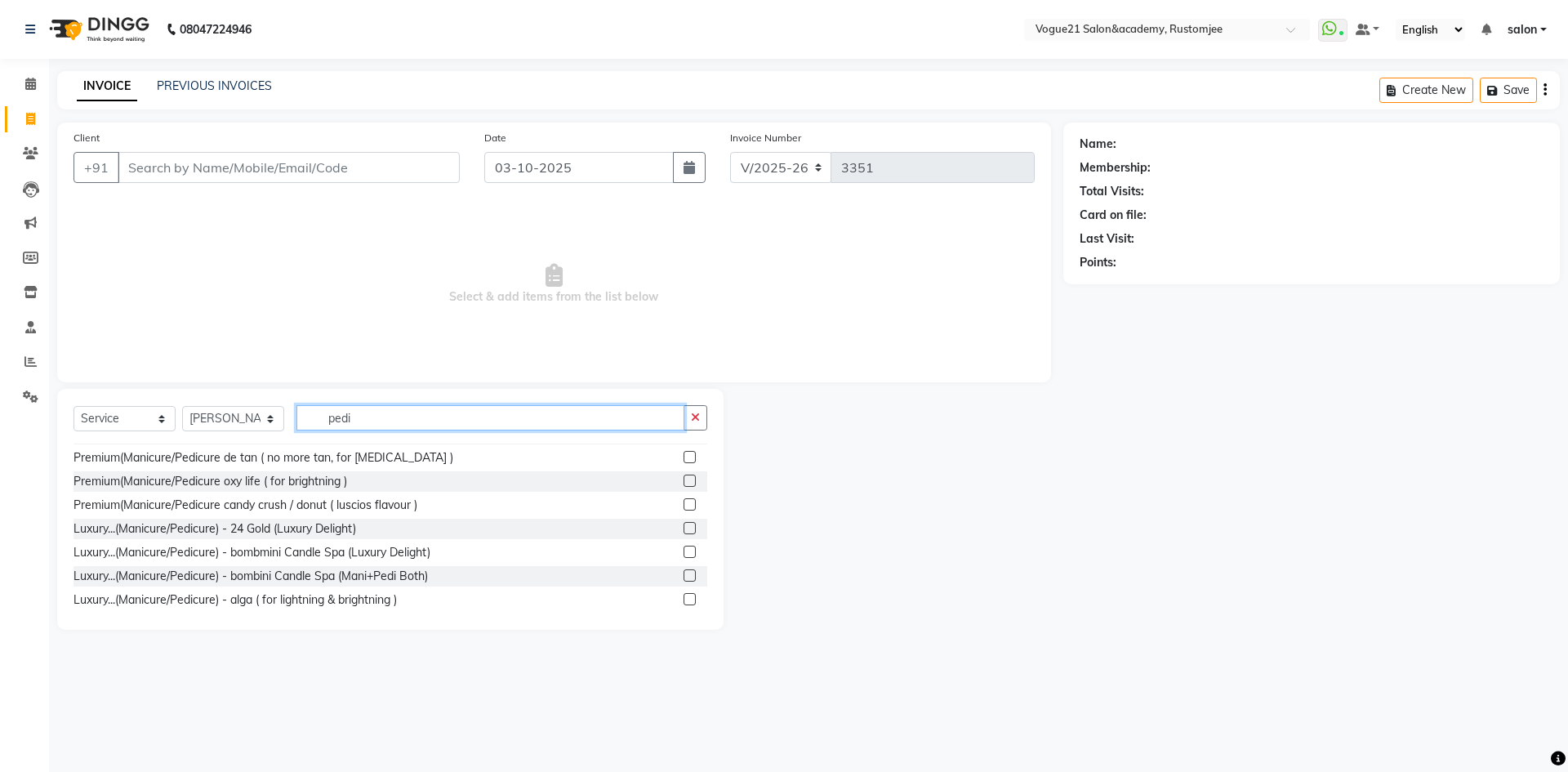
scroll to position [134, 0]
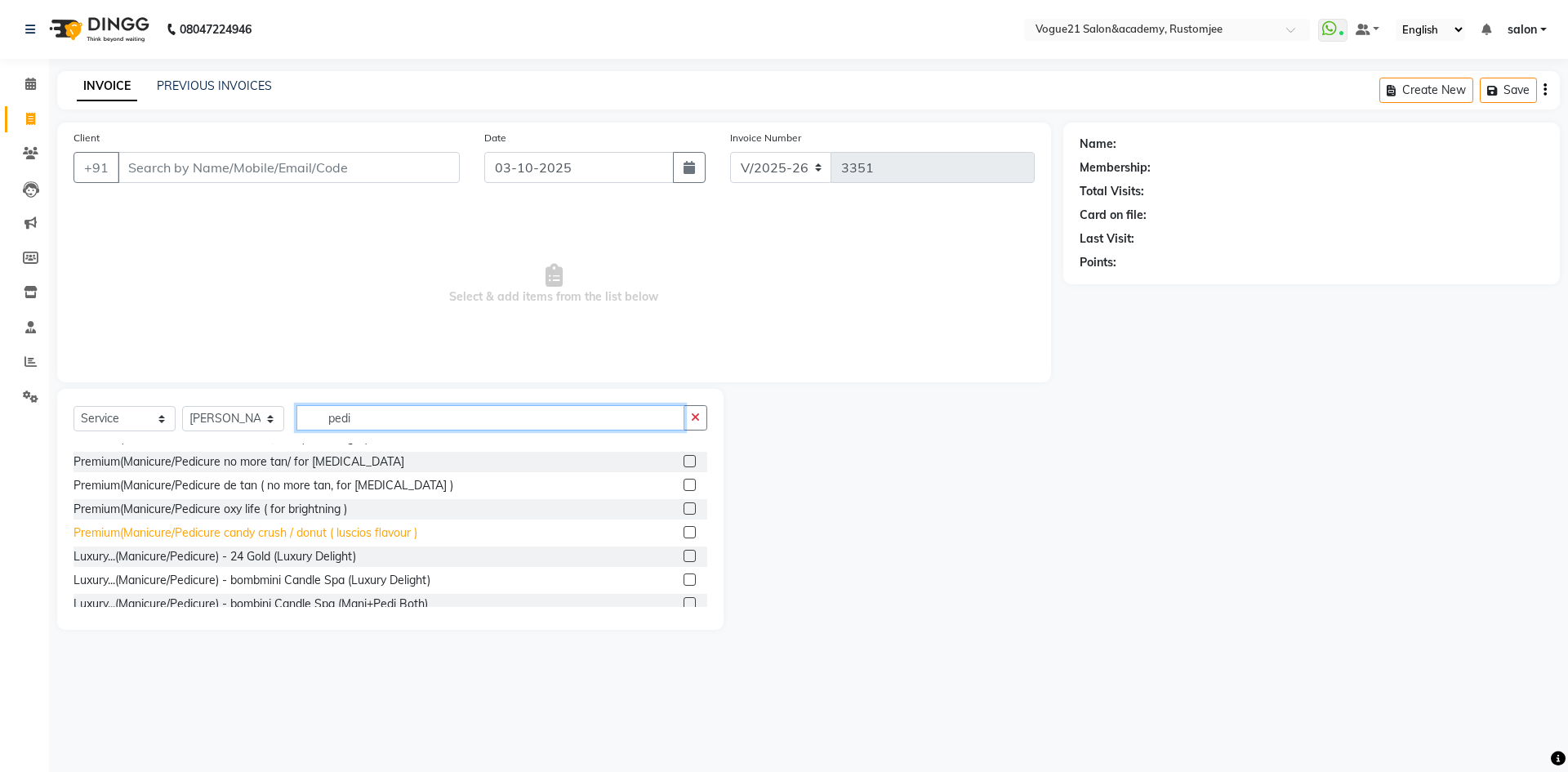
type input "pedi"
click at [322, 532] on div "Premium(Manicure/Pedicure candy crush / donut ( luscios flavour )" at bounding box center [246, 533] width 344 height 17
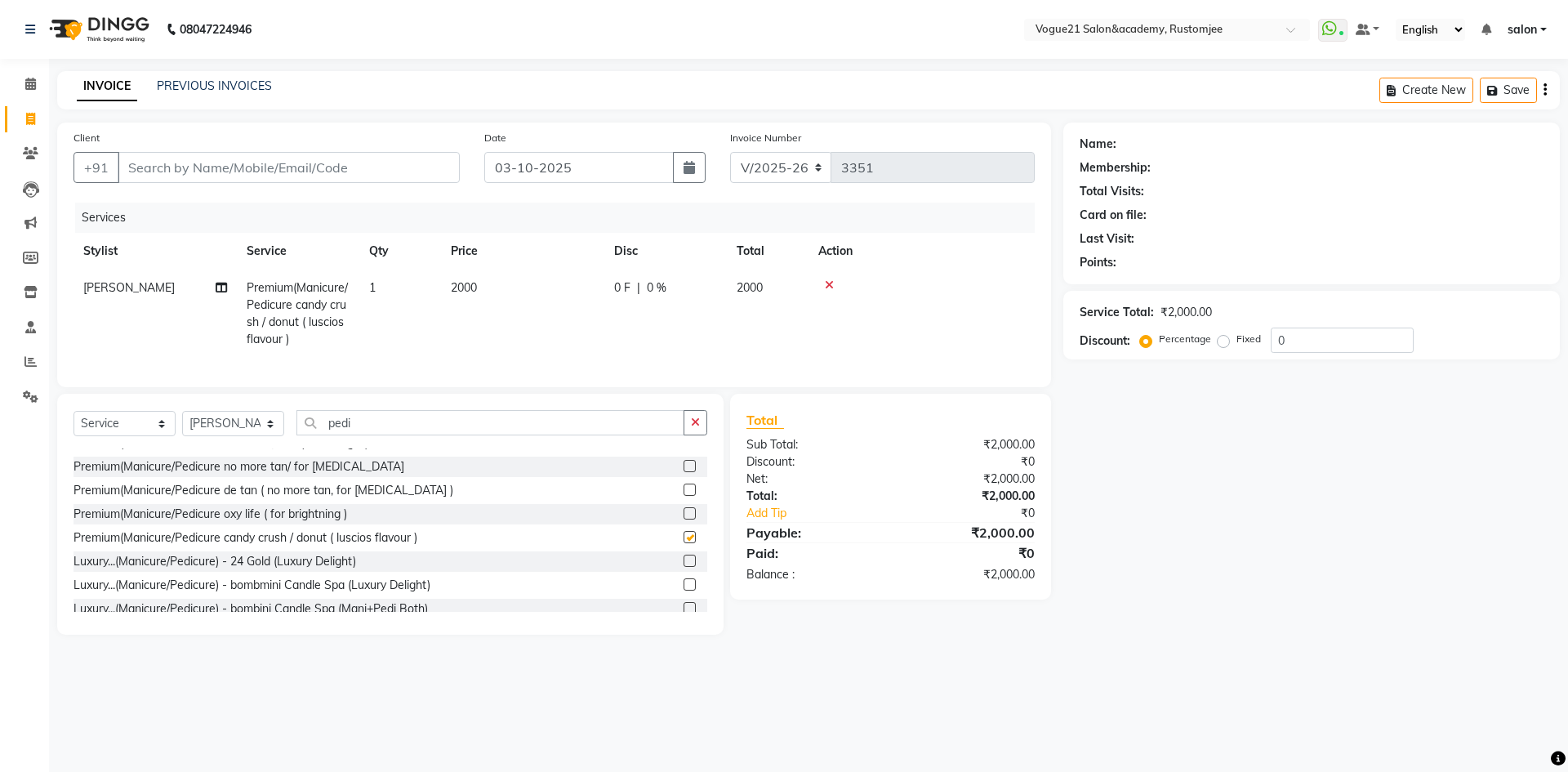
checkbox input "false"
click at [460, 428] on input "pedi" at bounding box center [490, 422] width 388 height 26
type input "p"
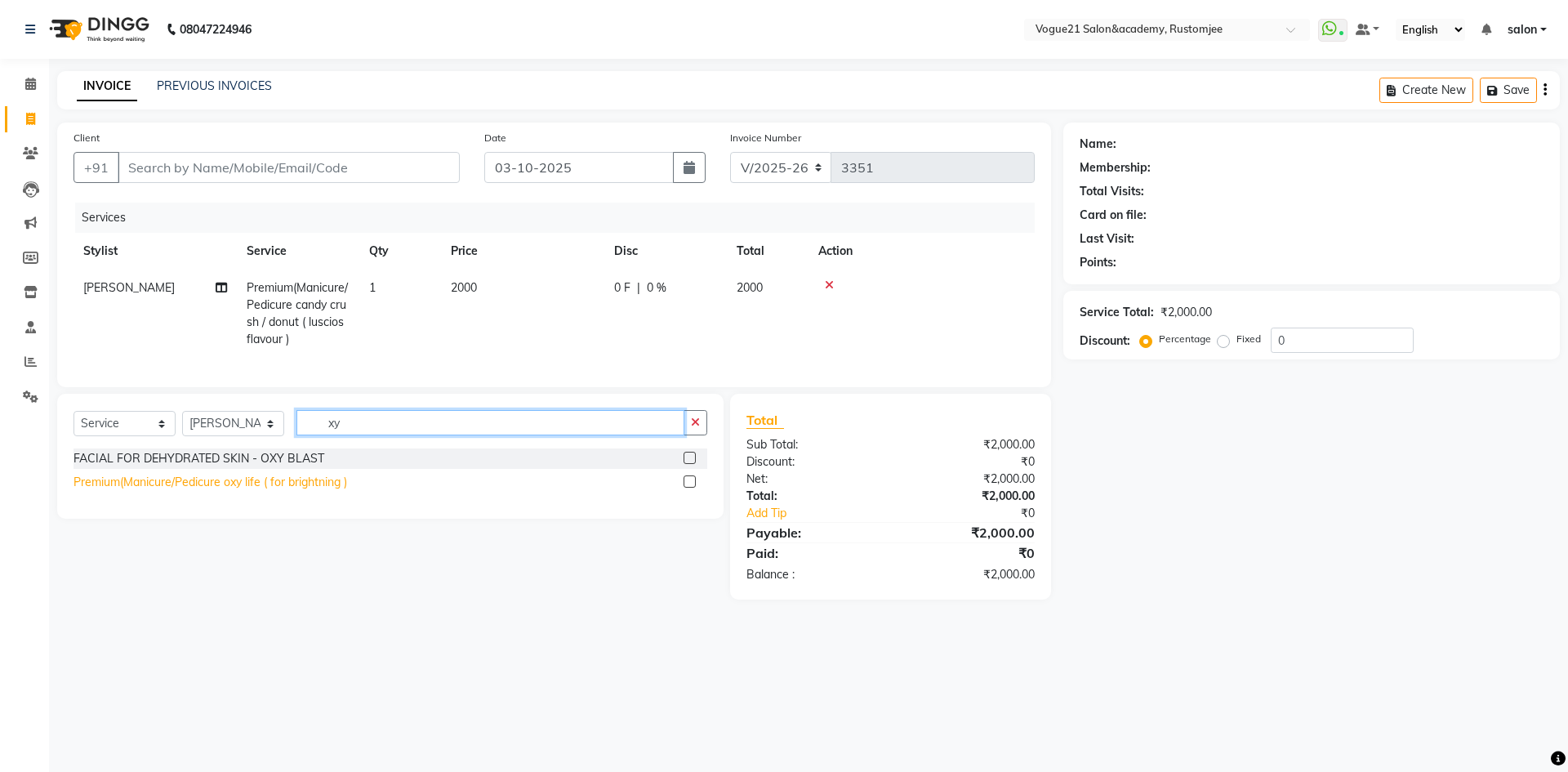
type input "xy"
click at [308, 490] on div "Premium(Manicure/Pedicure oxy life ( for brightning )" at bounding box center [210, 482] width 273 height 17
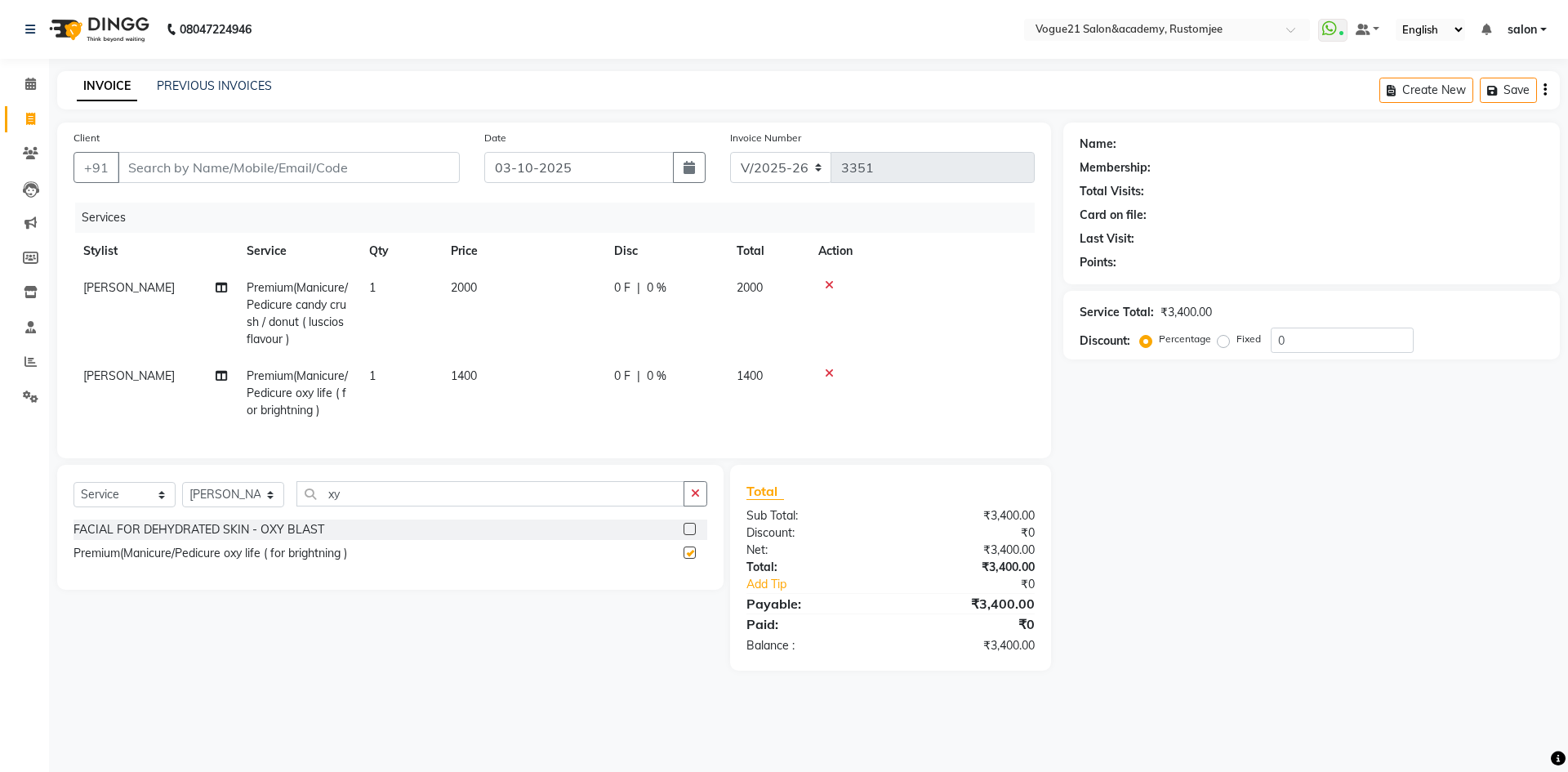
checkbox input "false"
click at [421, 506] on input "xy" at bounding box center [490, 494] width 388 height 26
type input "x"
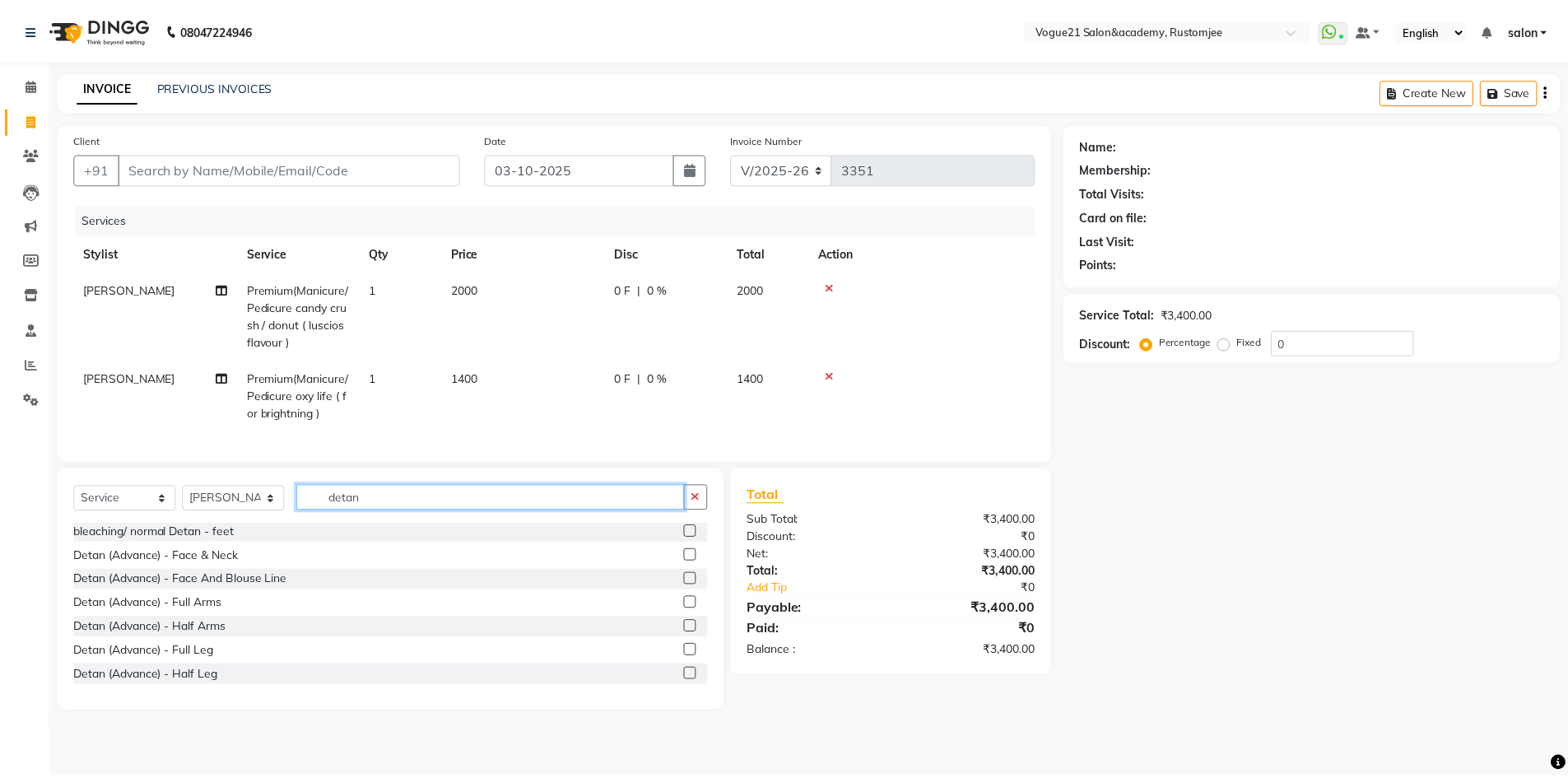
scroll to position [165, 0]
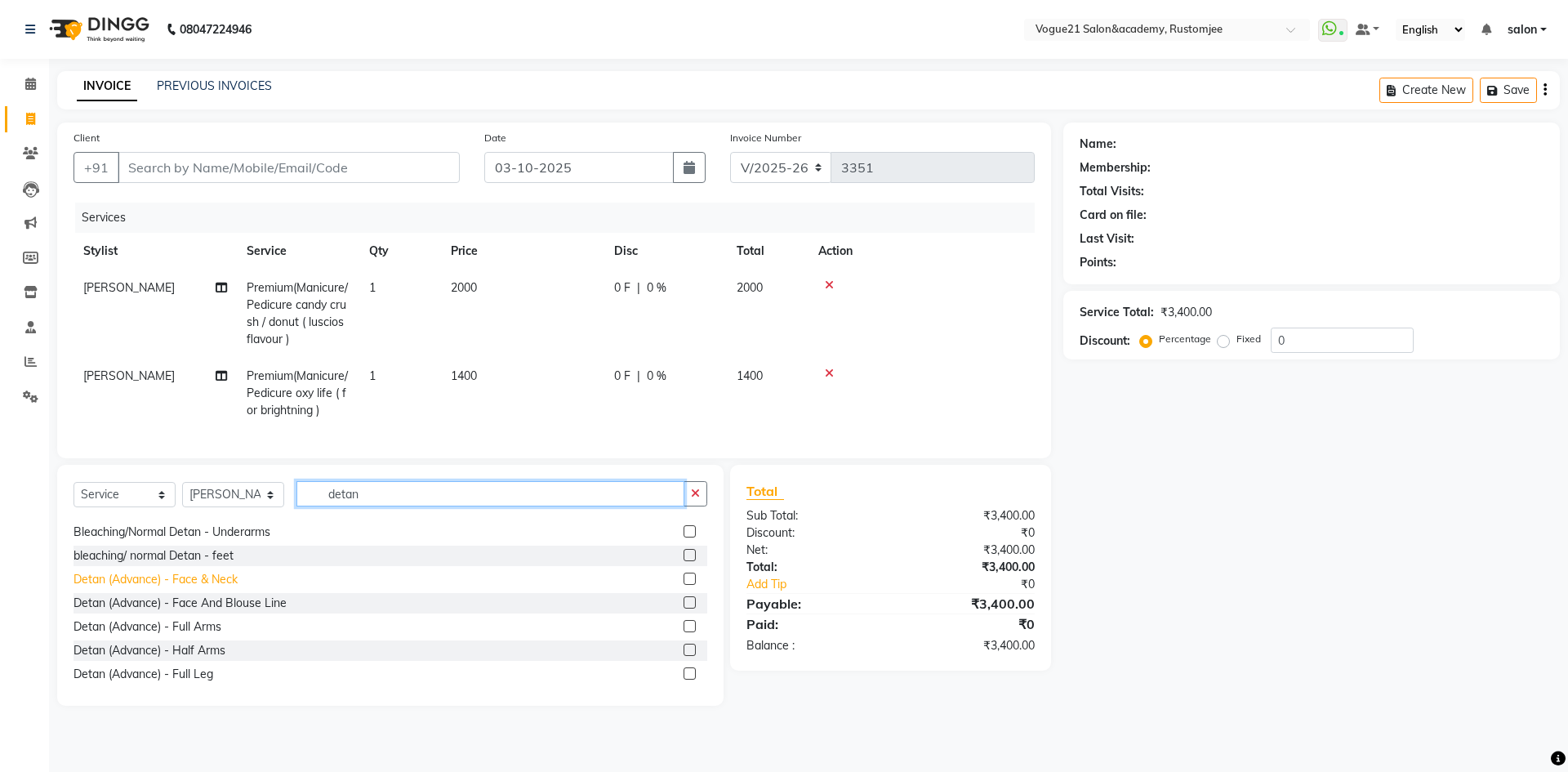
type input "detan"
click at [206, 589] on div "Detan (Advance) - Face & Neck" at bounding box center [156, 580] width 164 height 17
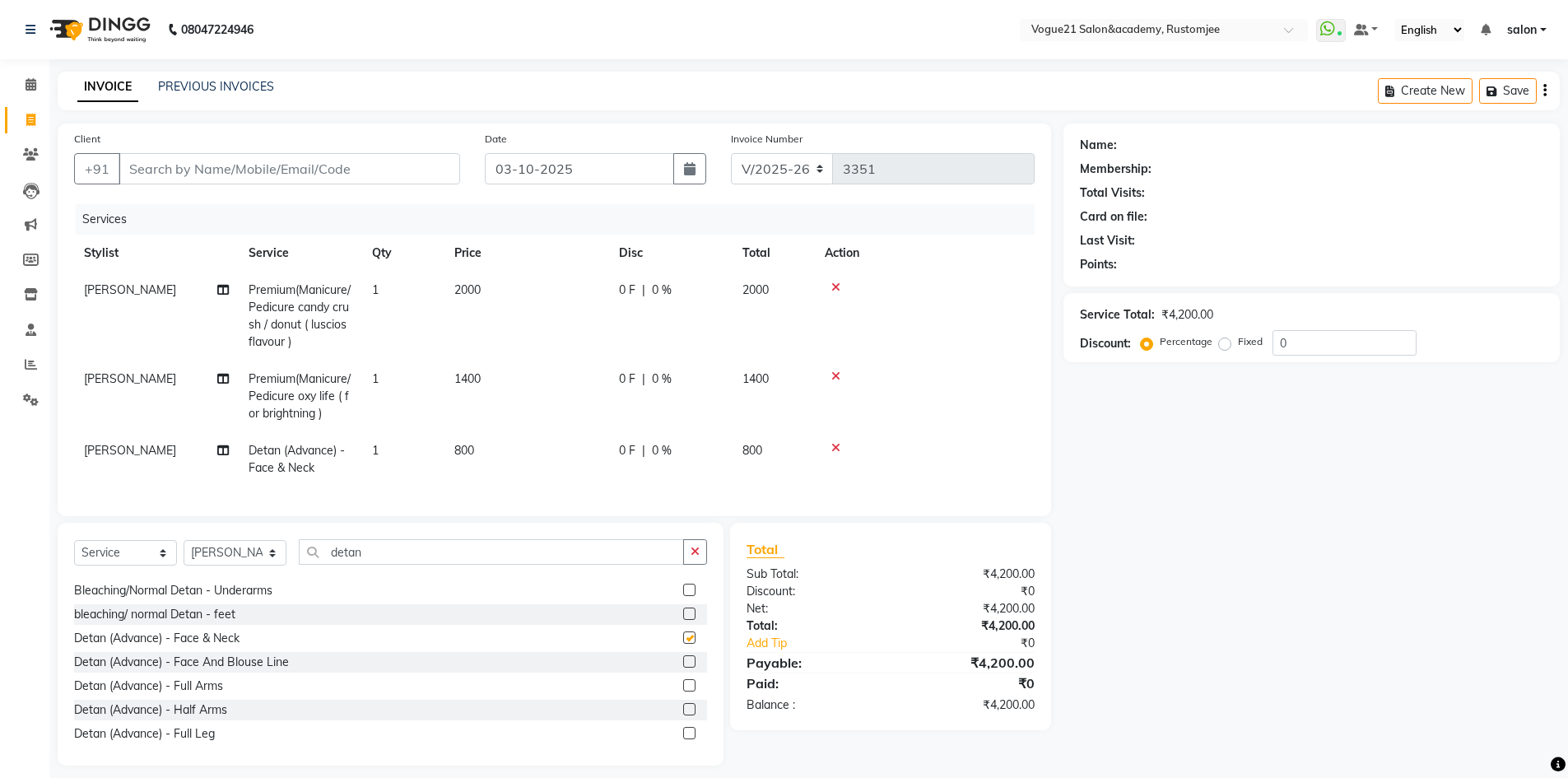
checkbox input "false"
click at [400, 564] on input "detan" at bounding box center [491, 552] width 385 height 26
type input "d"
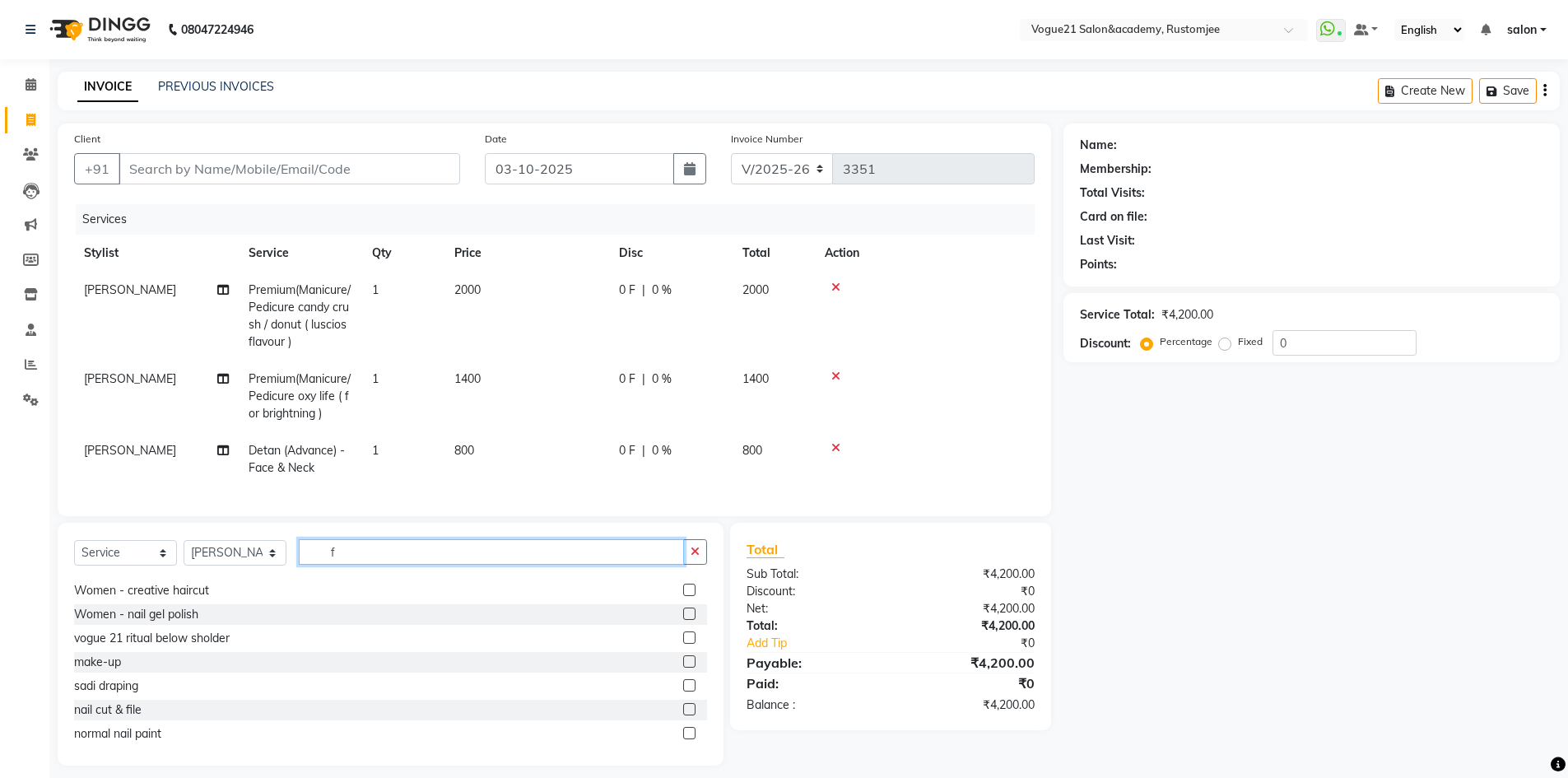
scroll to position [0, 0]
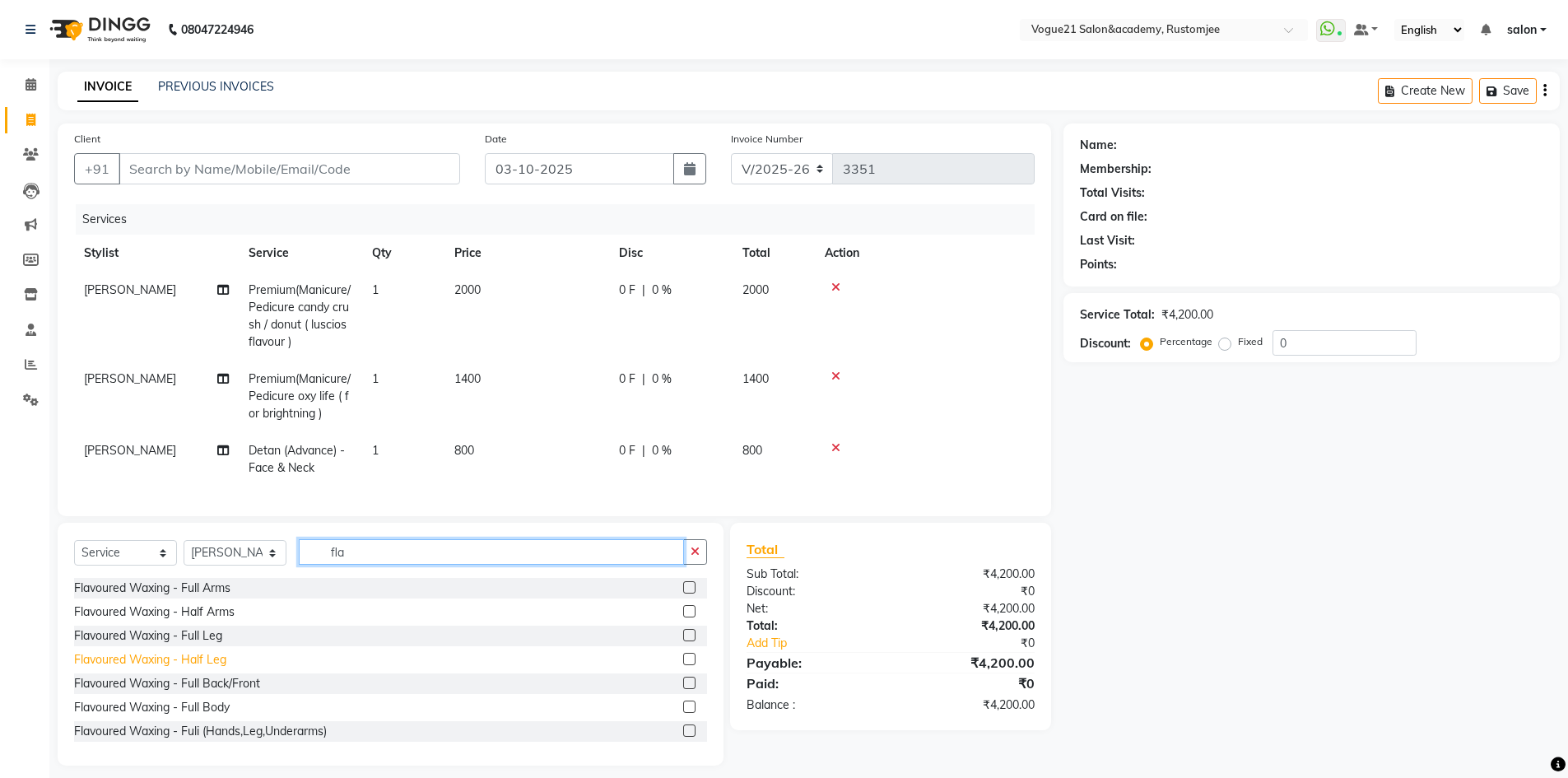
type input "fla"
click at [223, 668] on div "Flavoured Waxing - Half Leg" at bounding box center [150, 660] width 152 height 17
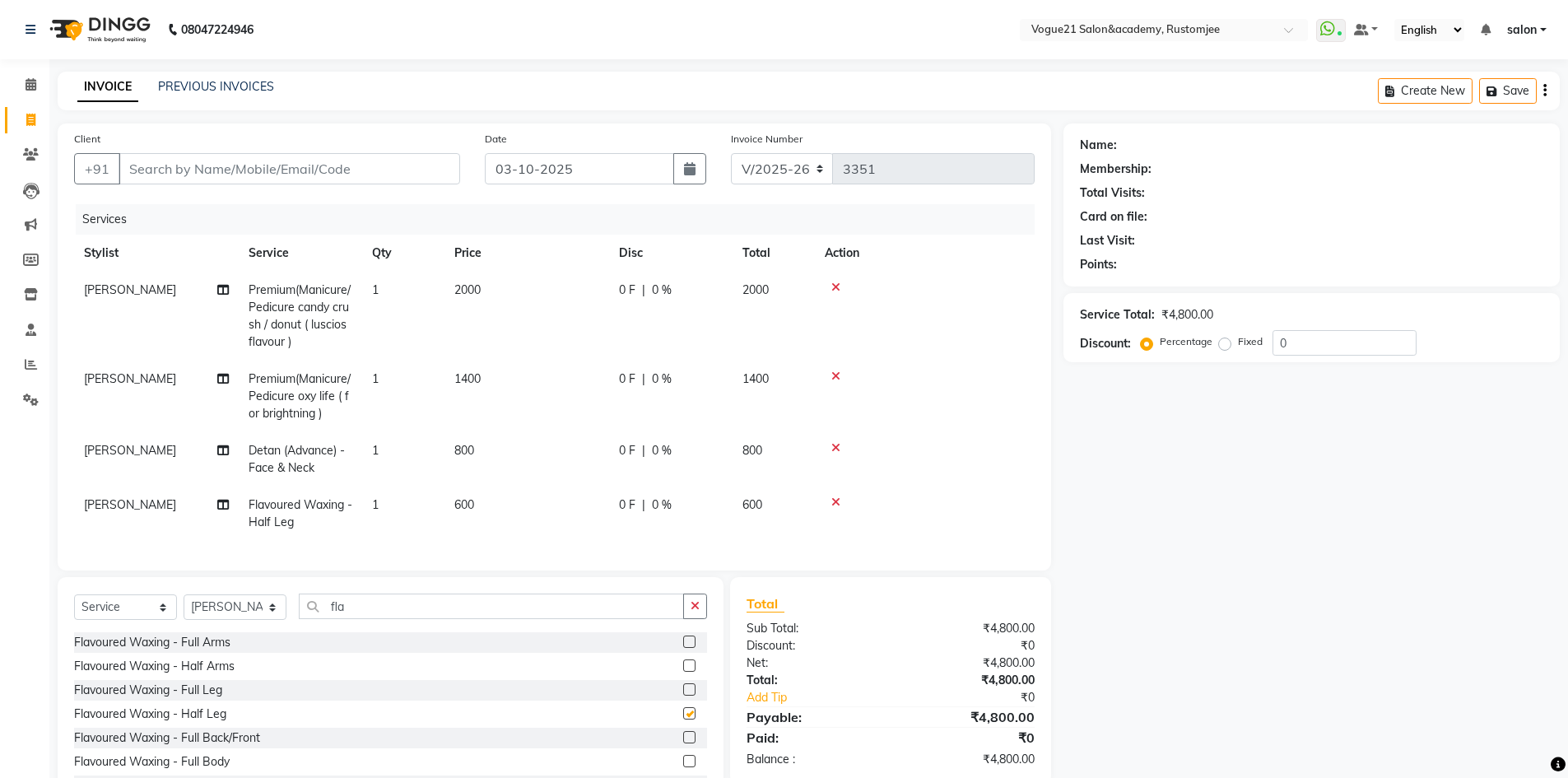
checkbox input "false"
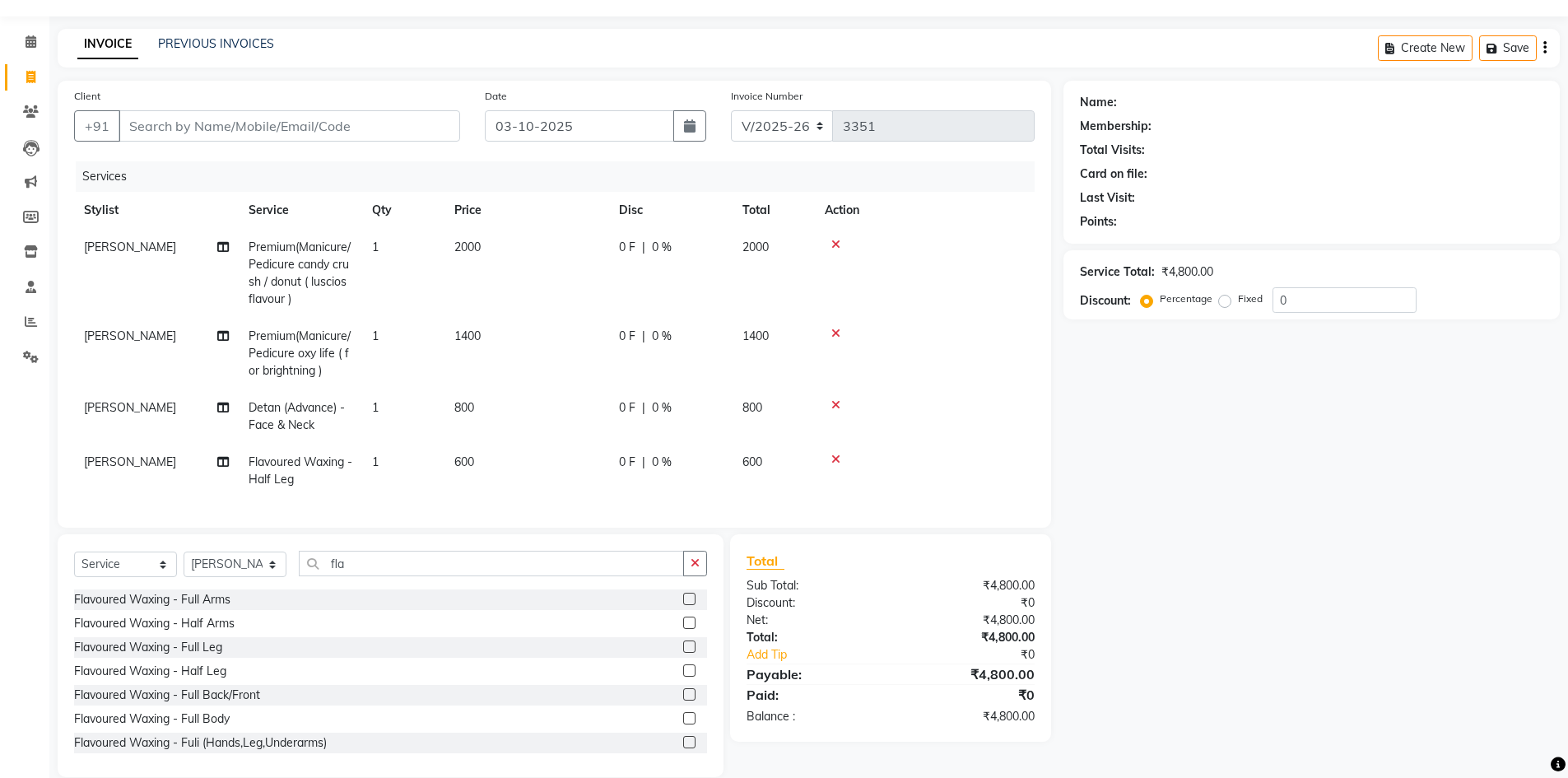
scroll to position [79, 0]
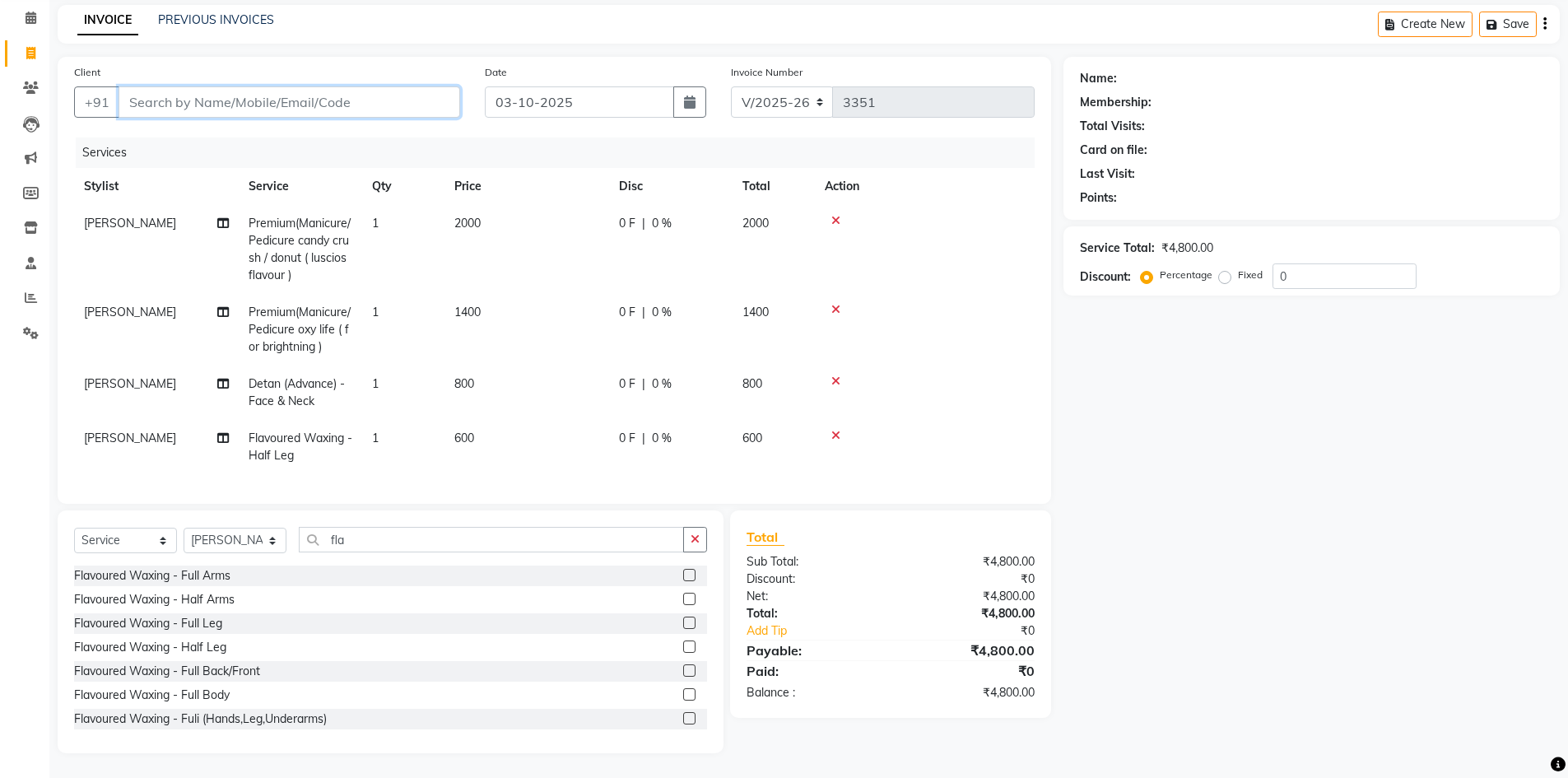
click at [267, 87] on input "Client" at bounding box center [289, 102] width 342 height 31
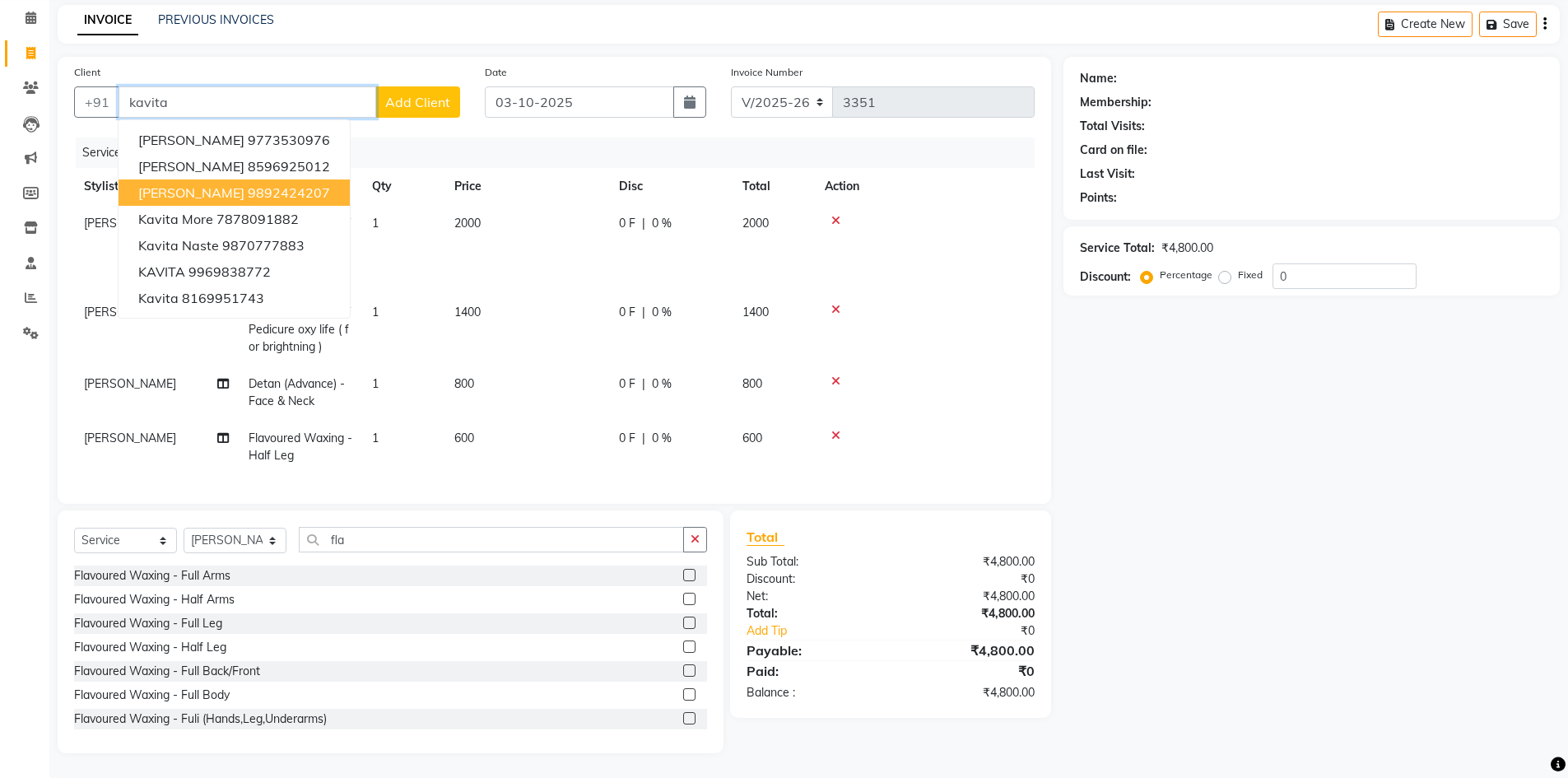
click at [260, 184] on ngb-highlight "9892424207" at bounding box center [288, 192] width 82 height 16
type input "9892424207"
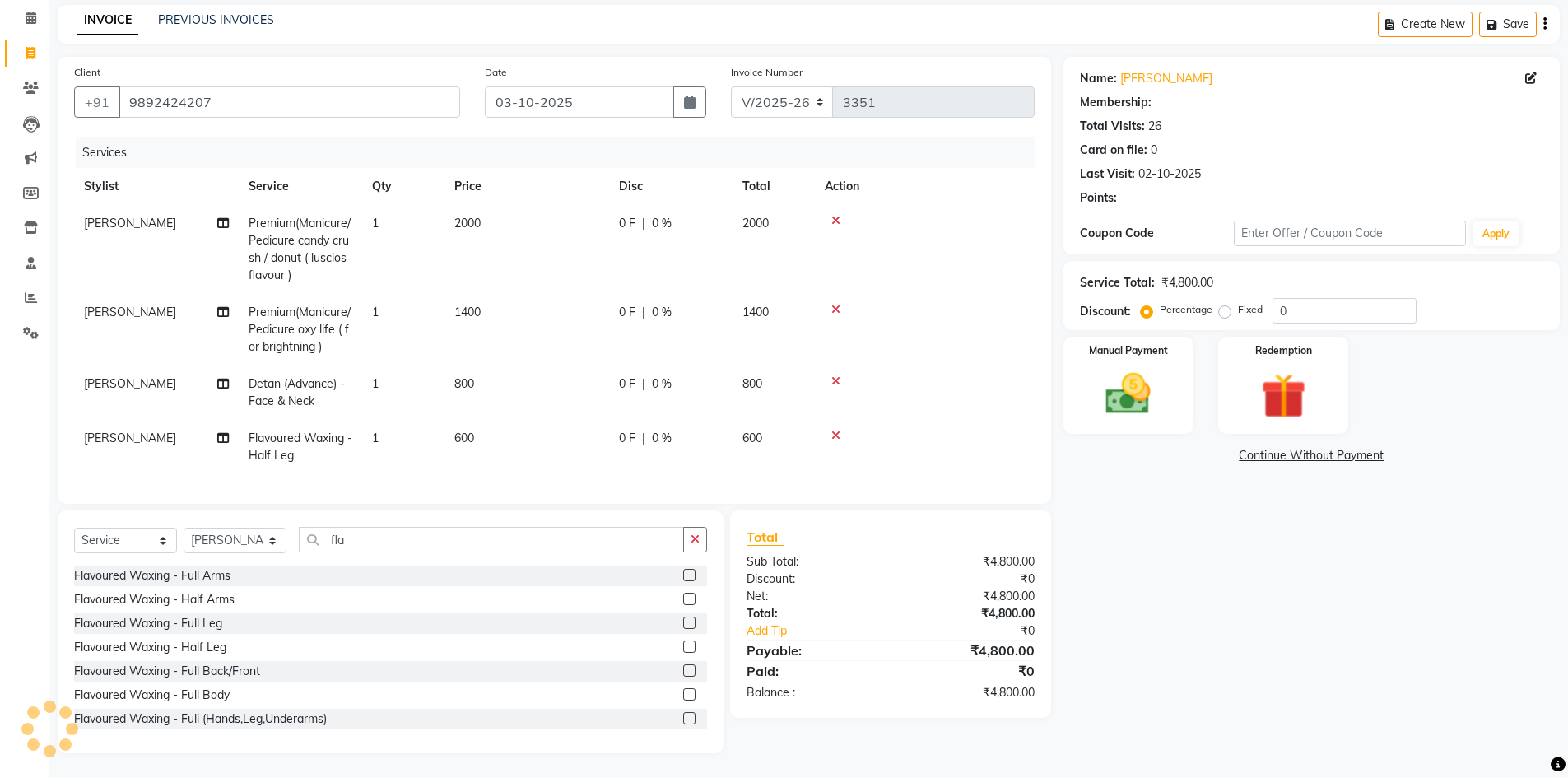
type input "20"
select select "1: Object"
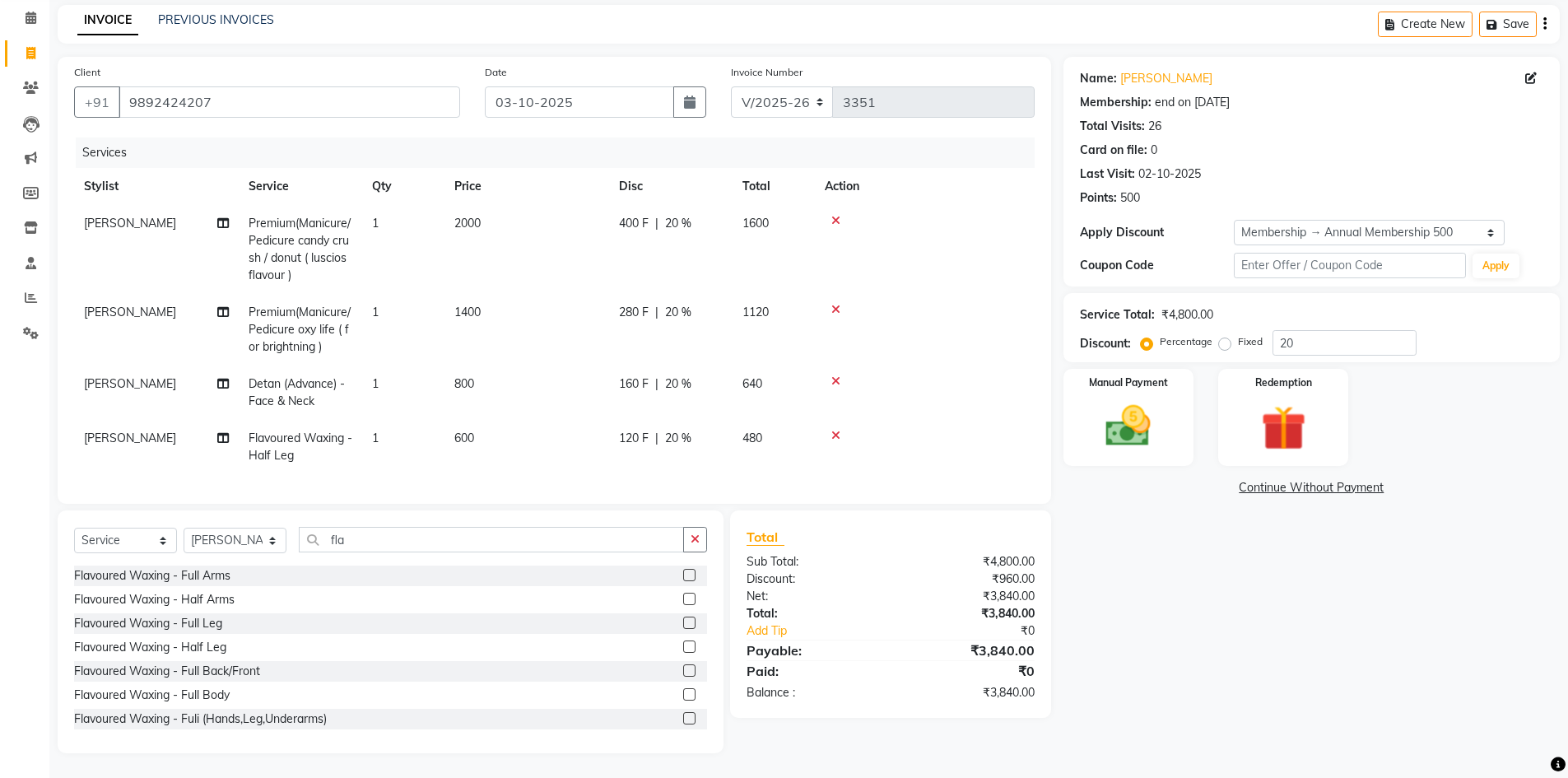
click at [835, 376] on icon at bounding box center [835, 381] width 9 height 12
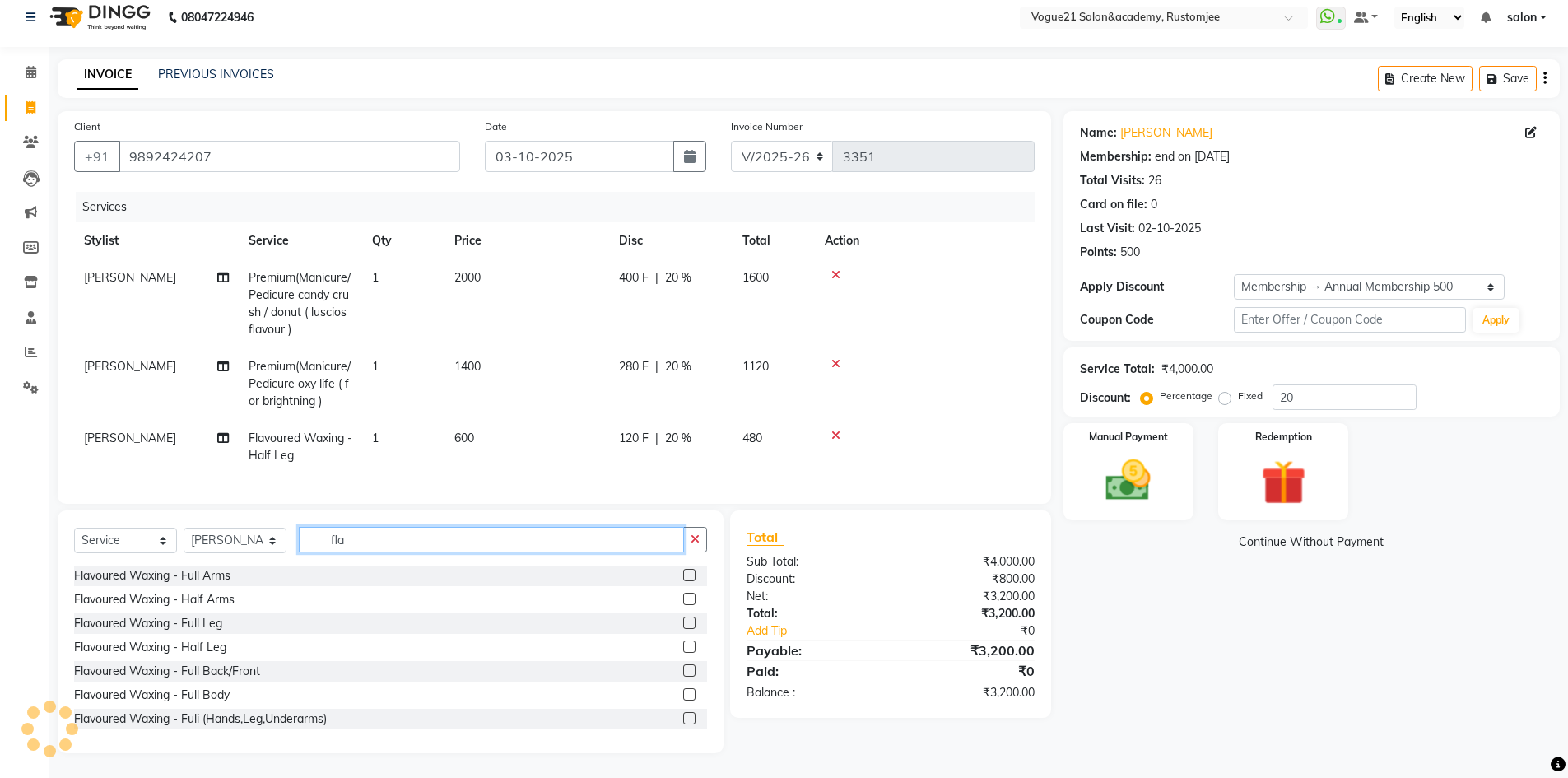
click at [372, 537] on input "fla" at bounding box center [491, 539] width 385 height 26
type input "f"
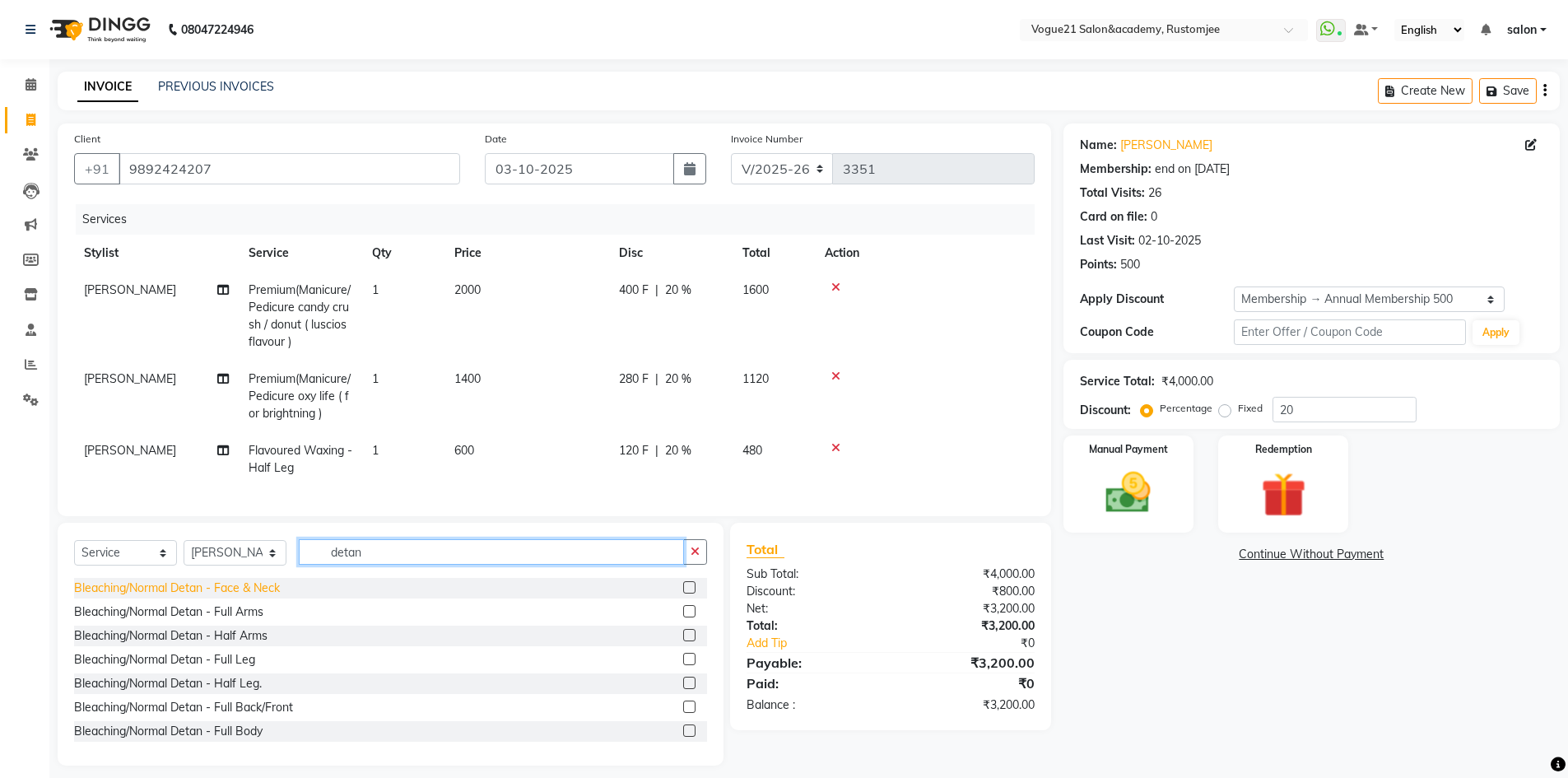
type input "detan"
click at [264, 597] on div "Bleaching/Normal Detan - Face & Neck" at bounding box center [177, 588] width 206 height 17
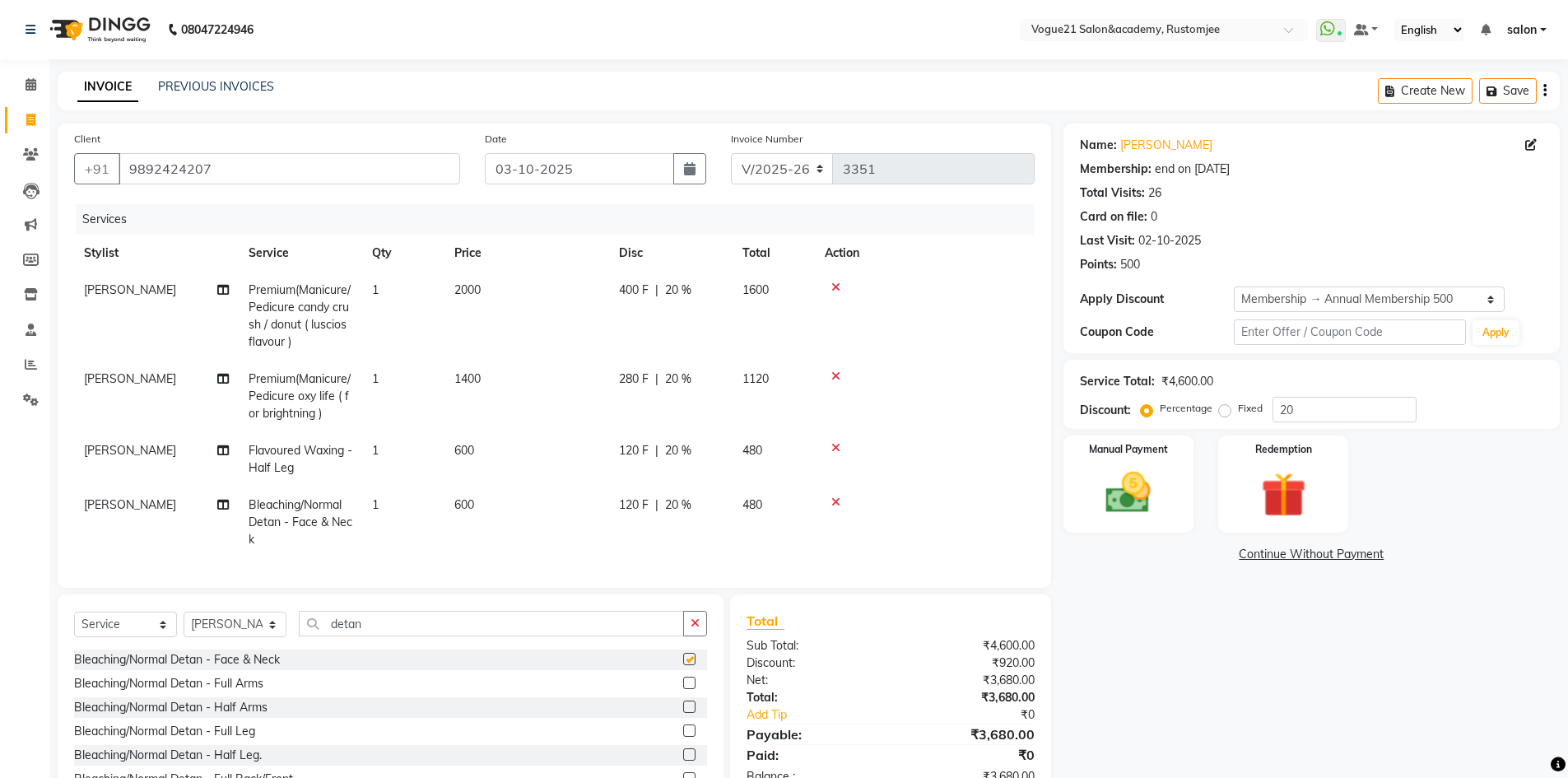
checkbox input "false"
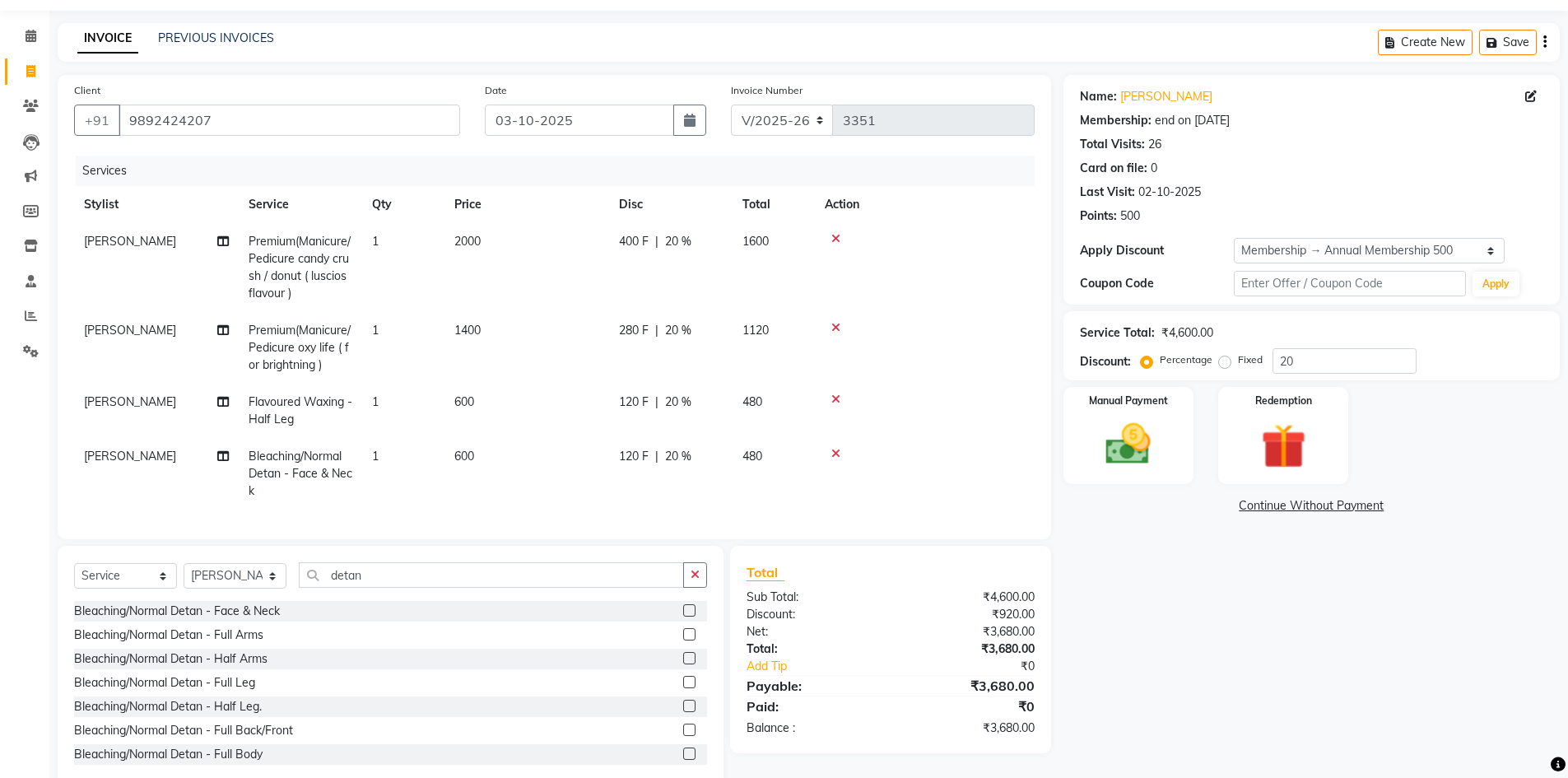
scroll to position [96, 0]
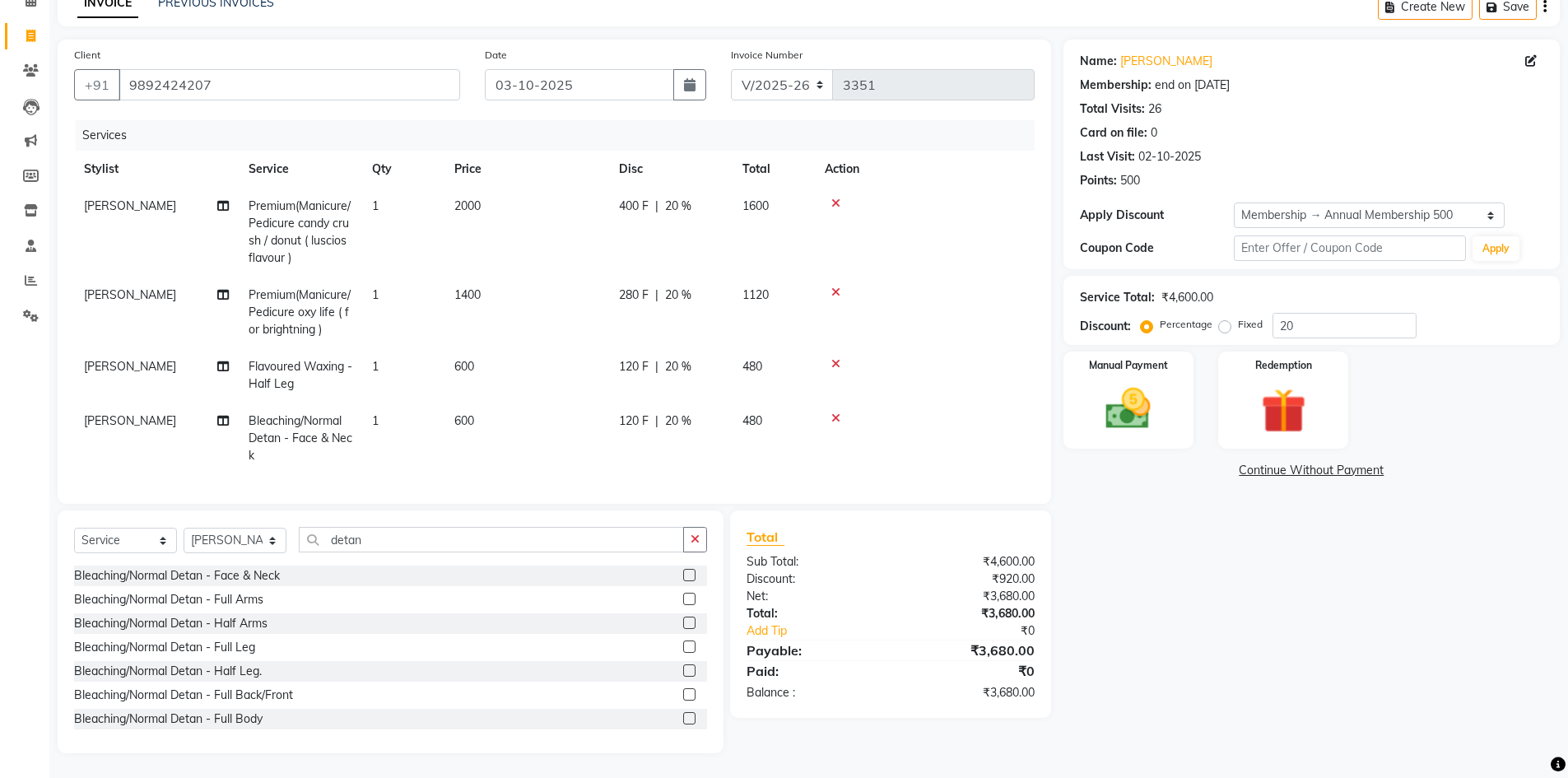
click at [835, 412] on icon at bounding box center [835, 418] width 9 height 12
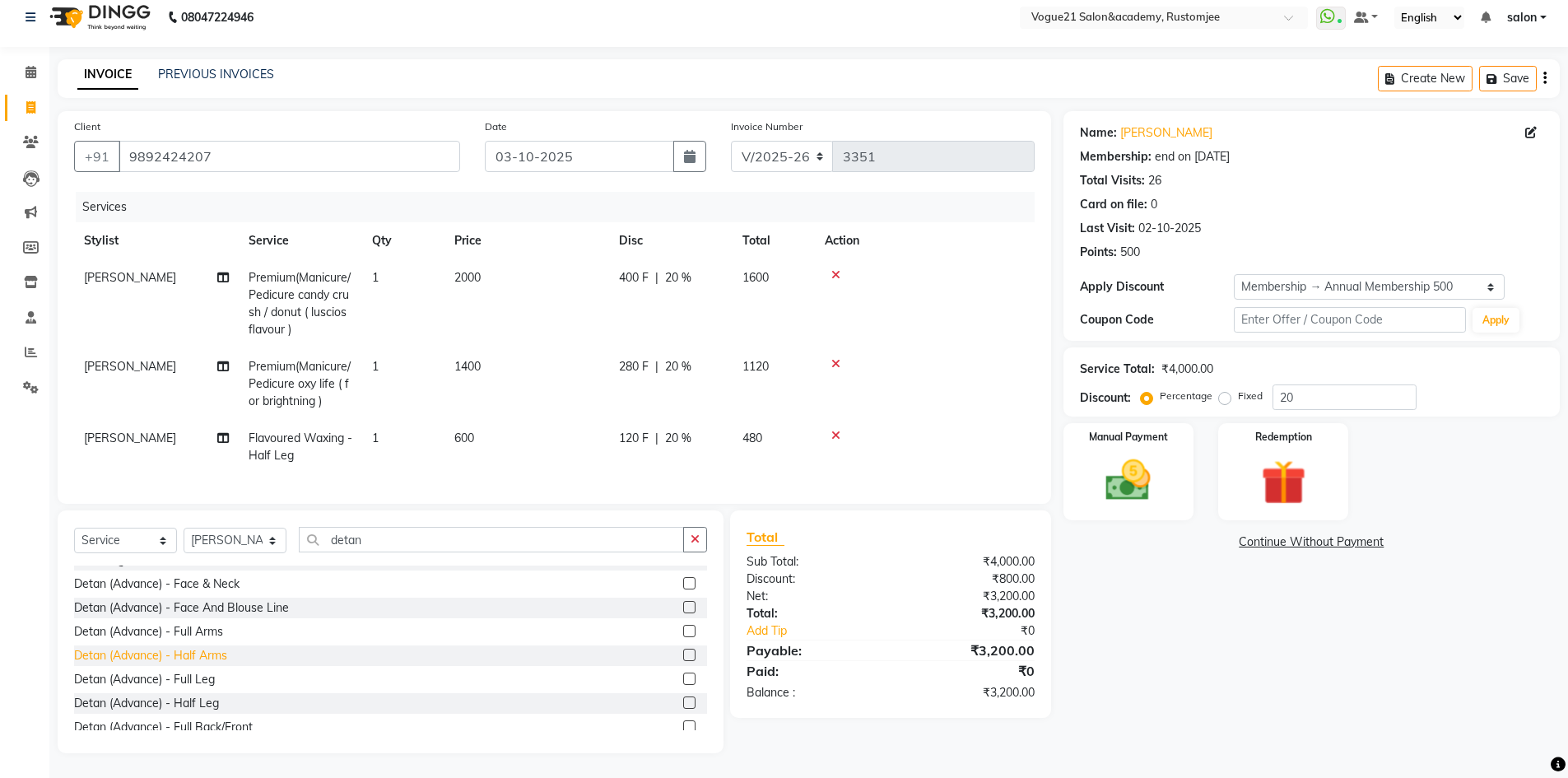
scroll to position [124, 0]
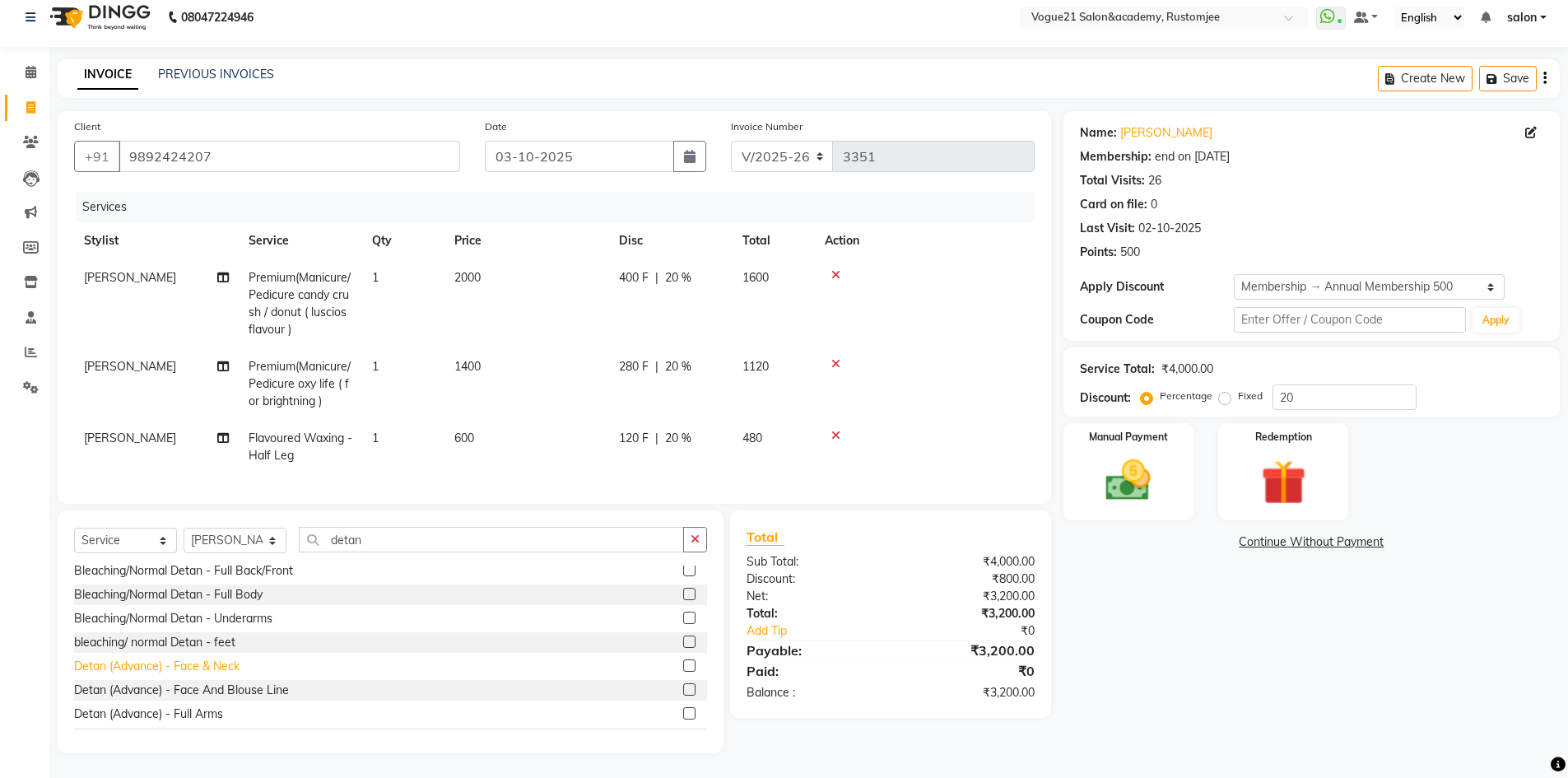
click at [218, 666] on div "Detan (Advance) - Face & Neck" at bounding box center [157, 666] width 166 height 17
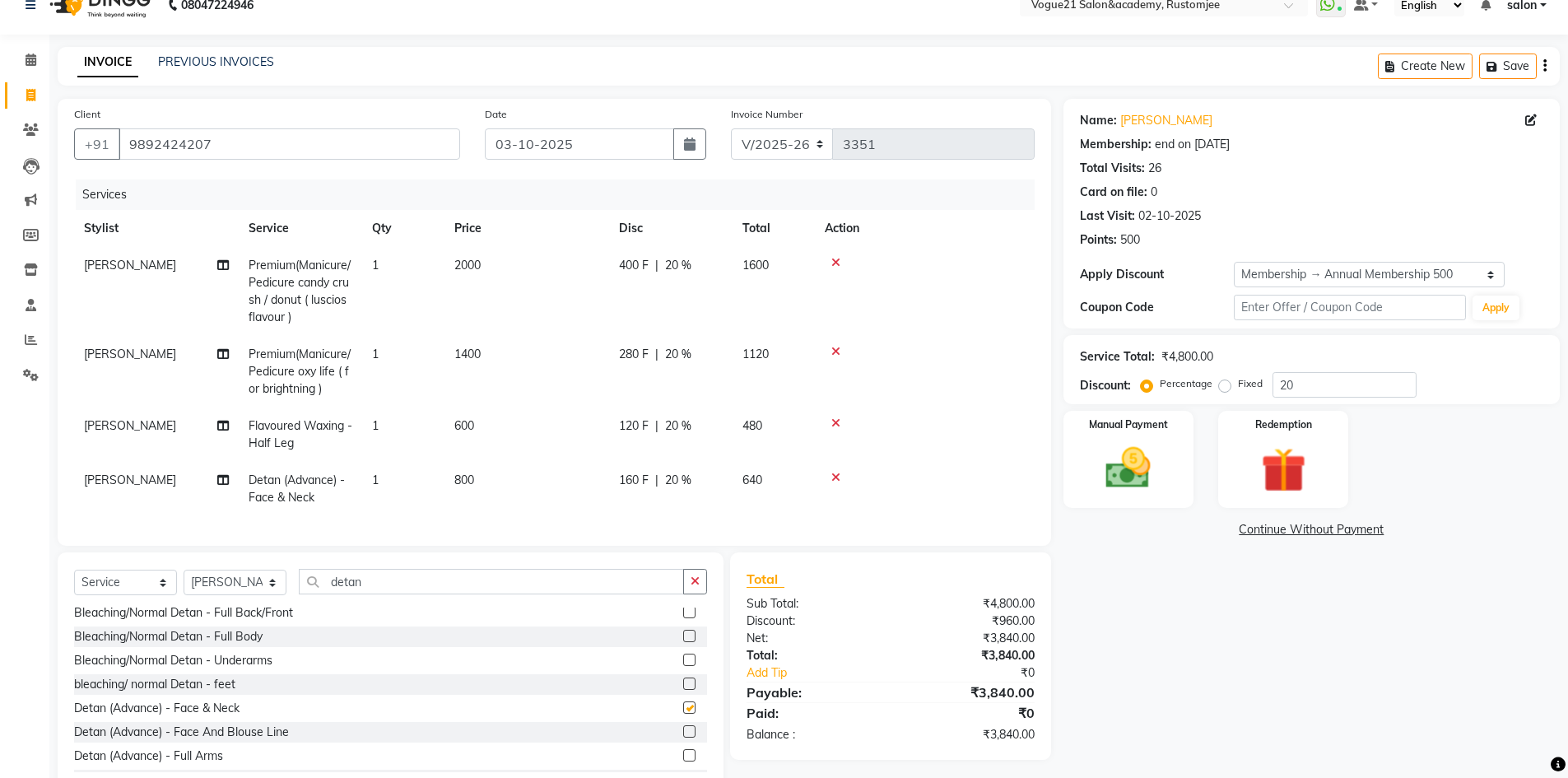
checkbox input "false"
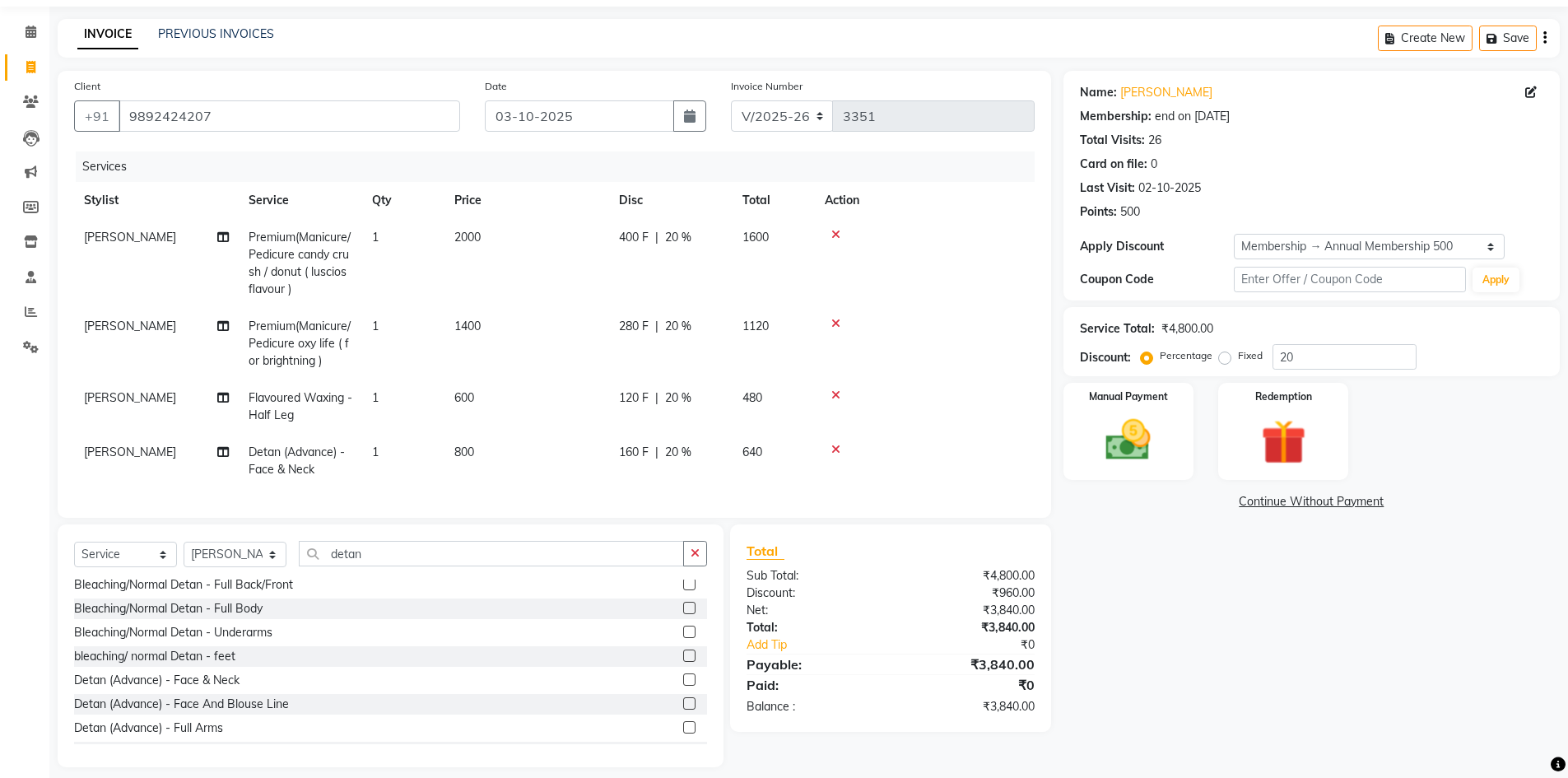
scroll to position [79, 0]
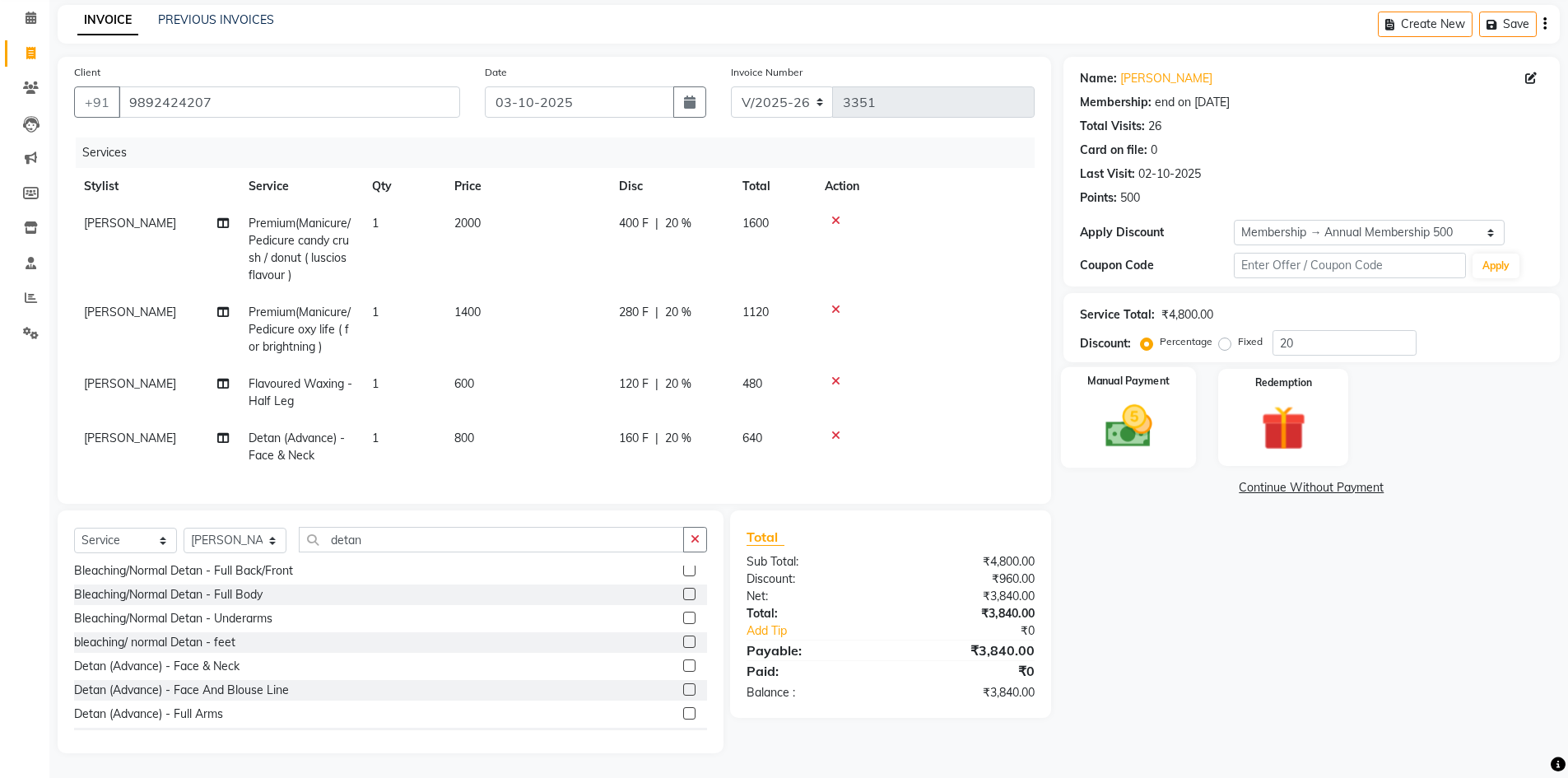
click at [1154, 434] on img at bounding box center [1128, 427] width 76 height 54
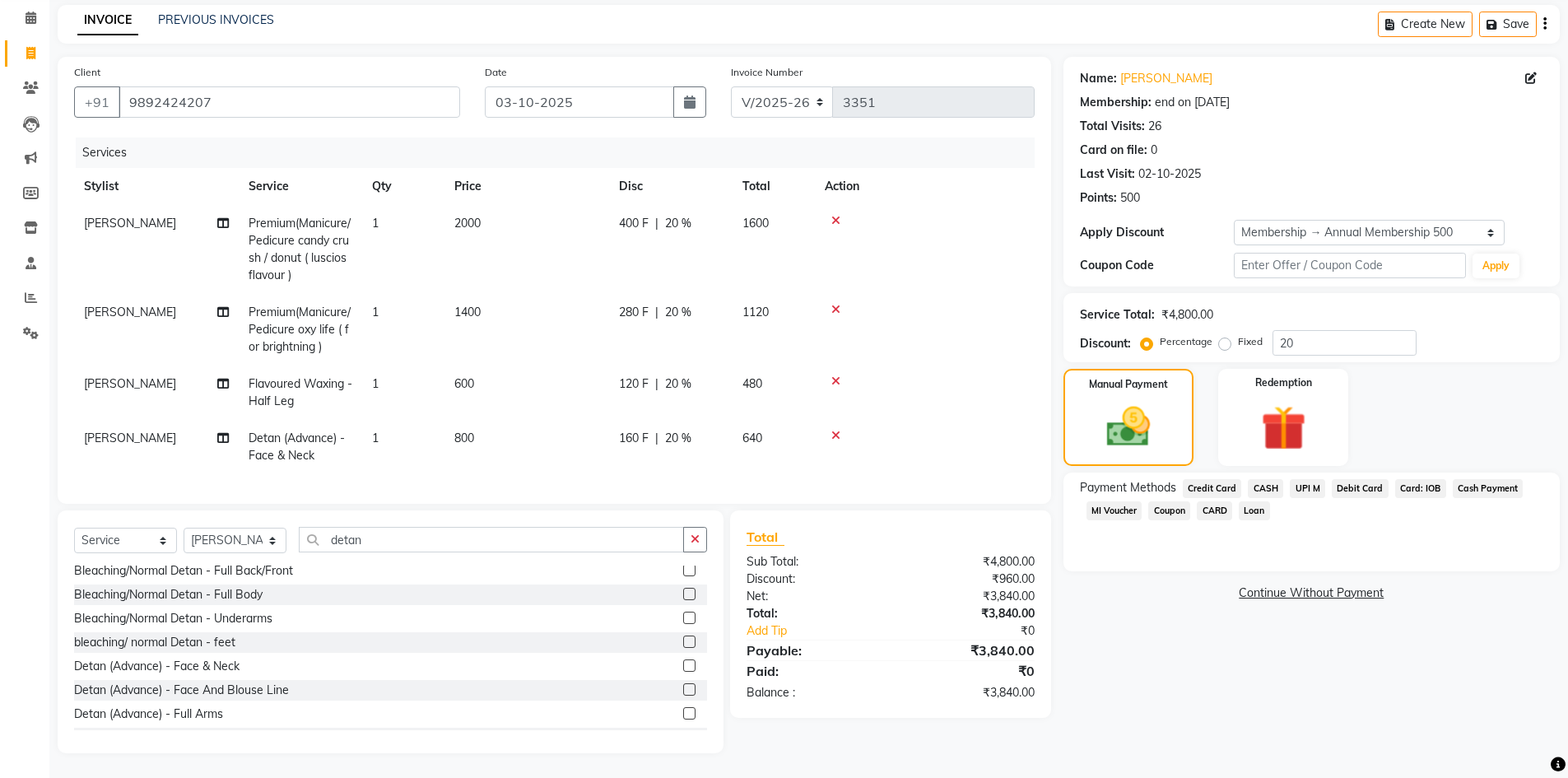
click at [1304, 480] on span "UPI M" at bounding box center [1307, 489] width 36 height 19
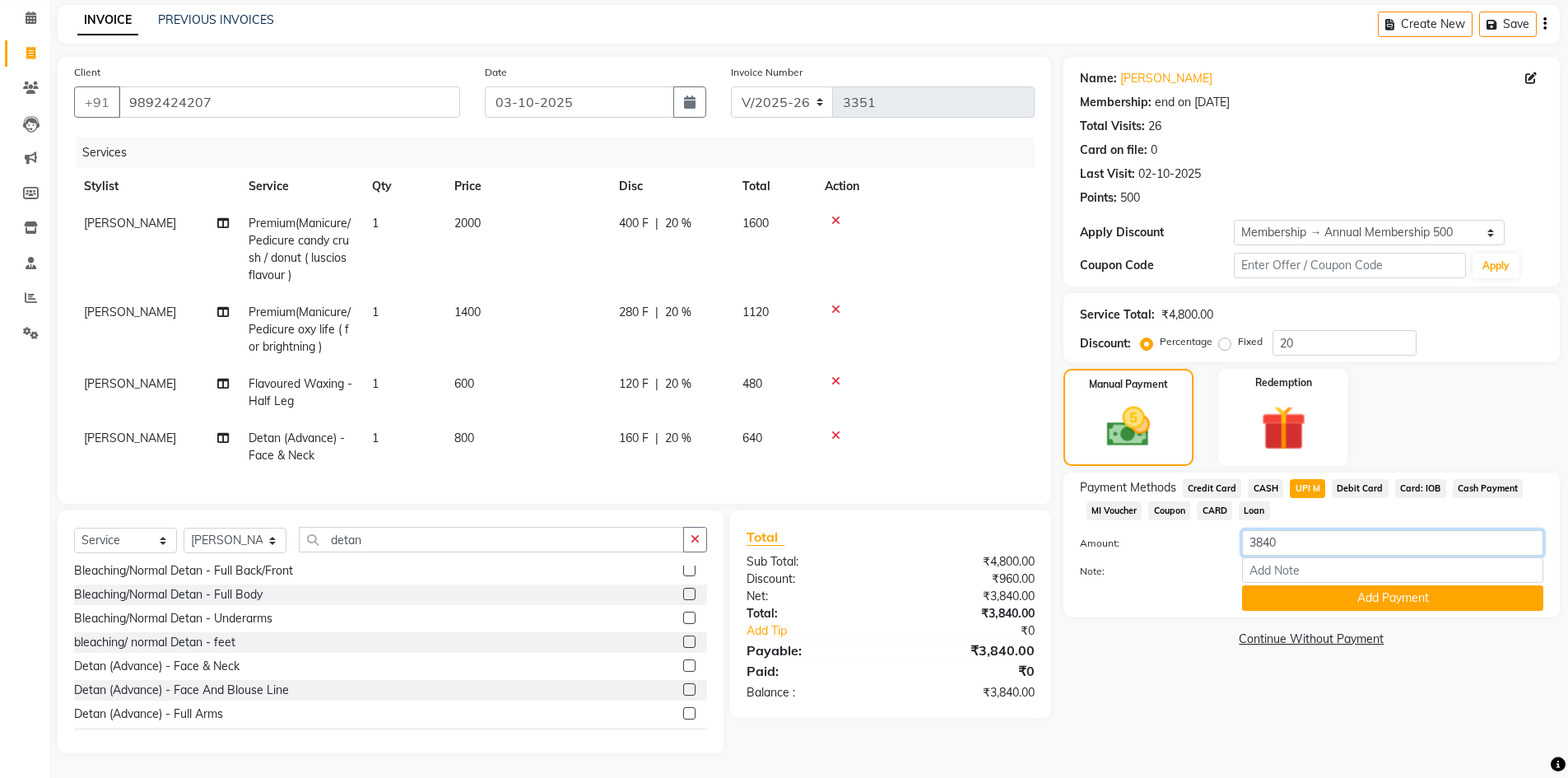
click at [1298, 533] on input "3840" at bounding box center [1392, 543] width 301 height 26
type input "3760"
click at [1284, 591] on button "Add Payment" at bounding box center [1392, 598] width 301 height 26
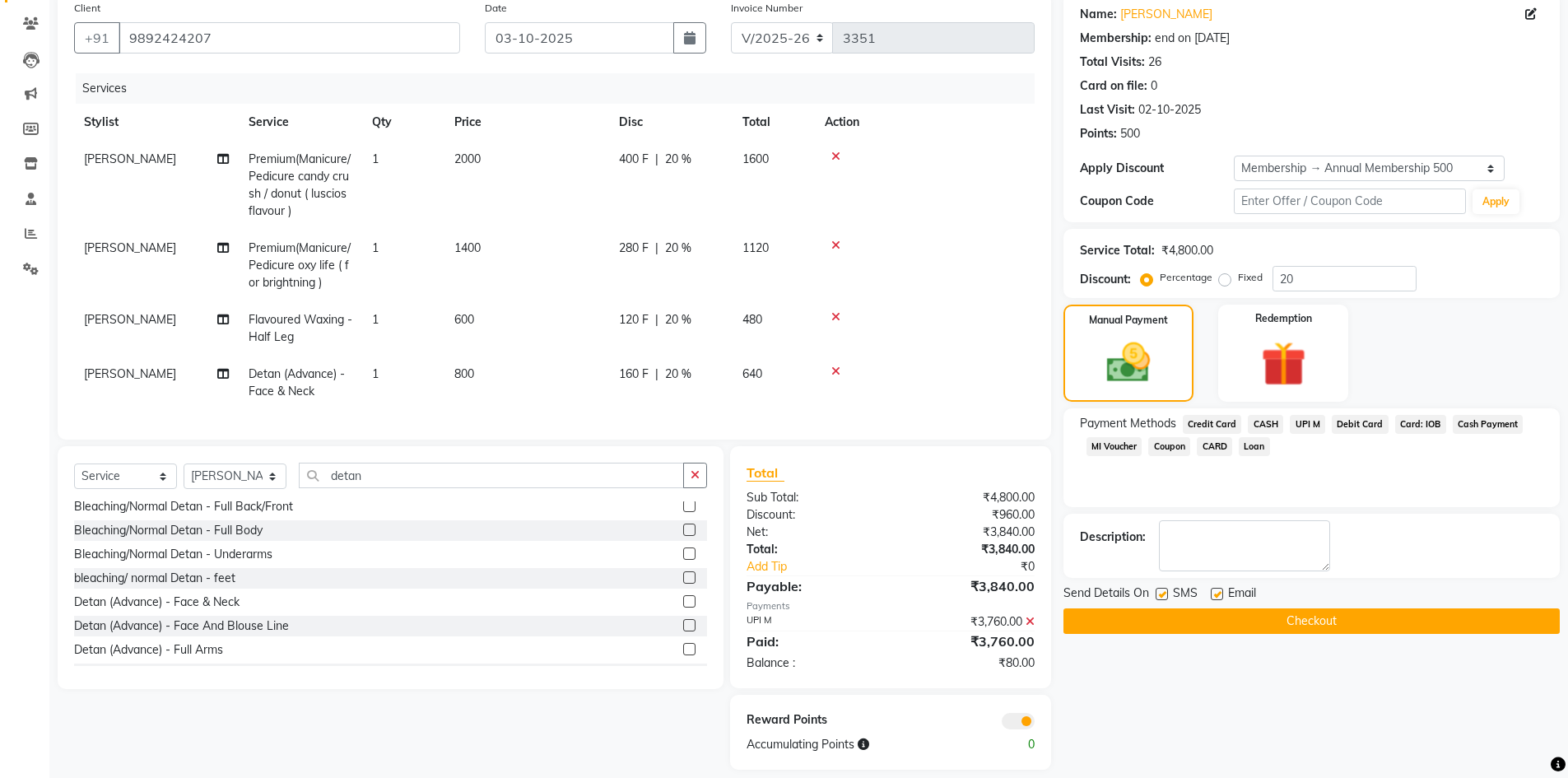
scroll to position [160, 0]
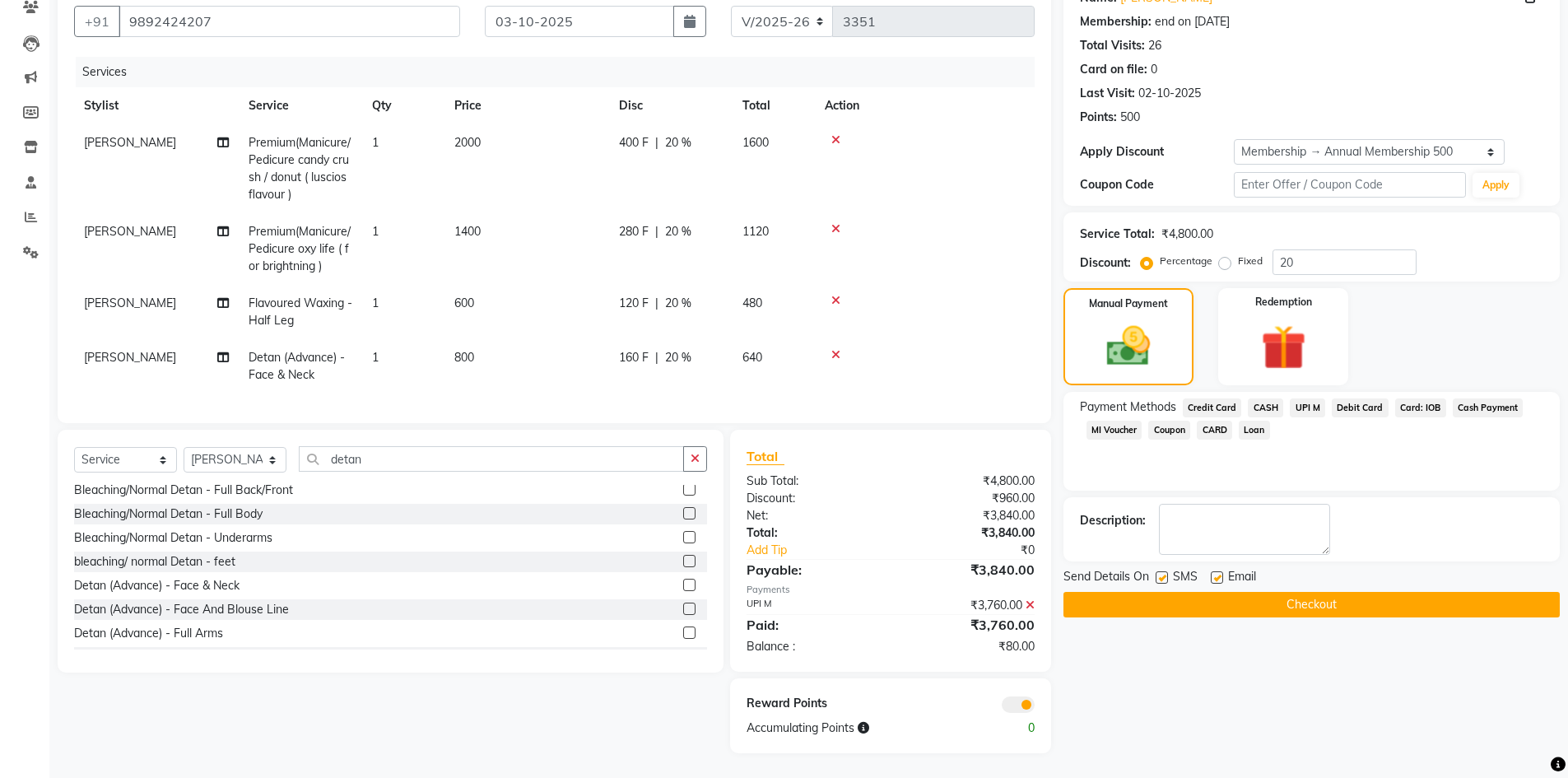
click at [1239, 598] on button "Checkout" at bounding box center [1311, 605] width 496 height 26
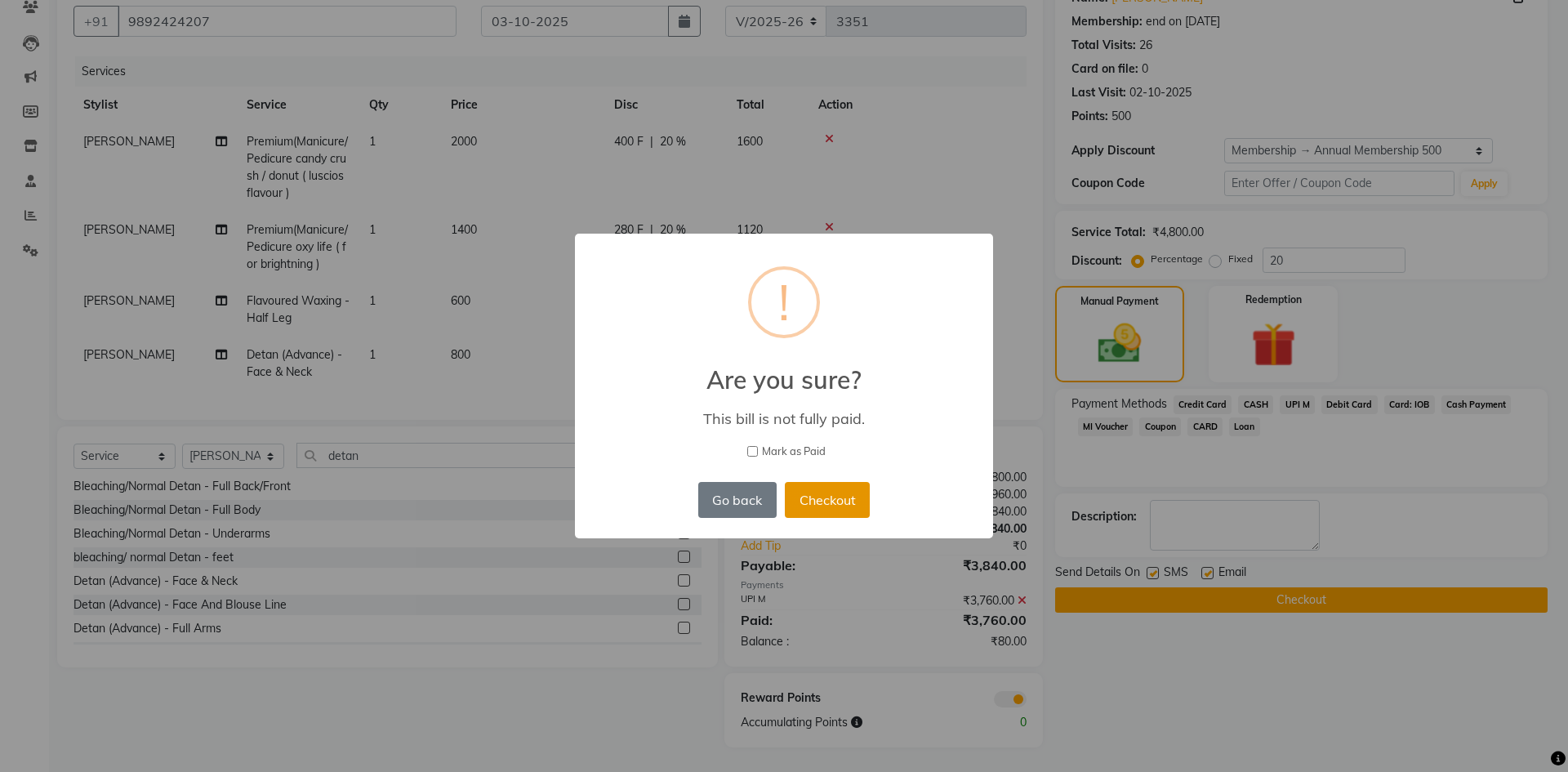
click at [821, 509] on button "Checkout" at bounding box center [827, 500] width 85 height 36
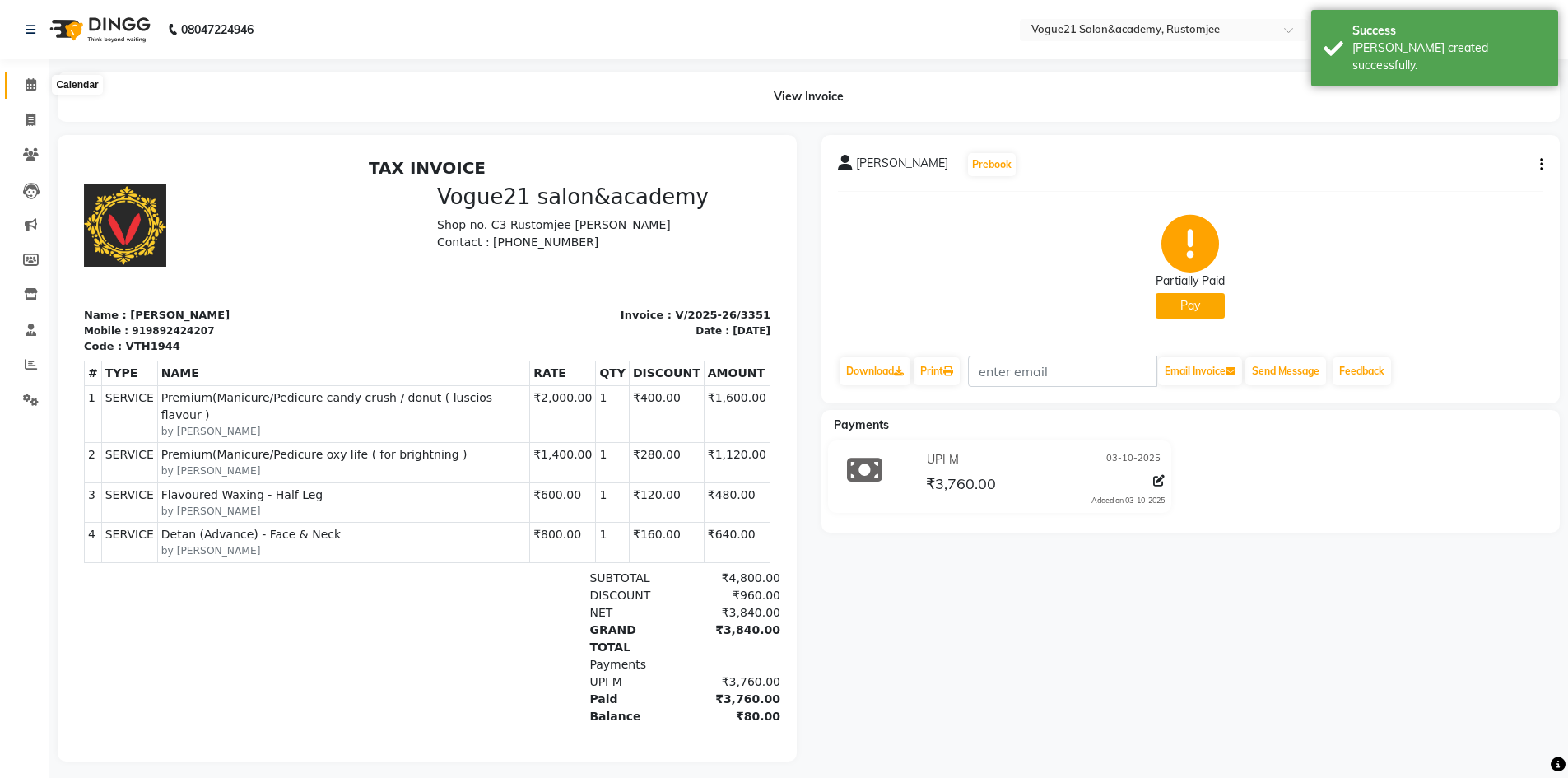
click at [27, 85] on icon at bounding box center [31, 84] width 11 height 13
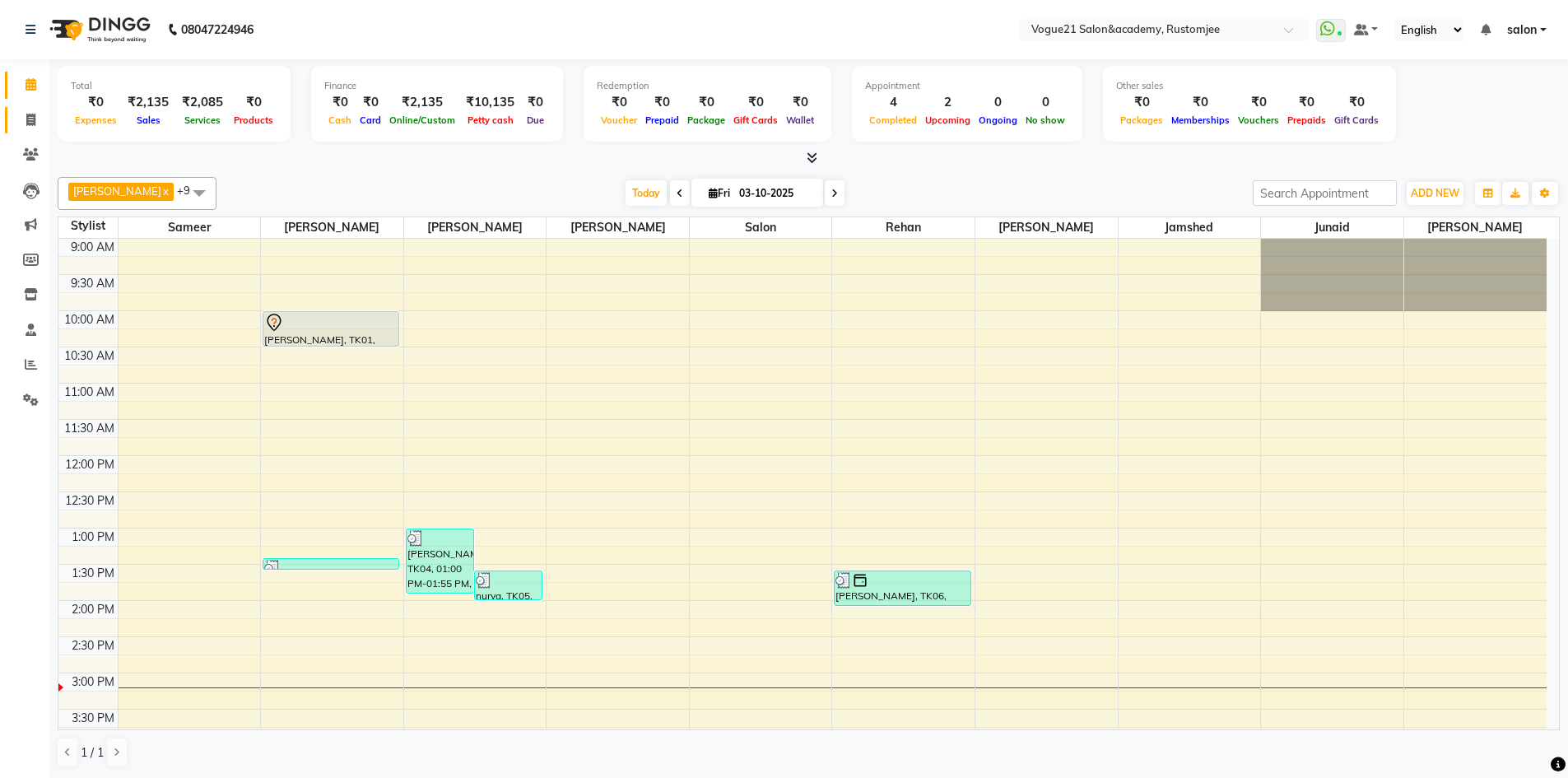
click at [29, 117] on icon at bounding box center [30, 119] width 9 height 13
select select "8171"
select select "service"
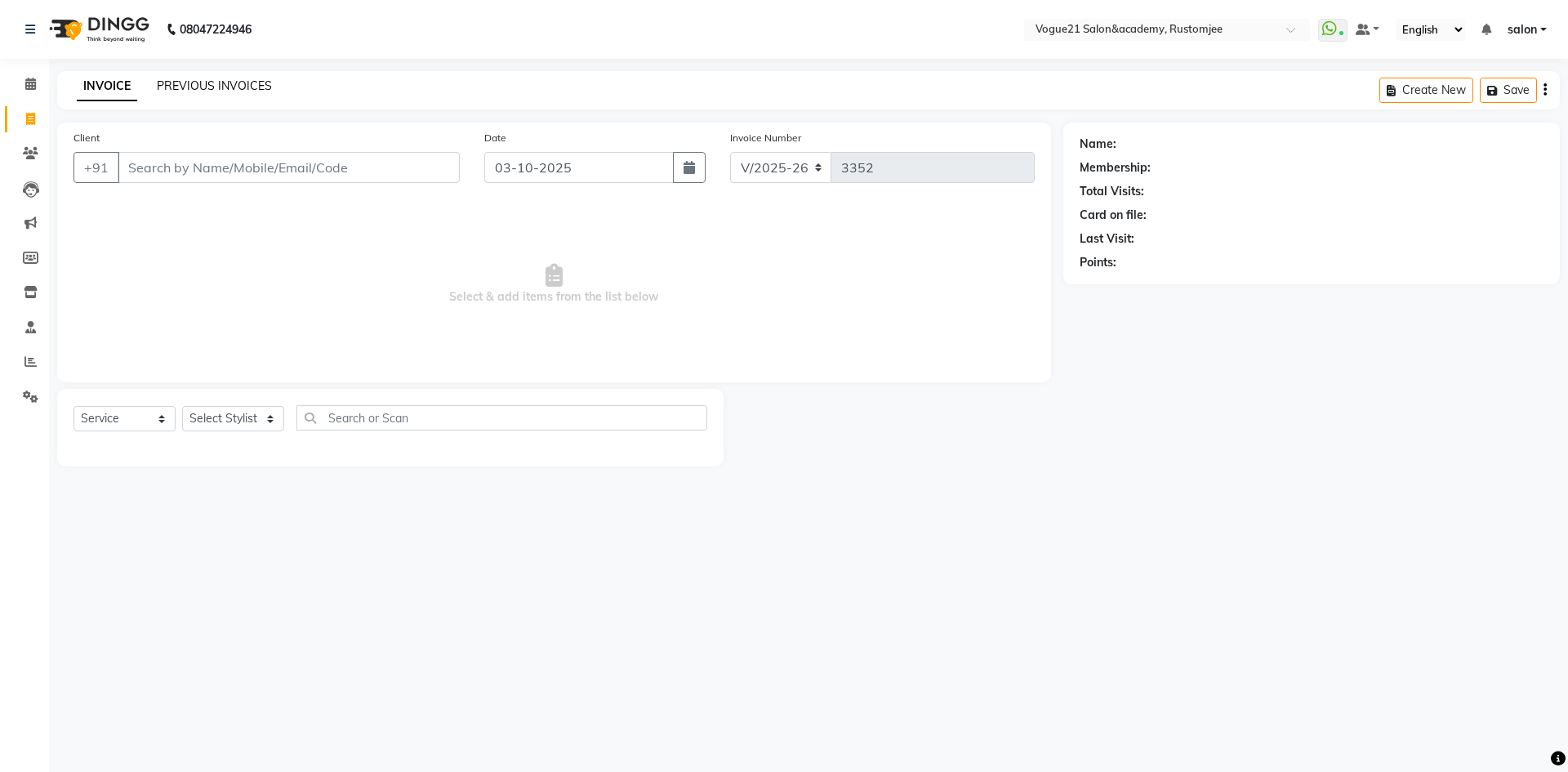
click at [243, 83] on link "PREVIOUS INVOICES" at bounding box center [214, 85] width 116 height 14
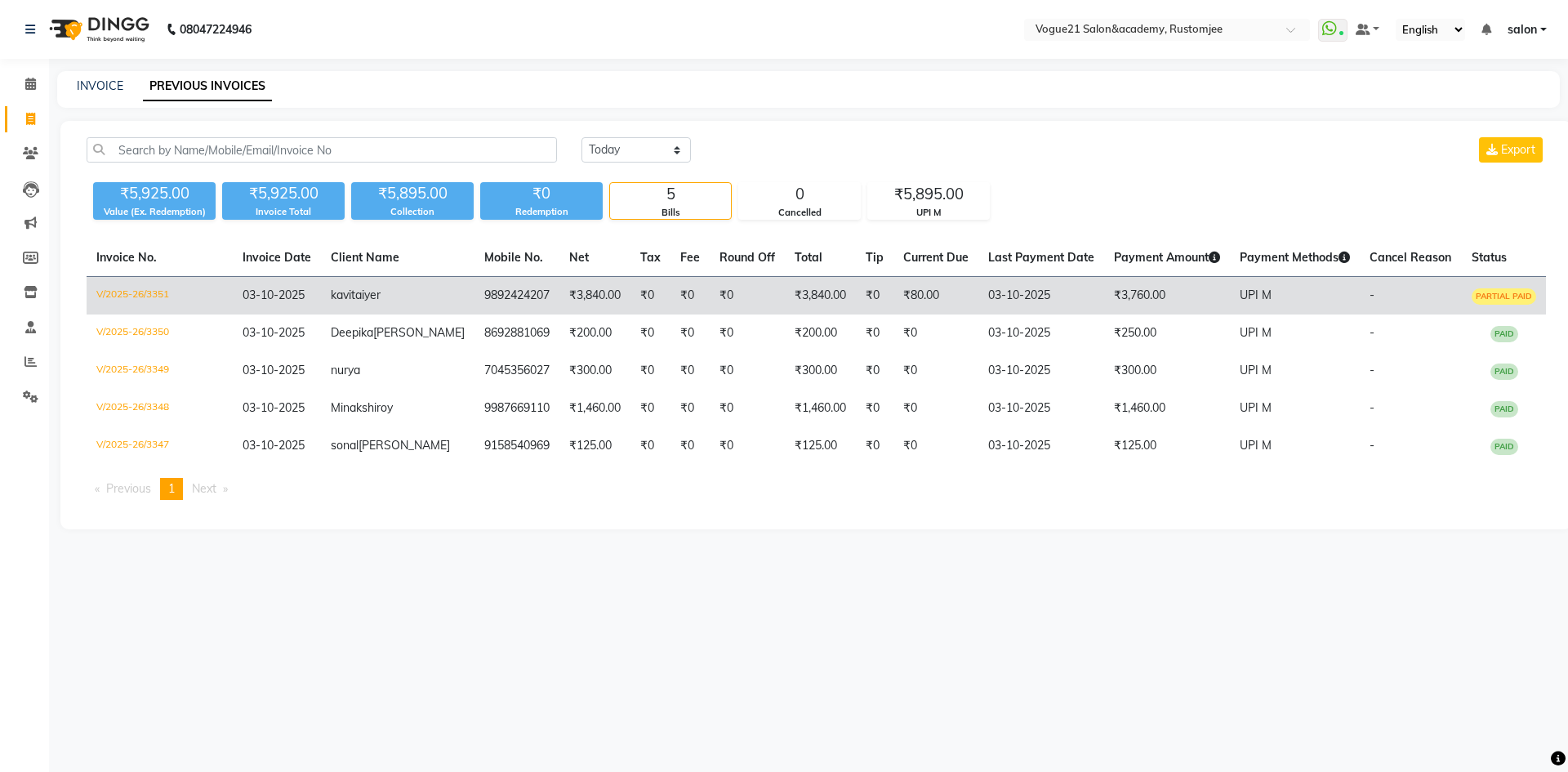
click at [710, 311] on td "₹0" at bounding box center [747, 296] width 75 height 38
click at [419, 295] on td "kavita iyer" at bounding box center [397, 296] width 154 height 38
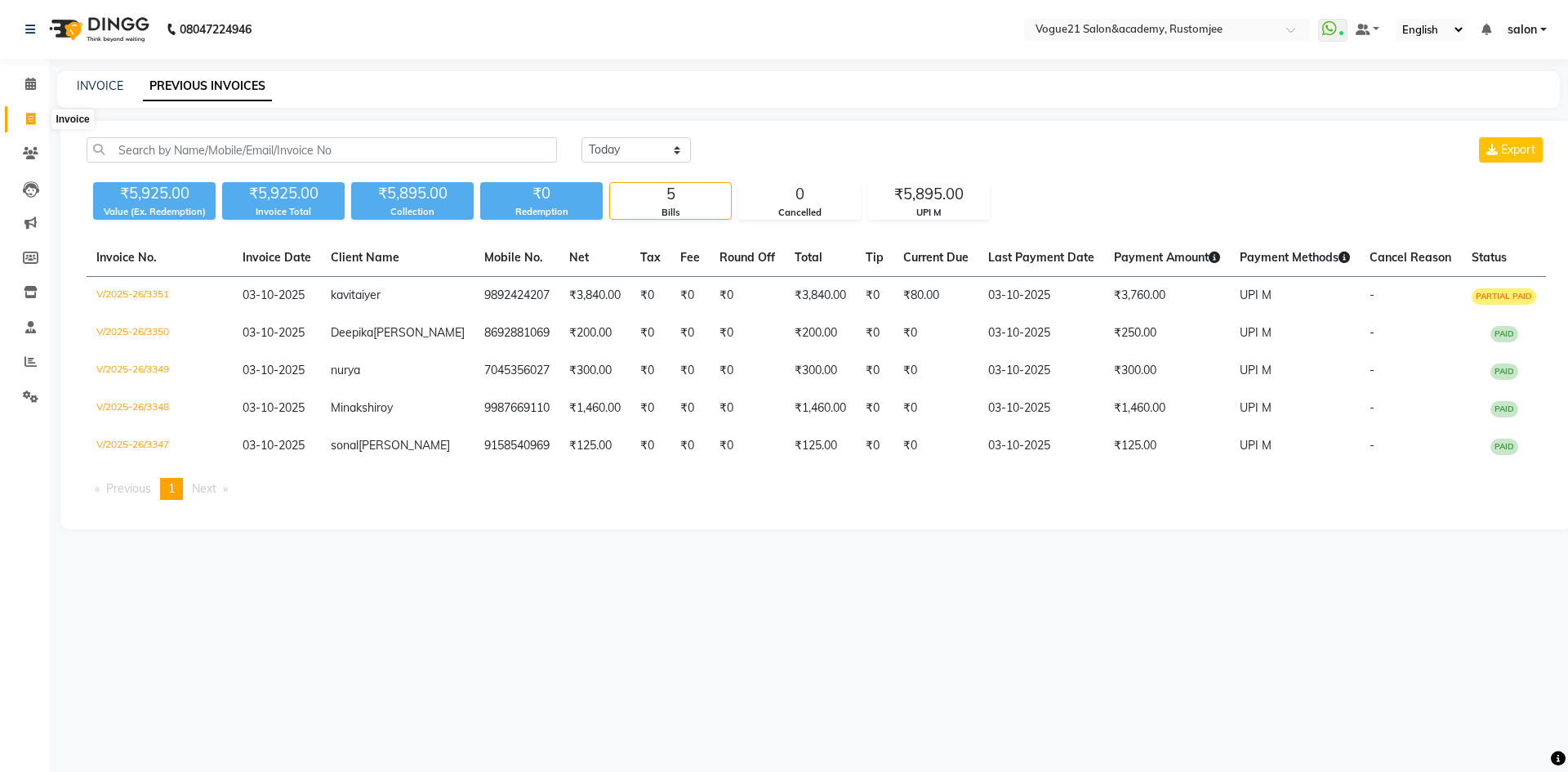
click at [31, 127] on span at bounding box center [31, 119] width 29 height 19
select select "8171"
select select "service"
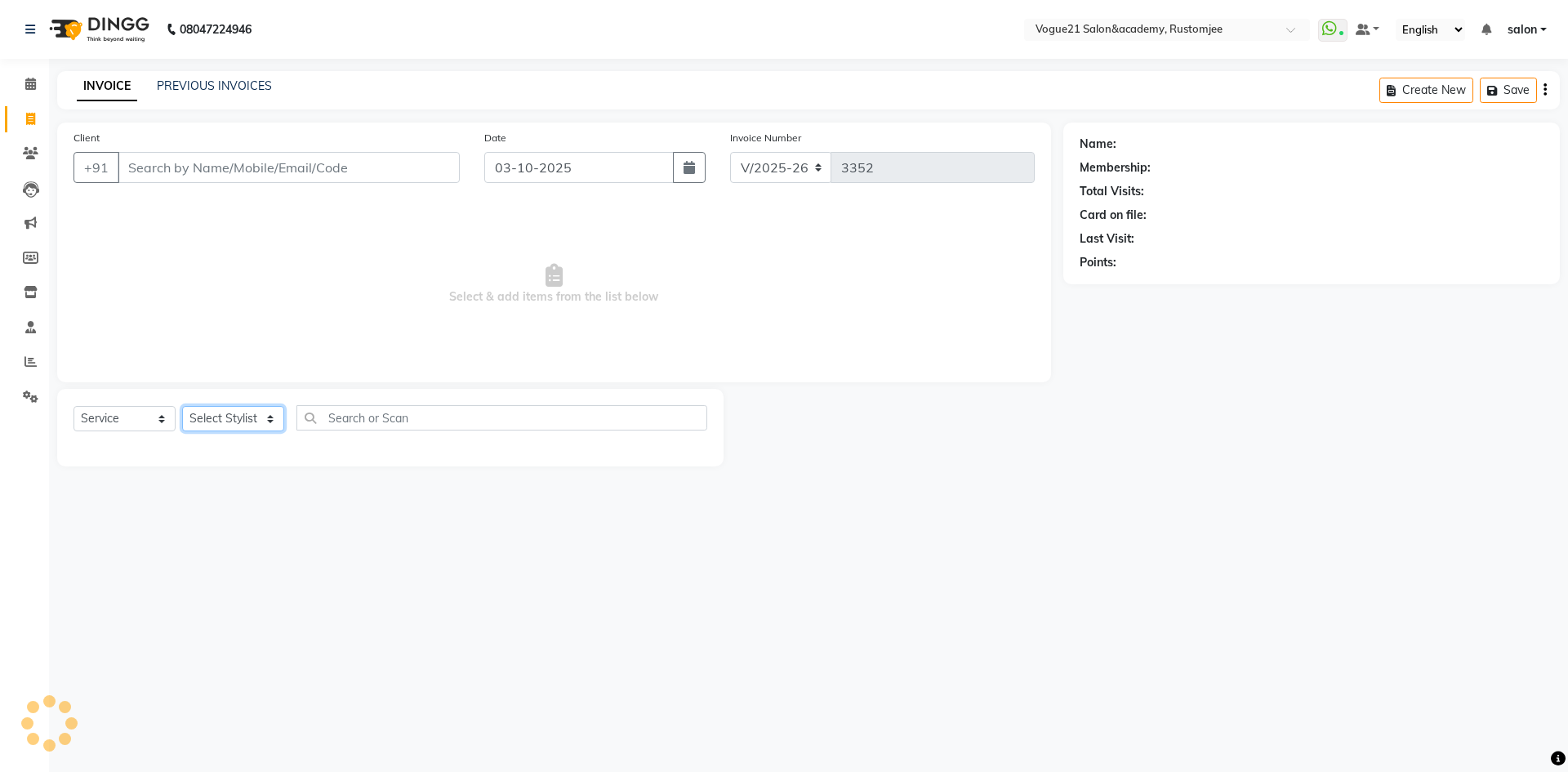
click at [253, 421] on select "Select Stylist" at bounding box center [233, 418] width 102 height 26
select select "76929"
click at [183, 406] on select "Select Stylist aahil Aatish Survase alicia anju soni Jamshed junaid Pooja yadav…" at bounding box center [233, 418] width 102 height 26
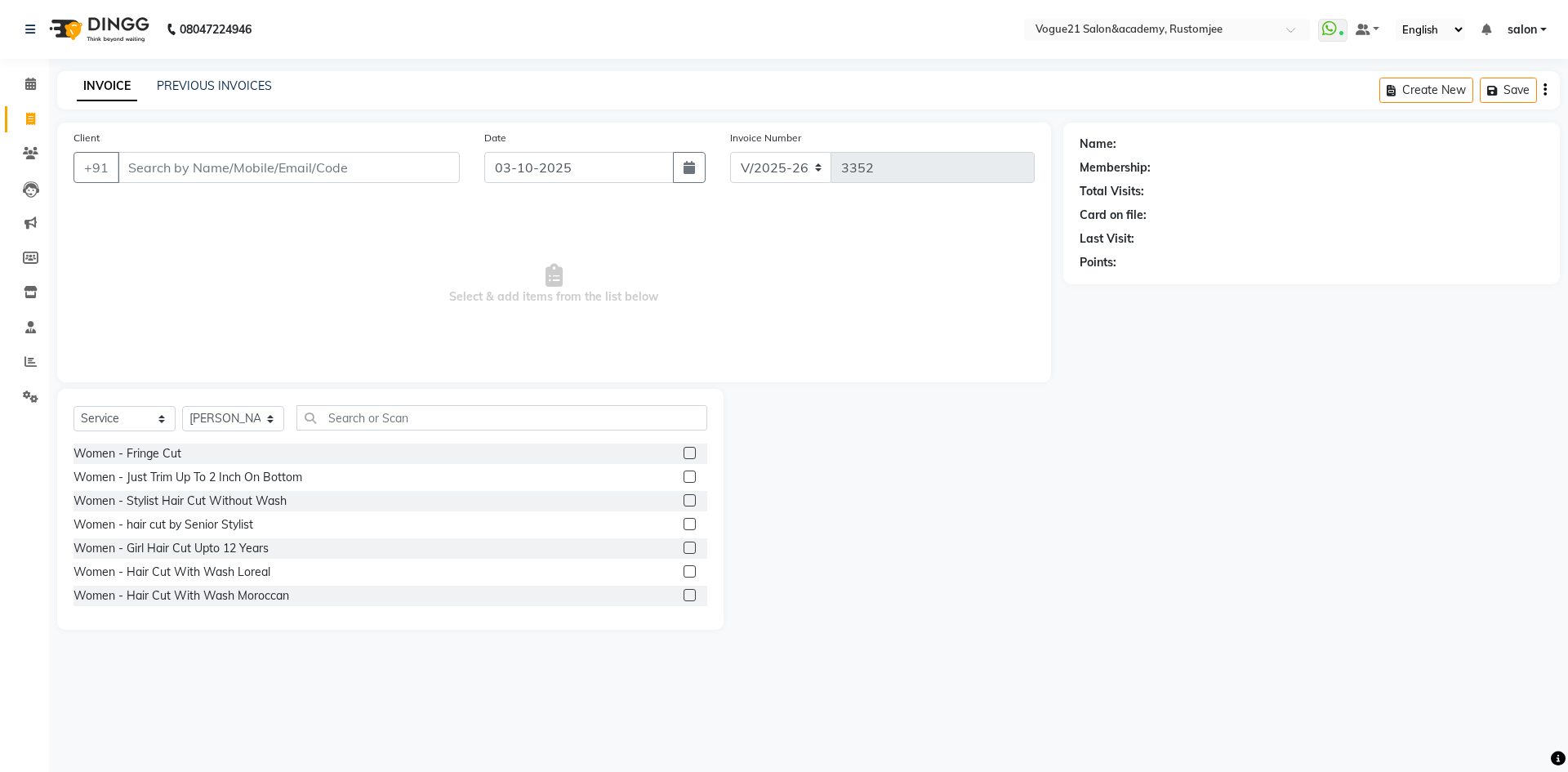
click at [375, 431] on div "Select Service Product Membership Package Voucher Prepaid Gift Card Select Styl…" at bounding box center [390, 424] width 634 height 38
click at [380, 412] on input "text" at bounding box center [502, 418] width 411 height 26
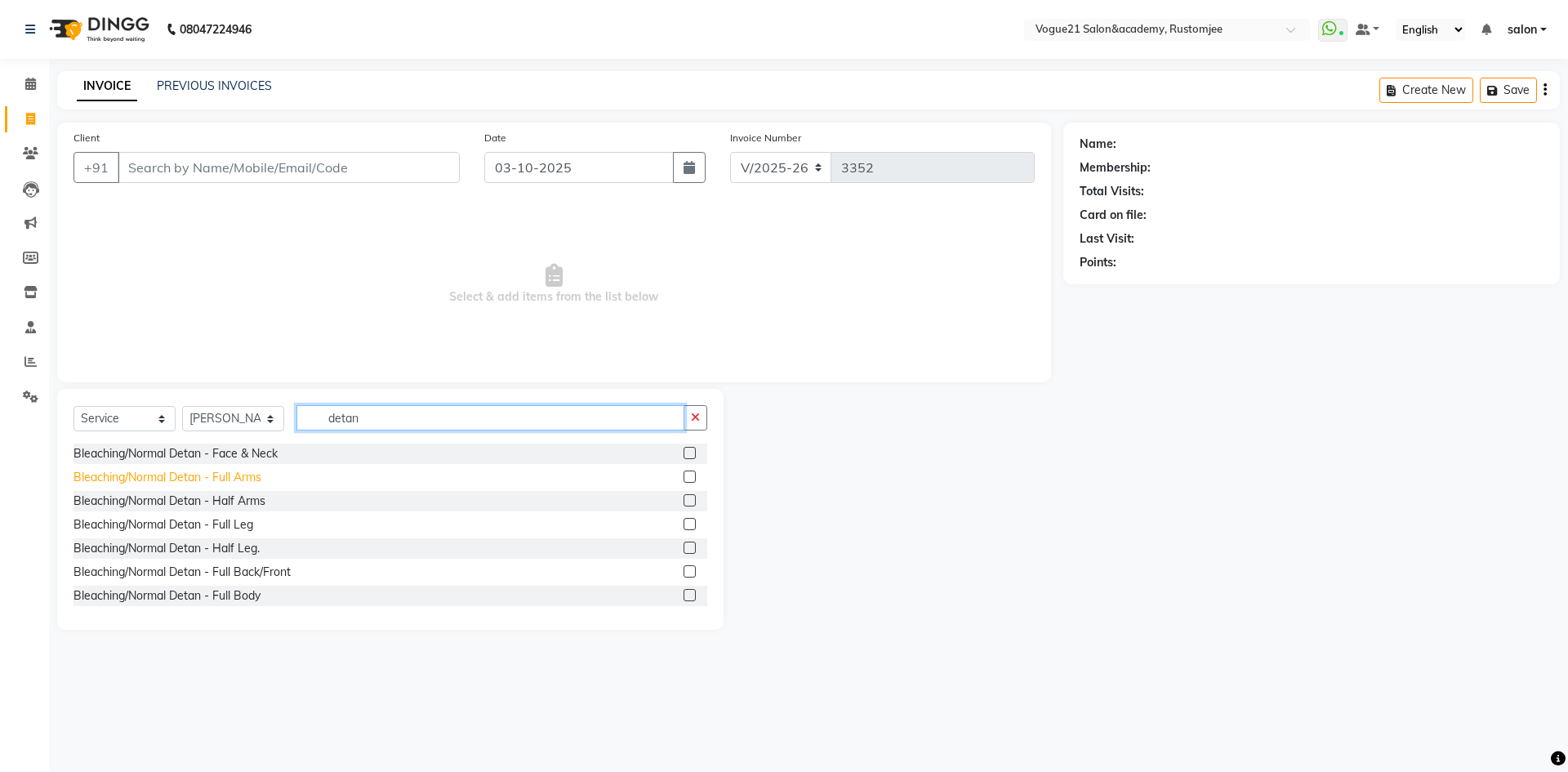
type input "detan"
click at [228, 476] on div "Bleaching/Normal Detan - Full Arms" at bounding box center [167, 478] width 188 height 17
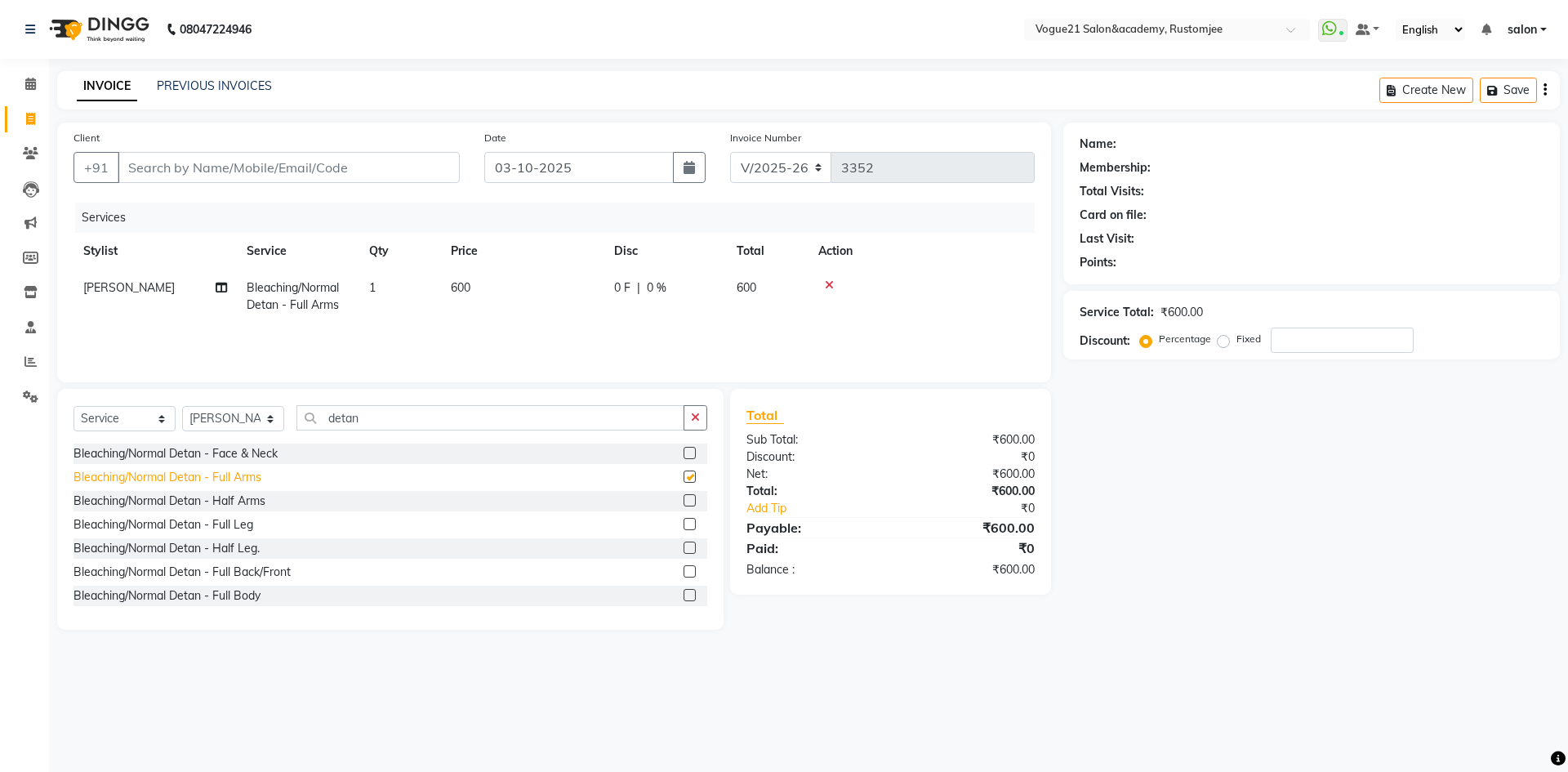
checkbox input "false"
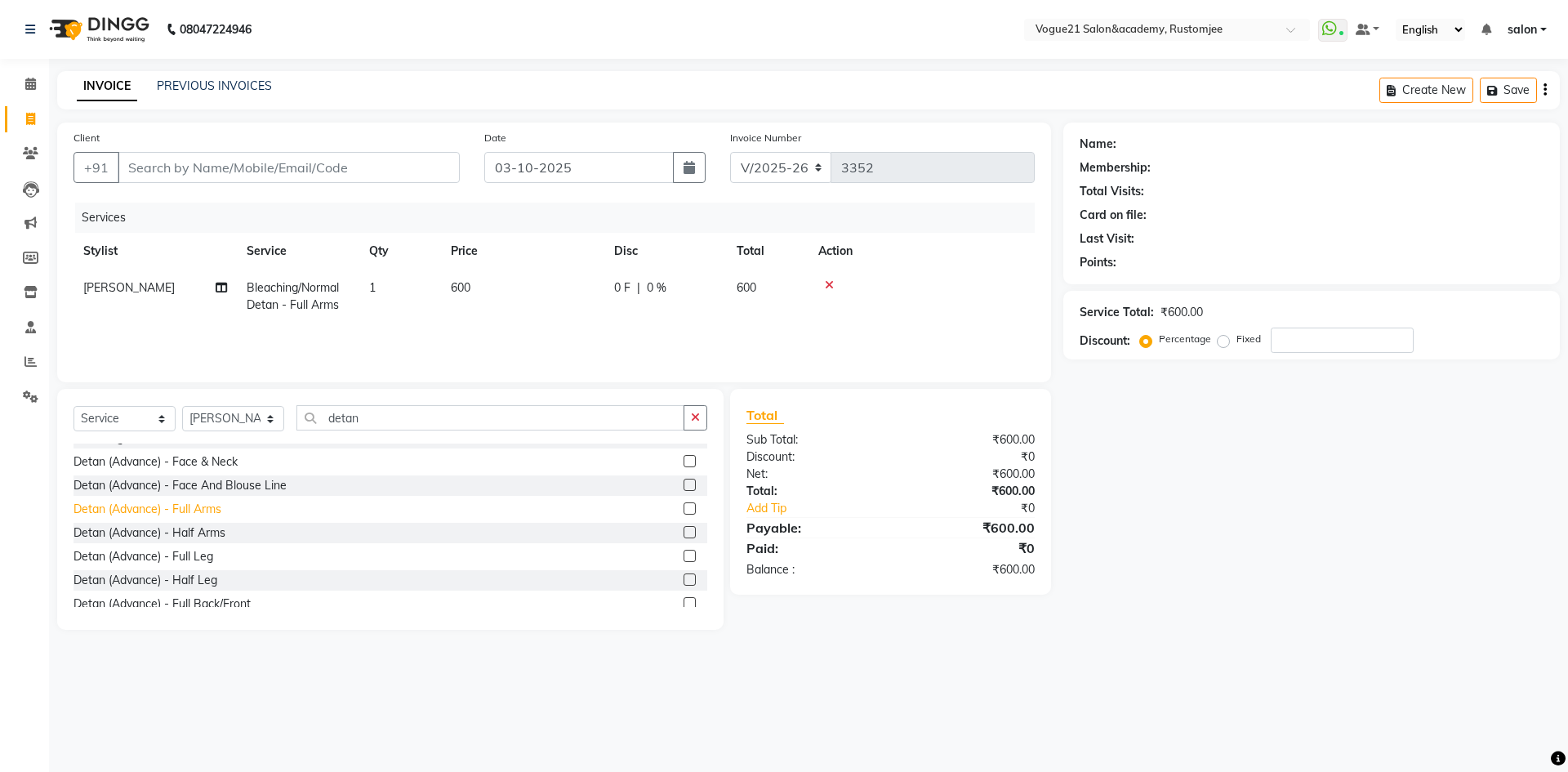
click at [211, 509] on div "Detan (Advance) - Full Arms" at bounding box center [147, 509] width 148 height 17
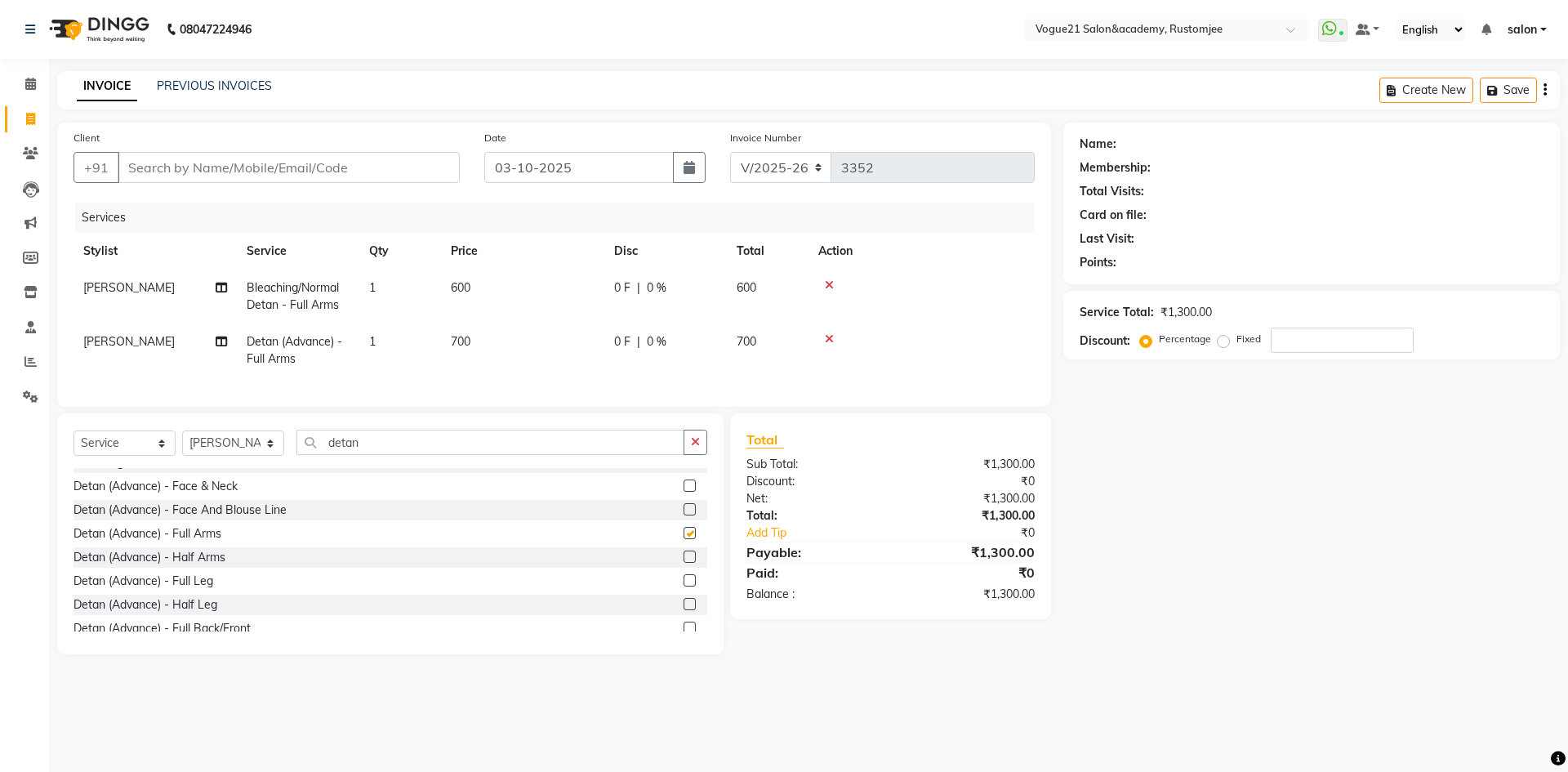
checkbox input "false"
click at [826, 286] on icon at bounding box center [828, 285] width 9 height 11
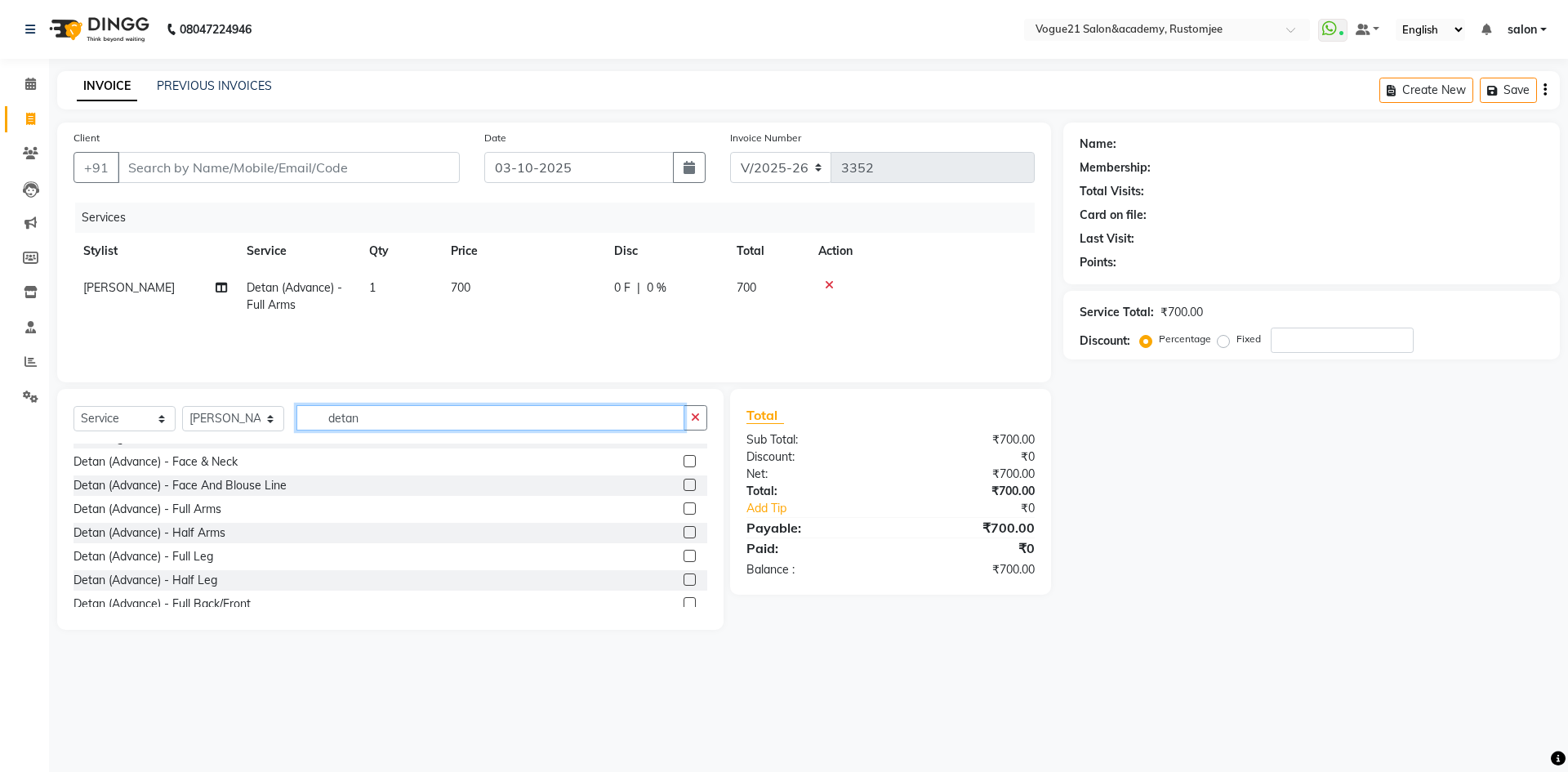
click at [405, 410] on input "detan" at bounding box center [490, 418] width 388 height 26
type input "d"
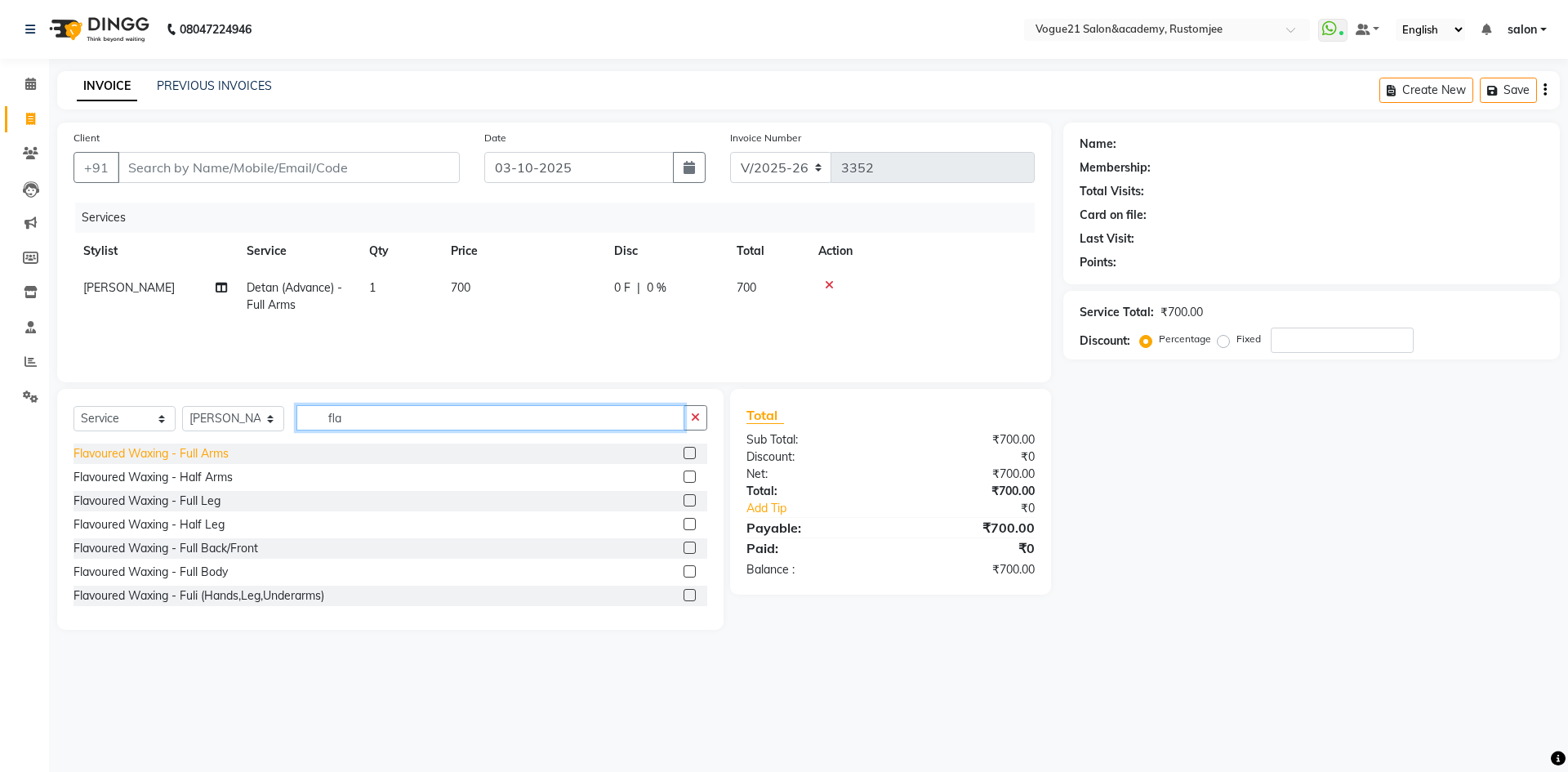
type input "fla"
click at [214, 453] on div "Flavoured Waxing - Full Arms" at bounding box center [151, 454] width 155 height 17
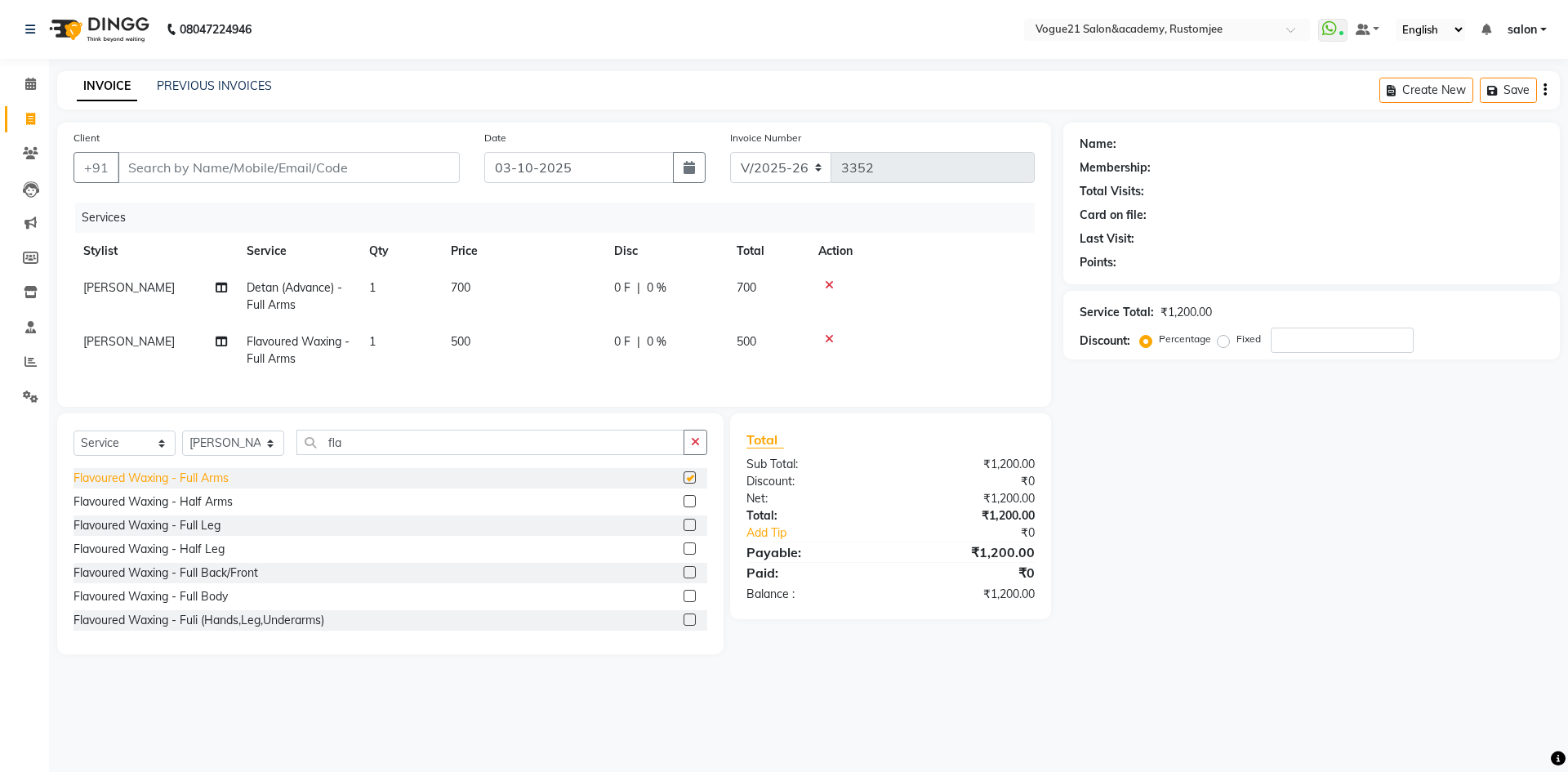
checkbox input "false"
click at [830, 336] on icon at bounding box center [828, 339] width 9 height 11
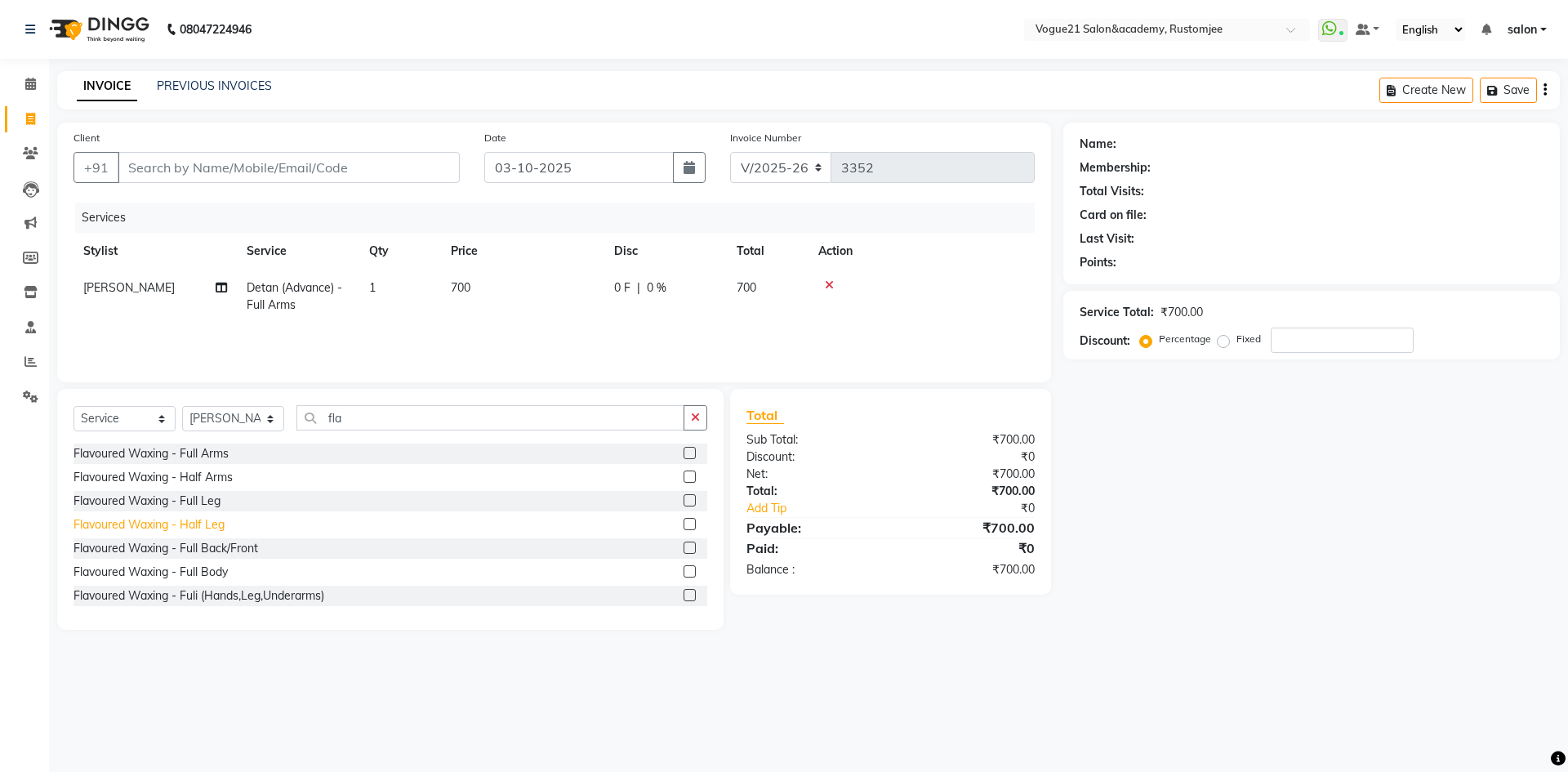
click at [206, 520] on div "Flavoured Waxing - Half Leg" at bounding box center [149, 525] width 151 height 17
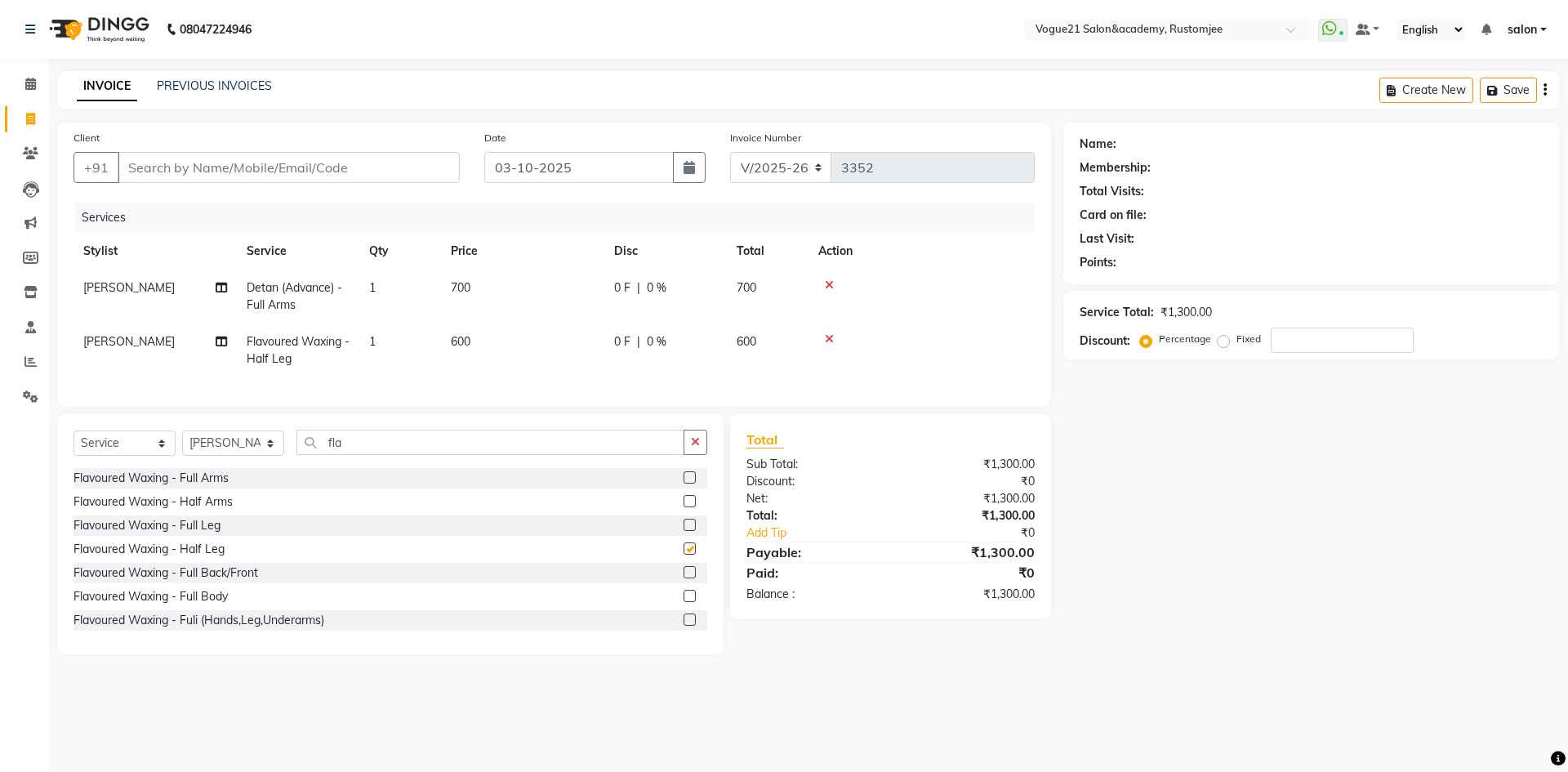
checkbox input "false"
click at [369, 455] on input "fla" at bounding box center [490, 442] width 388 height 26
type input "f"
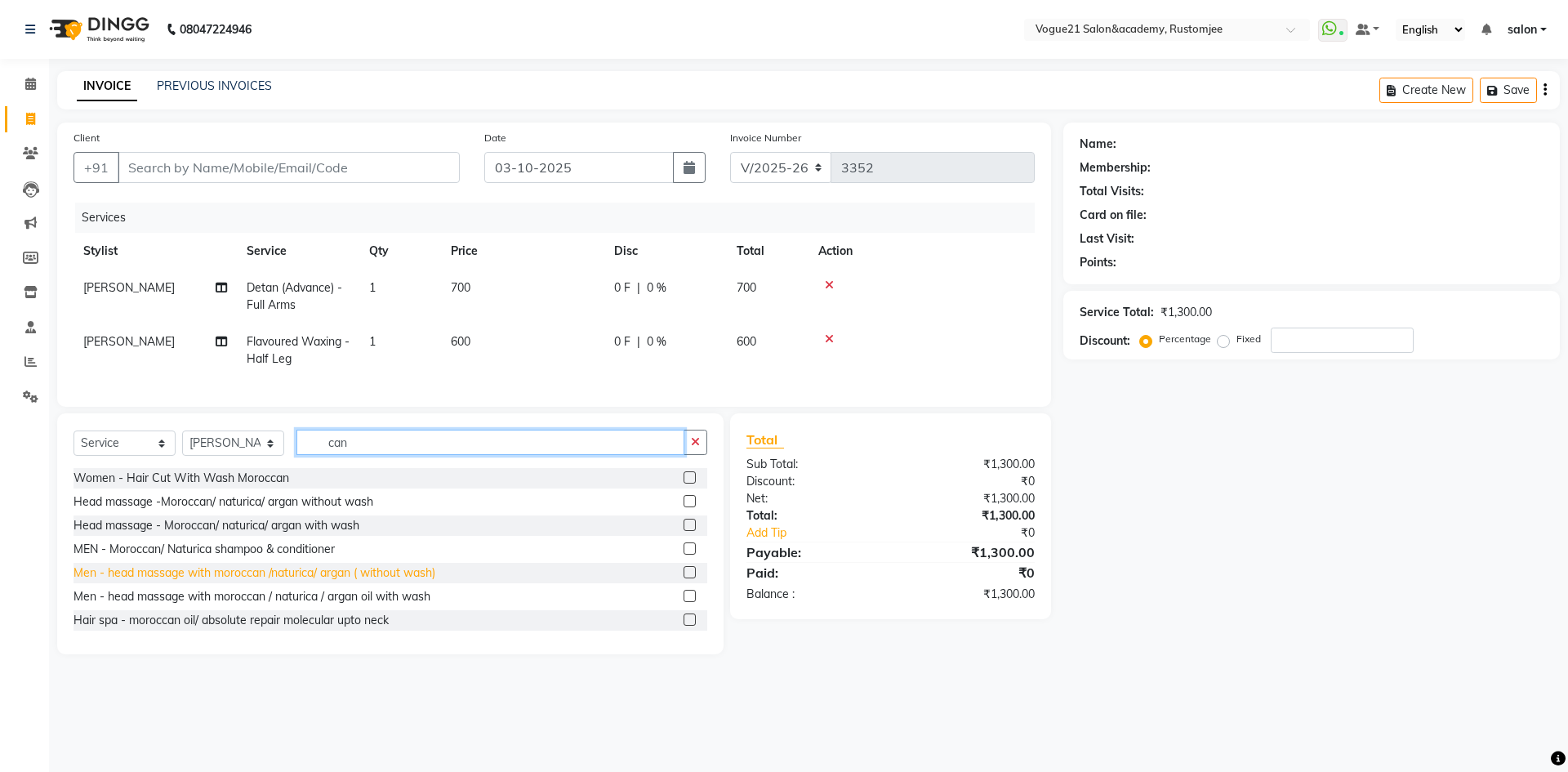
scroll to position [81, 0]
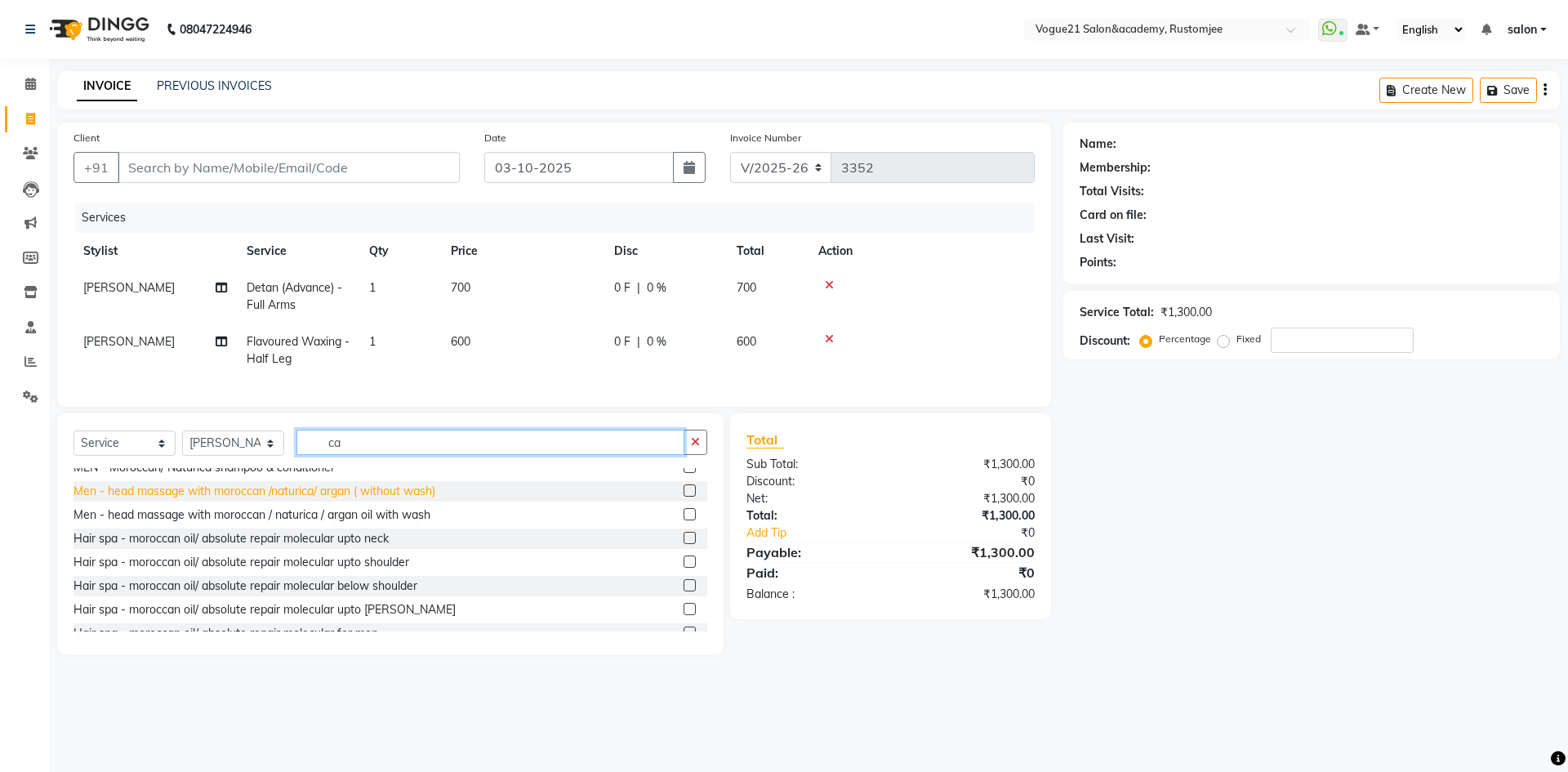
type input "c"
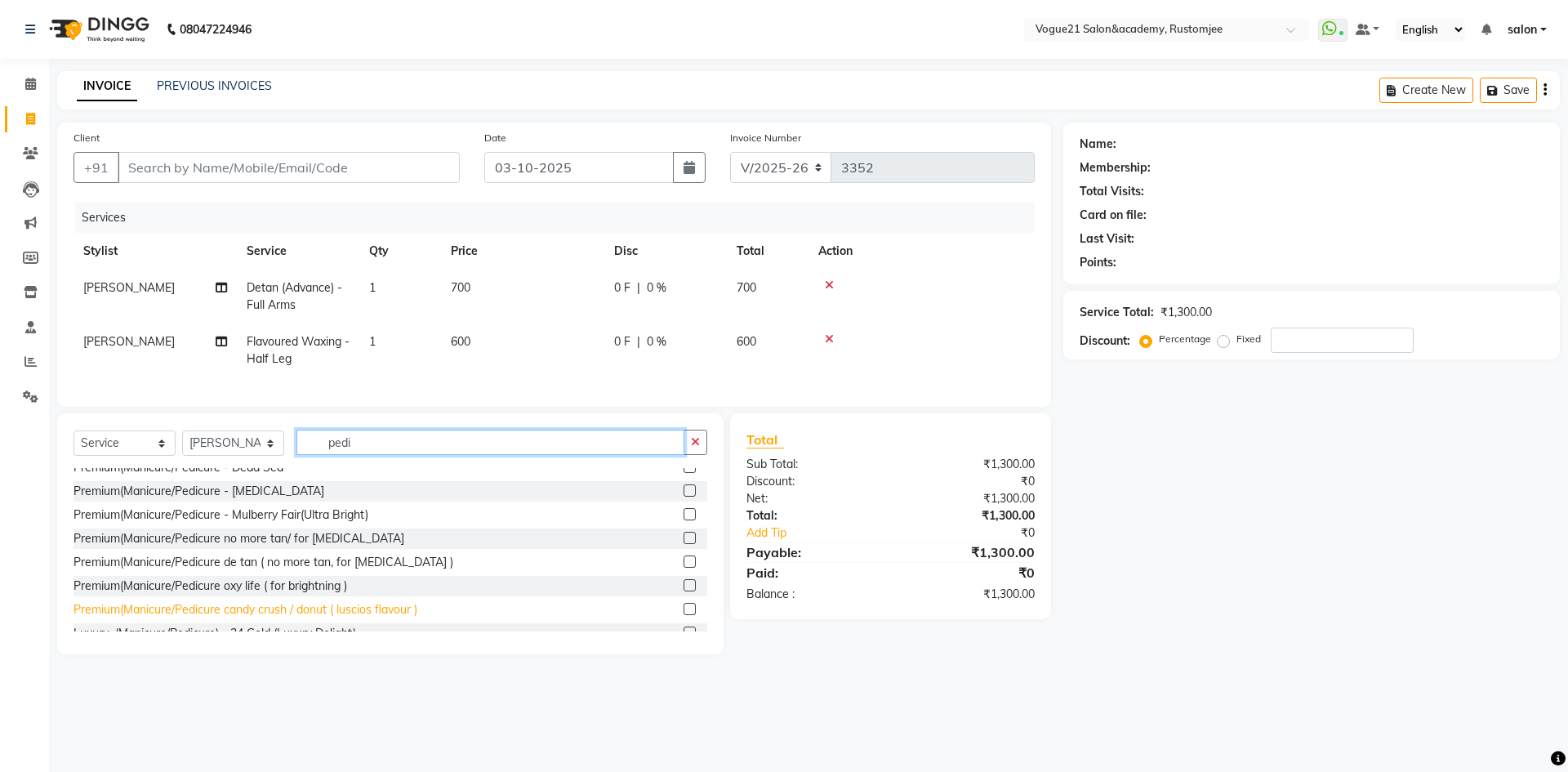
type input "pedi"
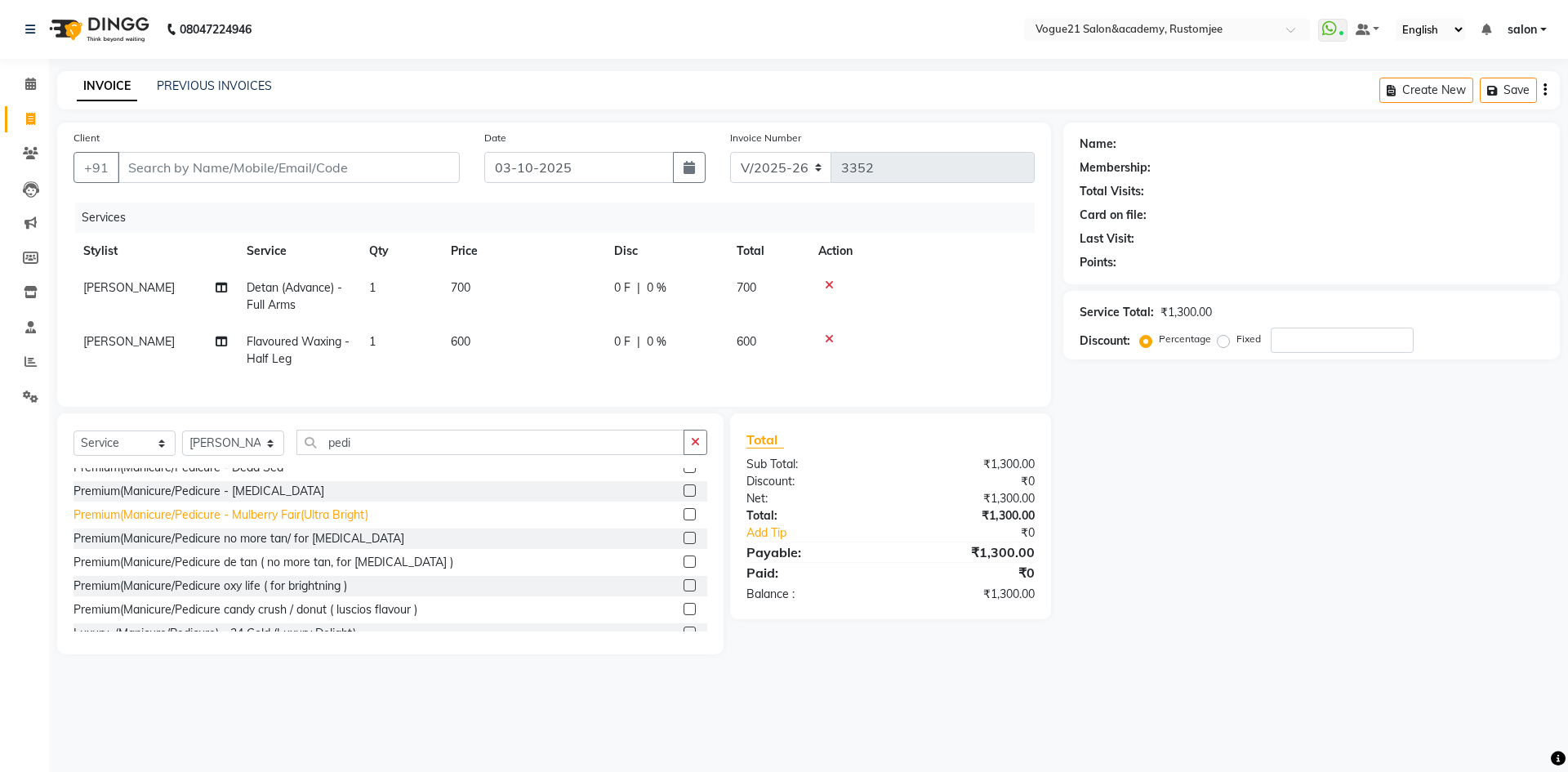
click at [324, 618] on div "Premium(Manicure/Pedicure candy crush / donut ( luscios flavour )" at bounding box center [246, 610] width 344 height 17
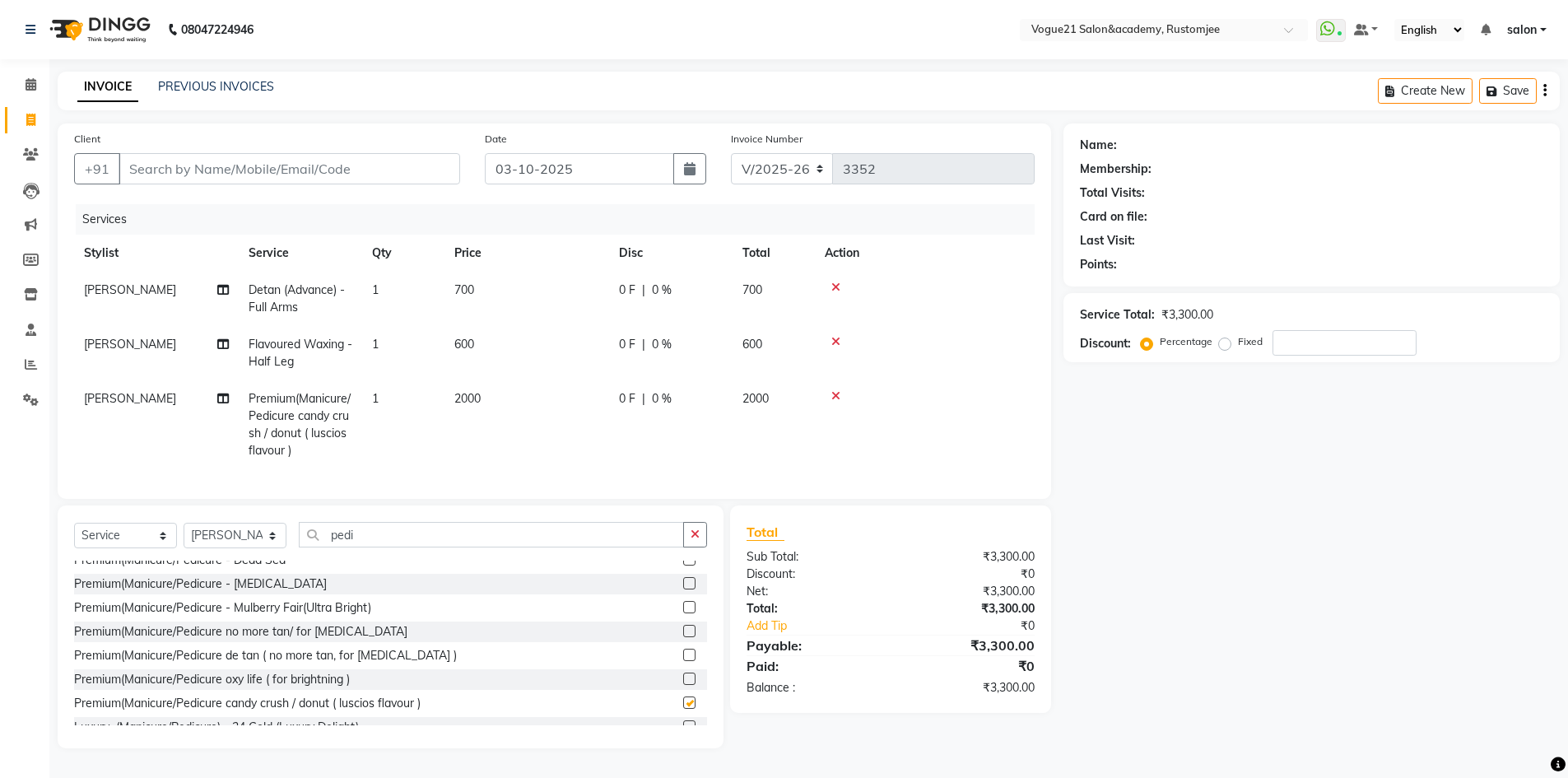
checkbox input "false"
click at [389, 547] on input "pedi" at bounding box center [491, 534] width 385 height 26
type input "pedi"
click at [286, 688] on div "Premium(Manicure/Pedicure oxy life ( for brightning )" at bounding box center [212, 680] width 275 height 17
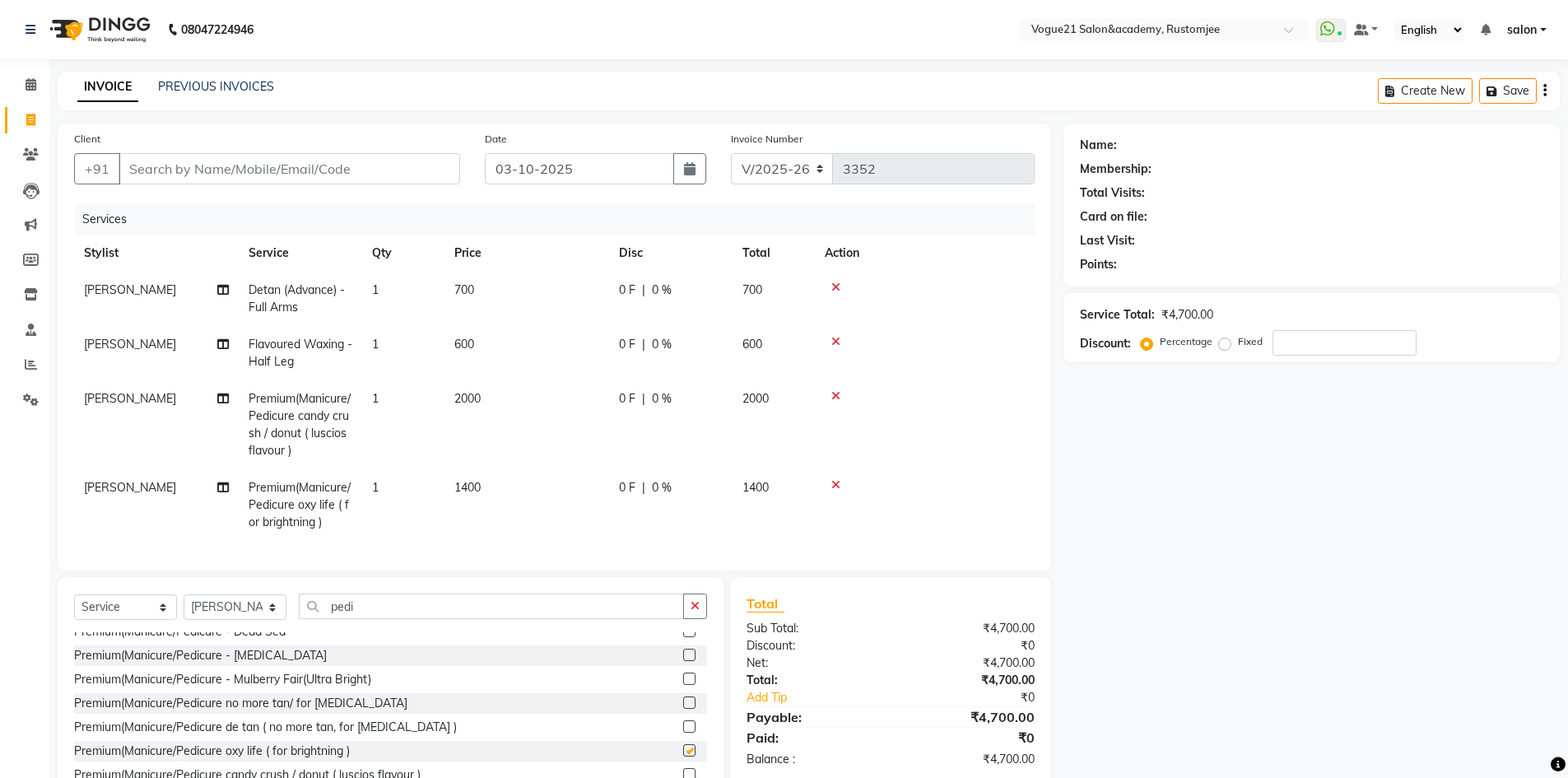
checkbox input "false"
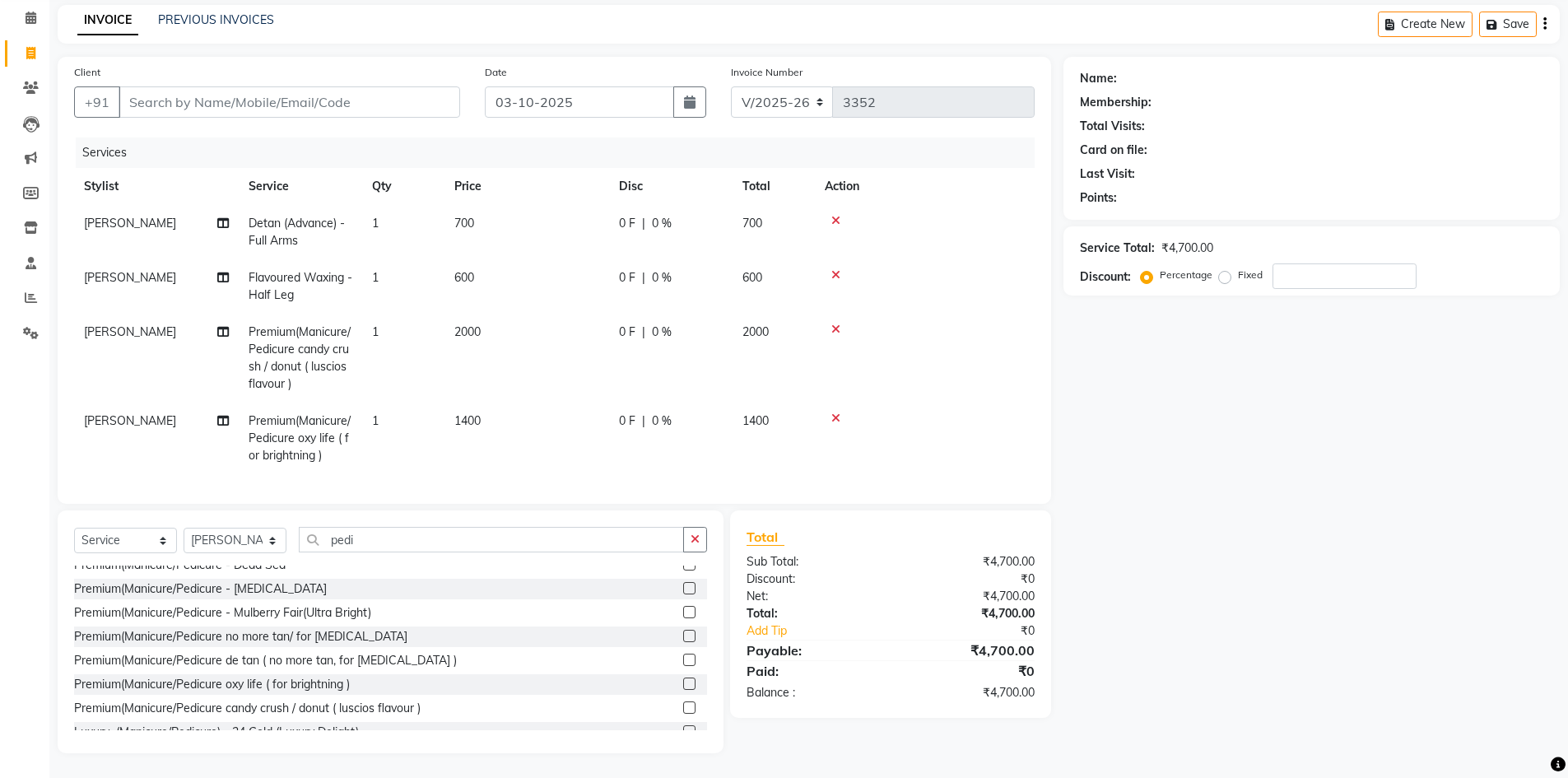
scroll to position [79, 0]
click at [1350, 264] on input "number" at bounding box center [1345, 276] width 144 height 26
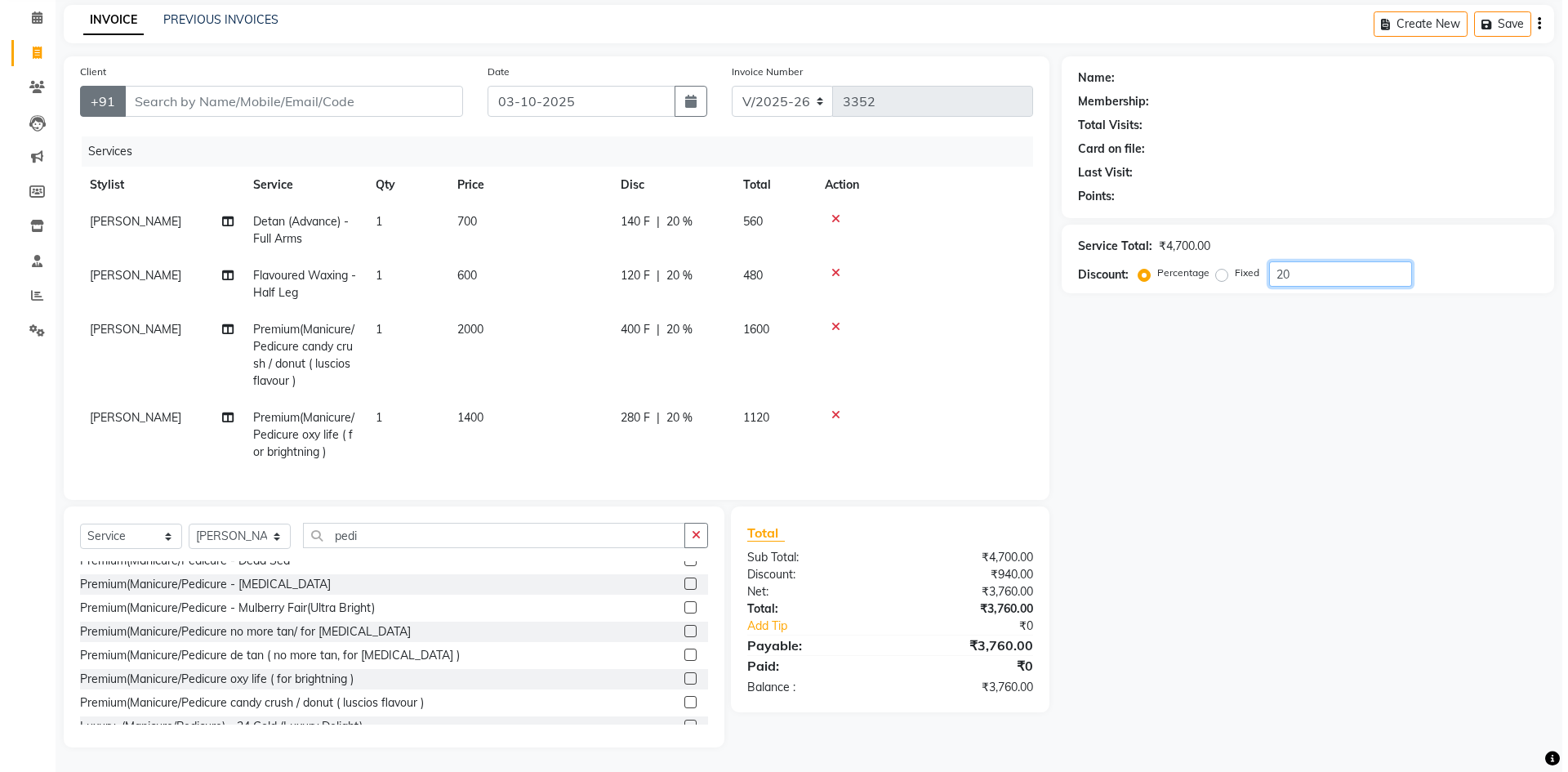
scroll to position [0, 0]
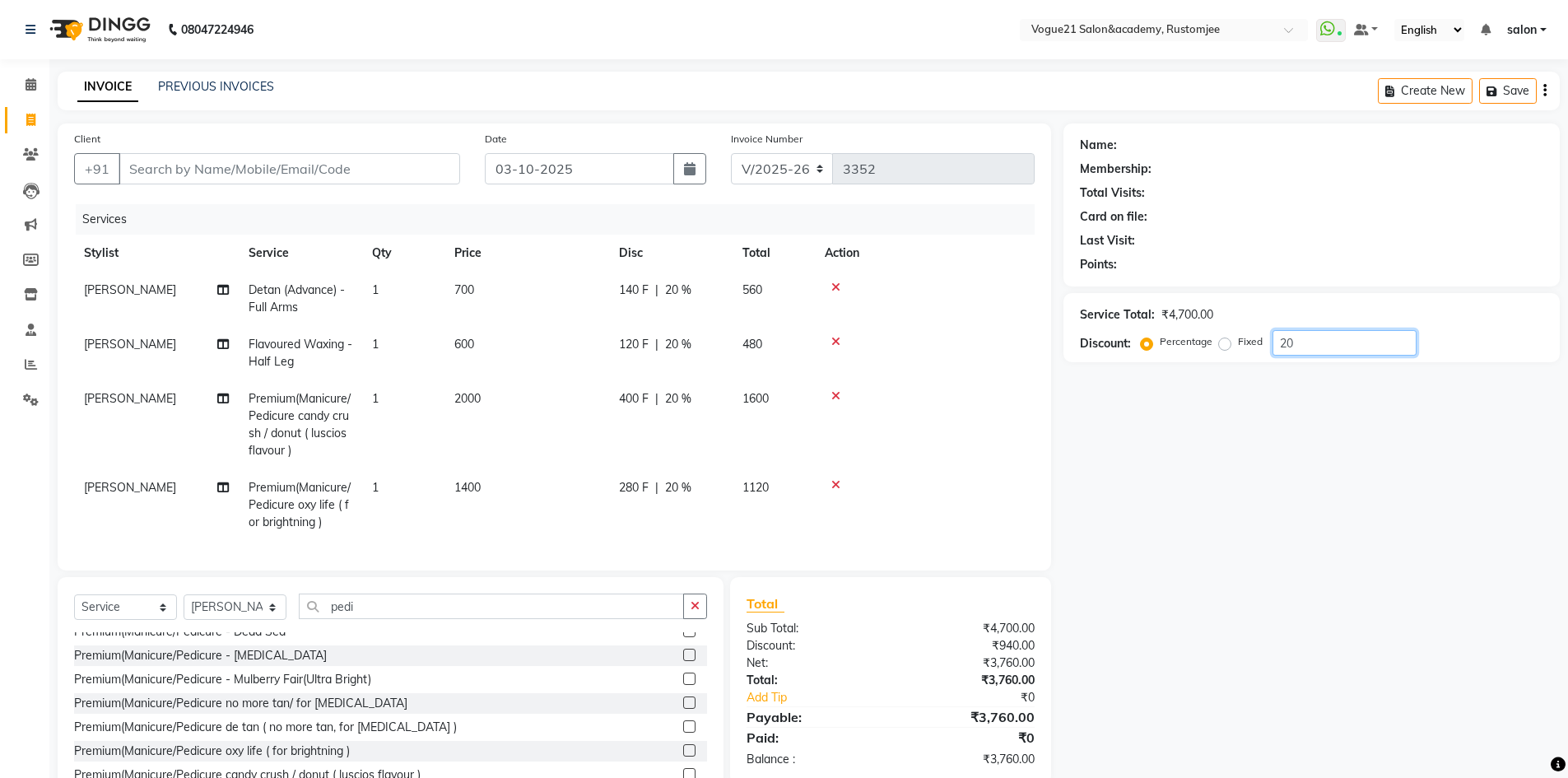
type input "20"
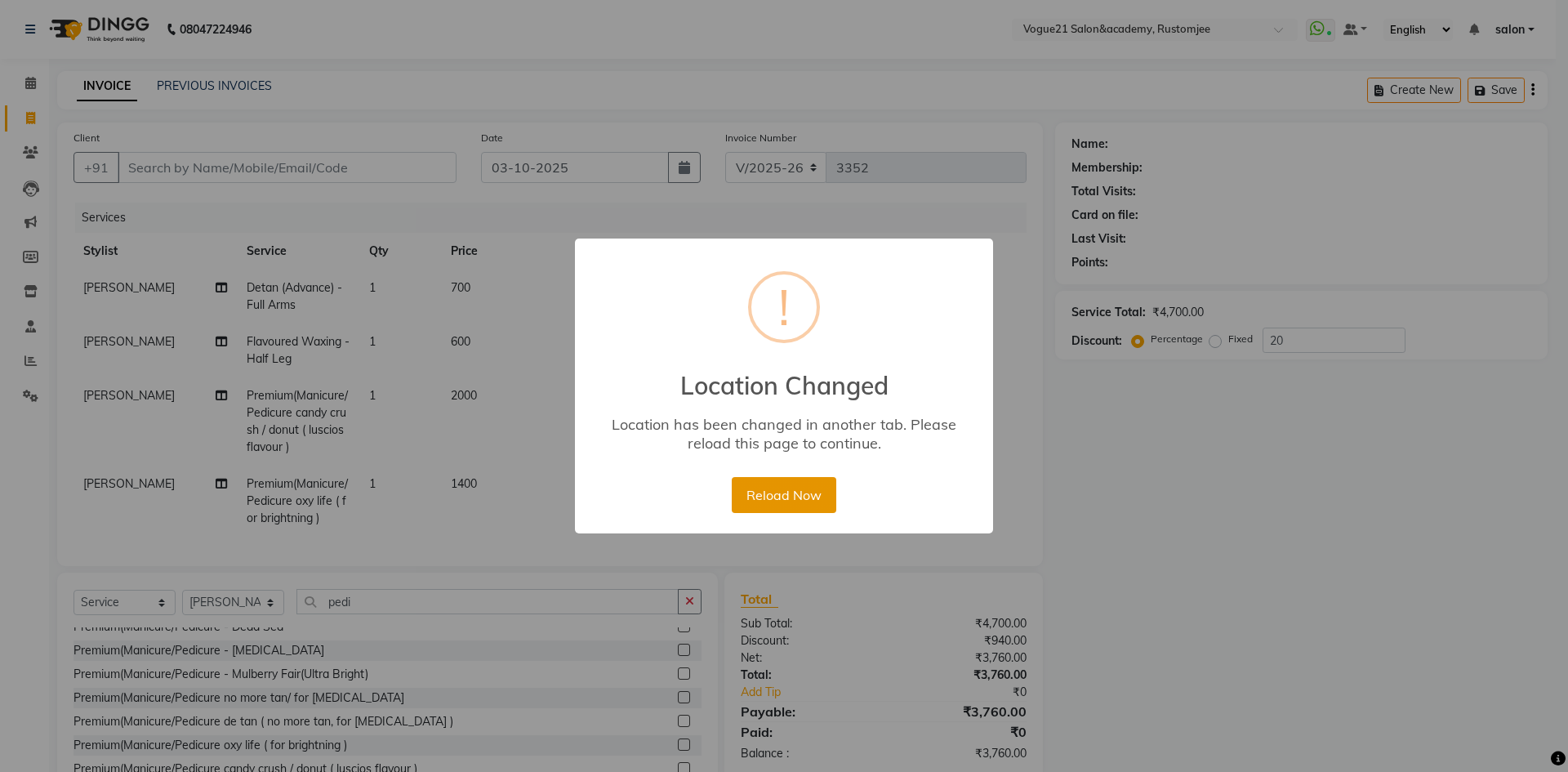
click at [747, 502] on button "Reload Now" at bounding box center [784, 495] width 104 height 36
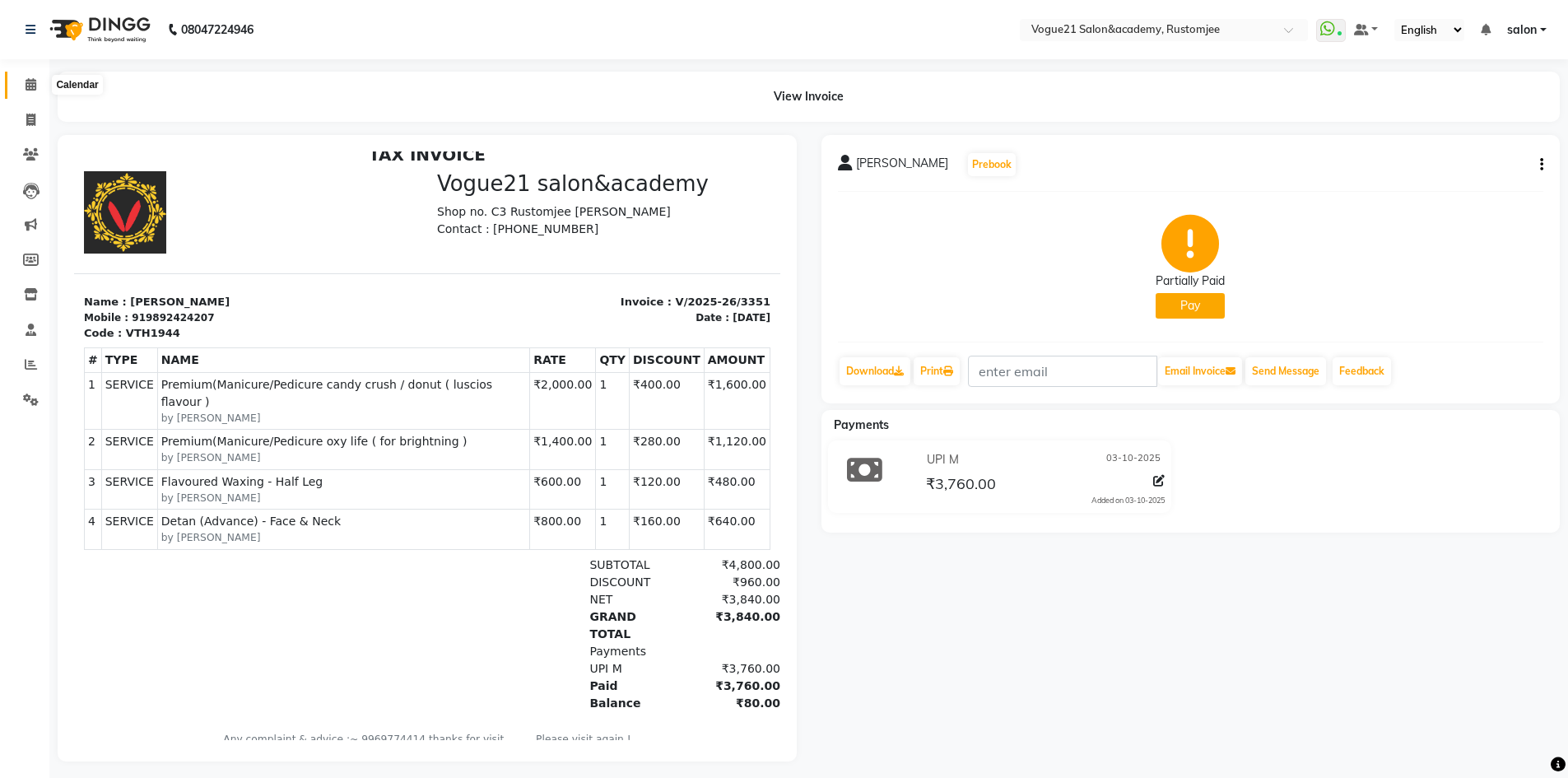
click at [26, 85] on icon at bounding box center [31, 84] width 11 height 13
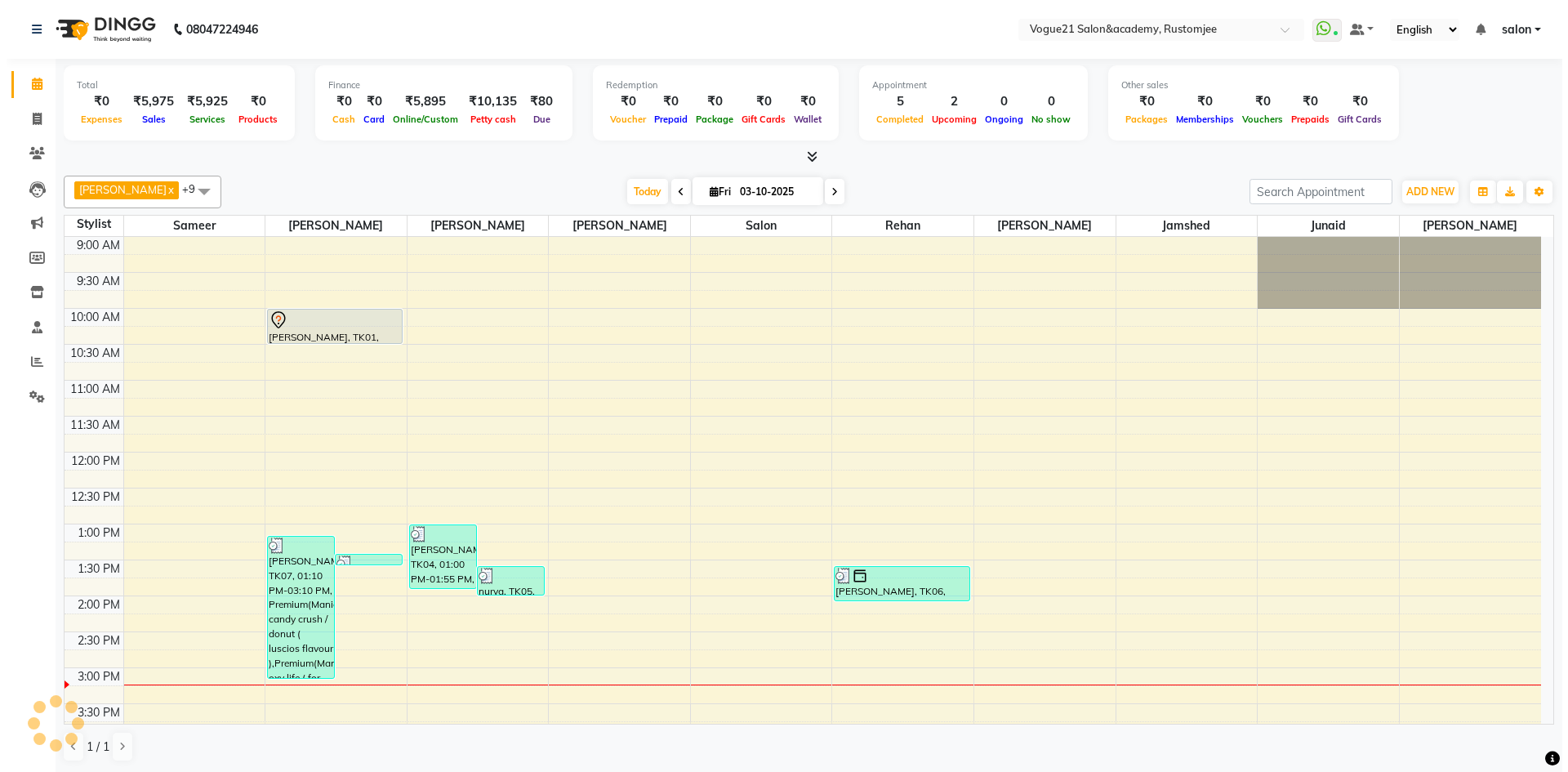
scroll to position [432, 0]
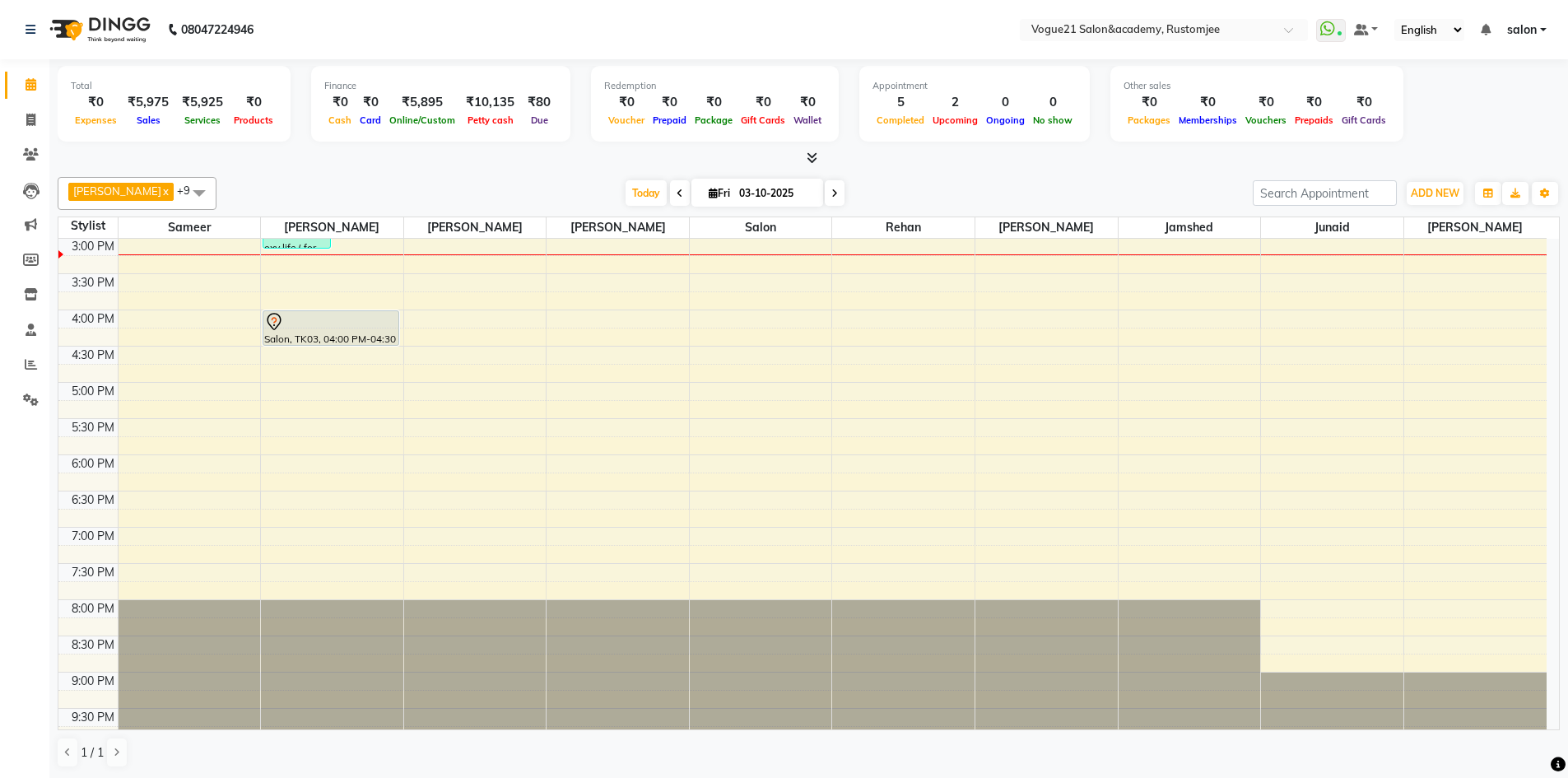
click at [1532, 31] on span "salon" at bounding box center [1521, 30] width 30 height 17
click at [1495, 104] on link "Sign out" at bounding box center [1461, 113] width 150 height 26
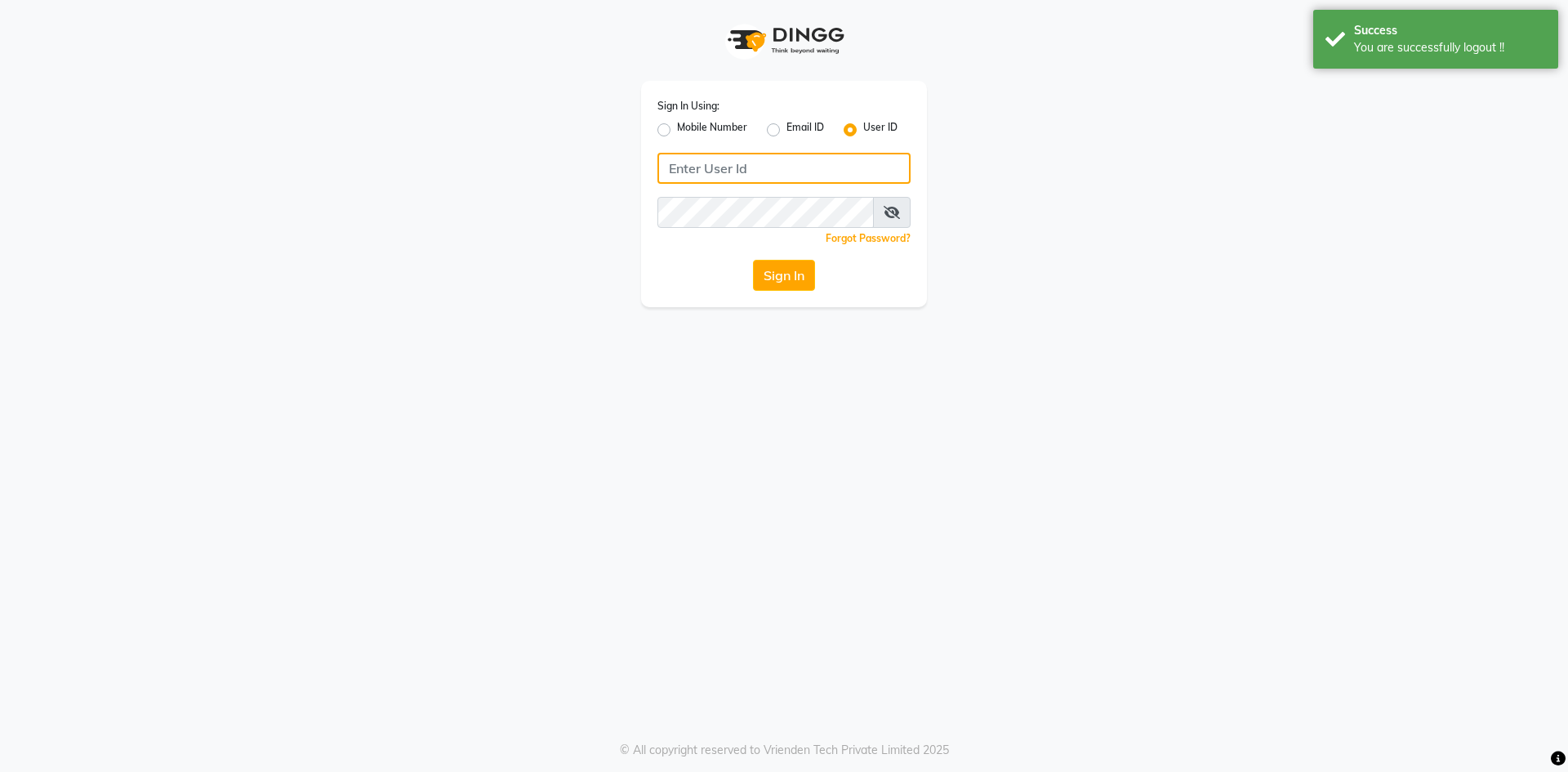
click at [695, 162] on input "Username" at bounding box center [784, 168] width 253 height 31
type input "8"
type input "vogue21"
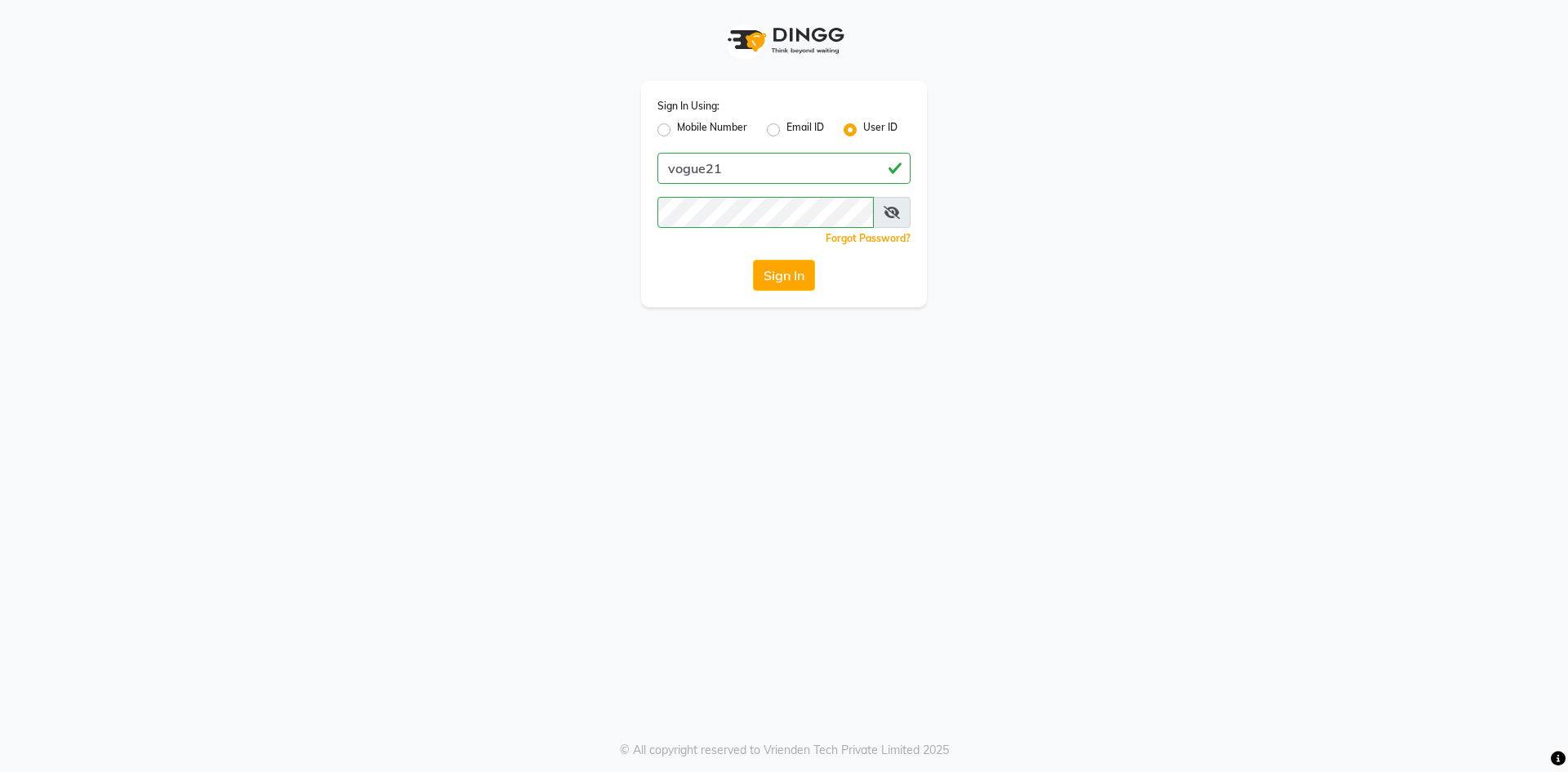
click at [892, 219] on span at bounding box center [891, 212] width 37 height 31
click at [891, 208] on icon at bounding box center [891, 212] width 16 height 13
click at [781, 280] on button "Sign In" at bounding box center [784, 275] width 62 height 31
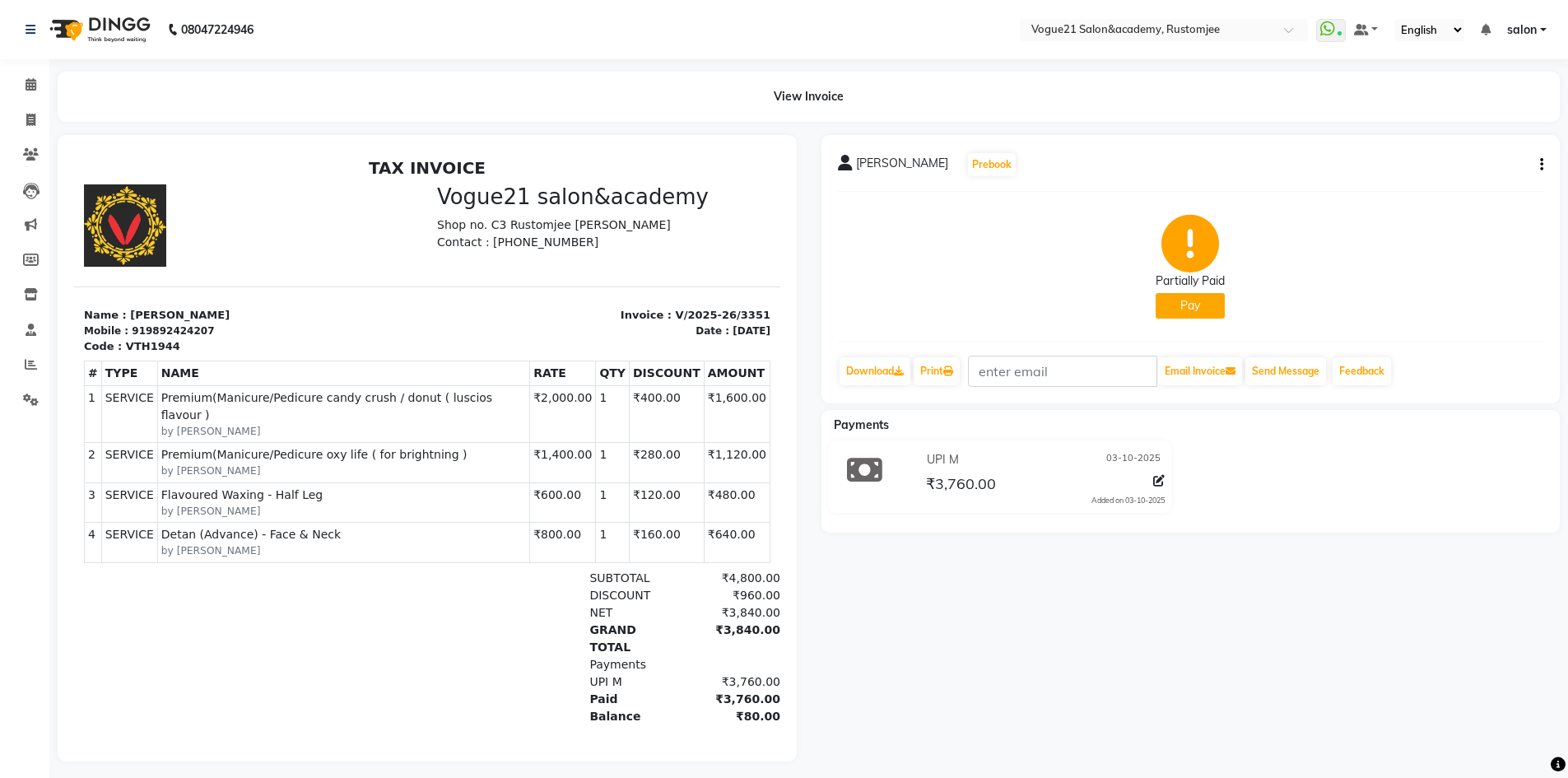
click at [1541, 166] on icon "button" at bounding box center [1540, 165] width 3 height 1
